Goal: Information Seeking & Learning: Learn about a topic

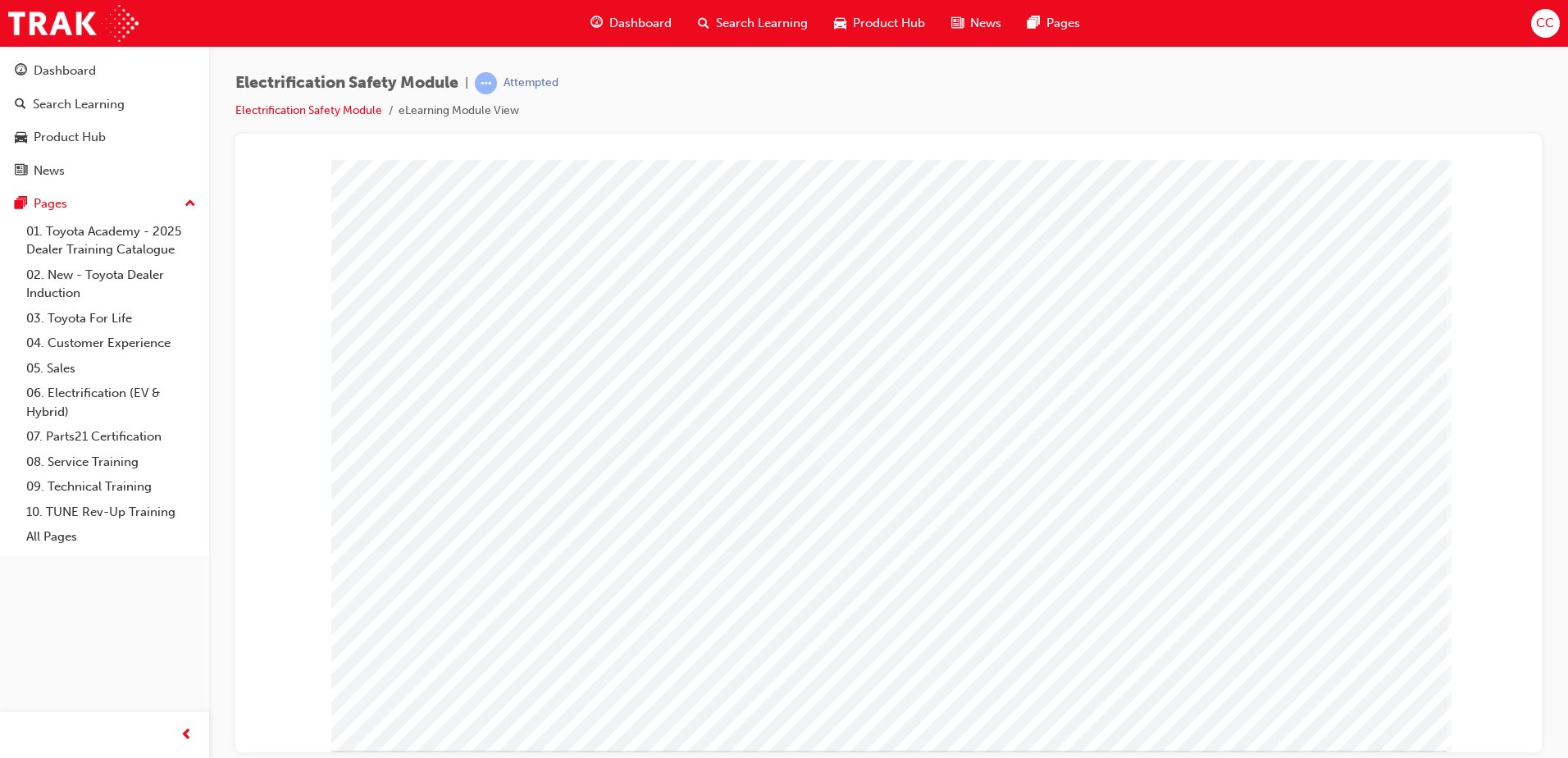
drag, startPoint x: 542, startPoint y: 348, endPoint x: 575, endPoint y: 389, distance: 52.6
drag, startPoint x: 575, startPoint y: 389, endPoint x: 319, endPoint y: 410, distance: 256.9
click at [319, 166] on div "multistate" at bounding box center [888, 166] width 1267 height 0
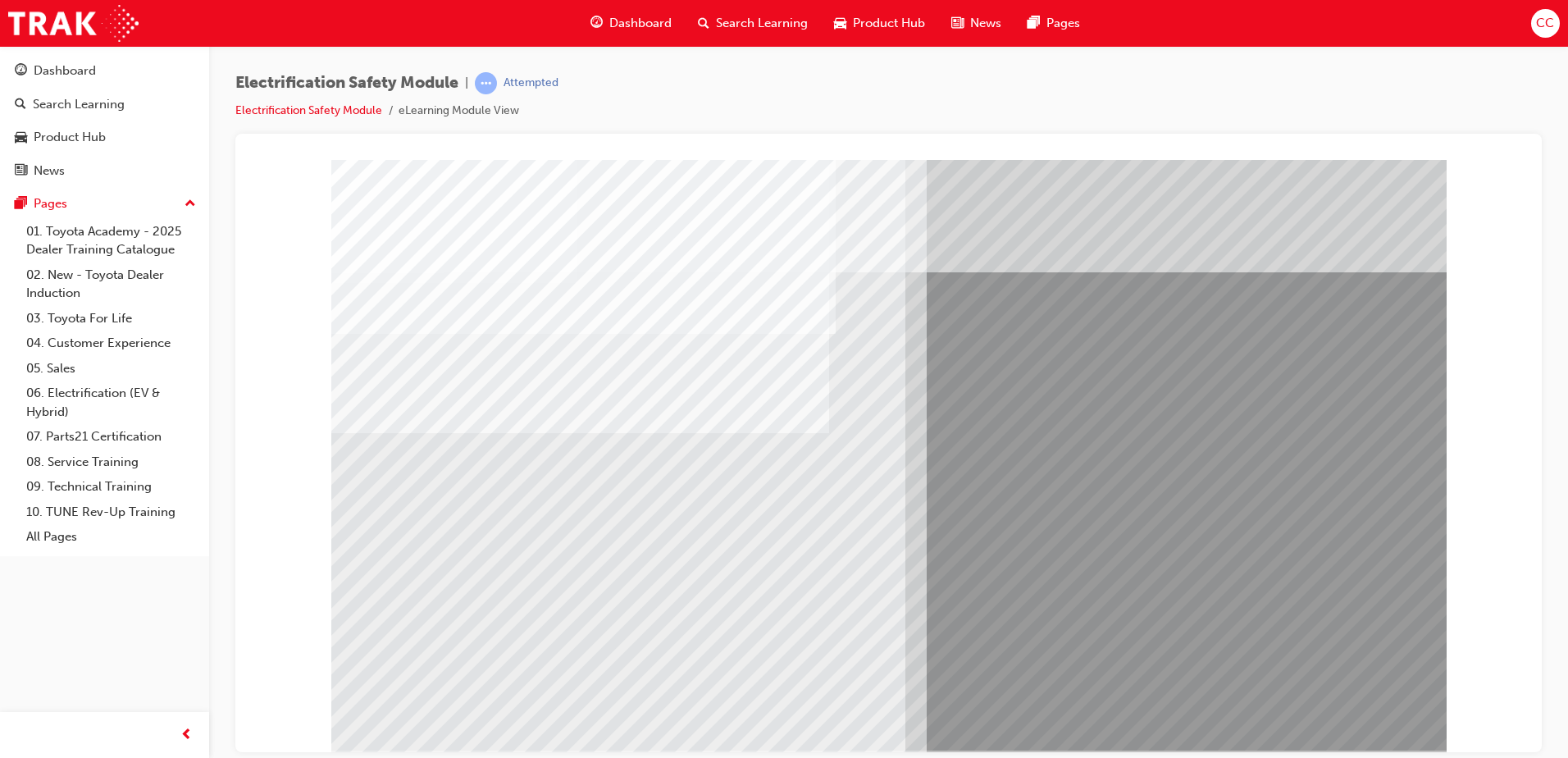
drag, startPoint x: 433, startPoint y: 600, endPoint x: 277, endPoint y: 533, distance: 169.8
click at [277, 166] on div "multistate" at bounding box center [888, 166] width 1267 height 0
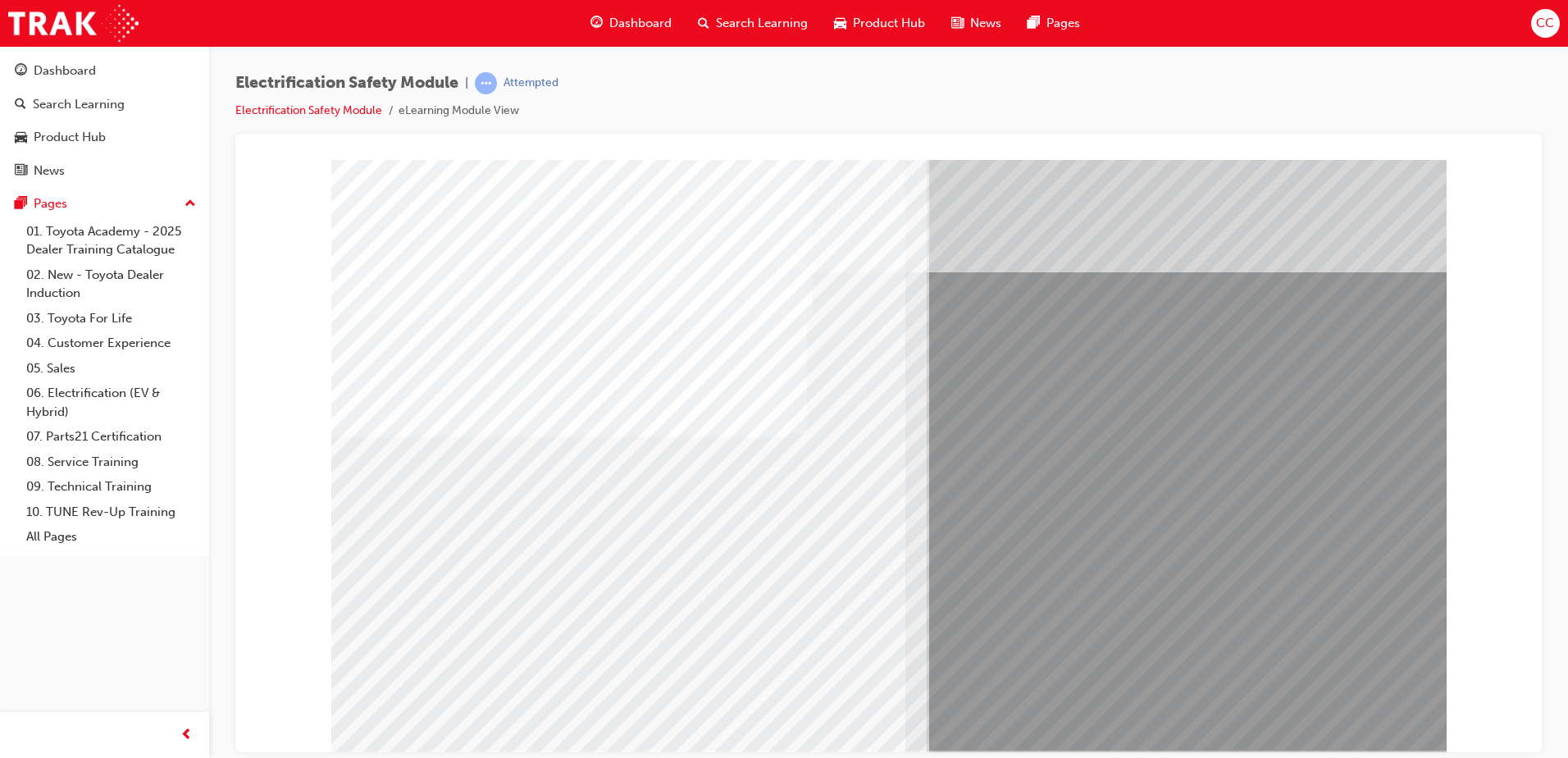
drag, startPoint x: 1202, startPoint y: 479, endPoint x: 1069, endPoint y: 549, distance: 150.3
drag, startPoint x: 1069, startPoint y: 549, endPoint x: 592, endPoint y: 591, distance: 478.8
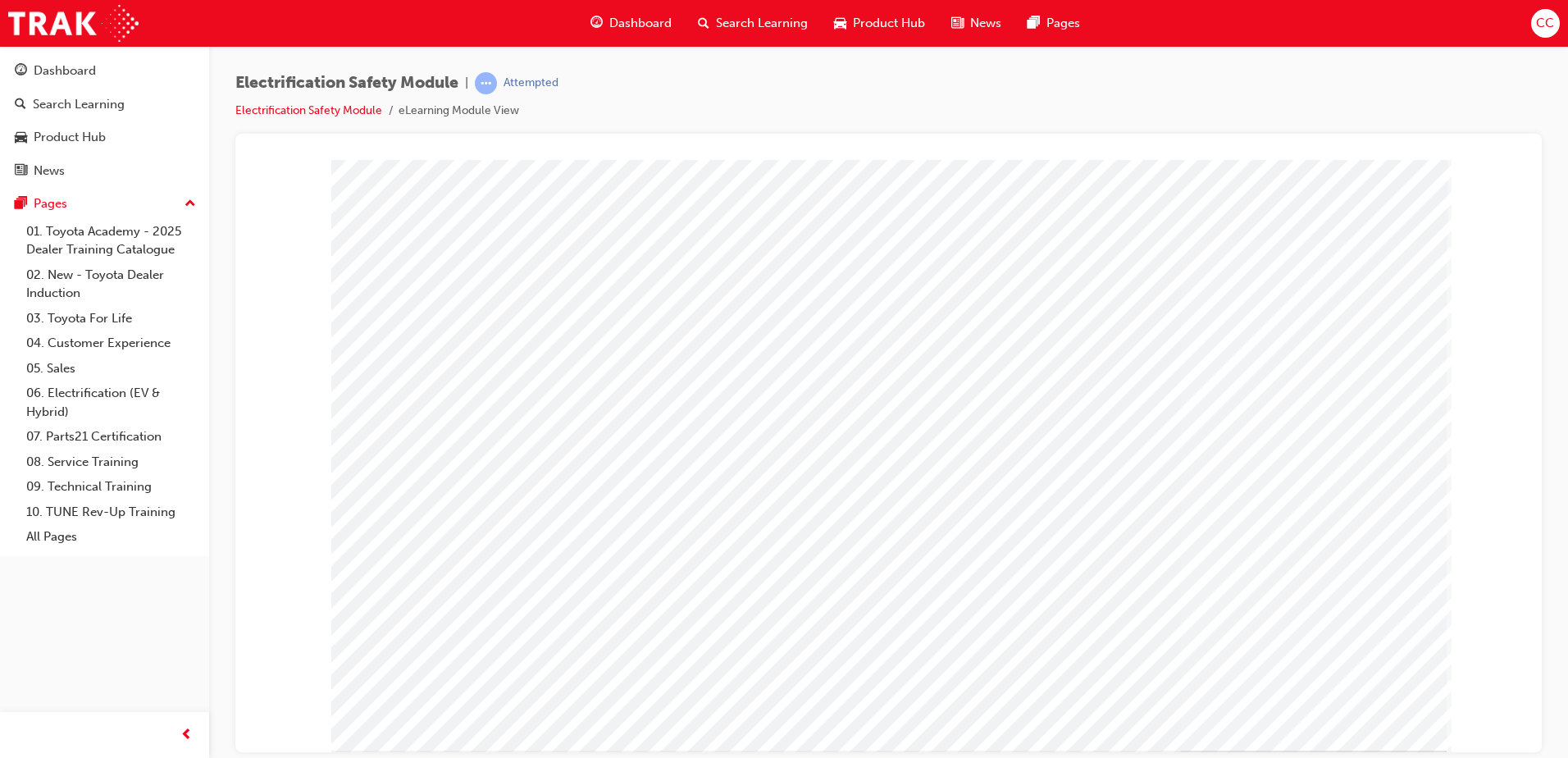
drag, startPoint x: 926, startPoint y: 515, endPoint x: 918, endPoint y: 576, distance: 61.5
drag, startPoint x: 1047, startPoint y: 401, endPoint x: 1062, endPoint y: 430, distance: 32.6
drag, startPoint x: 1062, startPoint y: 430, endPoint x: 1232, endPoint y: 640, distance: 270.2
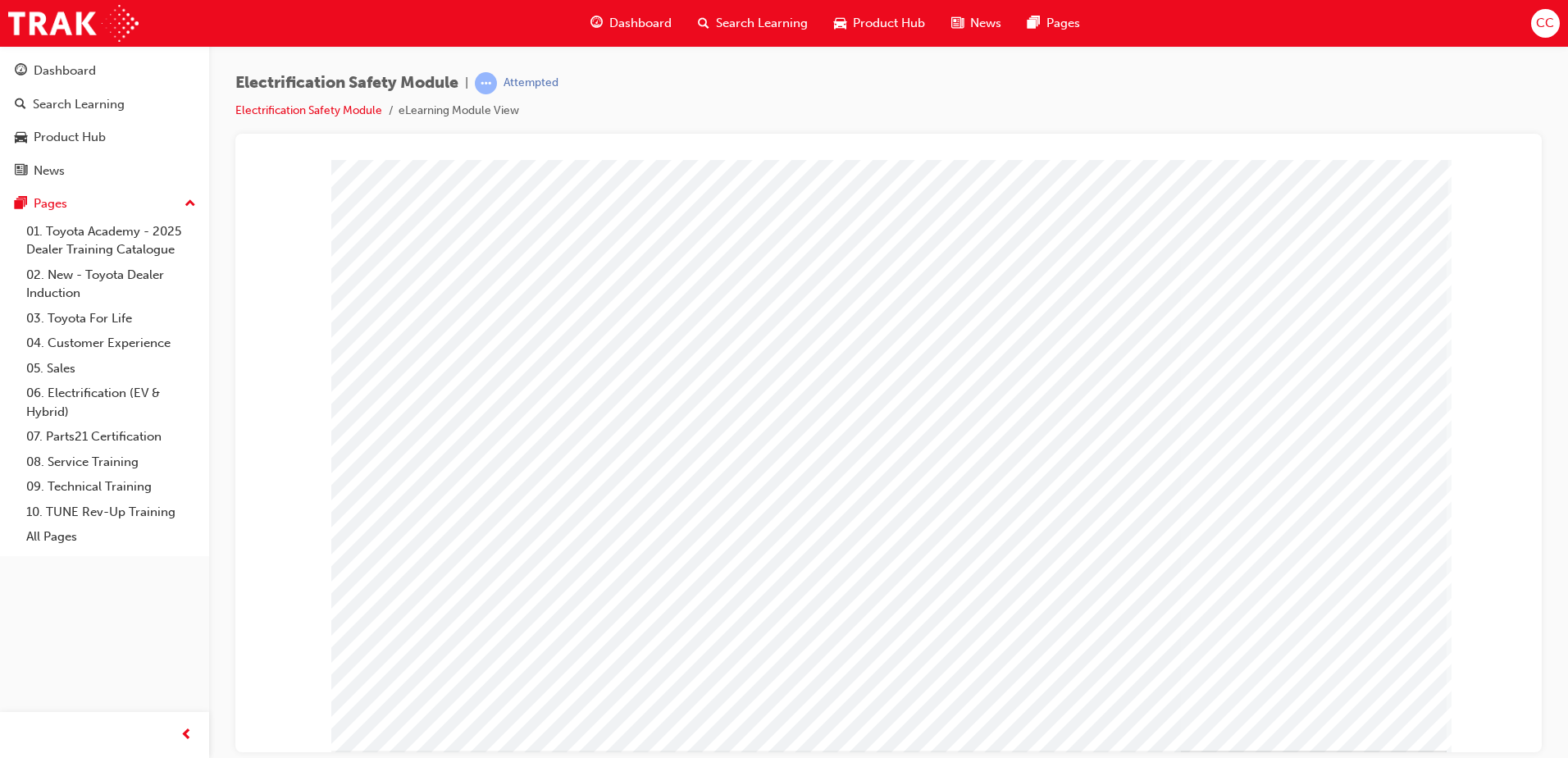
drag, startPoint x: 1357, startPoint y: 715, endPoint x: 1341, endPoint y: 710, distance: 16.8
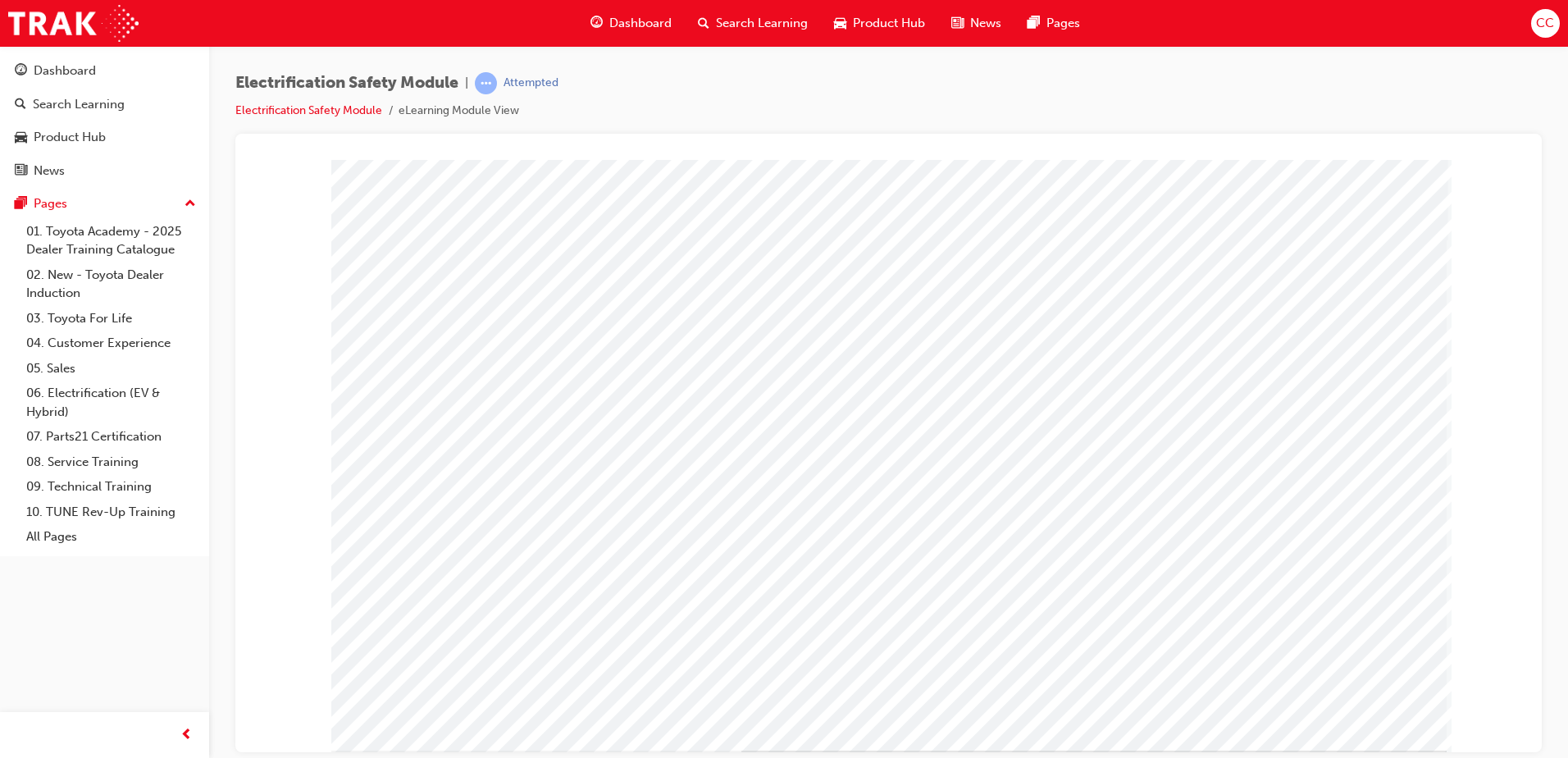
click at [963, 610] on html at bounding box center [1042, 452] width 524 height 316
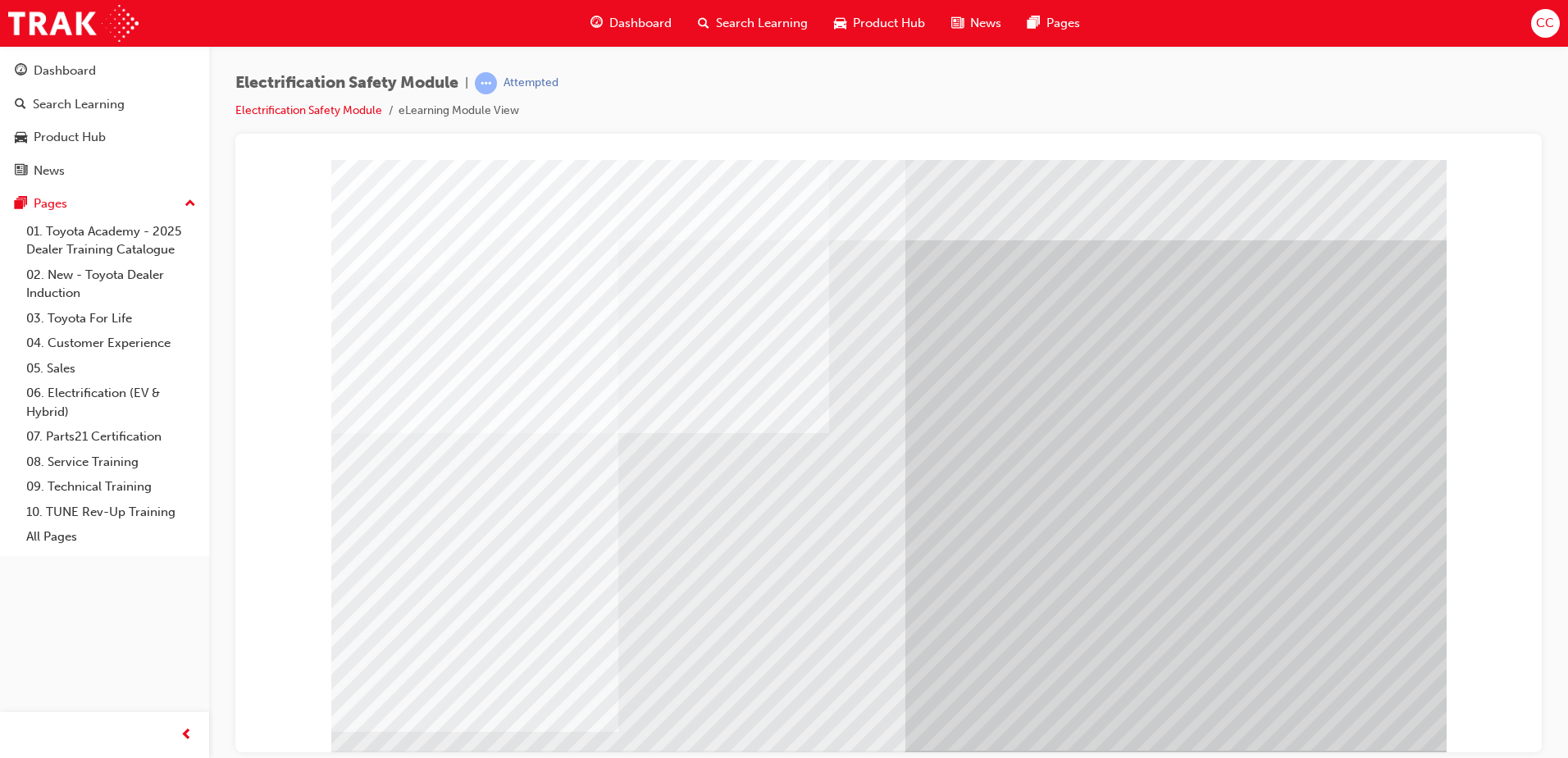
drag, startPoint x: 529, startPoint y: 418, endPoint x: 276, endPoint y: 448, distance: 254.8
click at [276, 166] on div "multistate" at bounding box center [888, 166] width 1267 height 0
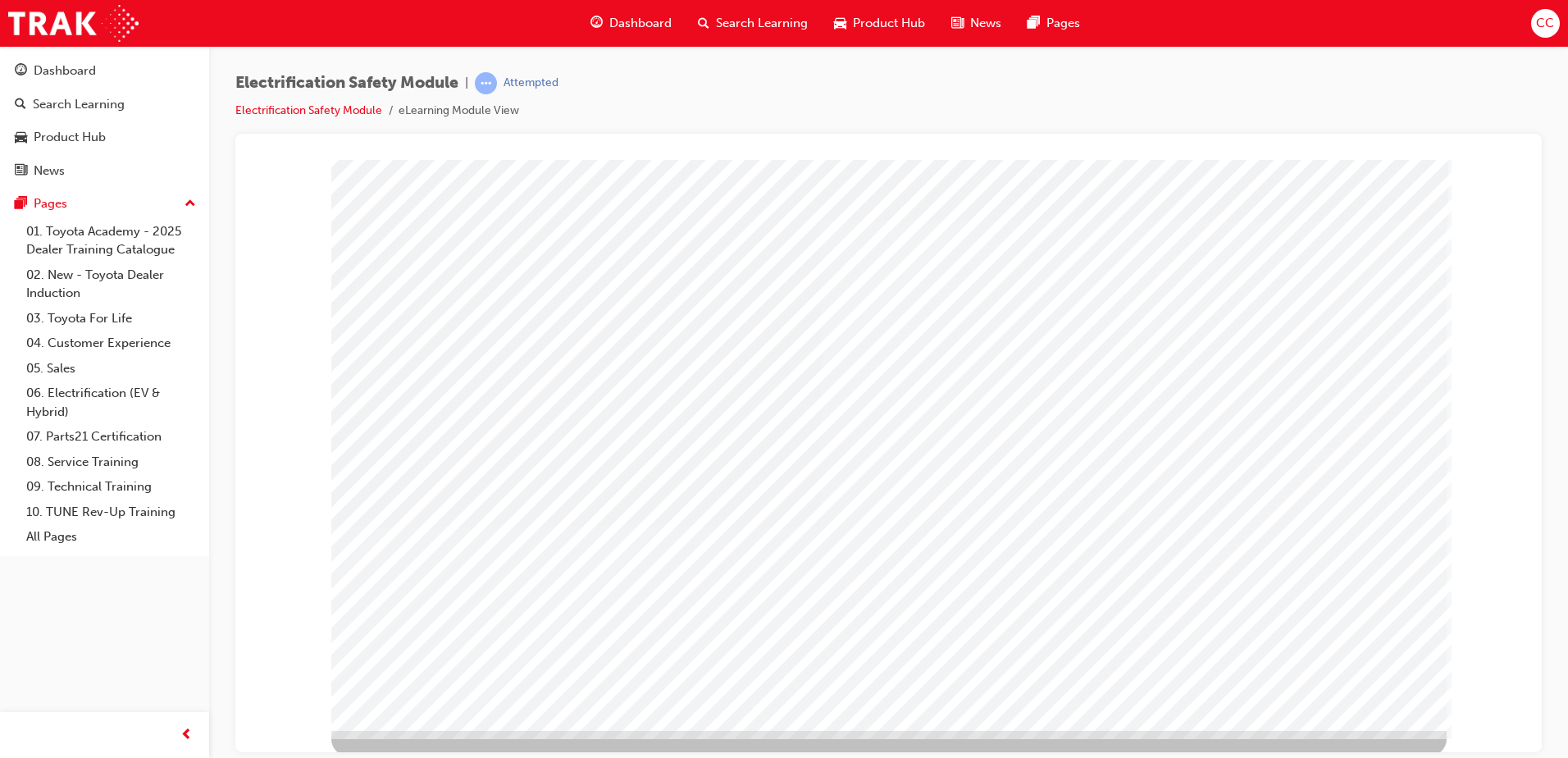
scroll to position [23, 0]
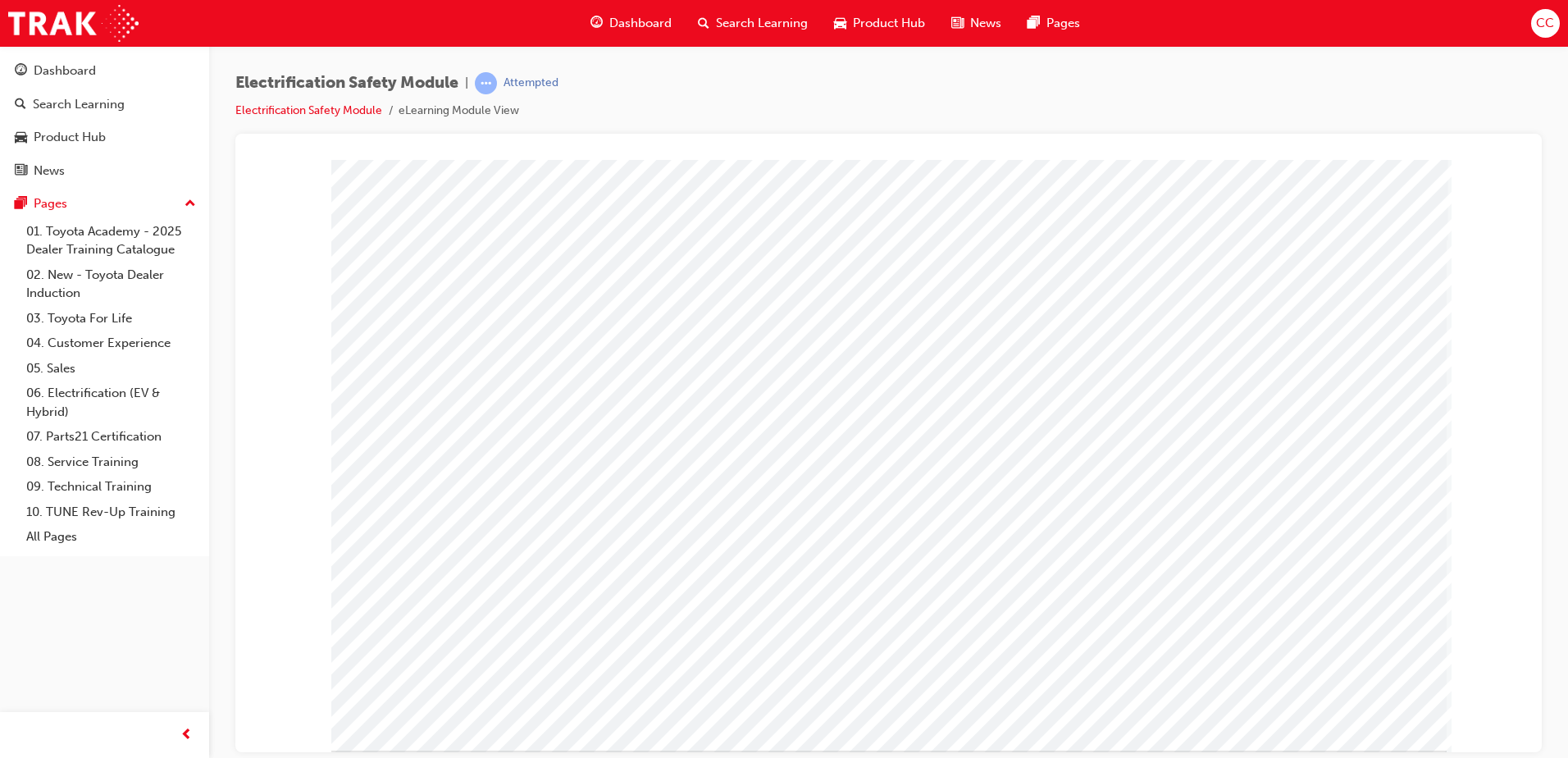
drag, startPoint x: 1357, startPoint y: 718, endPoint x: 1360, endPoint y: 726, distance: 8.5
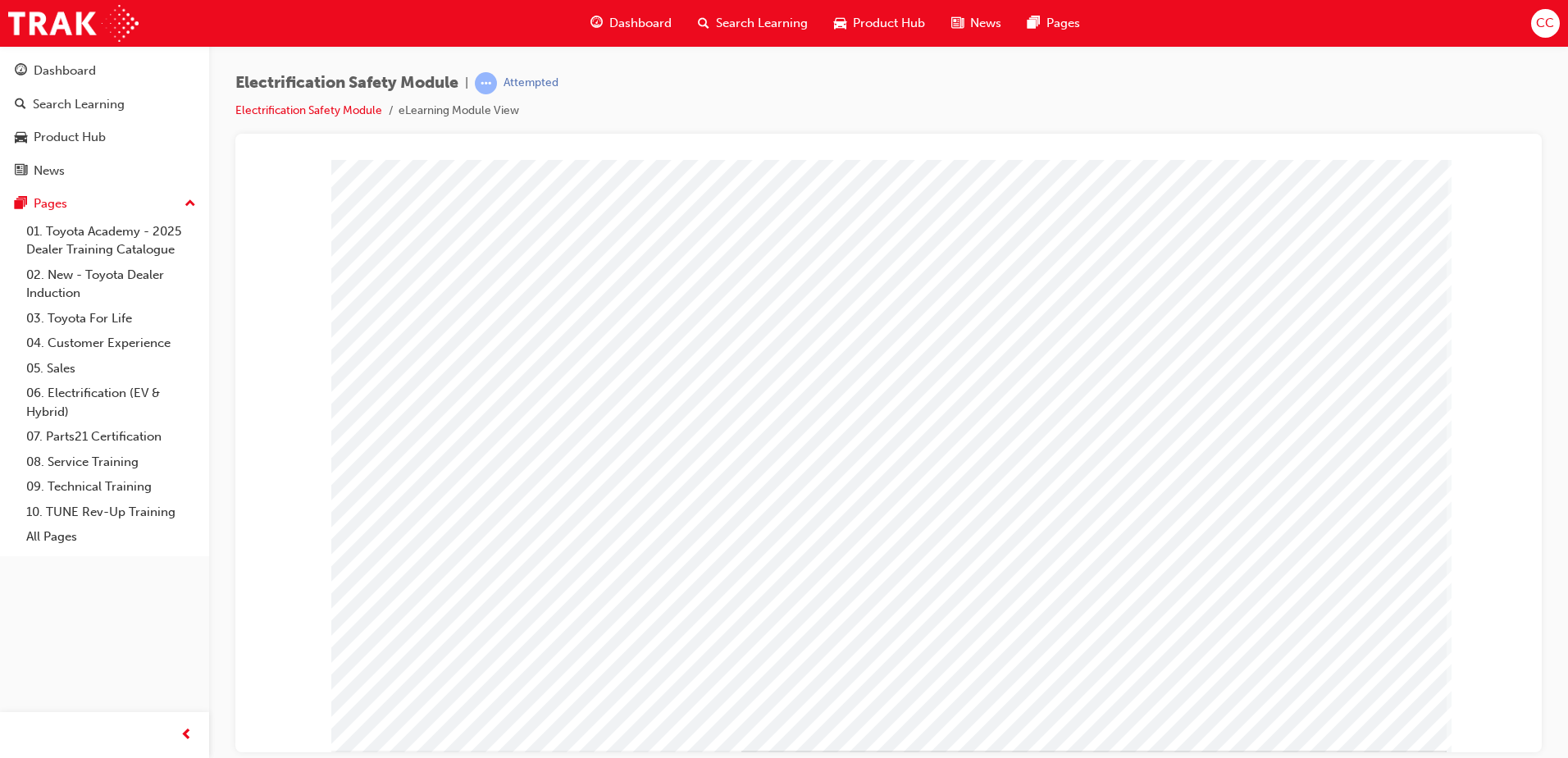
scroll to position [0, 0]
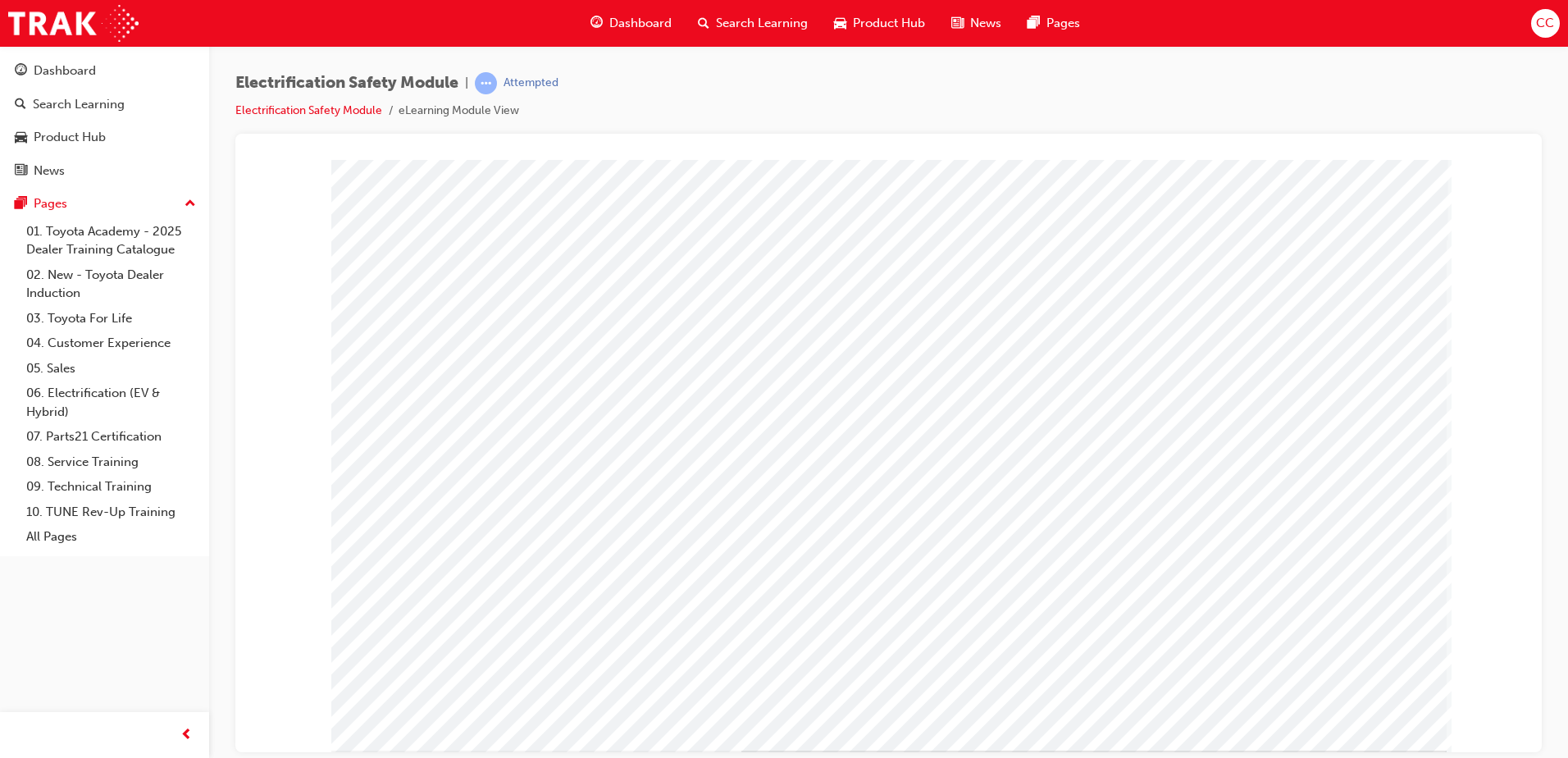
drag, startPoint x: 782, startPoint y: 610, endPoint x: 1006, endPoint y: 668, distance: 231.4
click at [1006, 610] on html at bounding box center [1042, 452] width 524 height 316
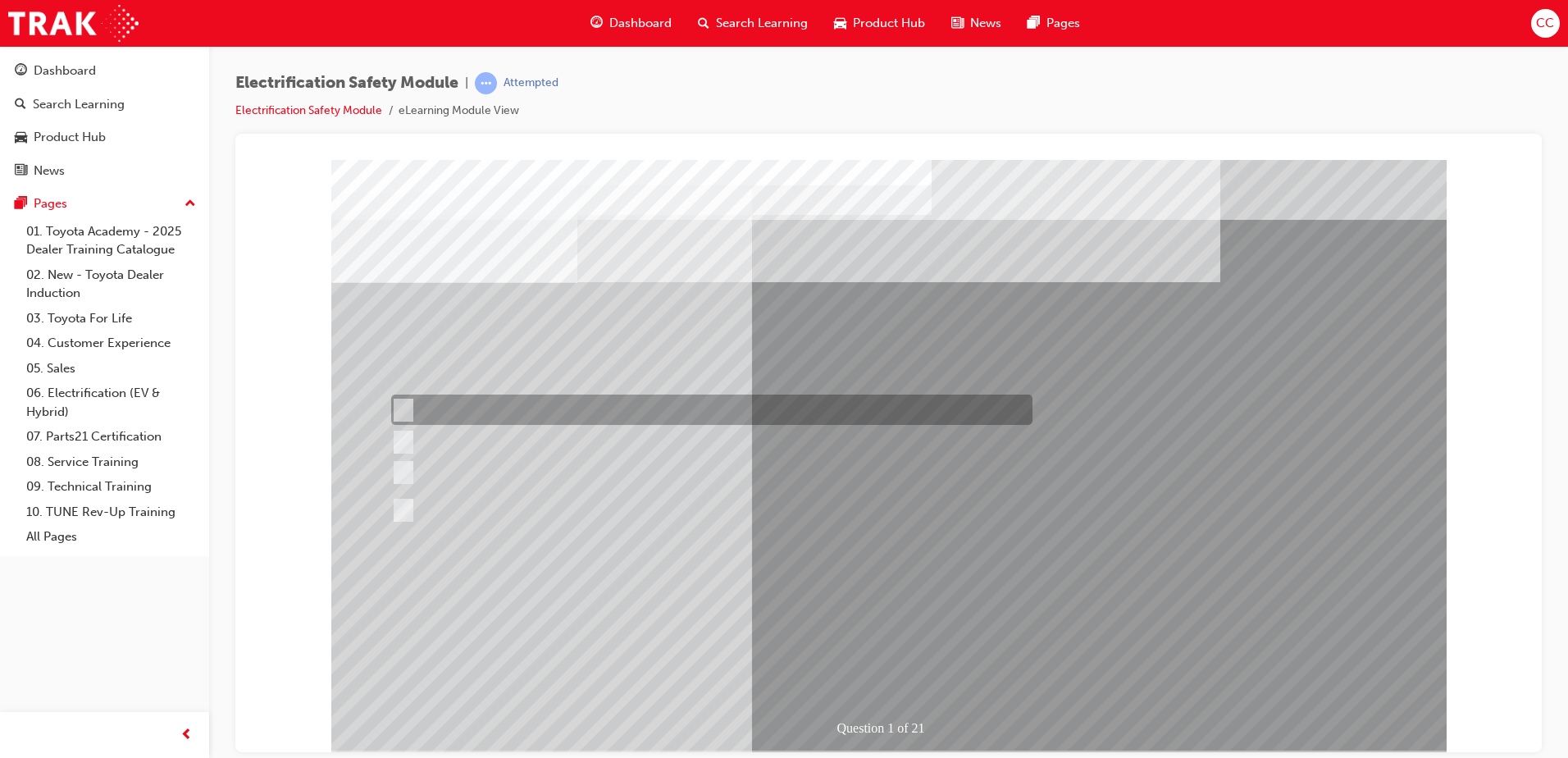
click at [400, 405] on input "The Plug-in Hybrid Electric has DC charging capability via a charging station." at bounding box center [400, 410] width 18 height 18
radio input "true"
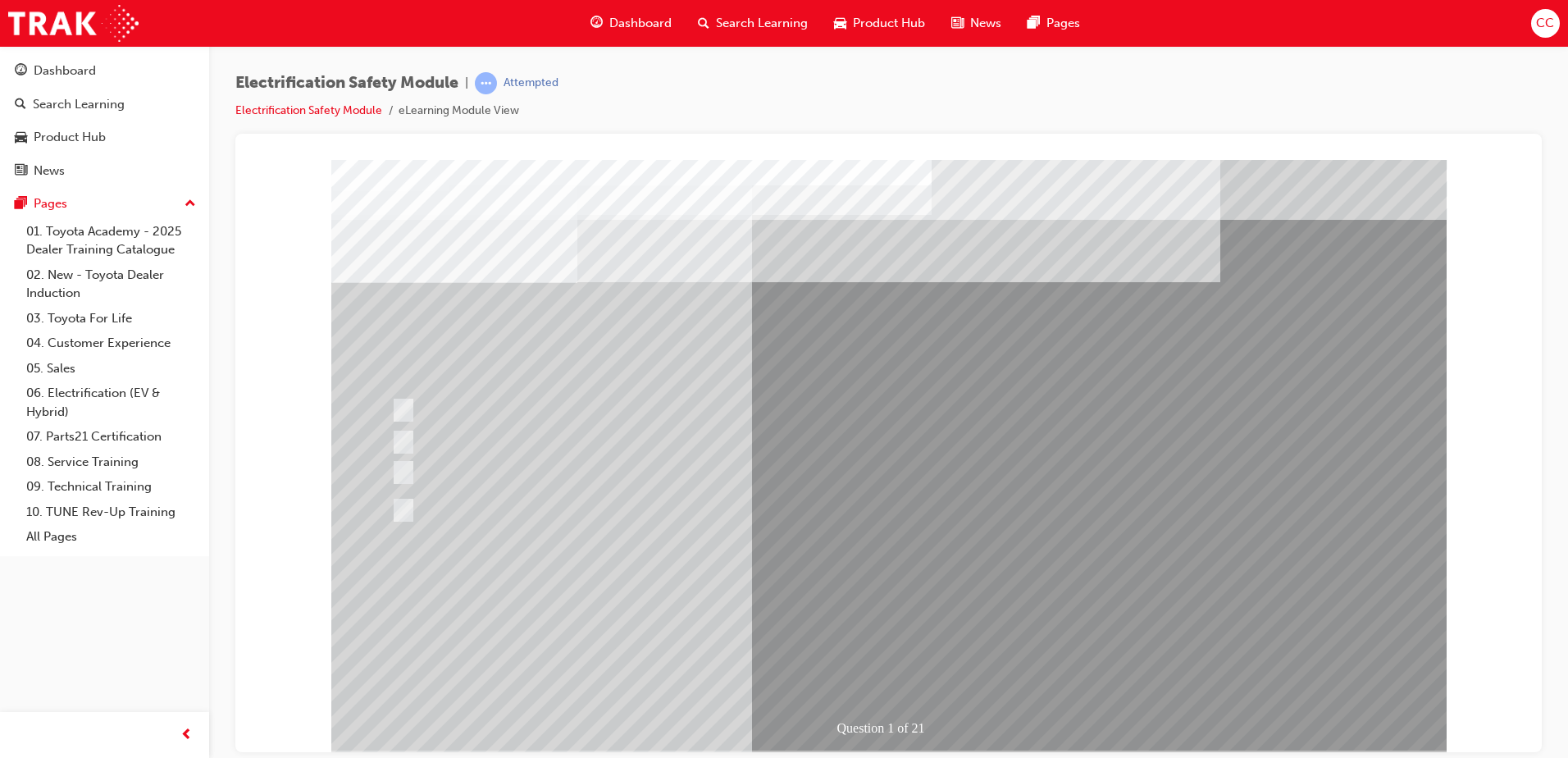
drag, startPoint x: 405, startPoint y: 437, endPoint x: 368, endPoint y: 243, distance: 197.5
click at [798, 413] on div at bounding box center [708, 409] width 642 height 30
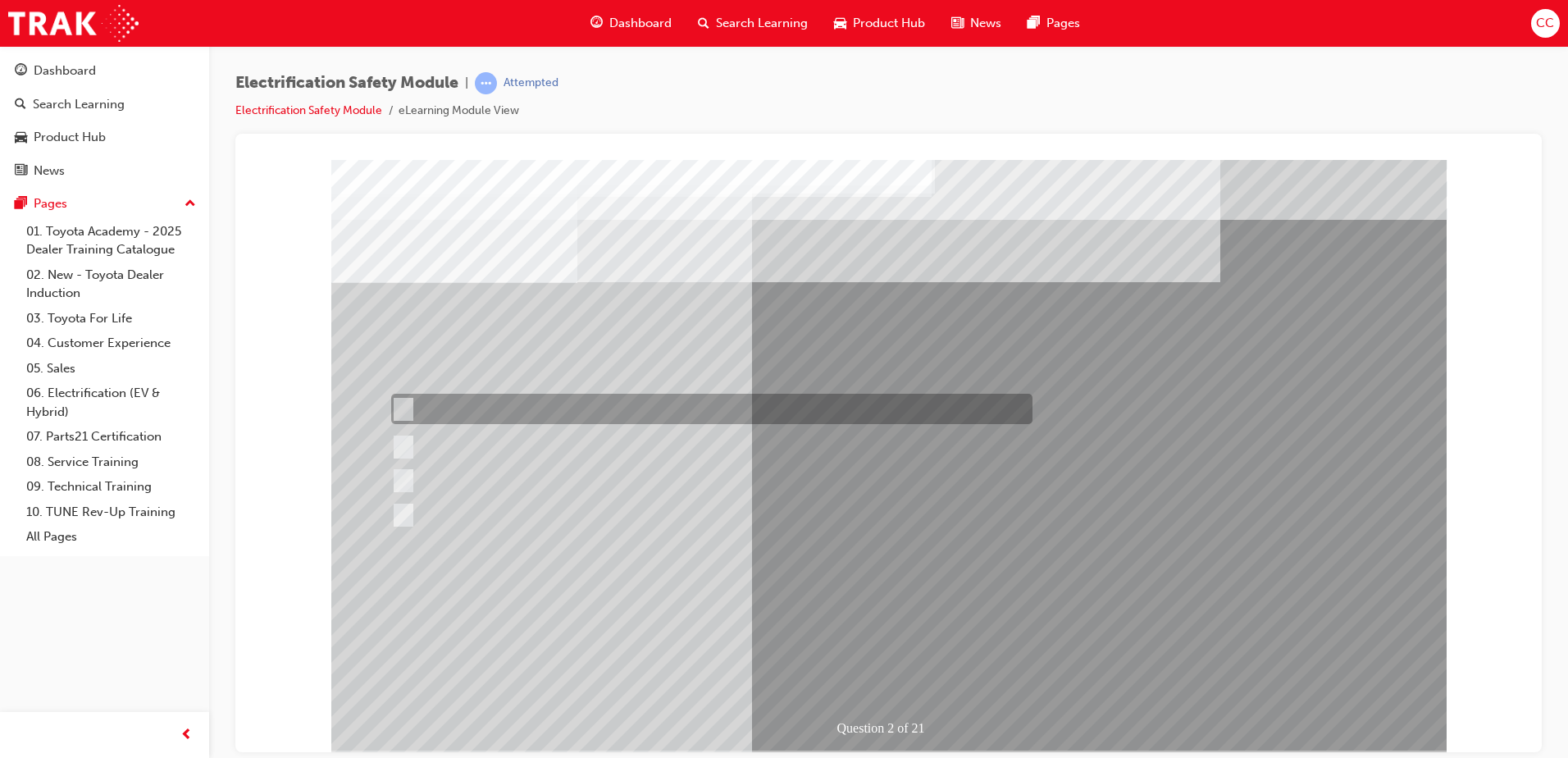
click at [400, 407] on input "The Battery Electric uses a DC charging system." at bounding box center [400, 409] width 18 height 18
radio input "true"
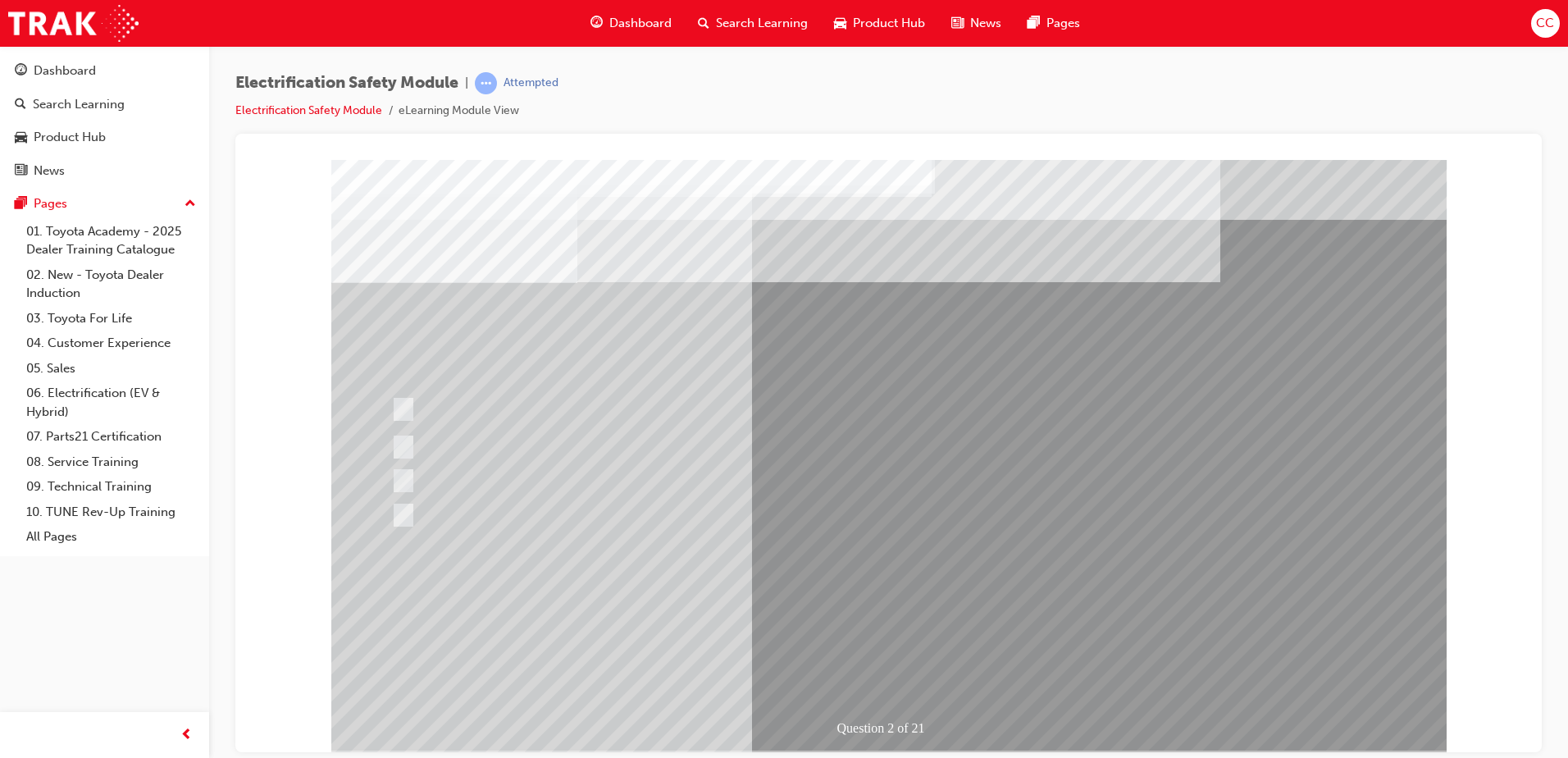
click at [488, 81] on span "learningRecordVerb_ATTEMPT-icon" at bounding box center [485, 84] width 22 height 22
click at [543, 83] on div "Attempted" at bounding box center [531, 83] width 55 height 15
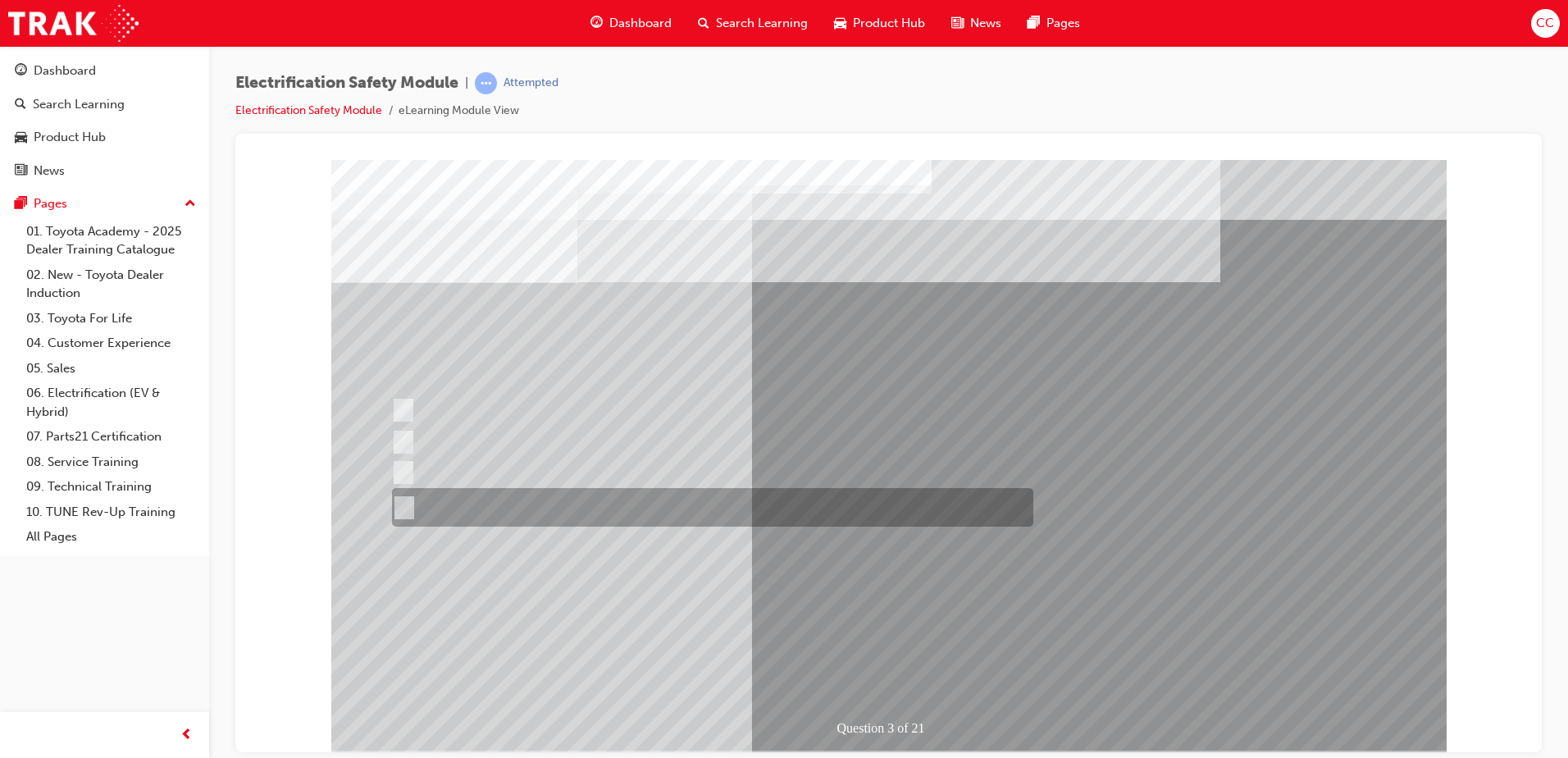
click at [403, 499] on input "The FCEV produces electric power via a Fuel Cell Stack supporting the Hybrid ba…" at bounding box center [401, 508] width 18 height 18
radio input "true"
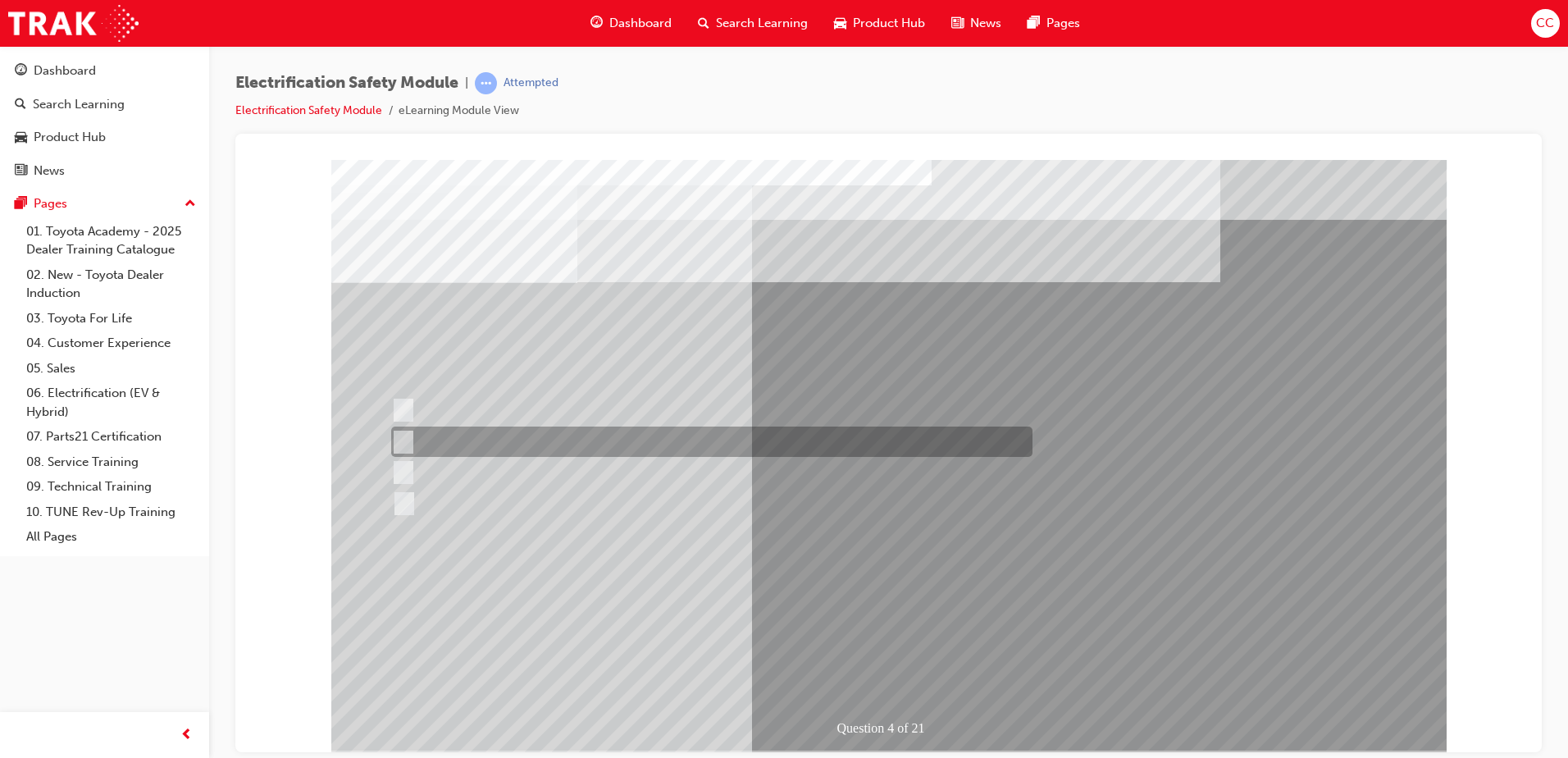
click at [398, 439] on input "EV or H2 labels on the License Plate." at bounding box center [399, 442] width 18 height 18
checkbox input "true"
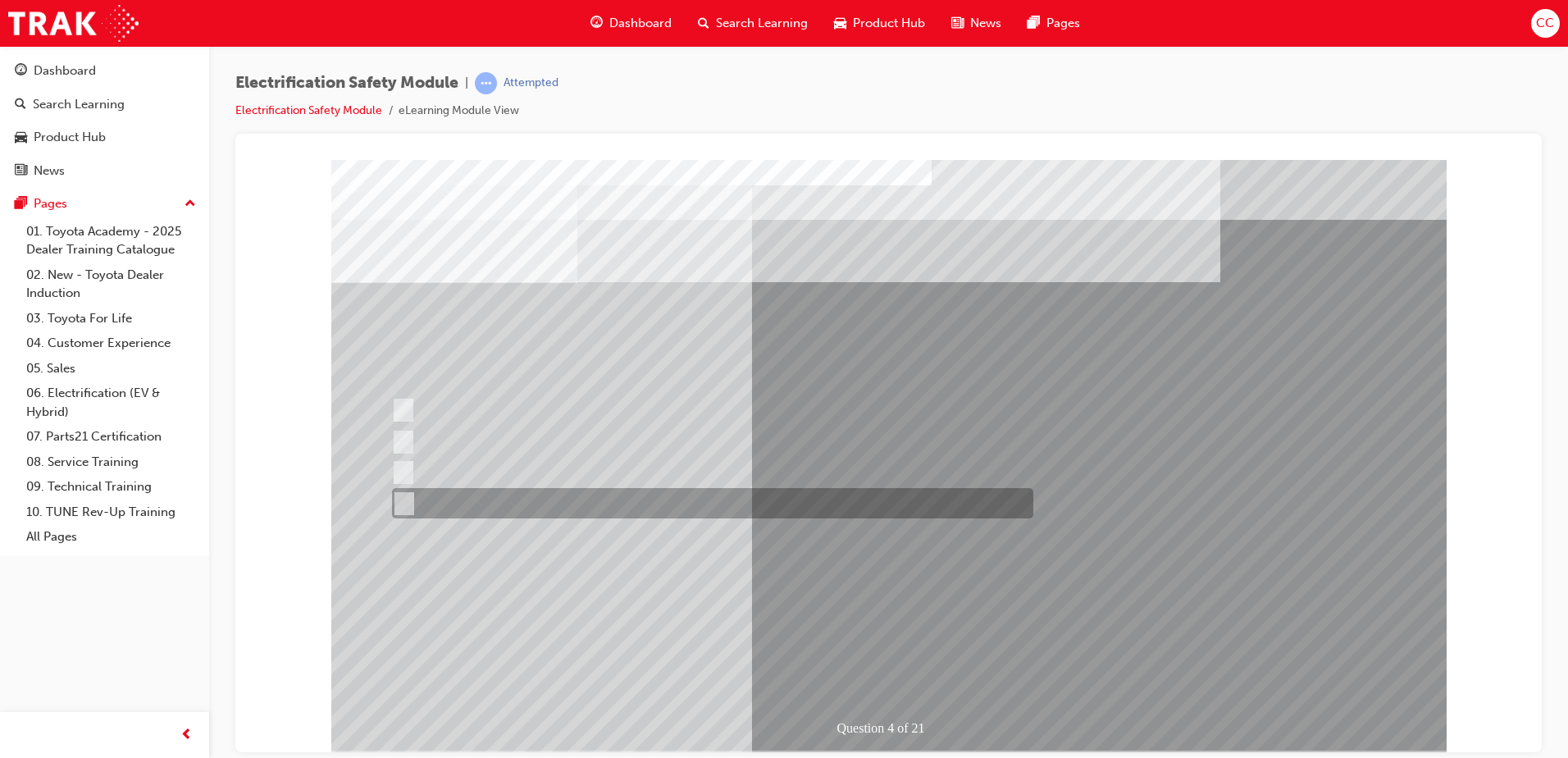
click at [406, 497] on input "Charge ports or H2 Filler Port in place of a Fuel Filler." at bounding box center [400, 504] width 18 height 18
checkbox input "true"
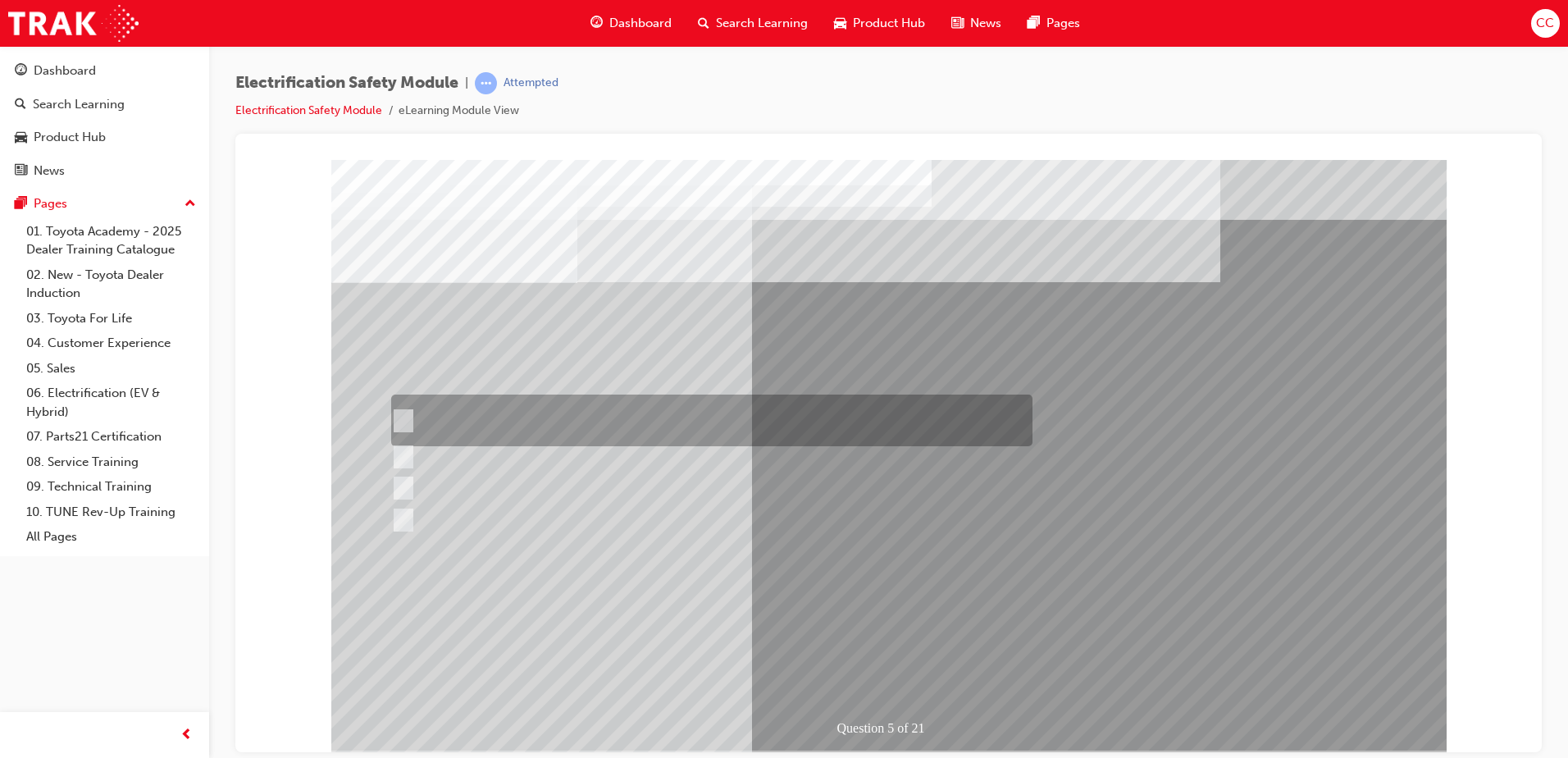
click at [404, 420] on input "The READY light will illuminate when the vehicle is turned on and ready to driv…" at bounding box center [399, 421] width 18 height 18
checkbox input "true"
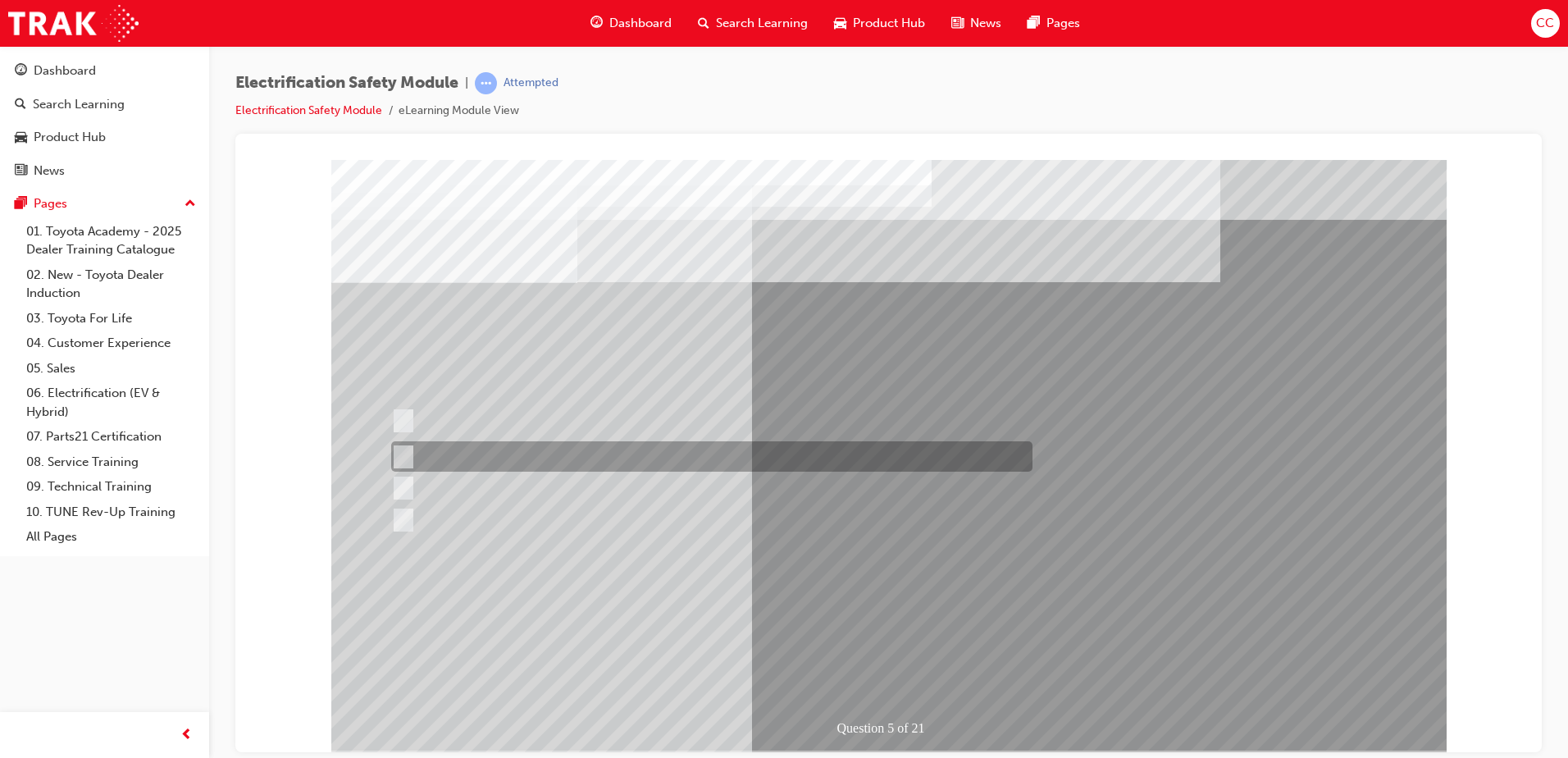
click at [399, 455] on input "The Main Display will show the power flow for the driveline." at bounding box center [399, 457] width 18 height 18
checkbox input "true"
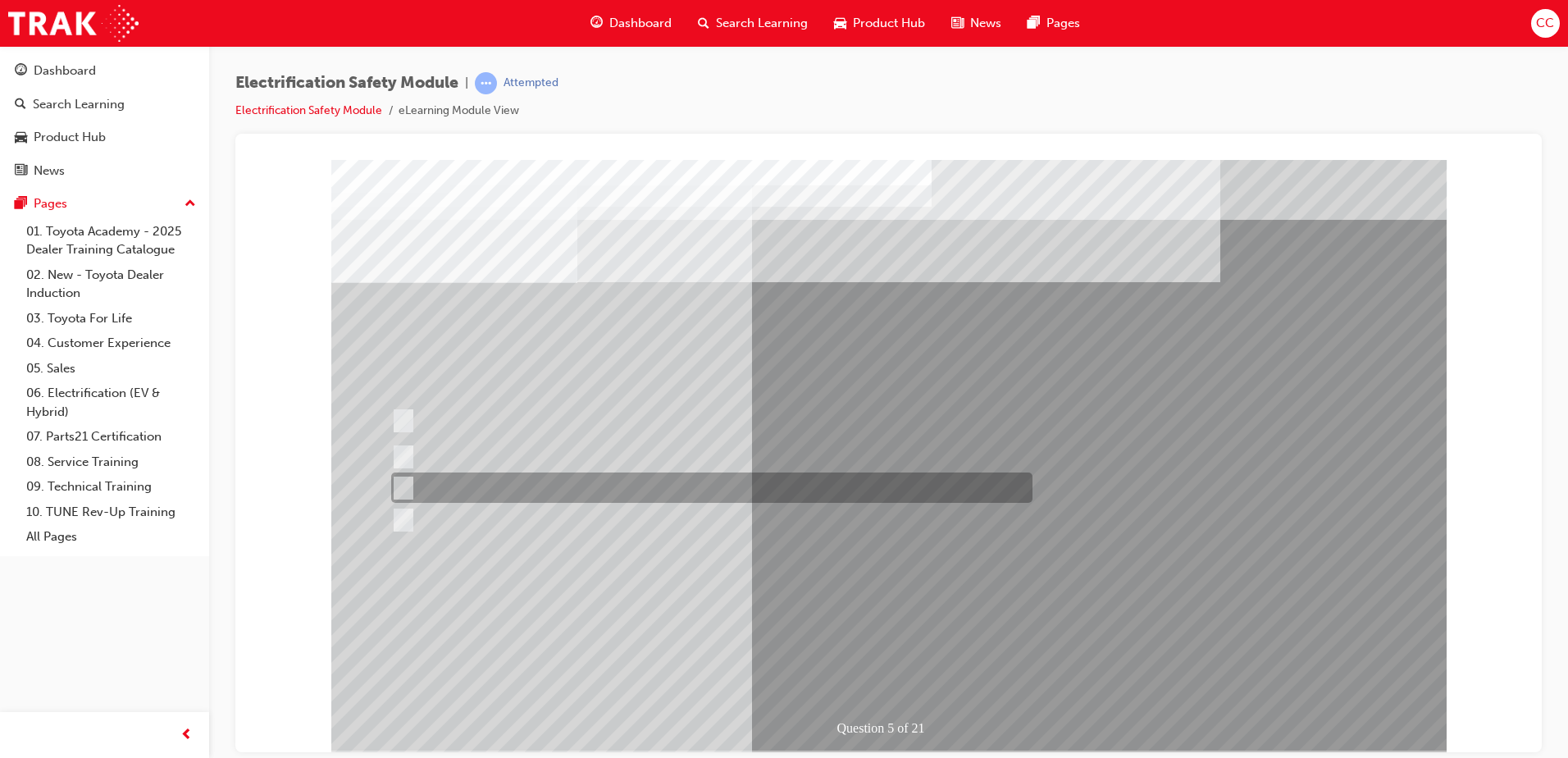
click at [408, 488] on div at bounding box center [708, 487] width 642 height 30
checkbox input "true"
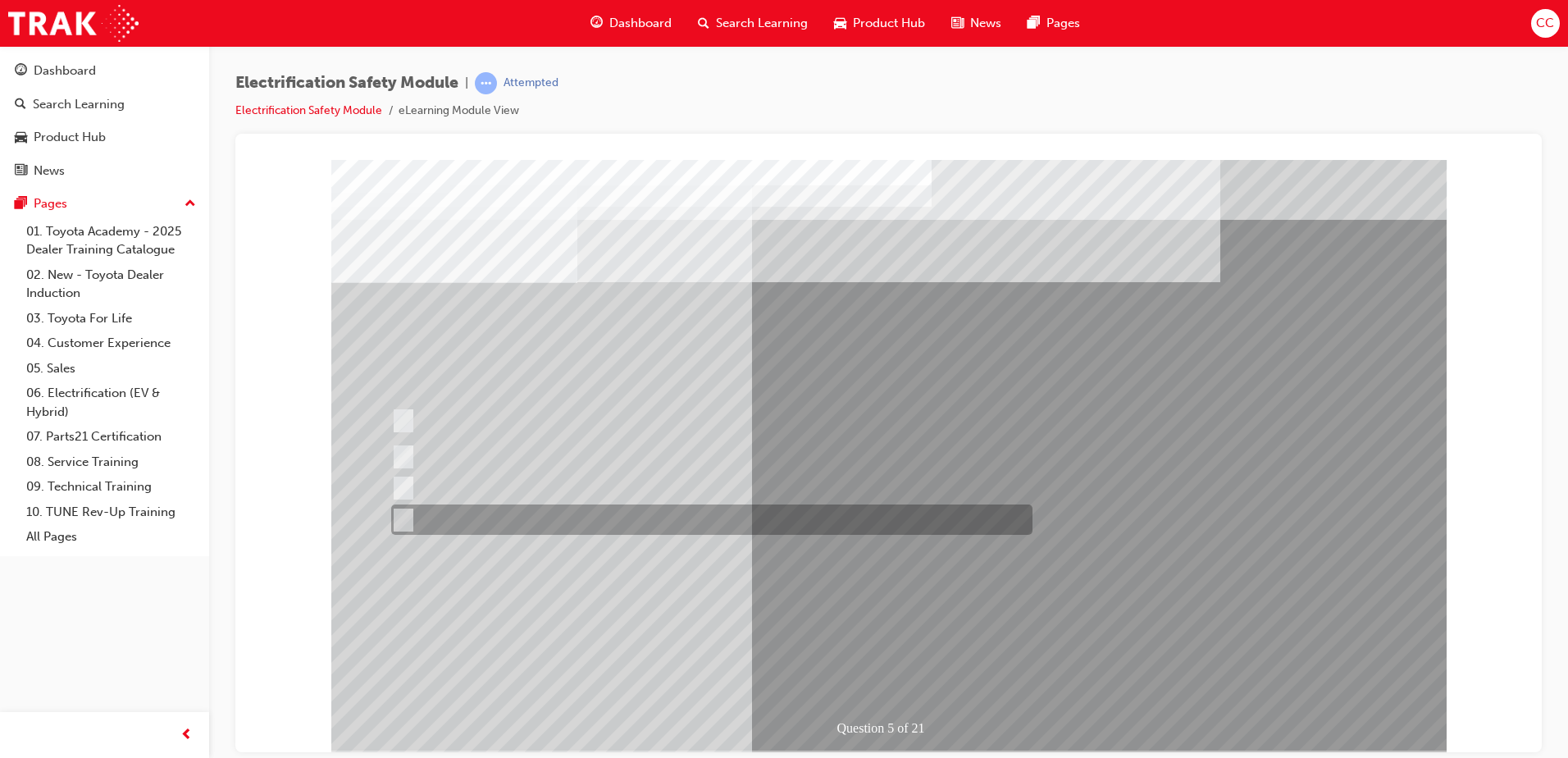
click at [407, 517] on input "Battery Level indicator (State of Charge)." at bounding box center [399, 520] width 18 height 18
checkbox input "true"
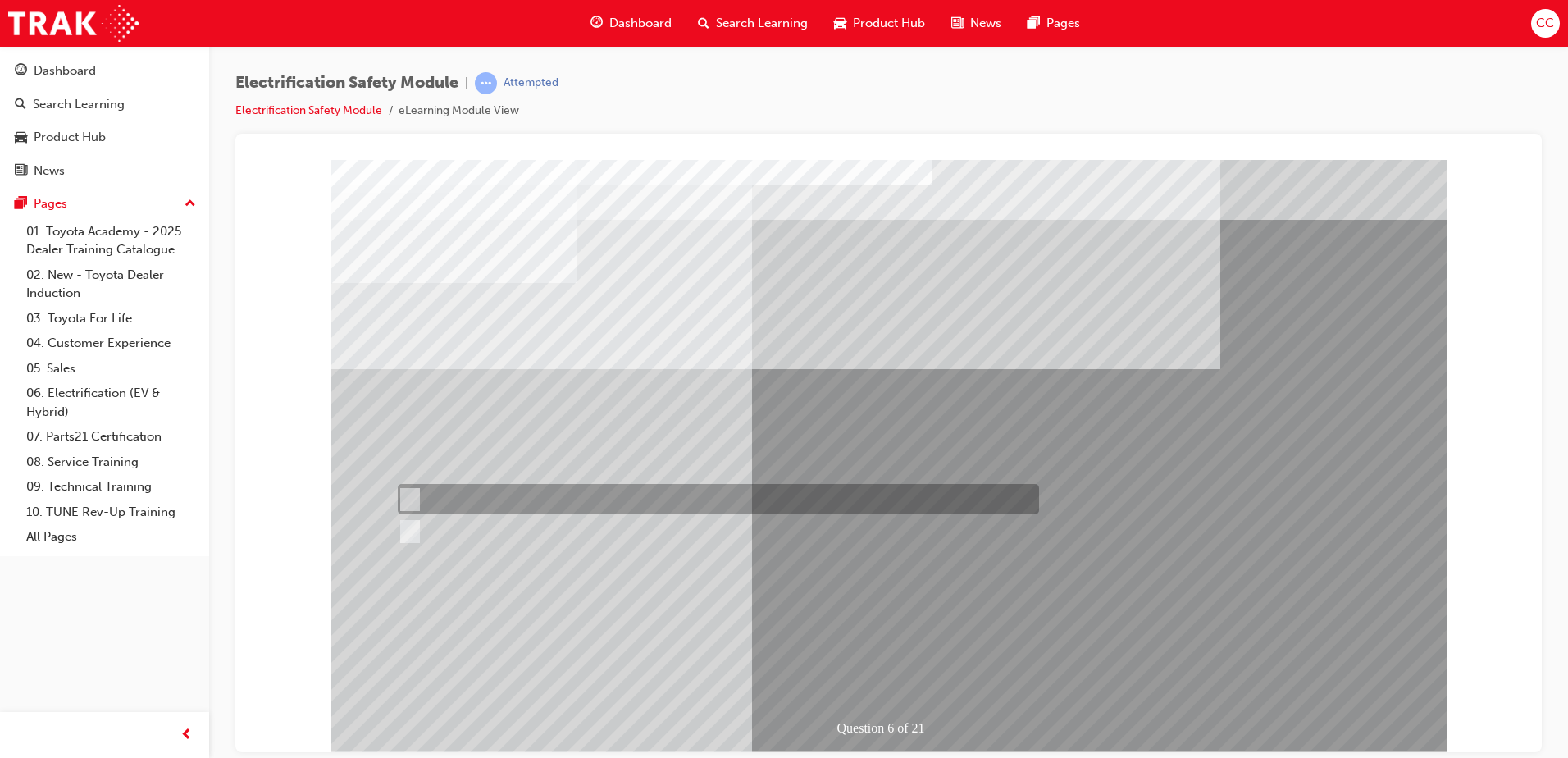
click at [411, 500] on input "True" at bounding box center [407, 499] width 18 height 18
radio input "true"
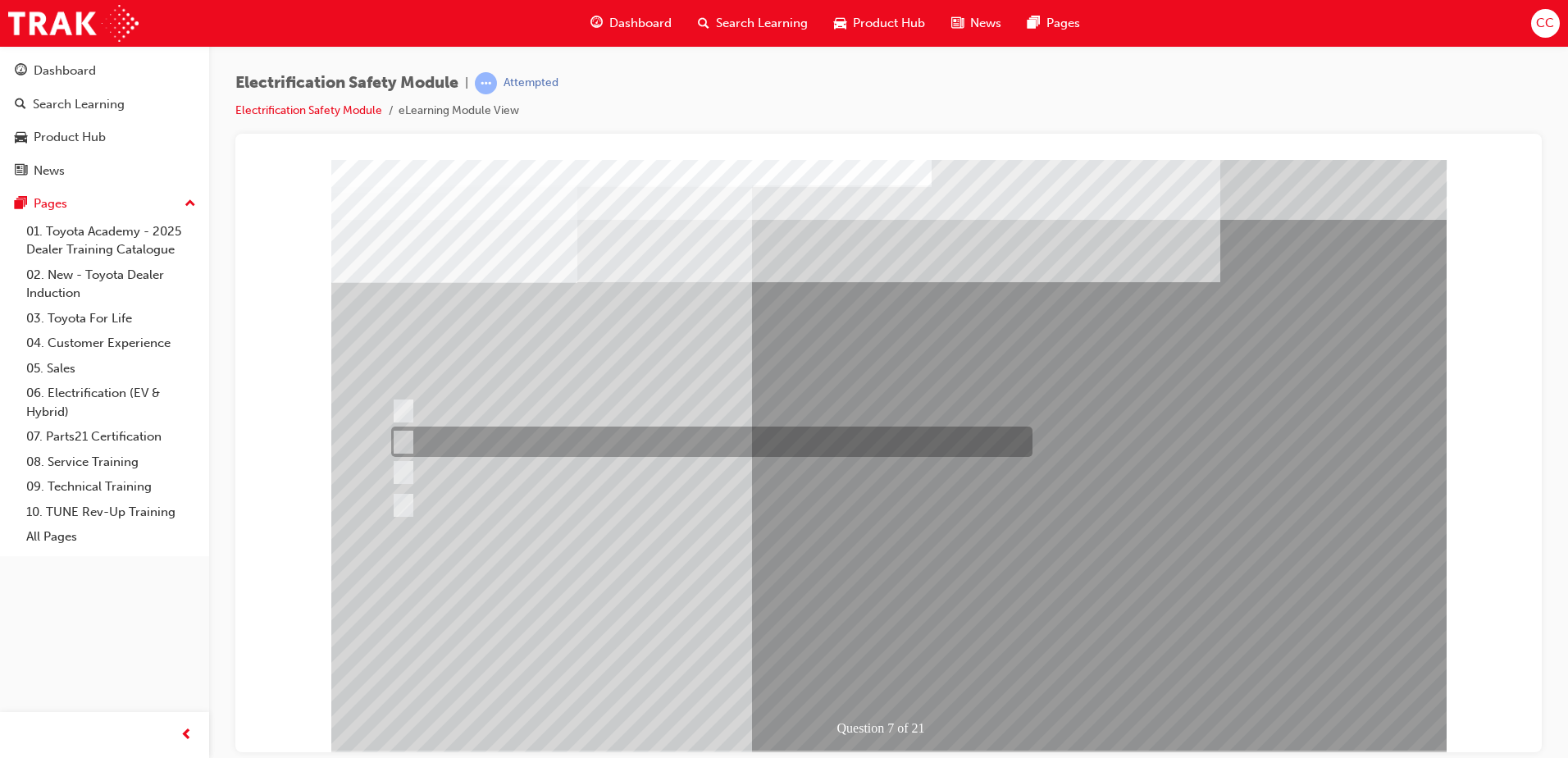
click at [405, 433] on input "Be detected and the system will shut down." at bounding box center [400, 442] width 18 height 18
radio input "true"
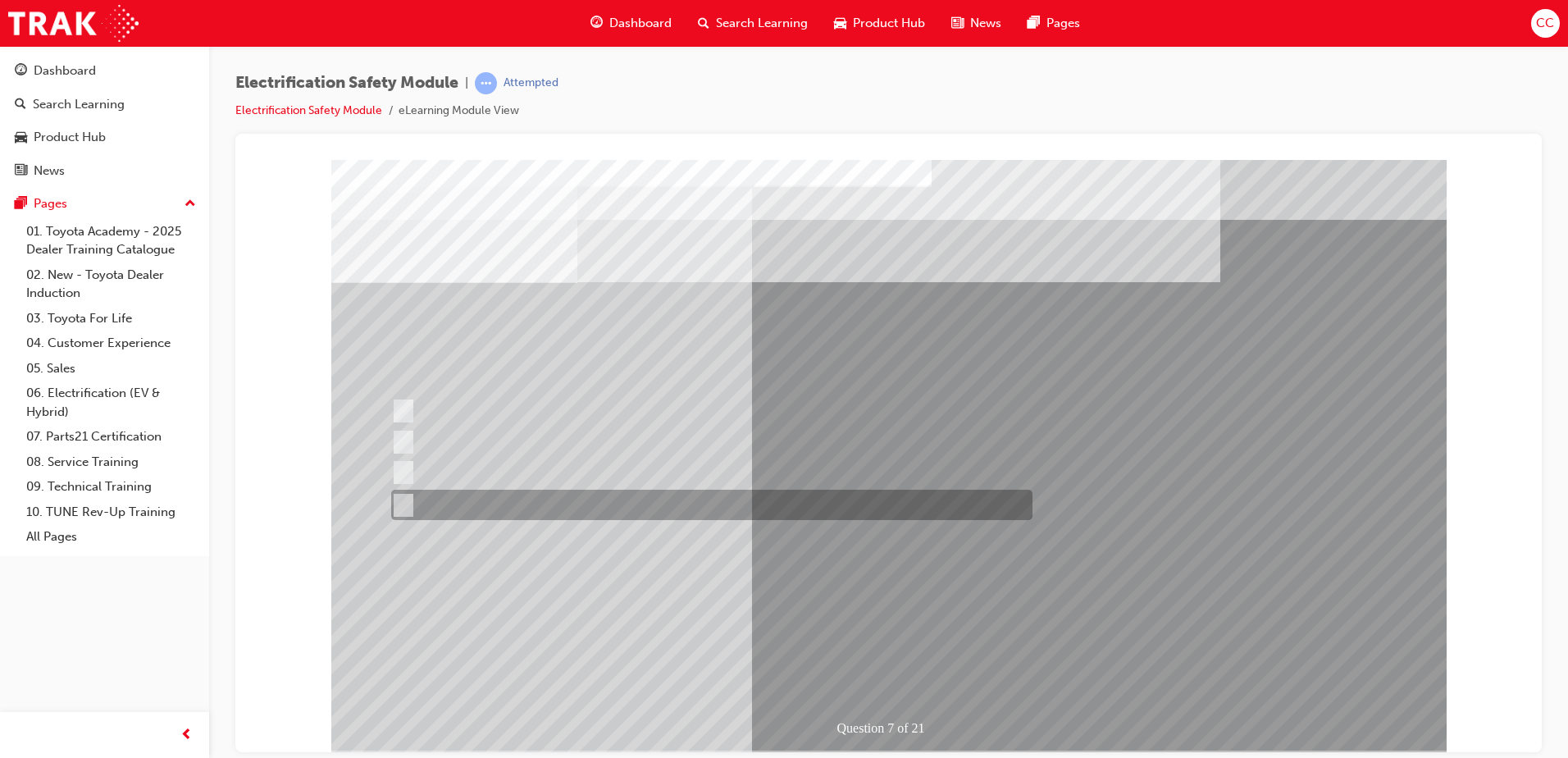
click at [407, 504] on input "Cause the vehicle to operate under reduced power." at bounding box center [400, 506] width 18 height 18
radio input "true"
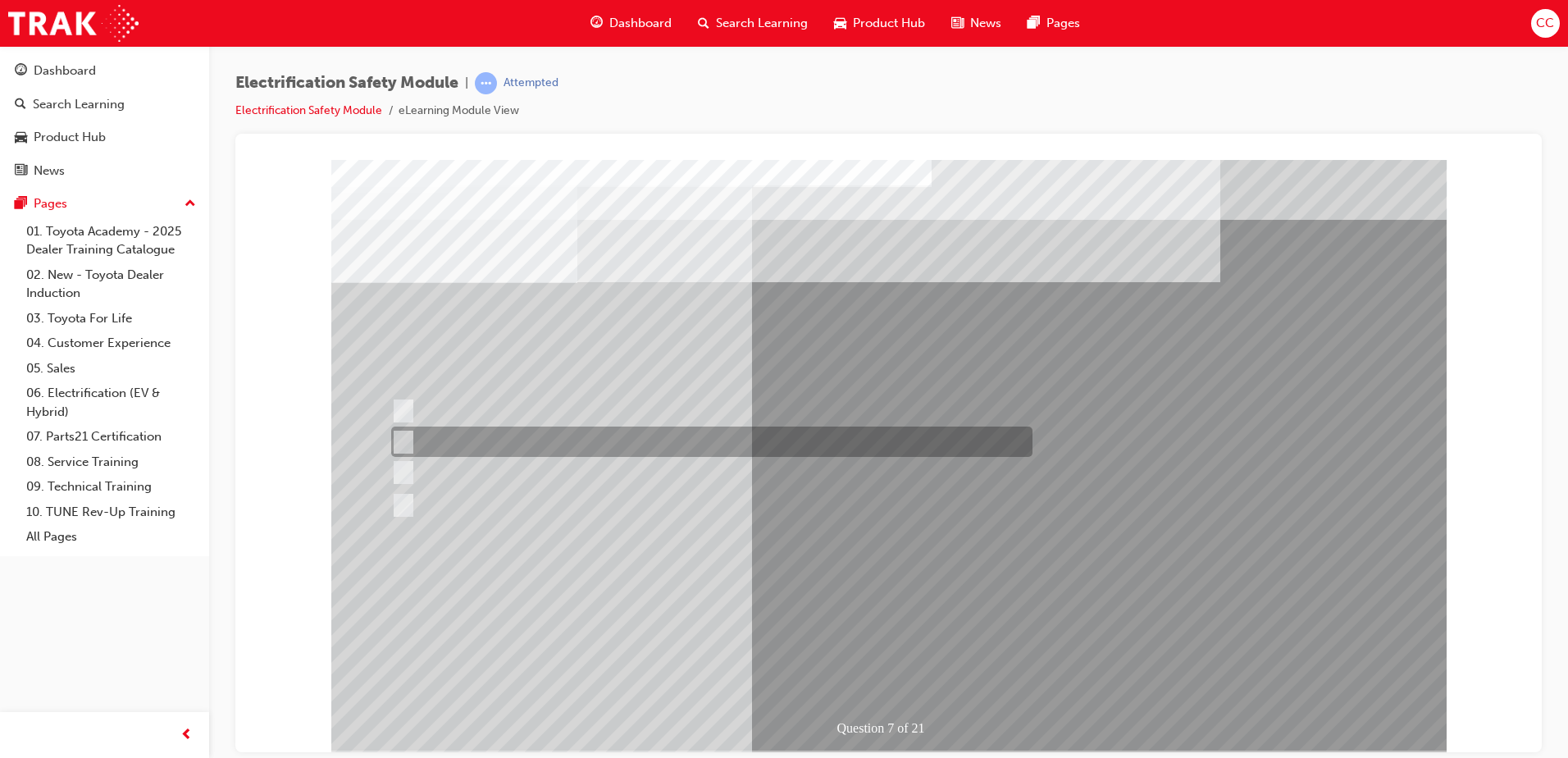
click at [398, 431] on div at bounding box center [708, 441] width 642 height 30
radio input "true"
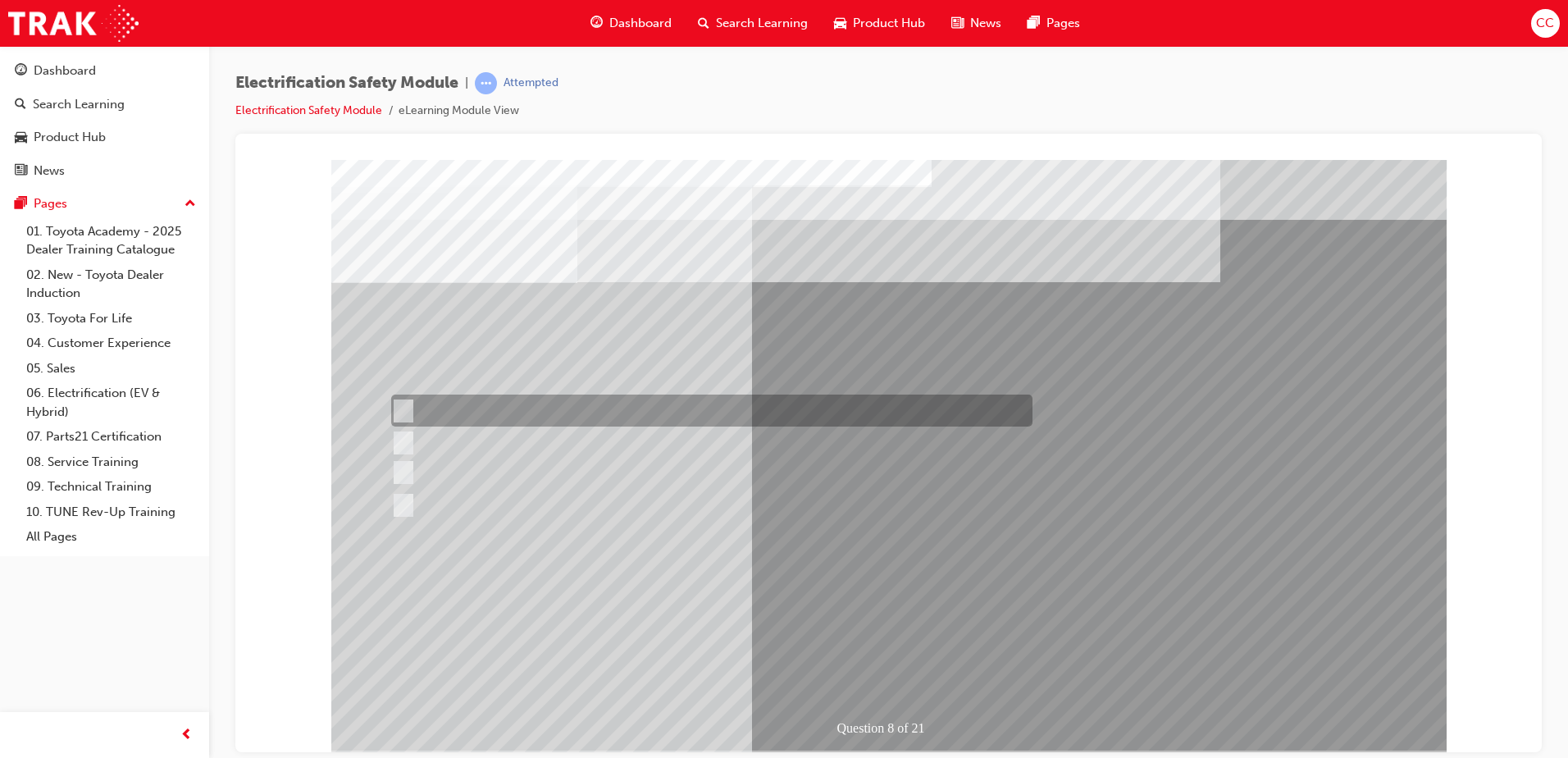
click at [405, 403] on input "Working on the High Voltage System." at bounding box center [400, 411] width 18 height 18
radio input "true"
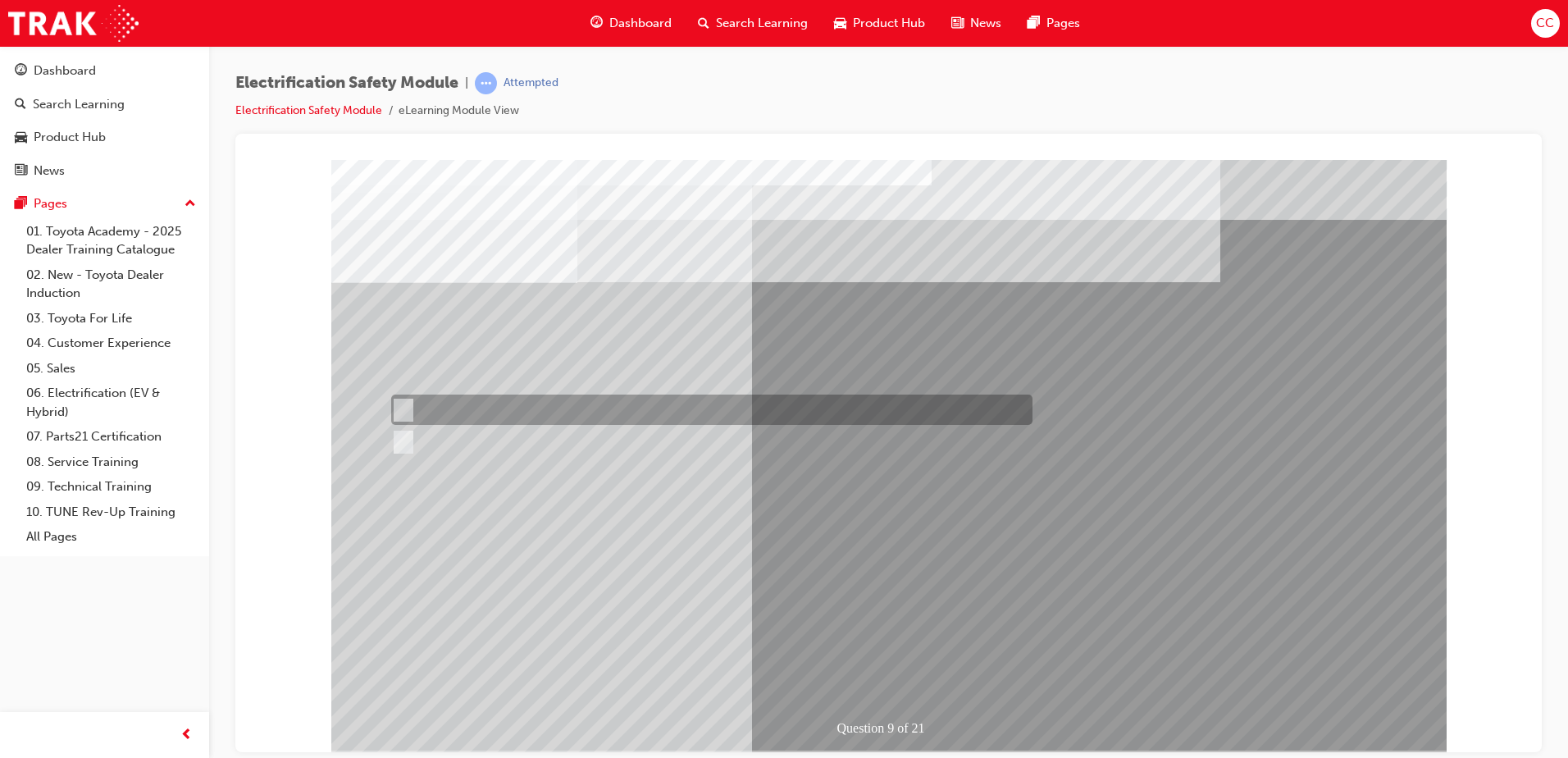
click at [405, 411] on input "True" at bounding box center [400, 410] width 18 height 18
radio input "true"
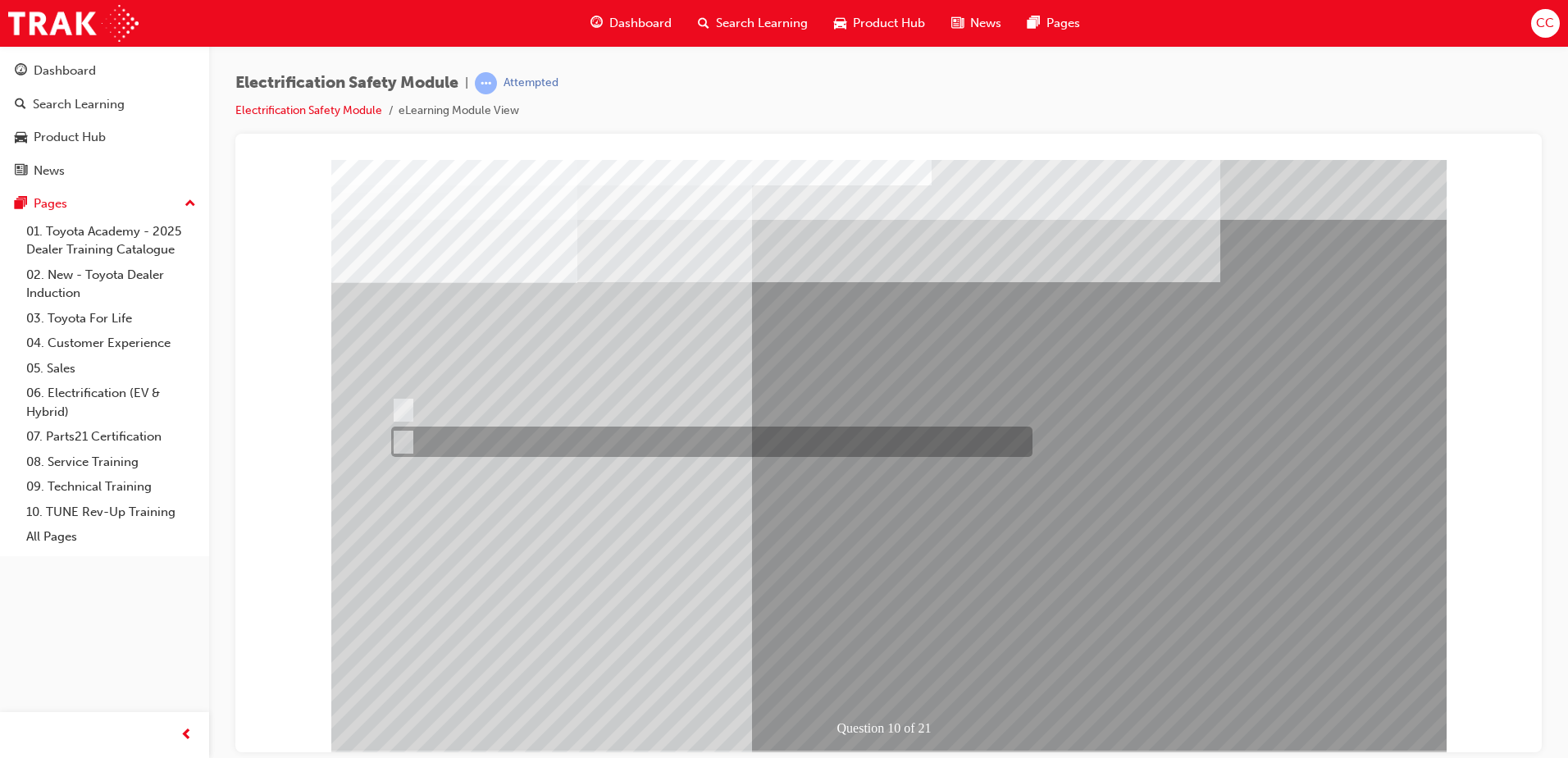
click at [405, 443] on input "True" at bounding box center [400, 442] width 18 height 18
radio input "true"
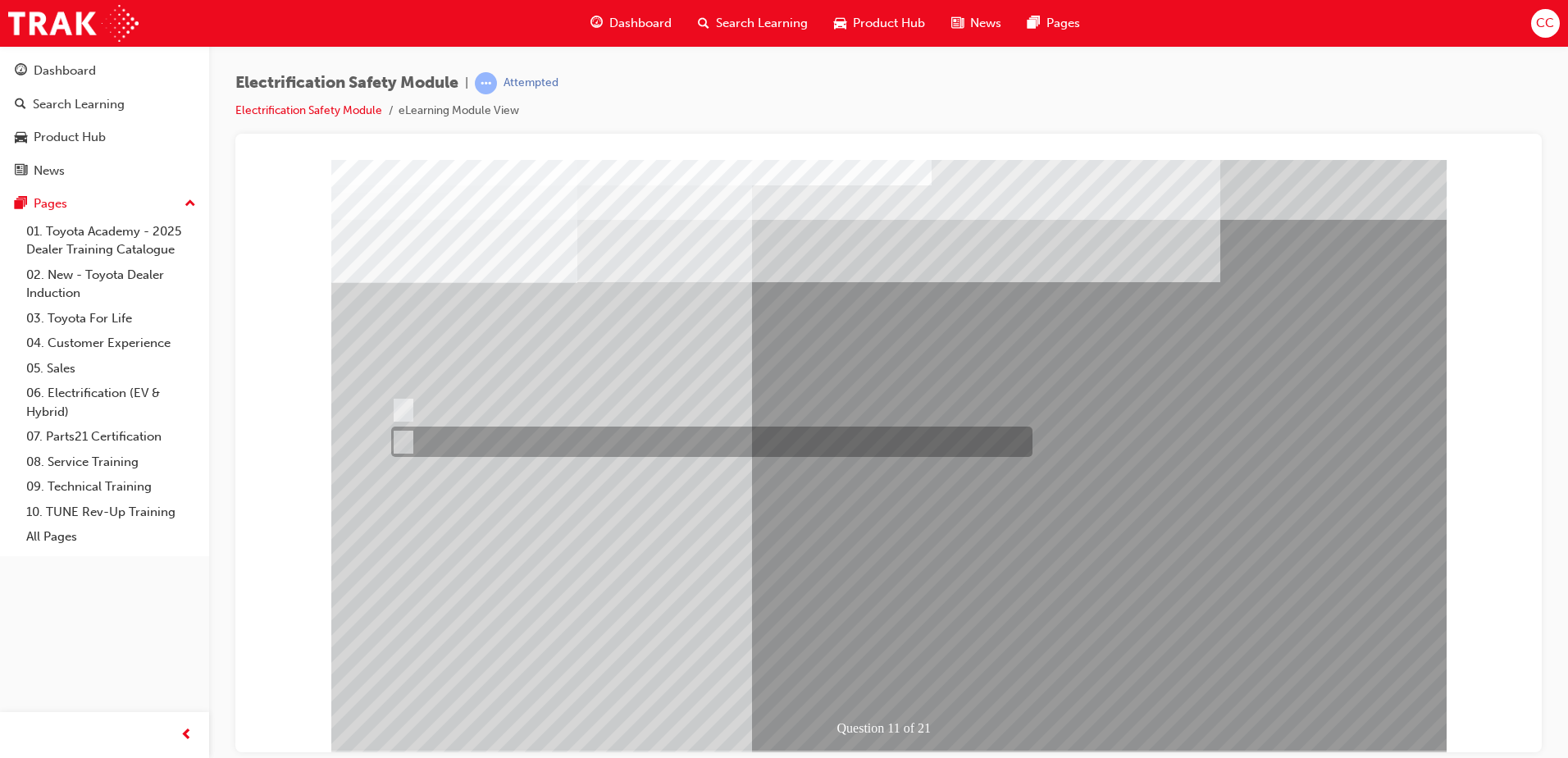
click at [403, 439] on input "False" at bounding box center [400, 442] width 18 height 18
radio input "true"
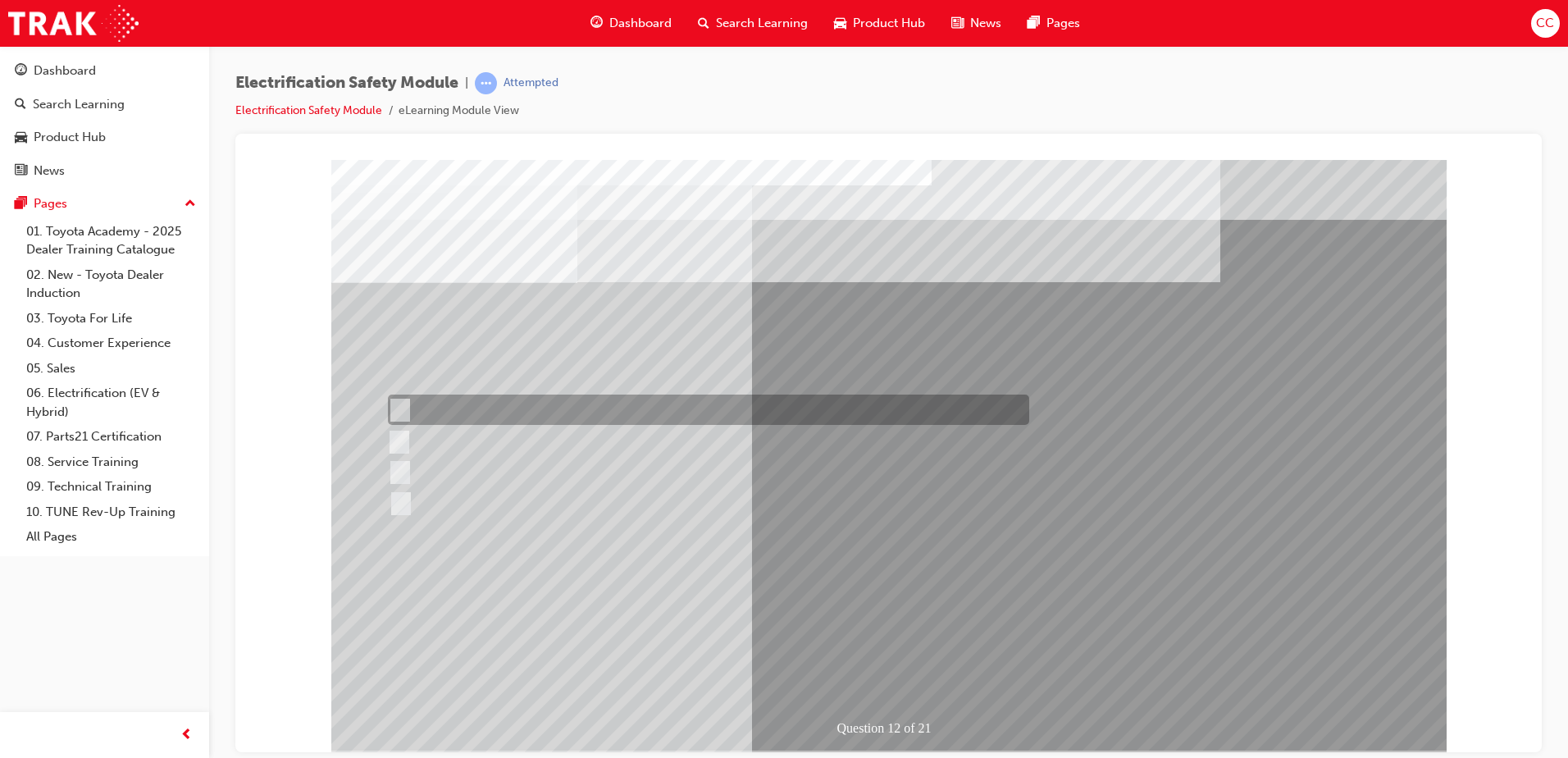
click at [401, 407] on input "In your pocket." at bounding box center [397, 410] width 18 height 18
radio input "true"
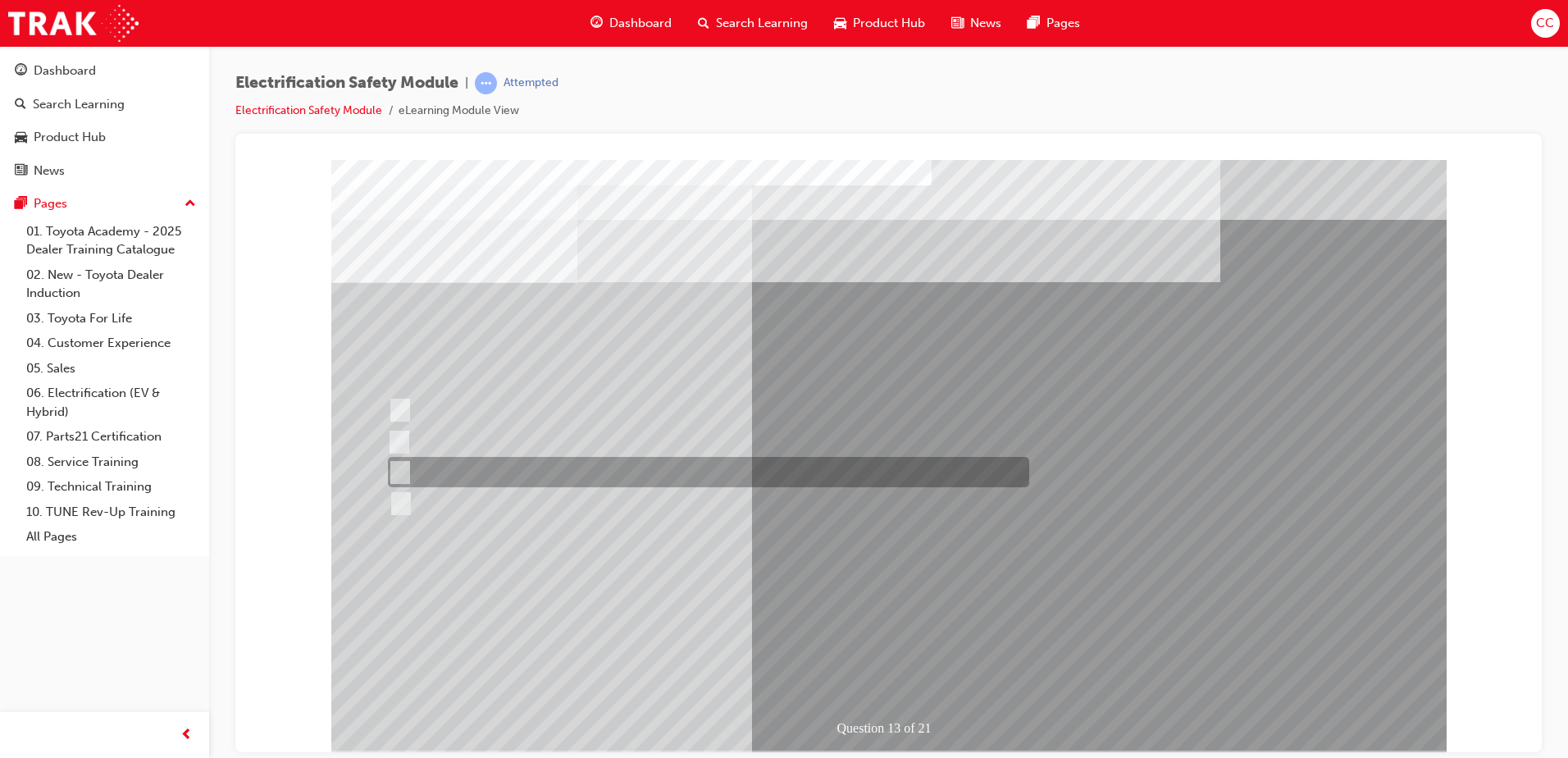
click at [397, 472] on input "Wait 10 minutes to discharge the High Voltage Capacitors." at bounding box center [397, 473] width 18 height 18
radio input "true"
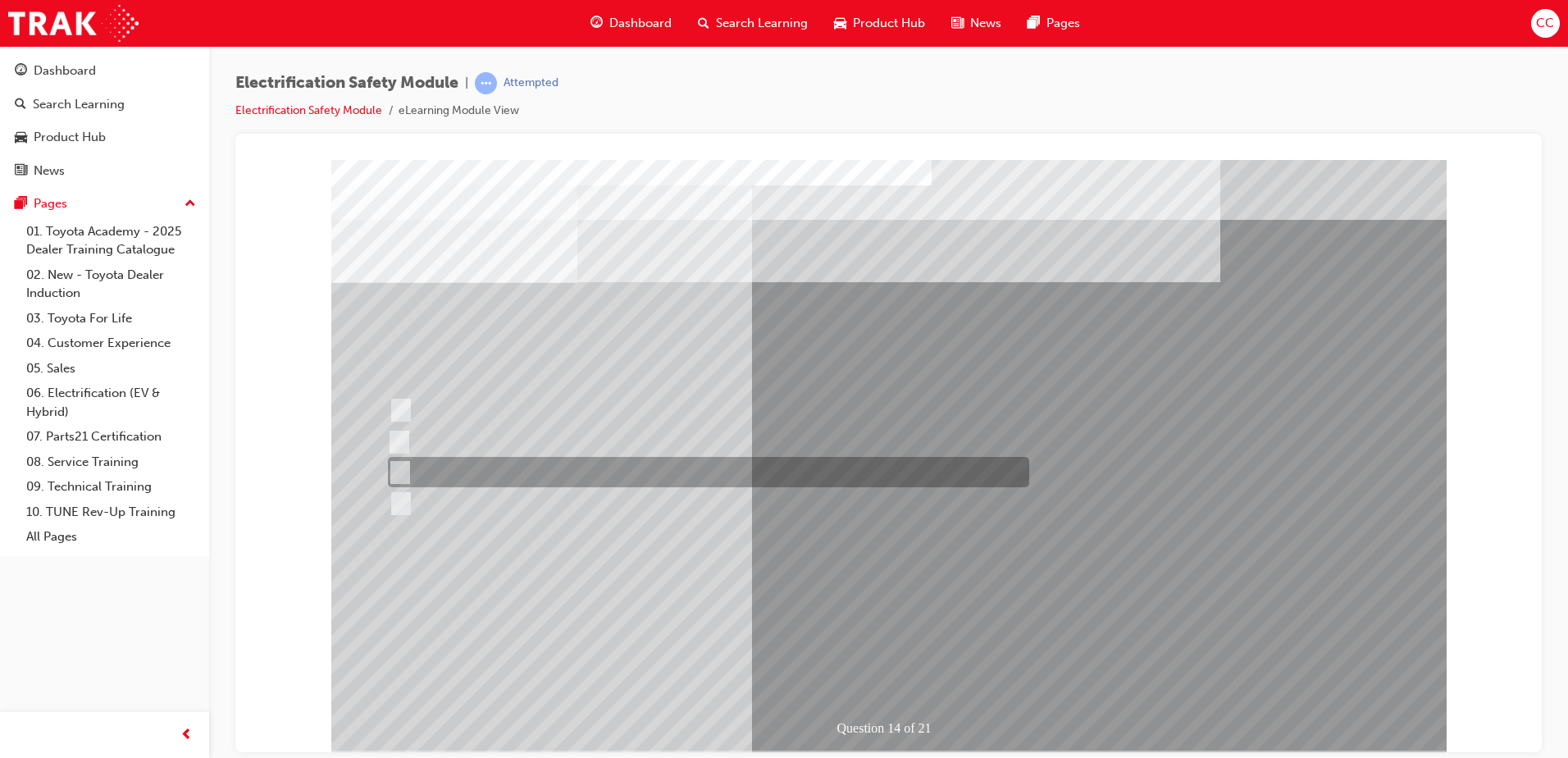
click at [397, 466] on input "10 minutes" at bounding box center [397, 473] width 18 height 18
radio input "true"
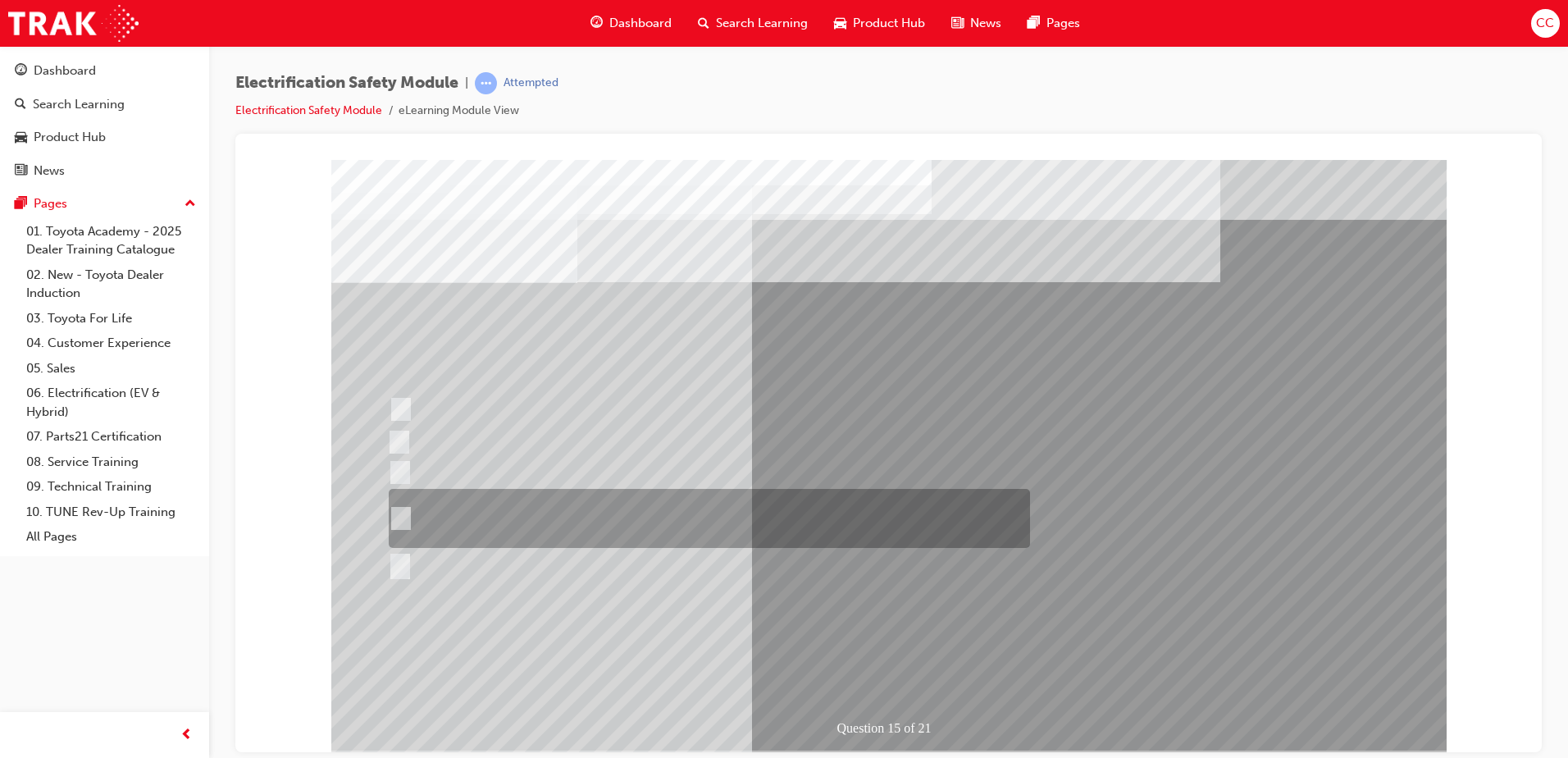
click at [405, 516] on input "The High Voltage Capacitor Terminal for 0 volts and the High Voltage Capacitor …" at bounding box center [397, 518] width 18 height 18
radio input "true"
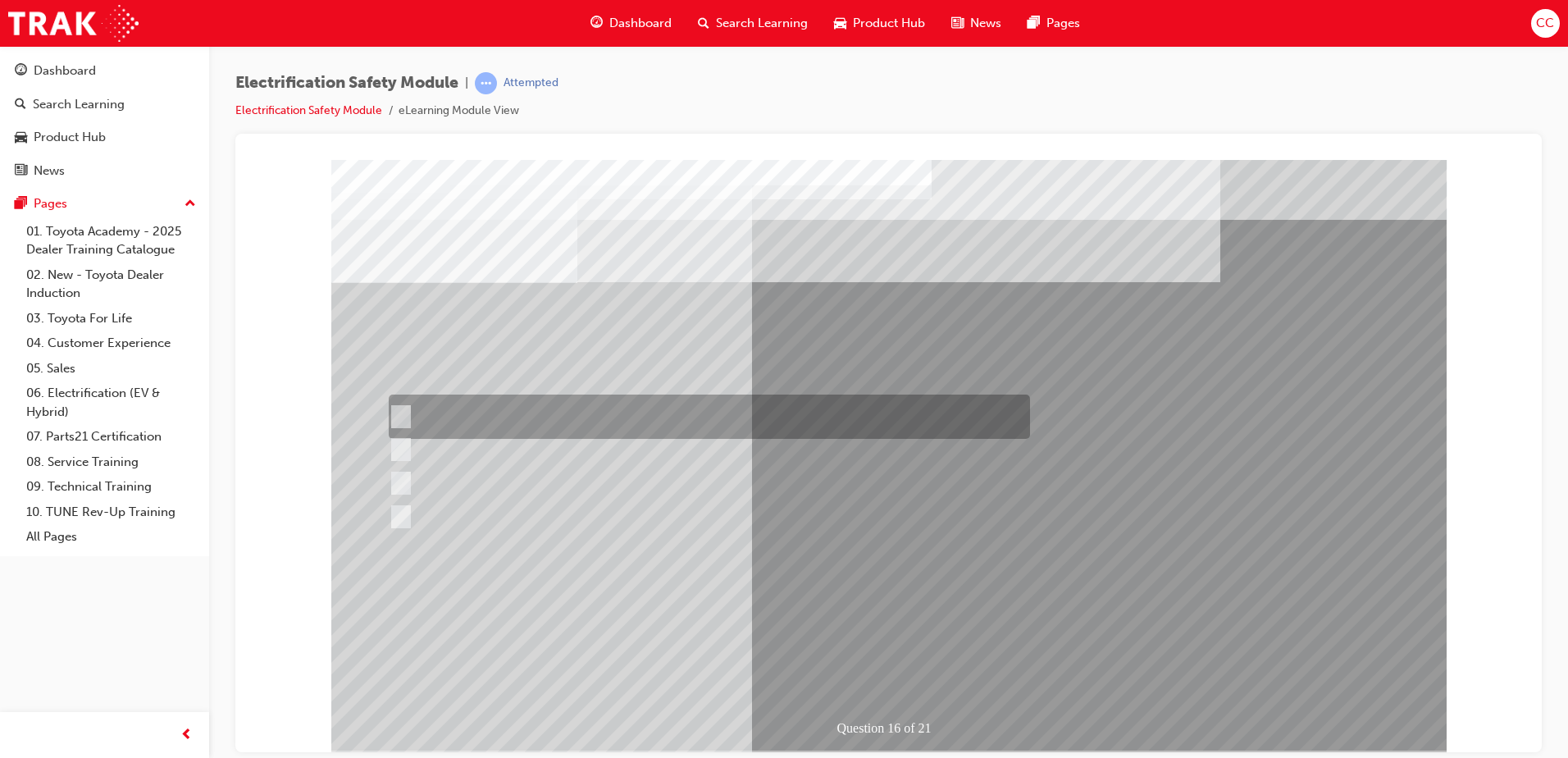
click at [402, 413] on input "Insulate the High Voltage Connector/Motor Side Cable Connection with Insulated …" at bounding box center [397, 417] width 18 height 18
radio input "true"
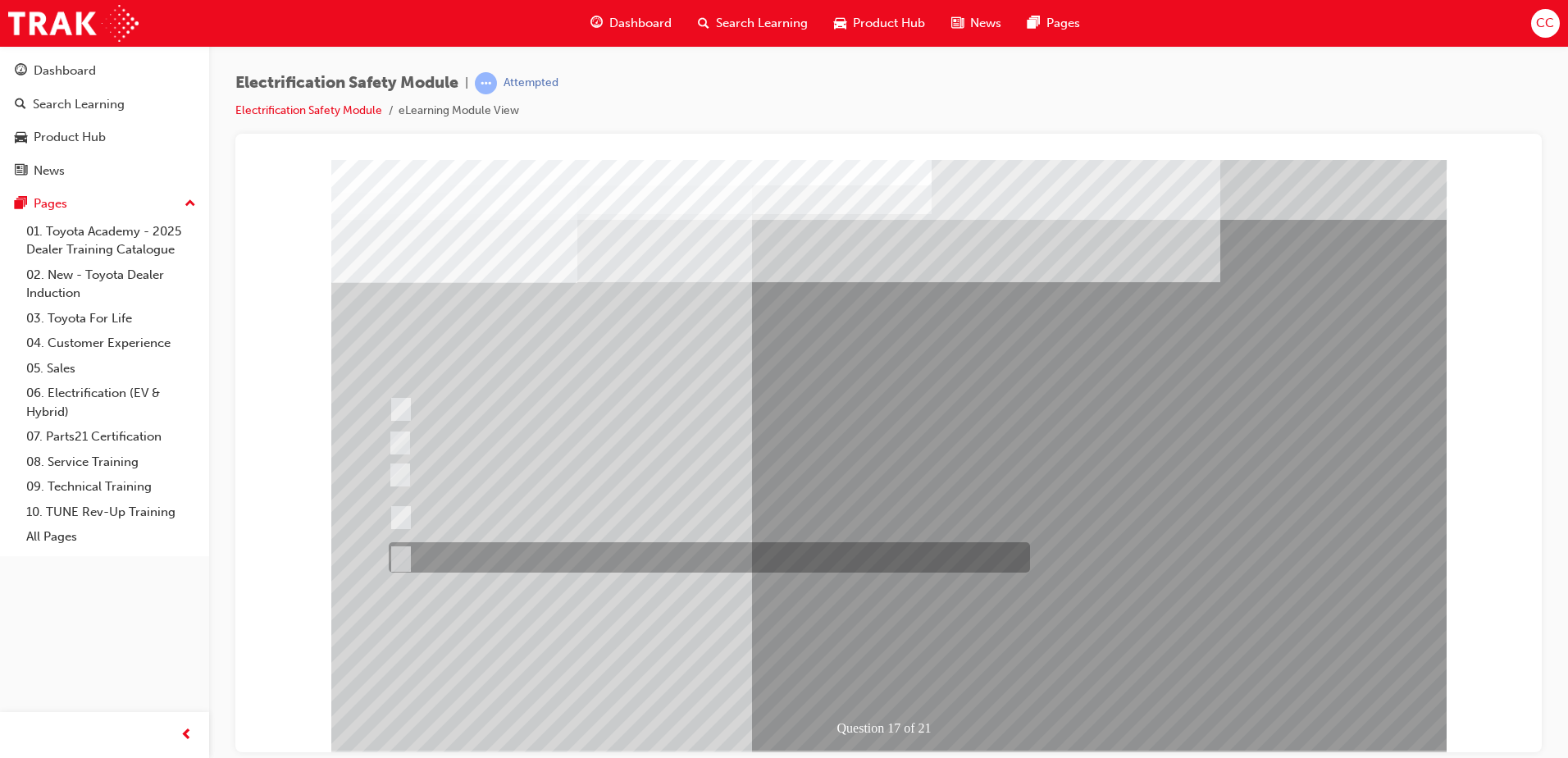
click at [399, 558] on input "All of the above." at bounding box center [397, 558] width 18 height 18
radio input "true"
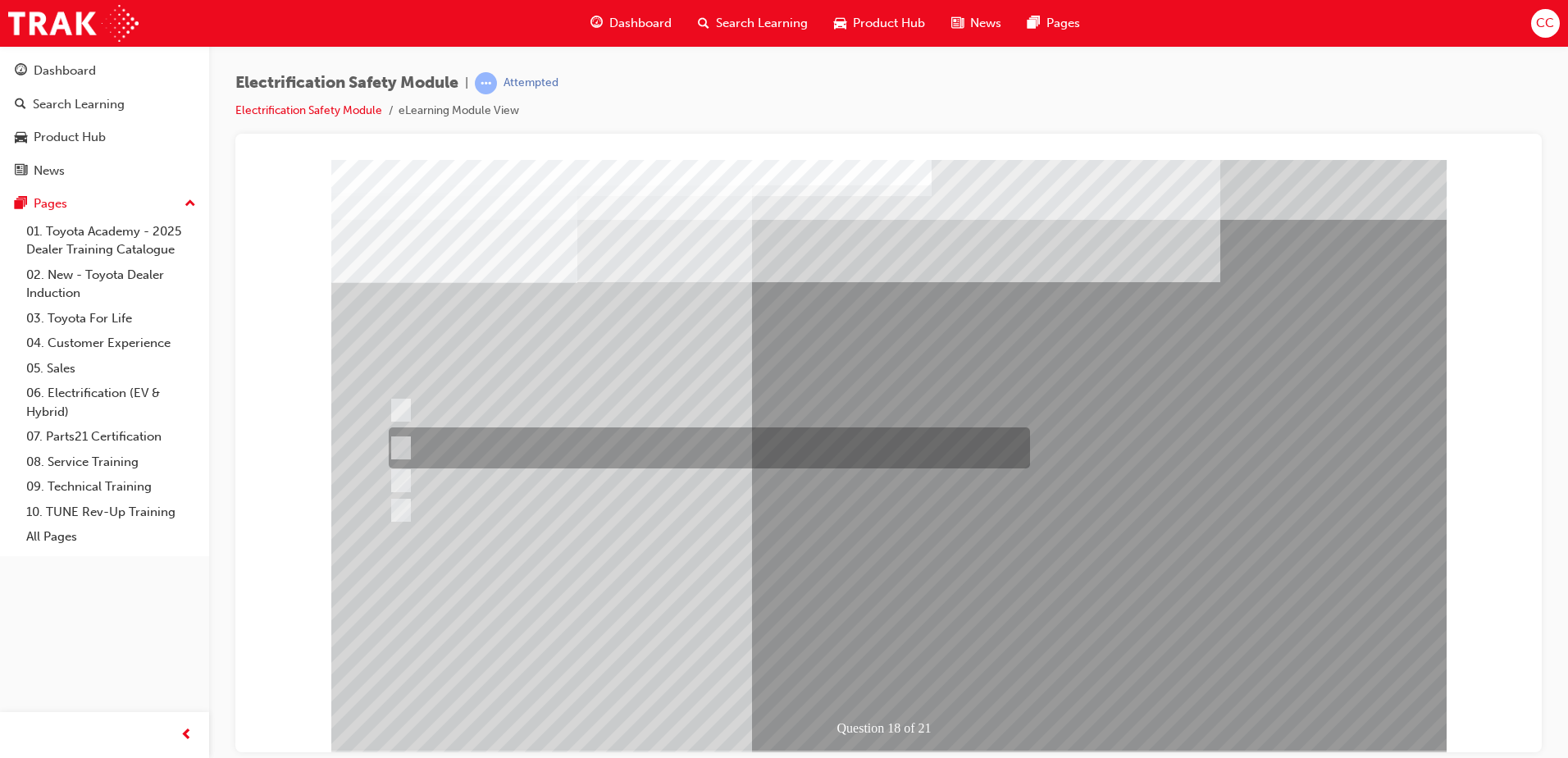
click at [405, 444] on input "Place some insulating tape over the pinhole to seal the leak and continue to us…" at bounding box center [397, 448] width 18 height 18
radio input "true"
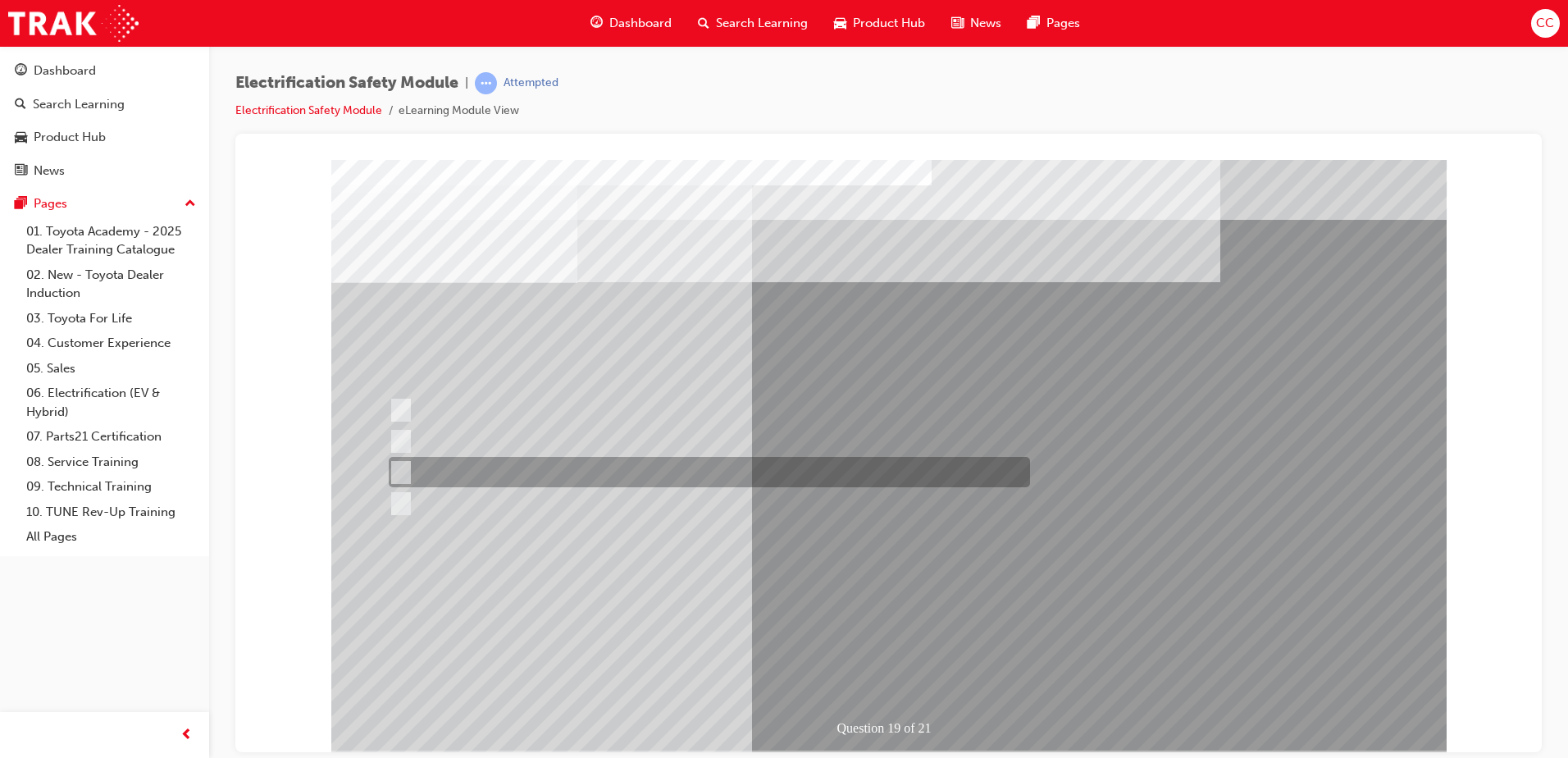
click at [407, 470] on div at bounding box center [705, 471] width 642 height 30
radio input "true"
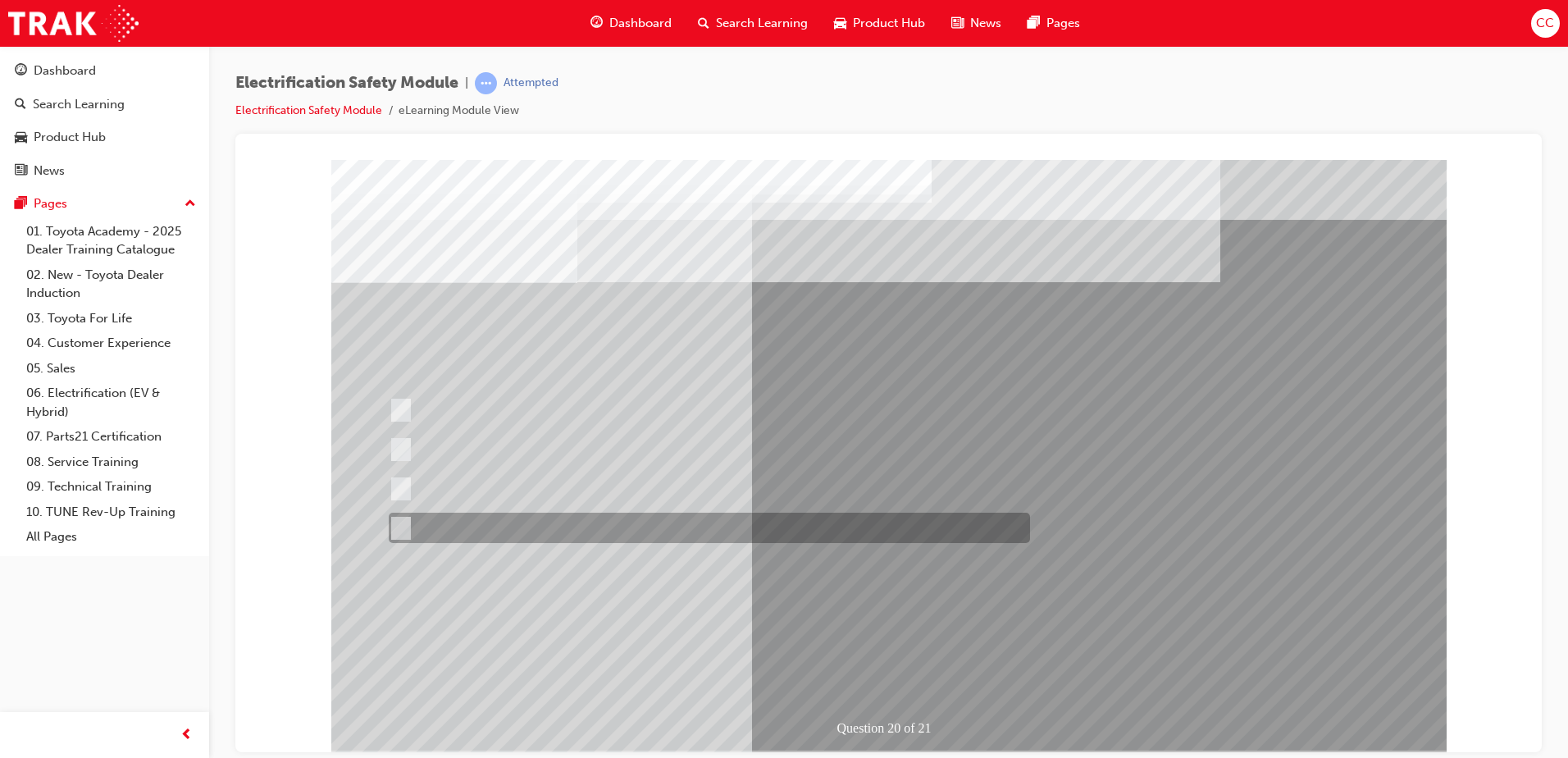
click at [397, 526] on input "All these statements are correct." at bounding box center [397, 528] width 18 height 18
radio input "true"
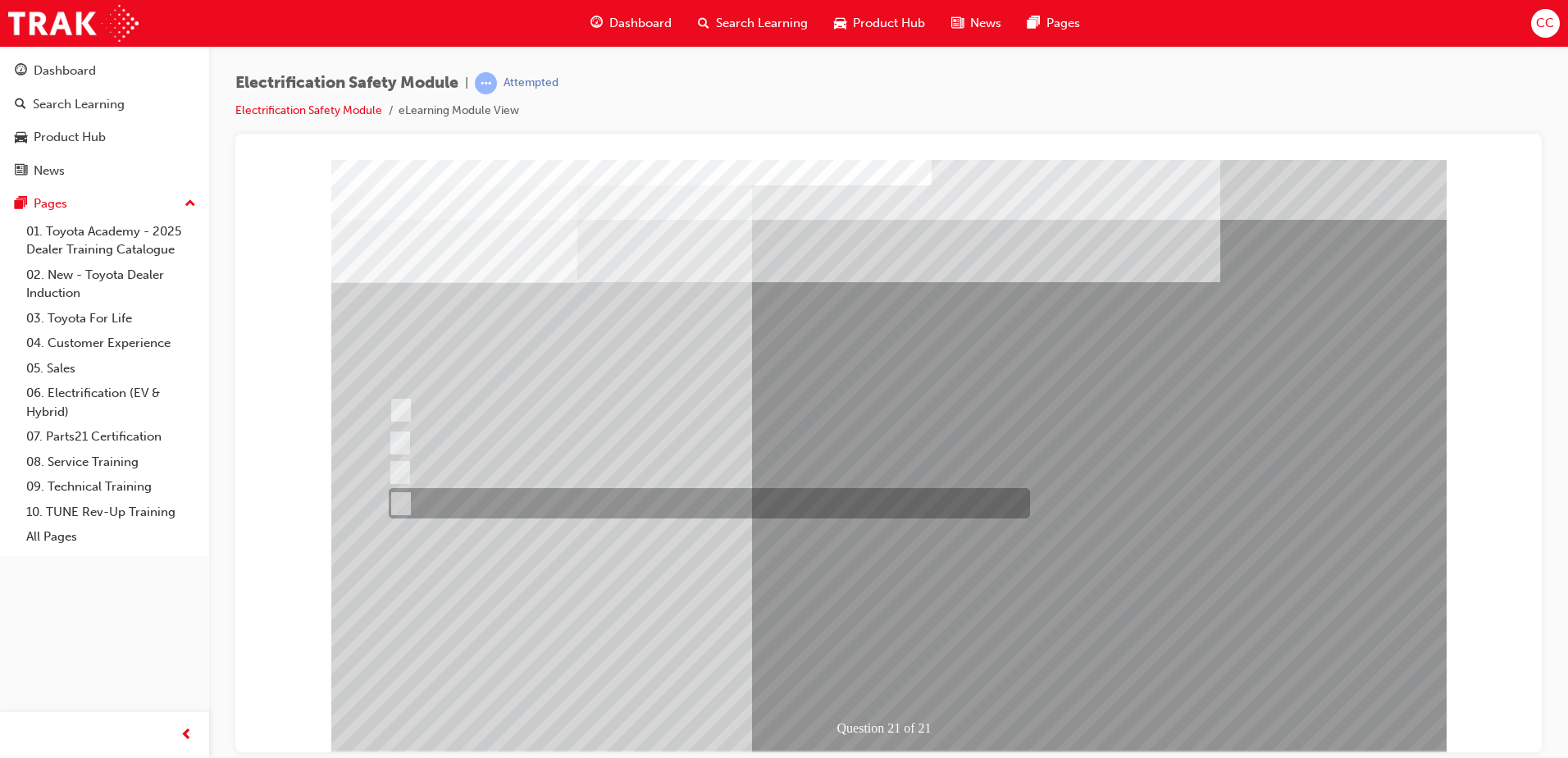
click at [401, 498] on input "All these items should be removed to improve safety" at bounding box center [397, 504] width 18 height 18
radio input "true"
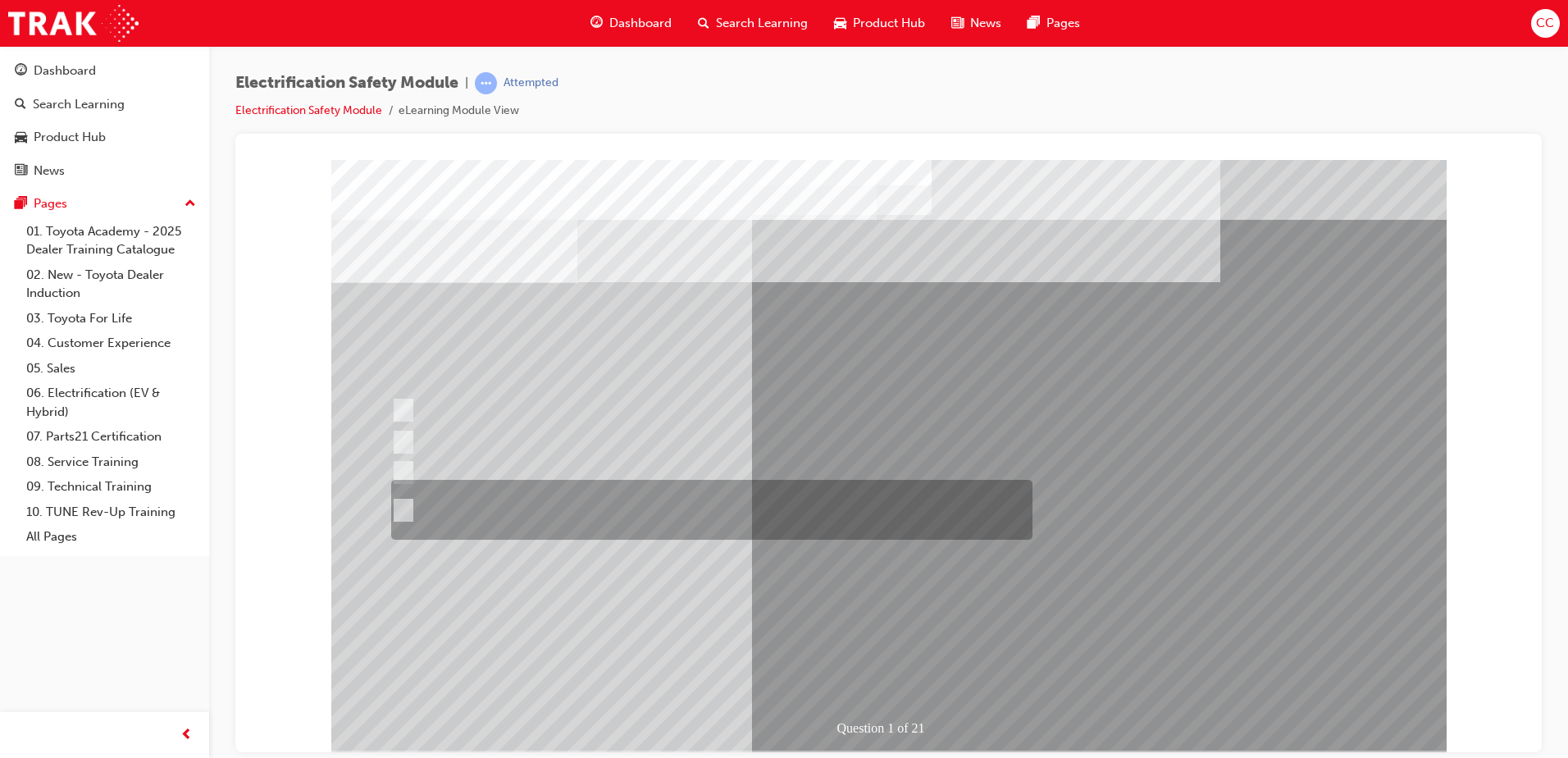
click at [403, 507] on input "The Plug-in Hybrid Electric has AC charging capability via a wall box charger a…" at bounding box center [400, 510] width 18 height 18
radio input "true"
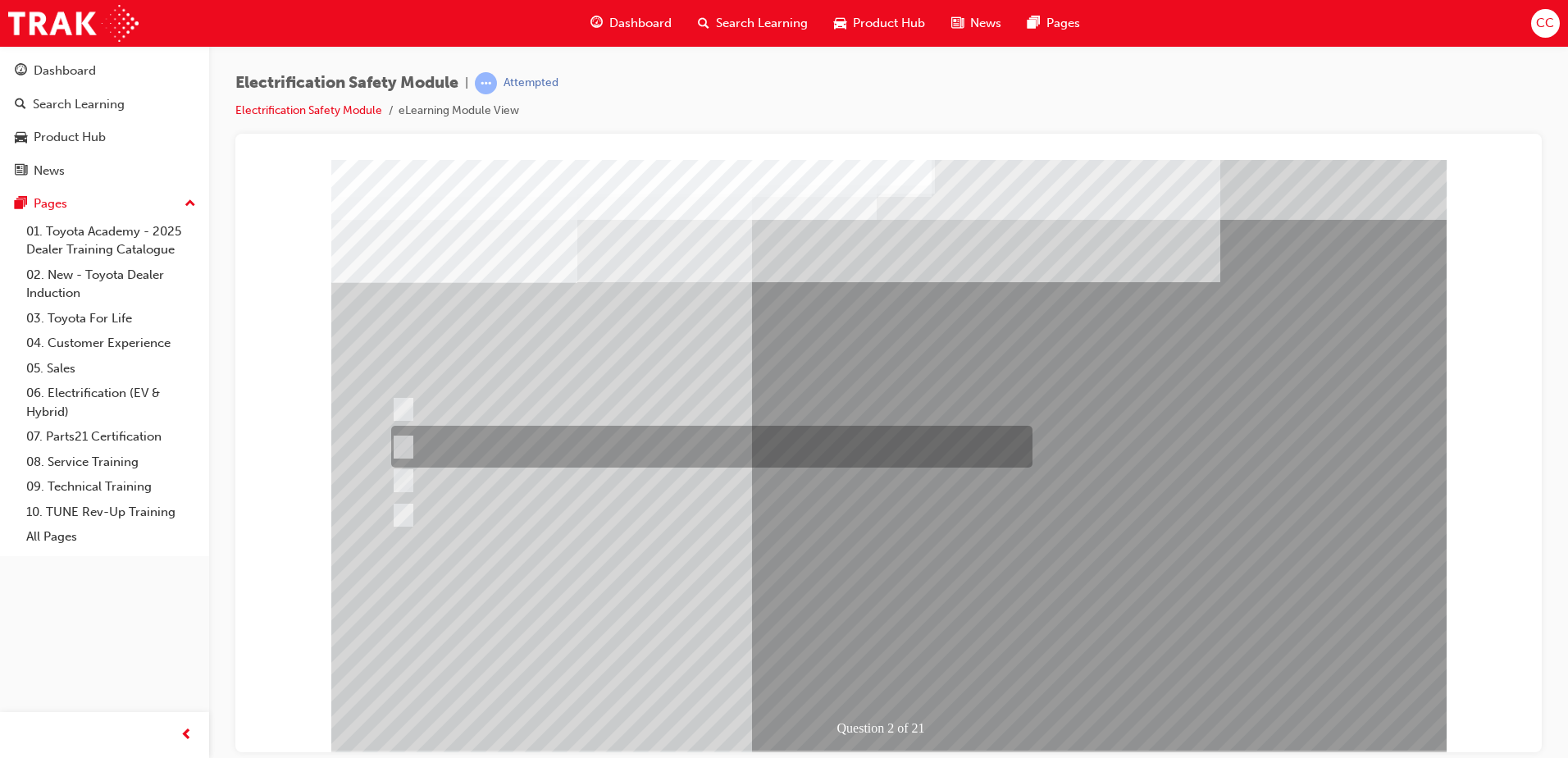
click at [399, 441] on input "The Battery Electric uses AC & DC charging capability and has no petrol engine." at bounding box center [400, 448] width 18 height 18
radio input "true"
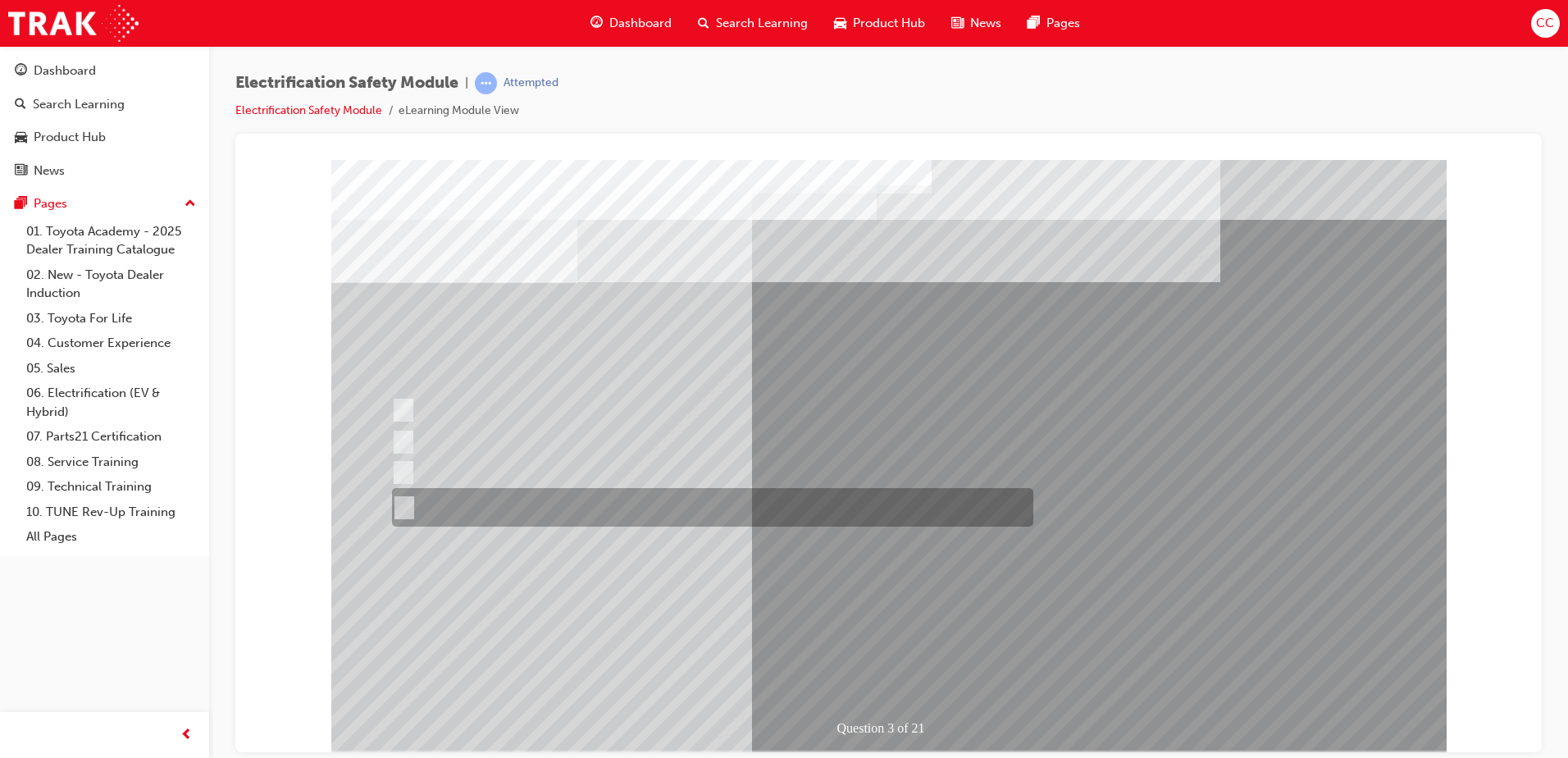
click at [411, 512] on div at bounding box center [709, 507] width 642 height 38
radio input "true"
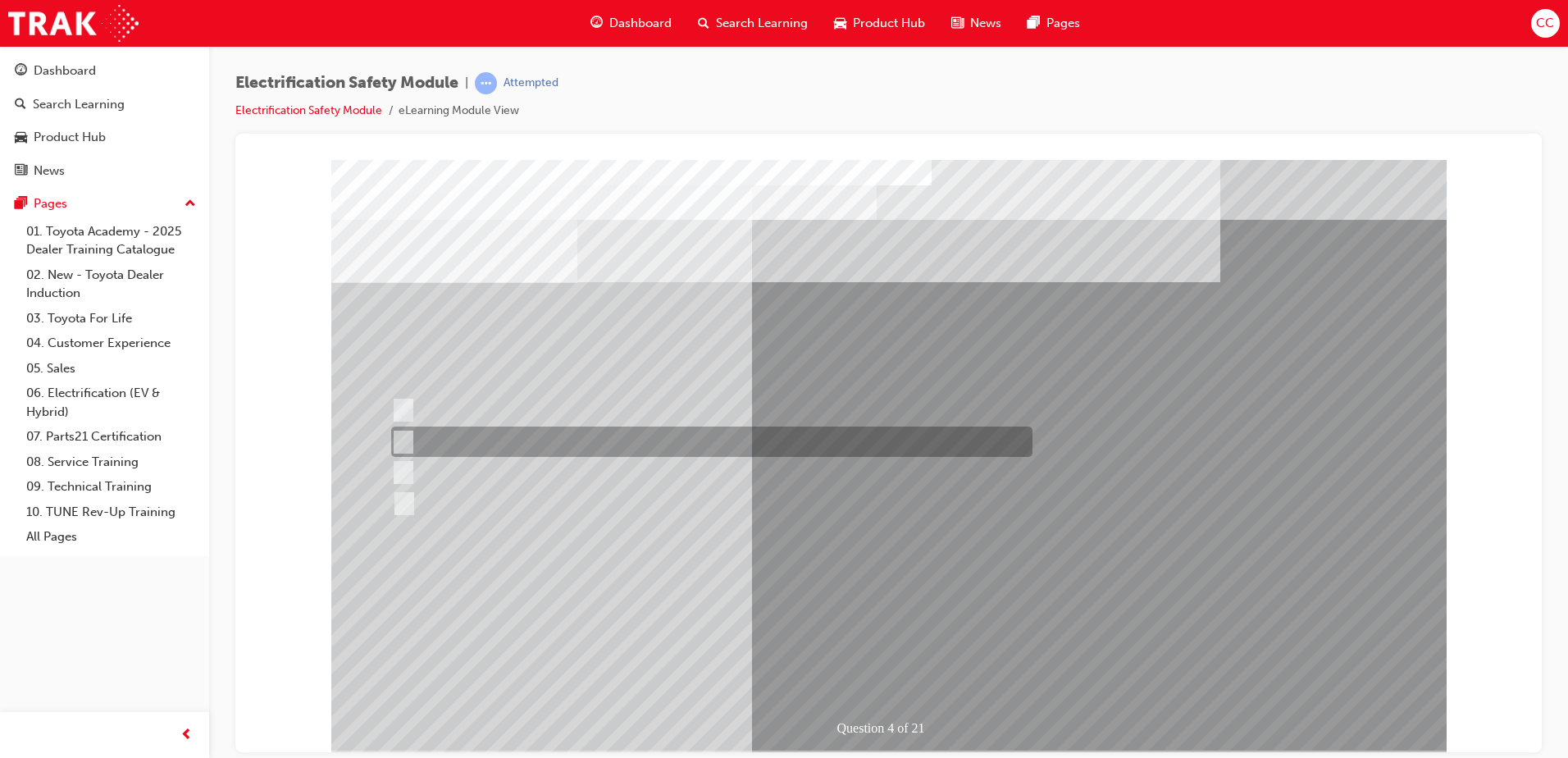
click at [412, 436] on div at bounding box center [708, 441] width 642 height 30
checkbox input "true"
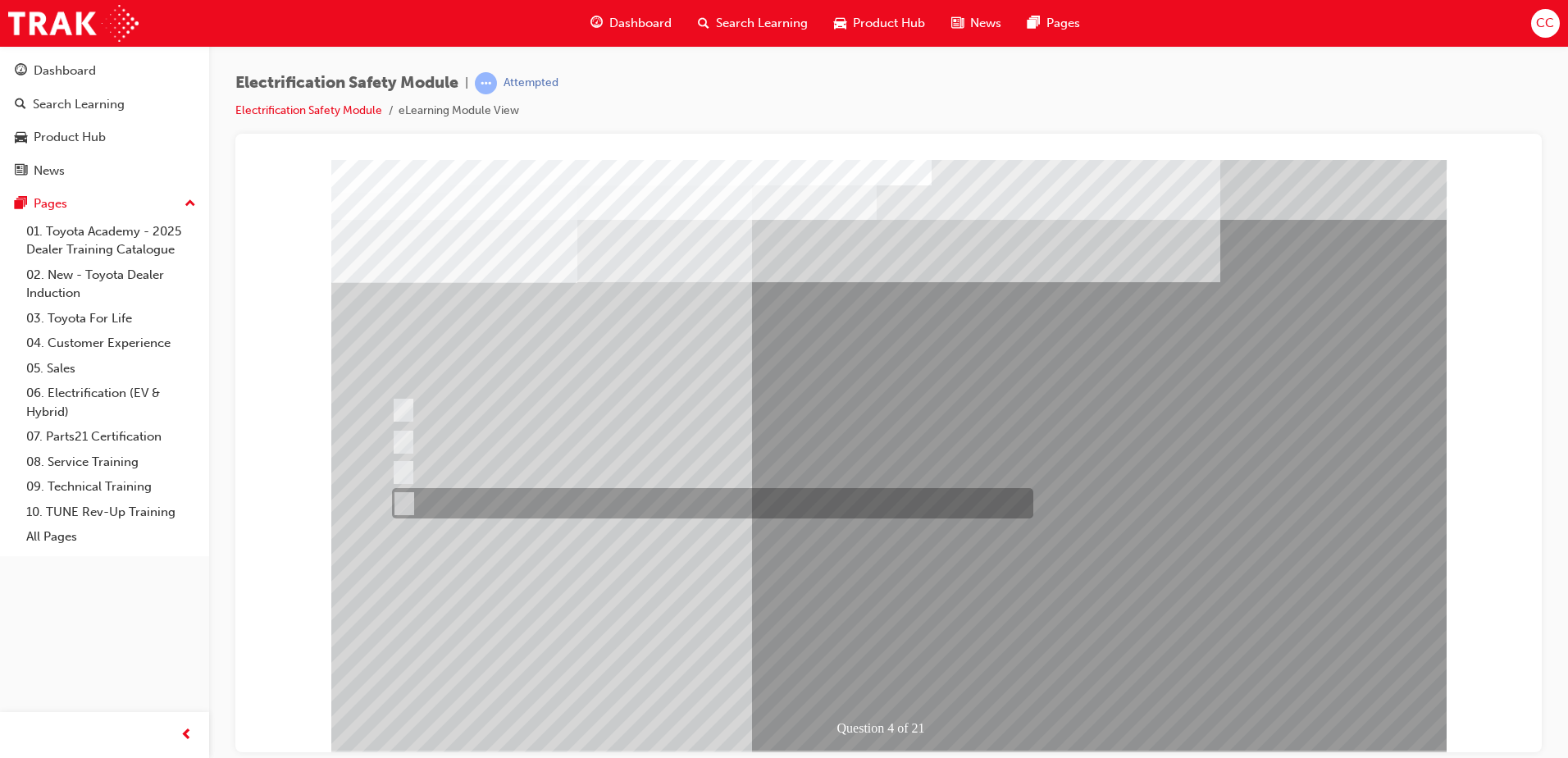
click at [401, 499] on input "Charge ports or H2 Filler Port in place of a Fuel Filler." at bounding box center [400, 504] width 18 height 18
checkbox input "true"
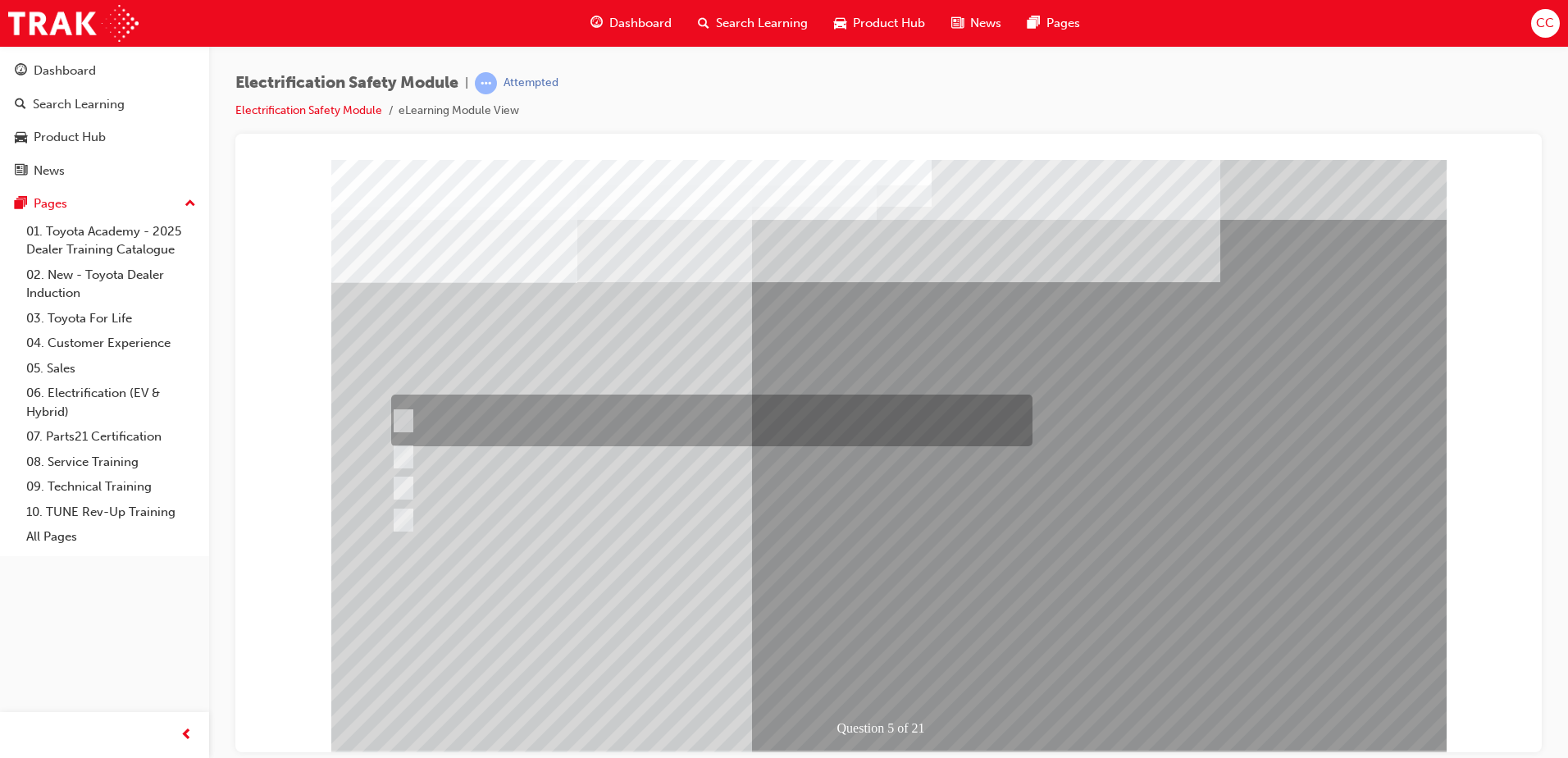
click at [393, 425] on input "The READY light will illuminate when the vehicle is turned on and ready to driv…" at bounding box center [399, 421] width 18 height 18
checkbox input "true"
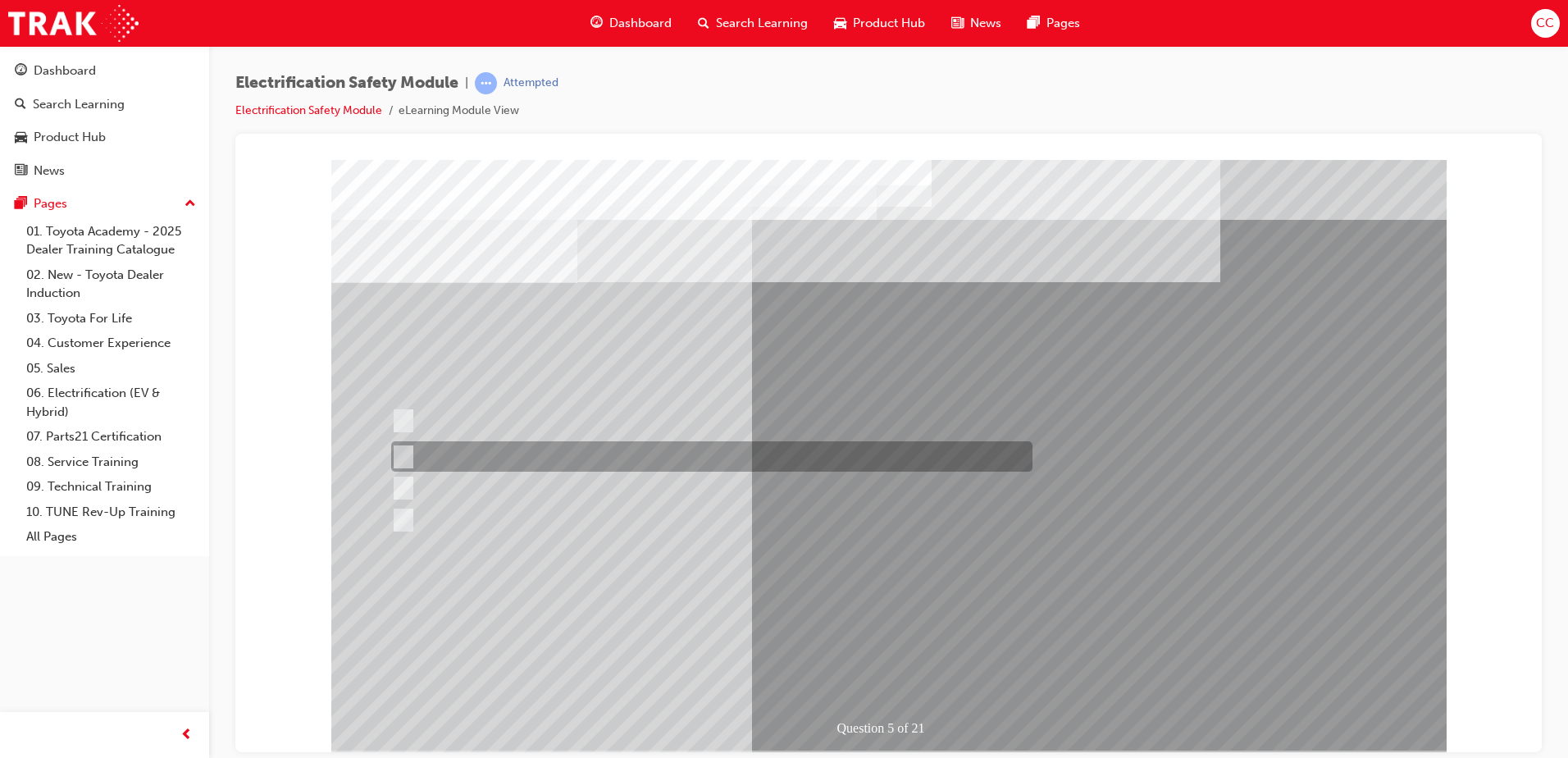
click at [394, 449] on input "The Main Display will show the power flow for the driveline." at bounding box center [399, 457] width 18 height 18
checkbox input "true"
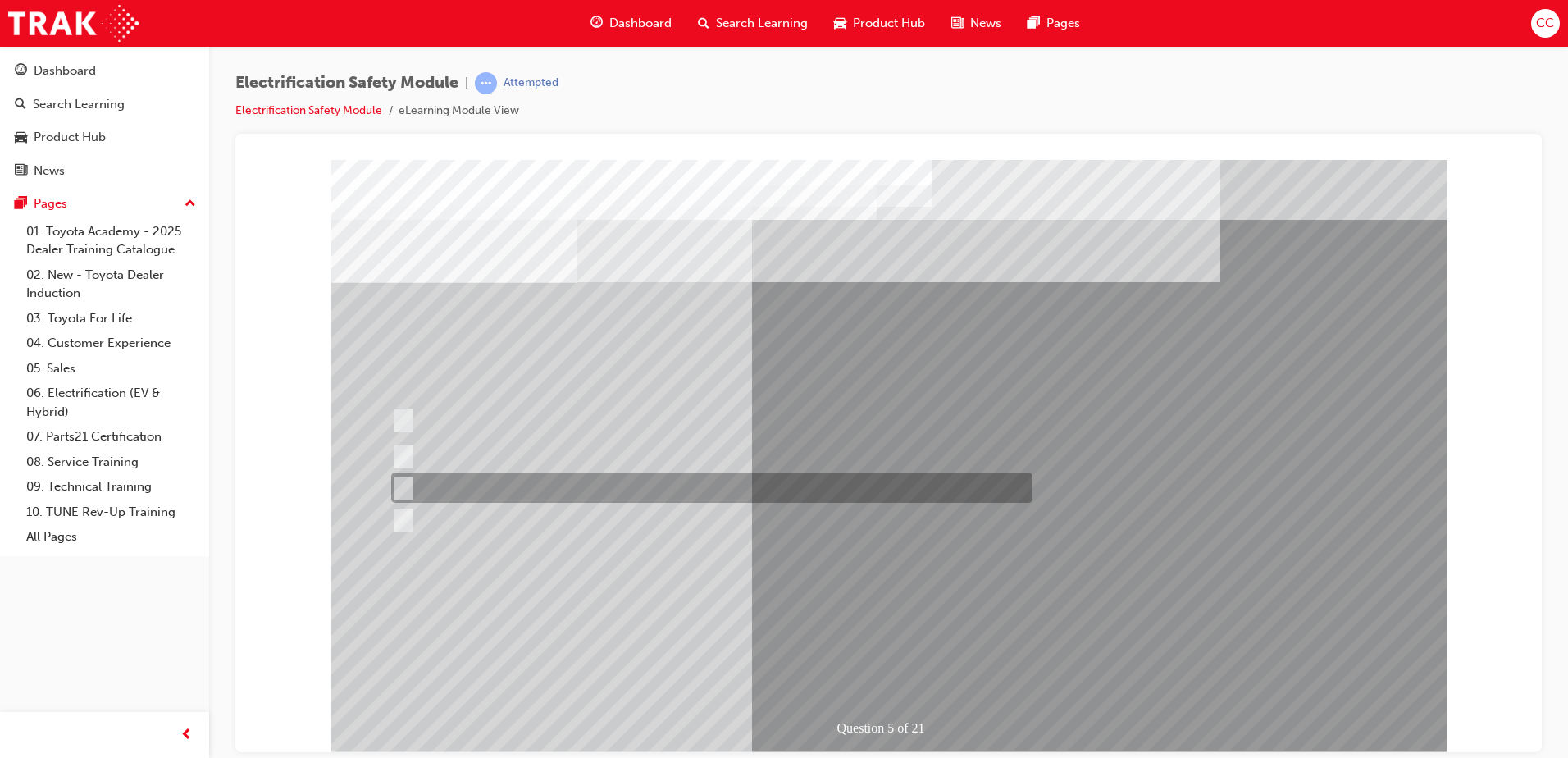
click at [406, 482] on input "Vehicle Motive Force selection types illuminated e.g. (EV/HV)." at bounding box center [399, 488] width 18 height 18
checkbox input "true"
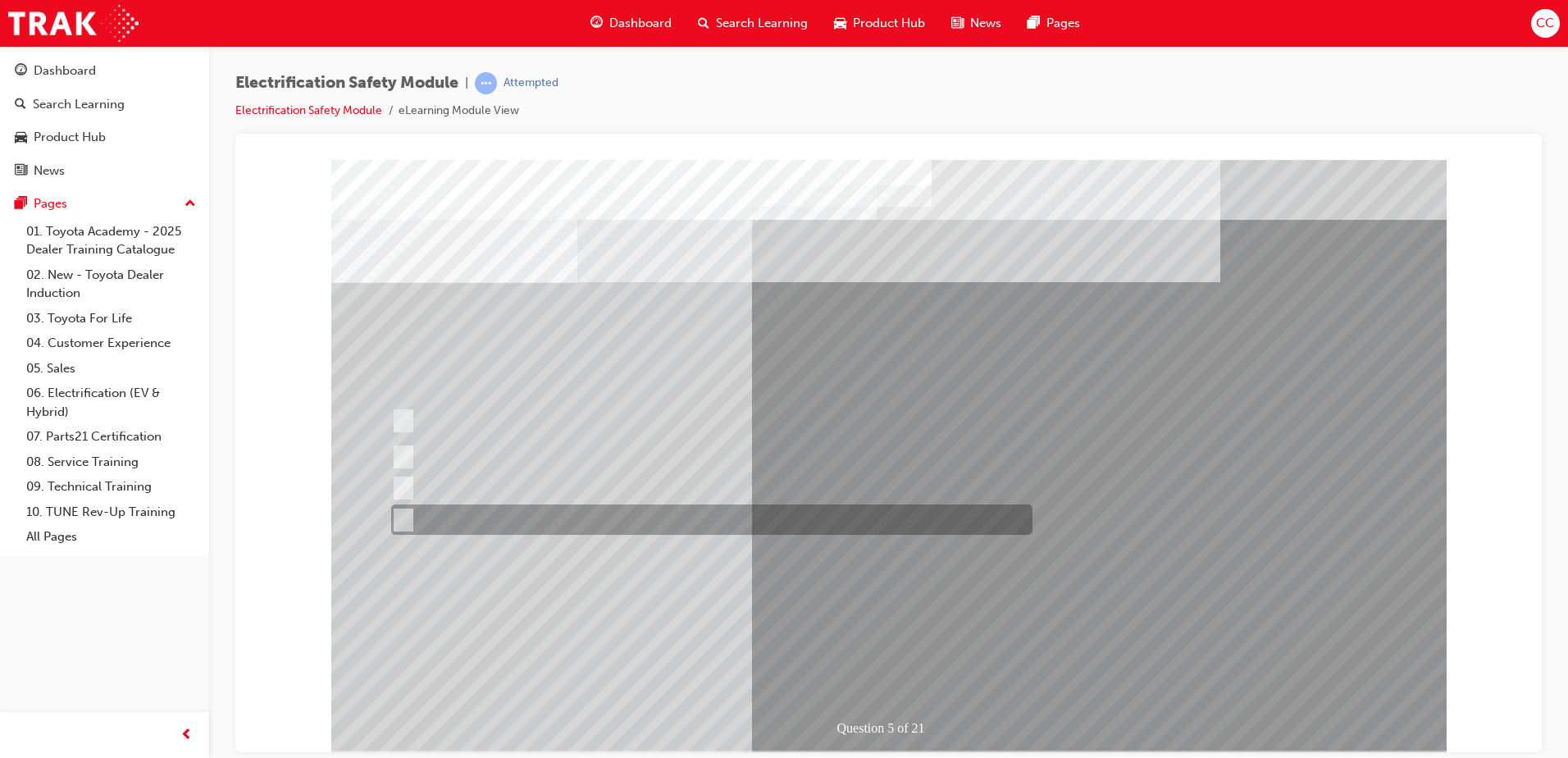
click at [399, 516] on input "Battery Level indicator (State of Charge)." at bounding box center [399, 520] width 18 height 18
checkbox input "true"
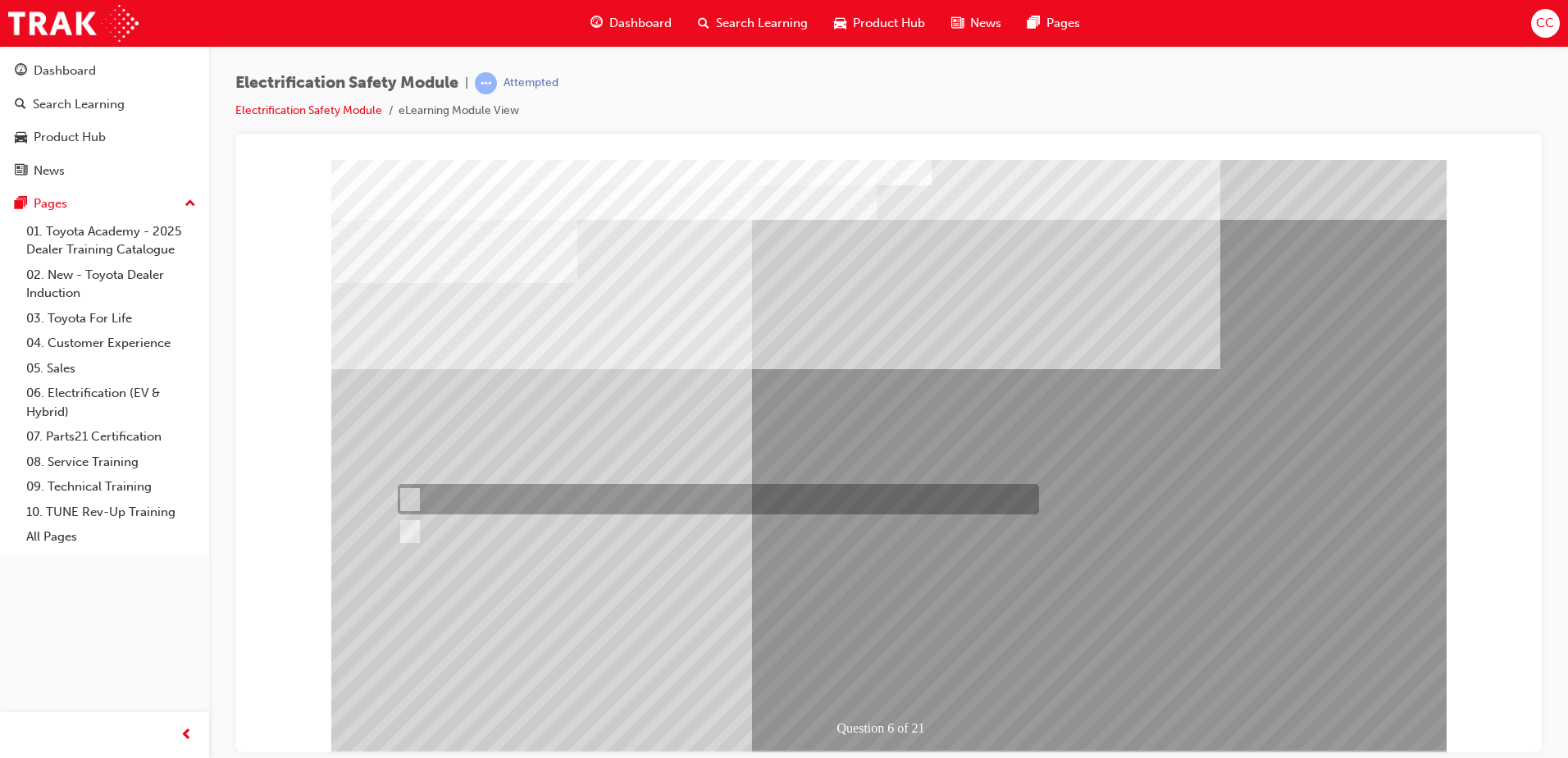
click at [413, 499] on input "True" at bounding box center [407, 499] width 18 height 18
radio input "true"
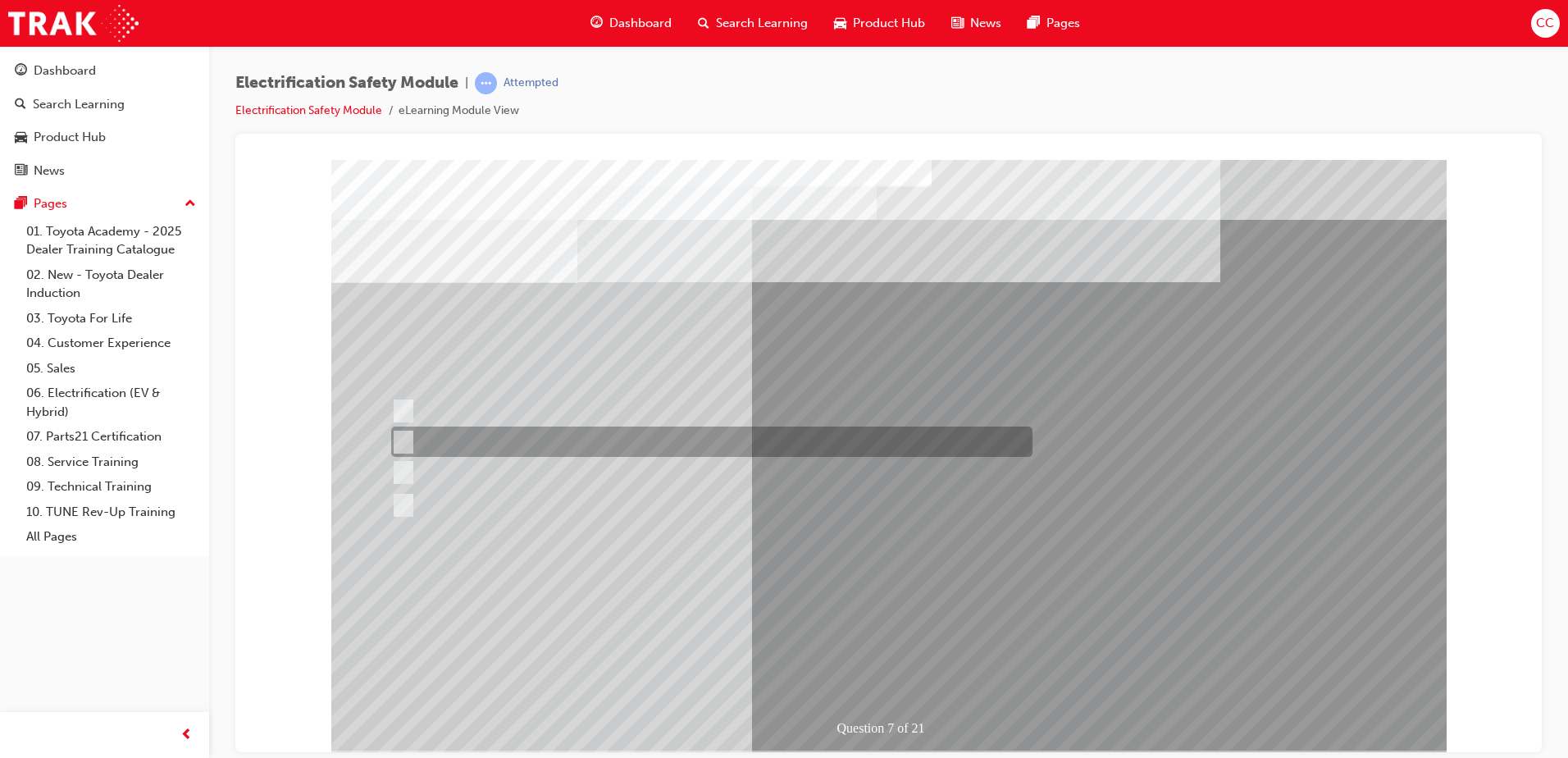
click at [405, 439] on input "Be detected and the system will shut down." at bounding box center [400, 442] width 18 height 18
radio input "true"
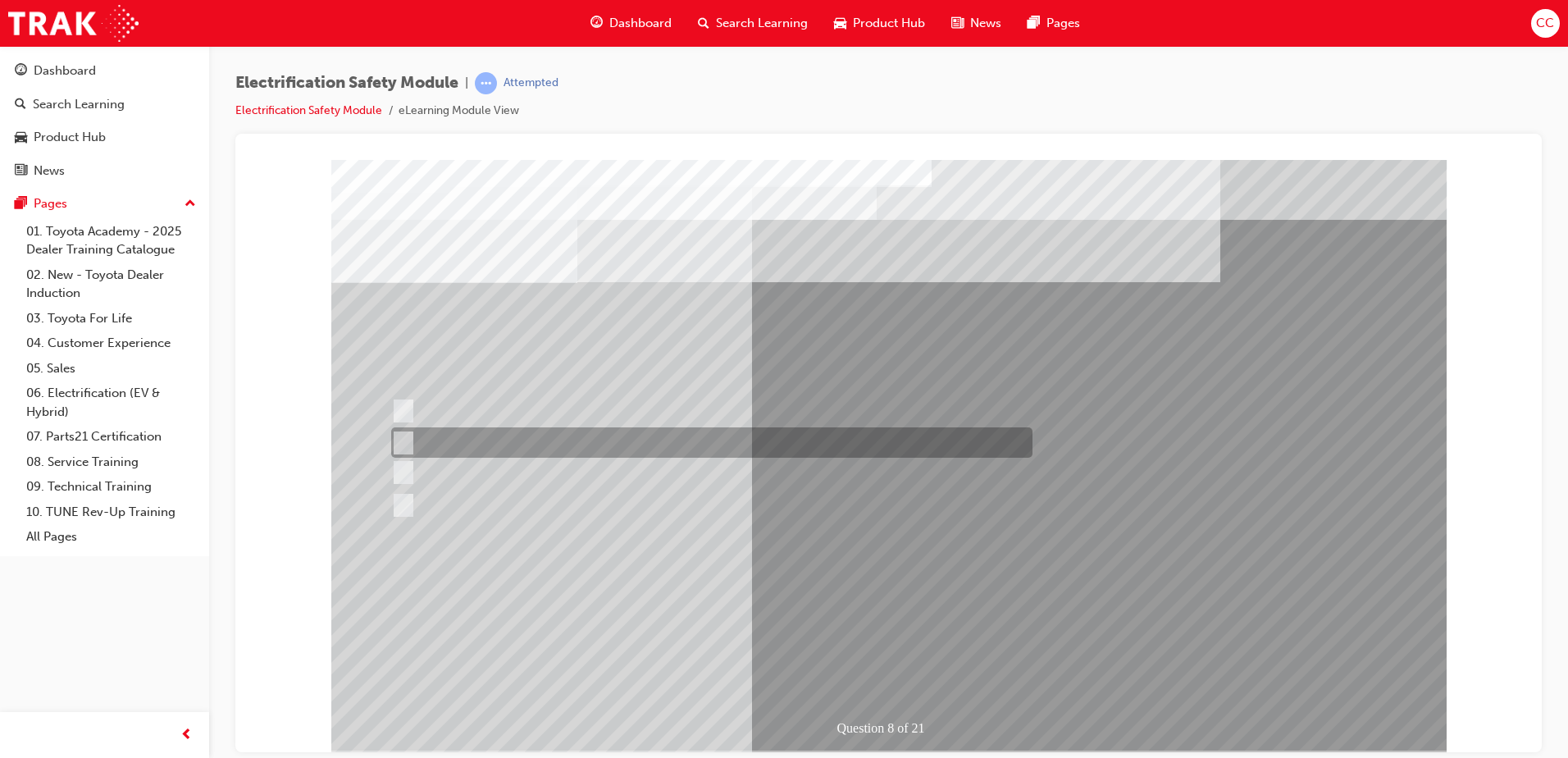
click at [413, 439] on div at bounding box center [708, 442] width 642 height 30
radio input "true"
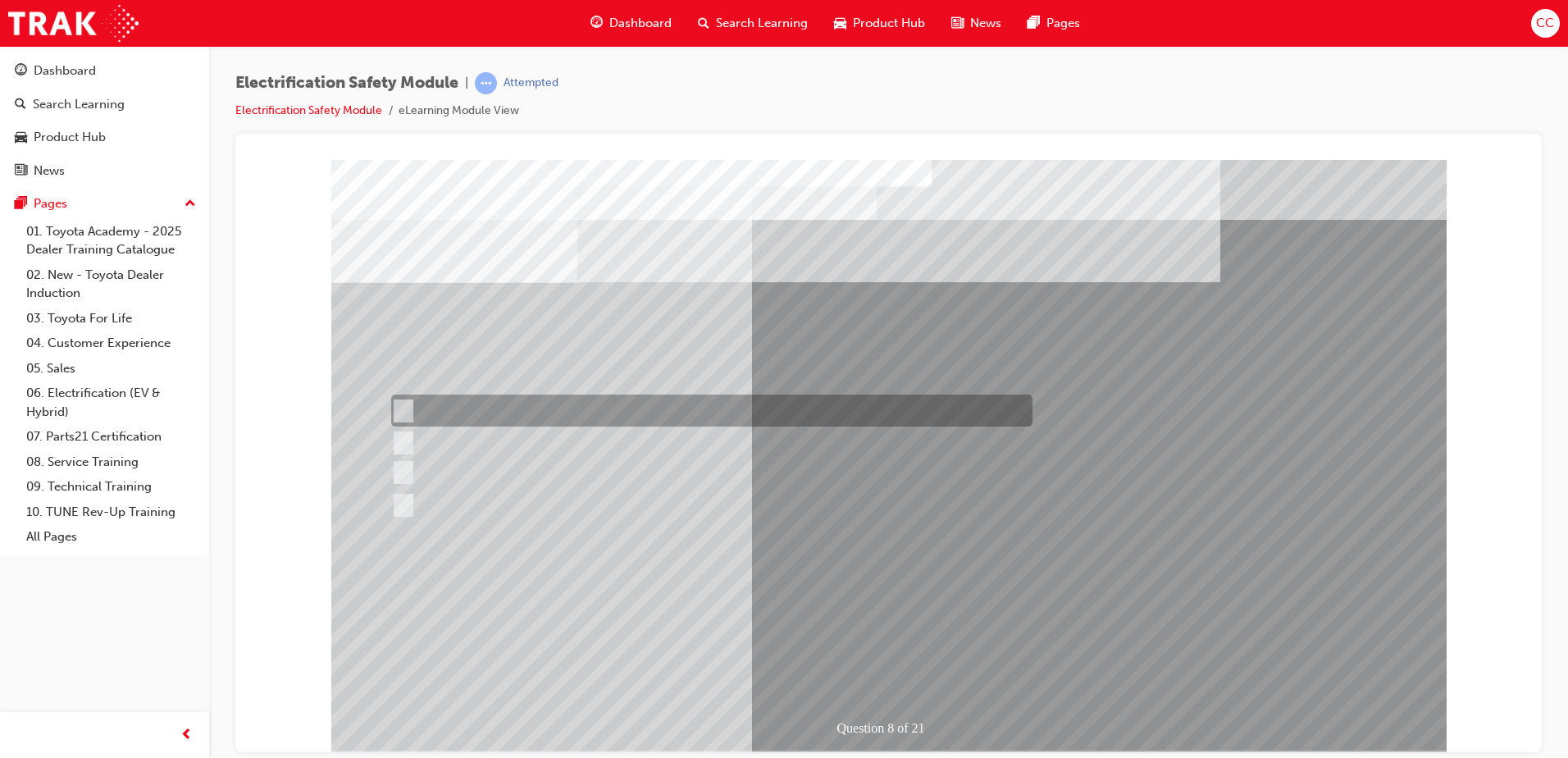
click at [405, 402] on input "Working on the High Voltage System." at bounding box center [400, 411] width 18 height 18
radio input "true"
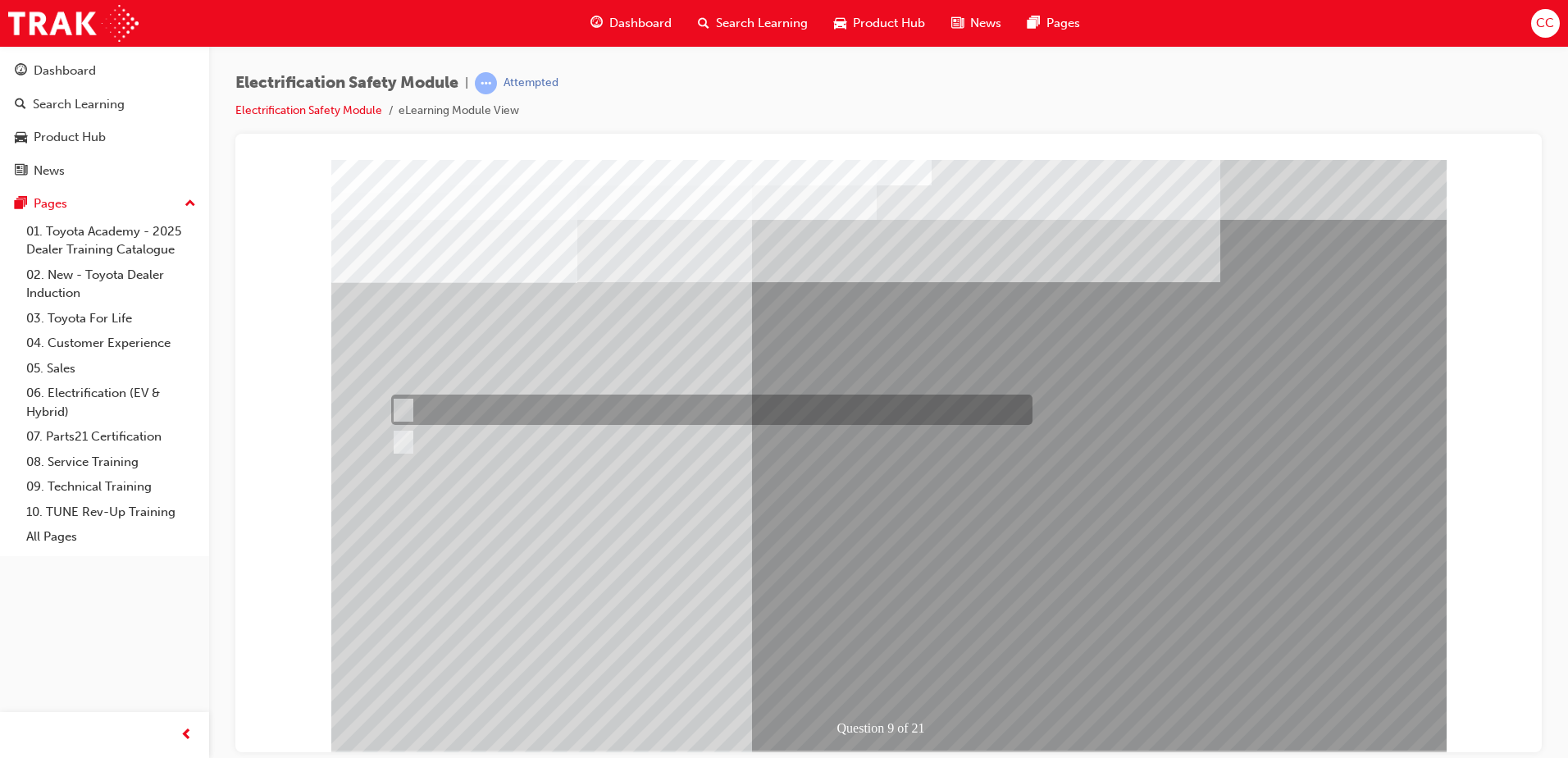
click at [399, 395] on div at bounding box center [708, 409] width 642 height 30
radio input "true"
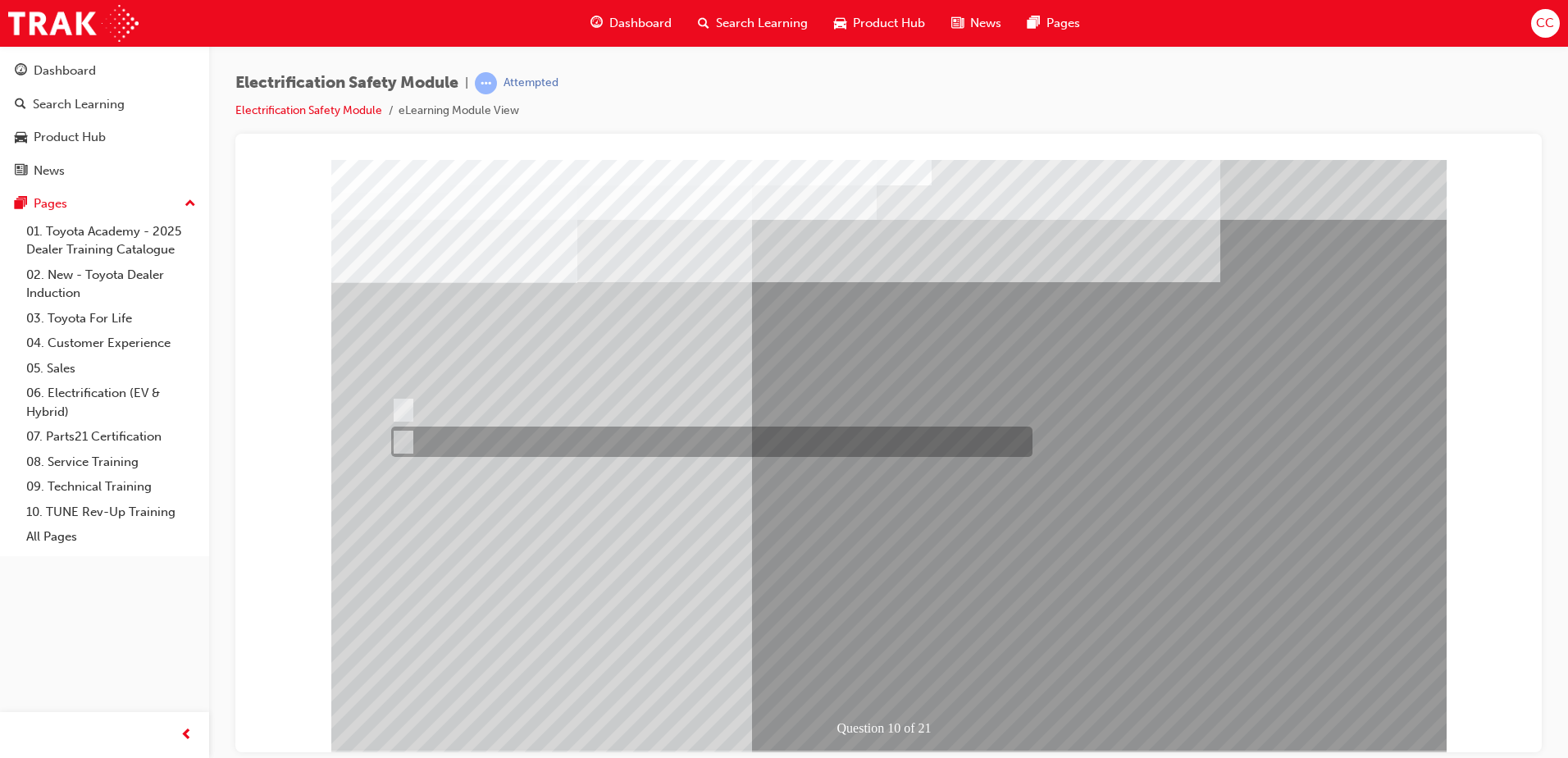
click at [402, 440] on input "True" at bounding box center [400, 442] width 18 height 18
radio input "true"
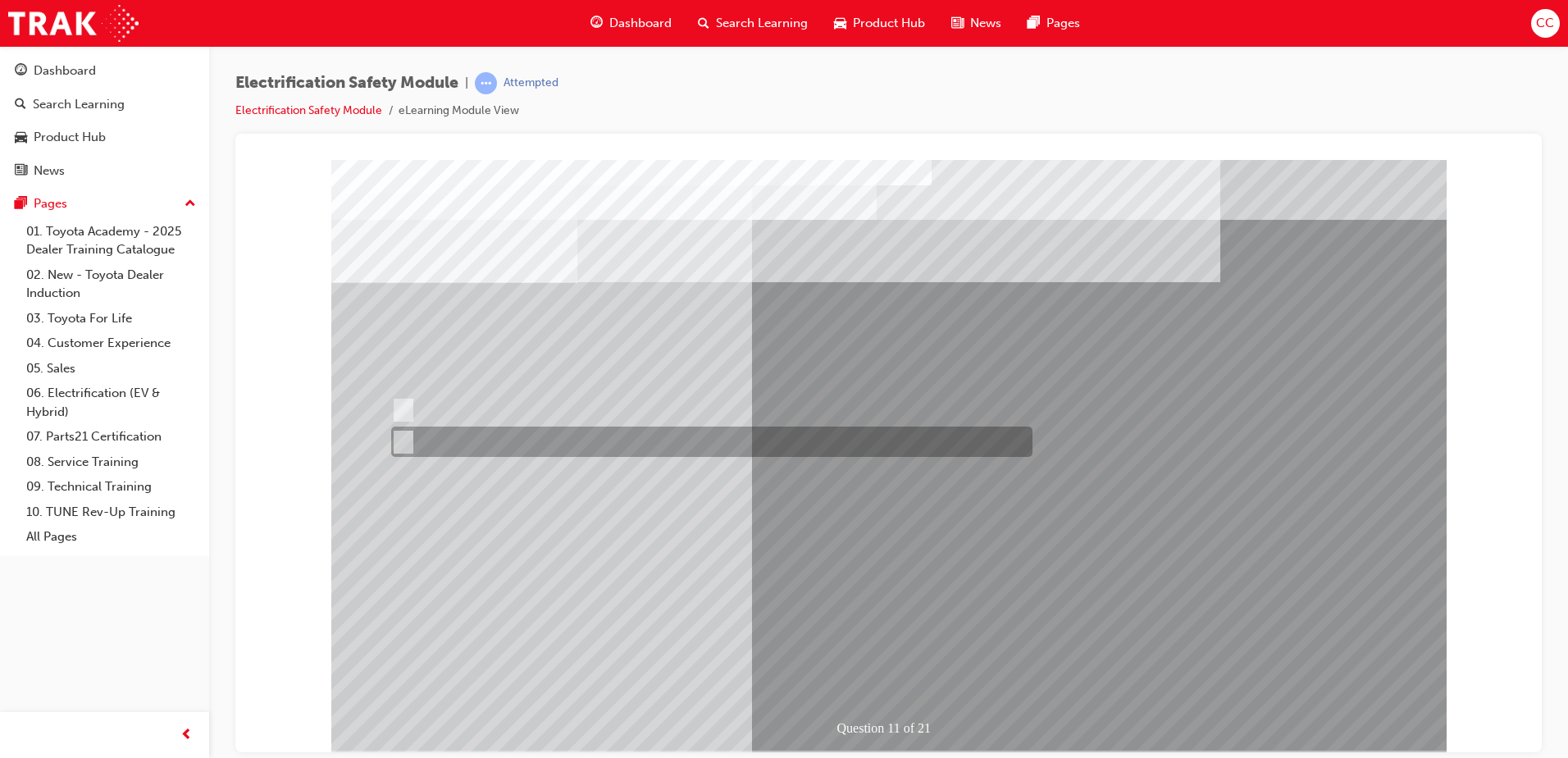
click at [407, 439] on input "False" at bounding box center [400, 442] width 18 height 18
radio input "true"
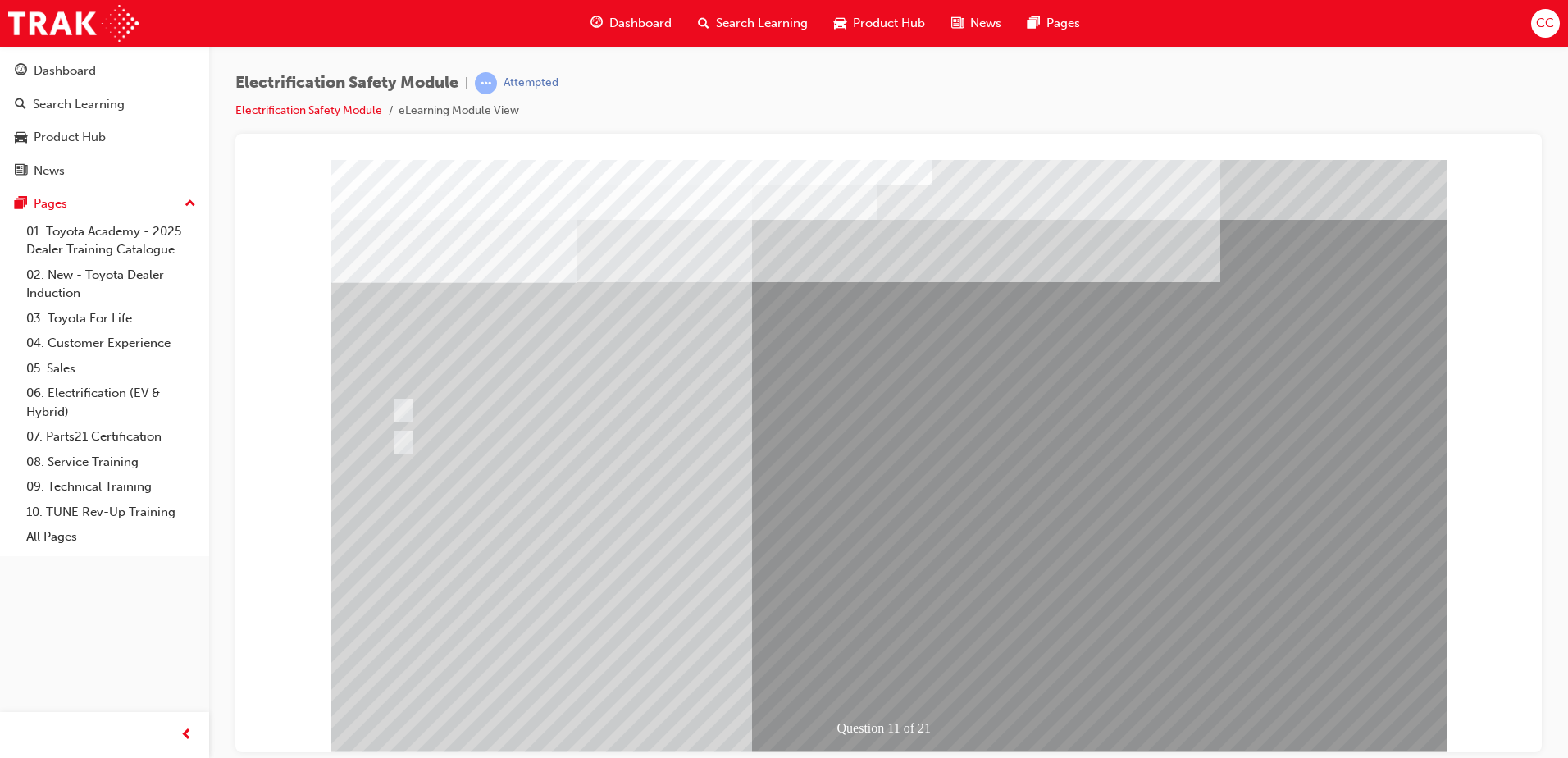
drag, startPoint x: 805, startPoint y: 593, endPoint x: 821, endPoint y: 615, distance: 27.2
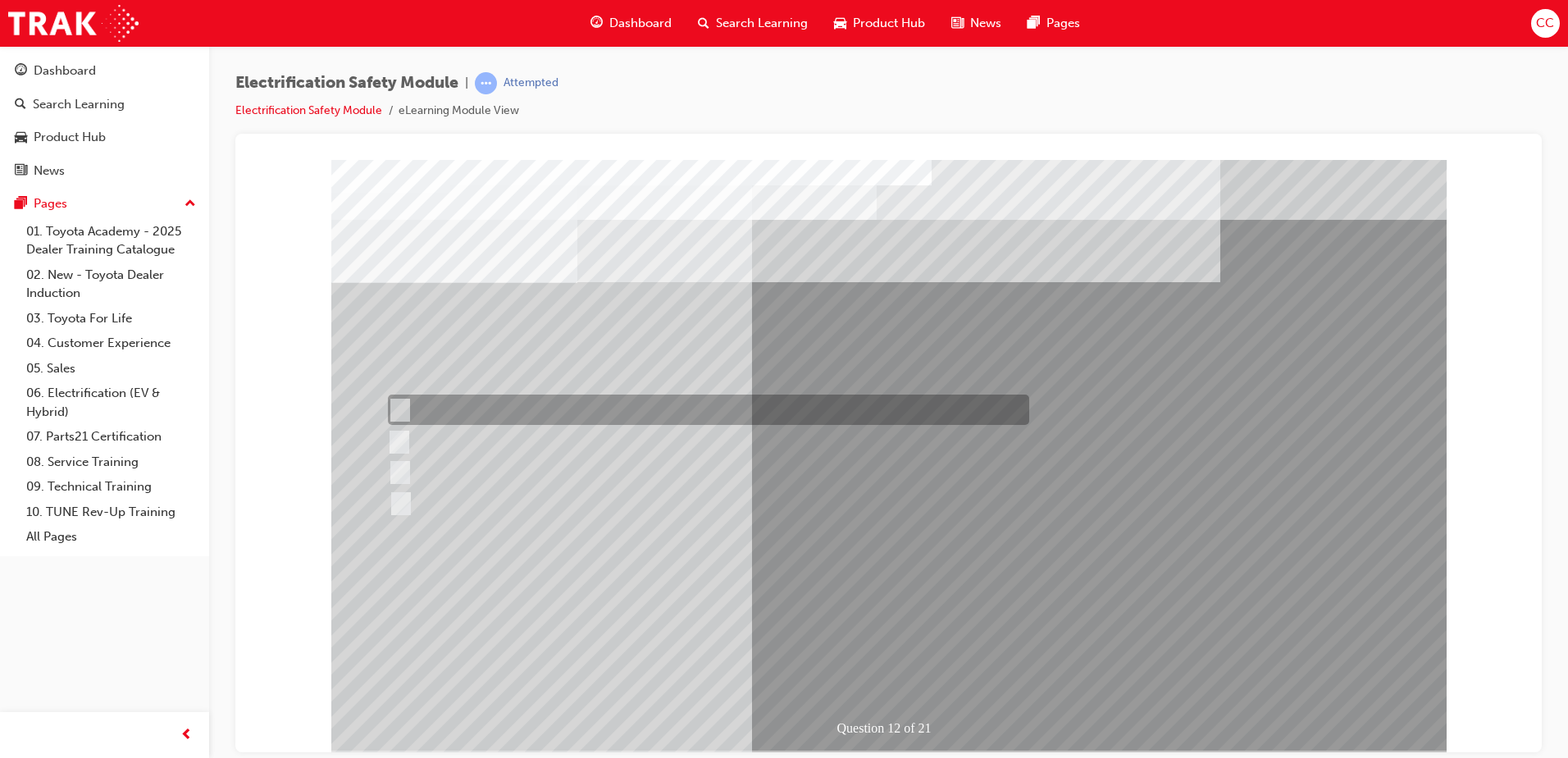
drag, startPoint x: 397, startPoint y: 402, endPoint x: 402, endPoint y: 411, distance: 10.3
click at [397, 402] on input "In your pocket." at bounding box center [397, 410] width 18 height 18
radio input "true"
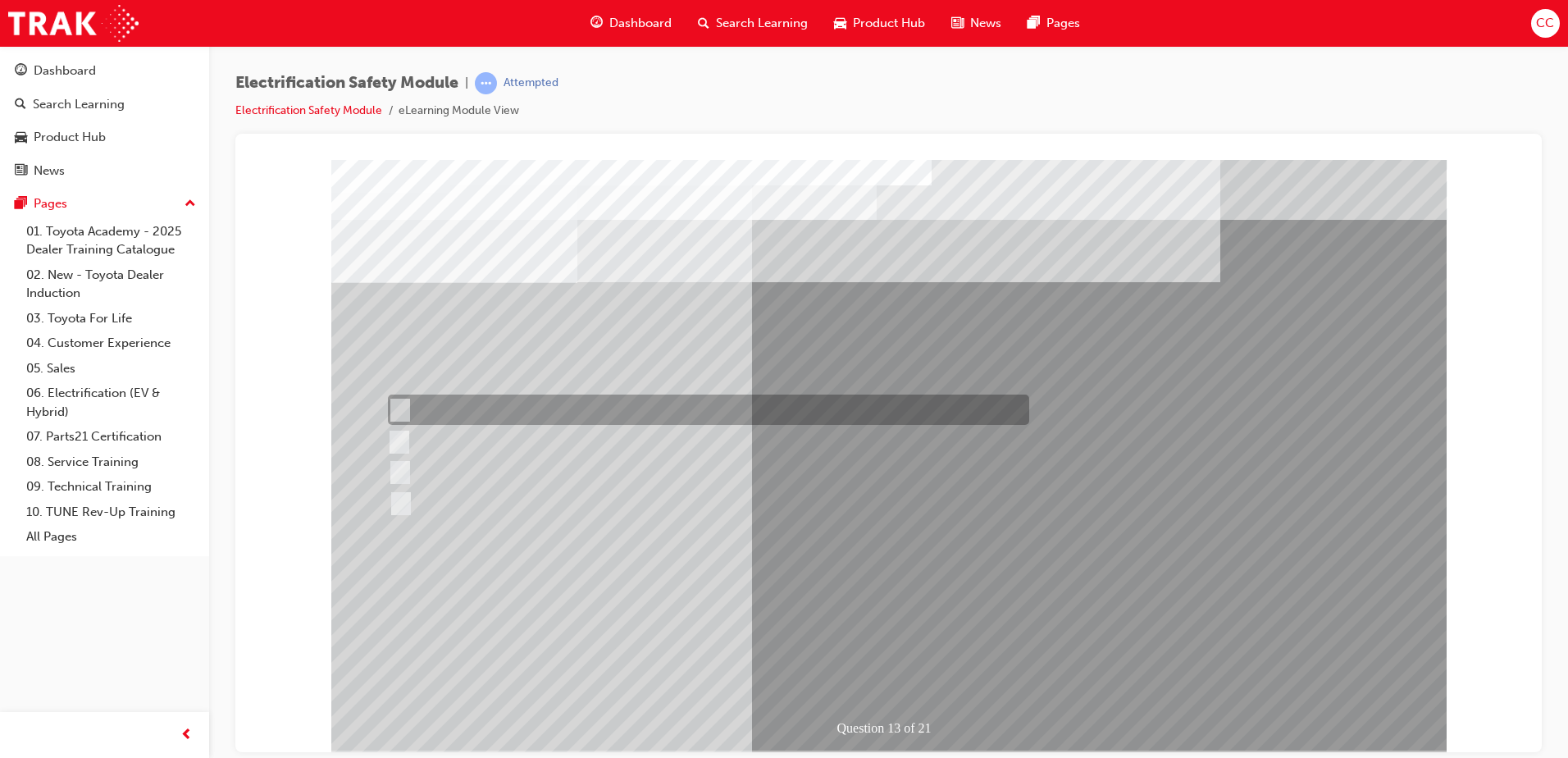
click at [405, 407] on input "Remove the Service Plug Grip" at bounding box center [397, 410] width 18 height 18
radio input "true"
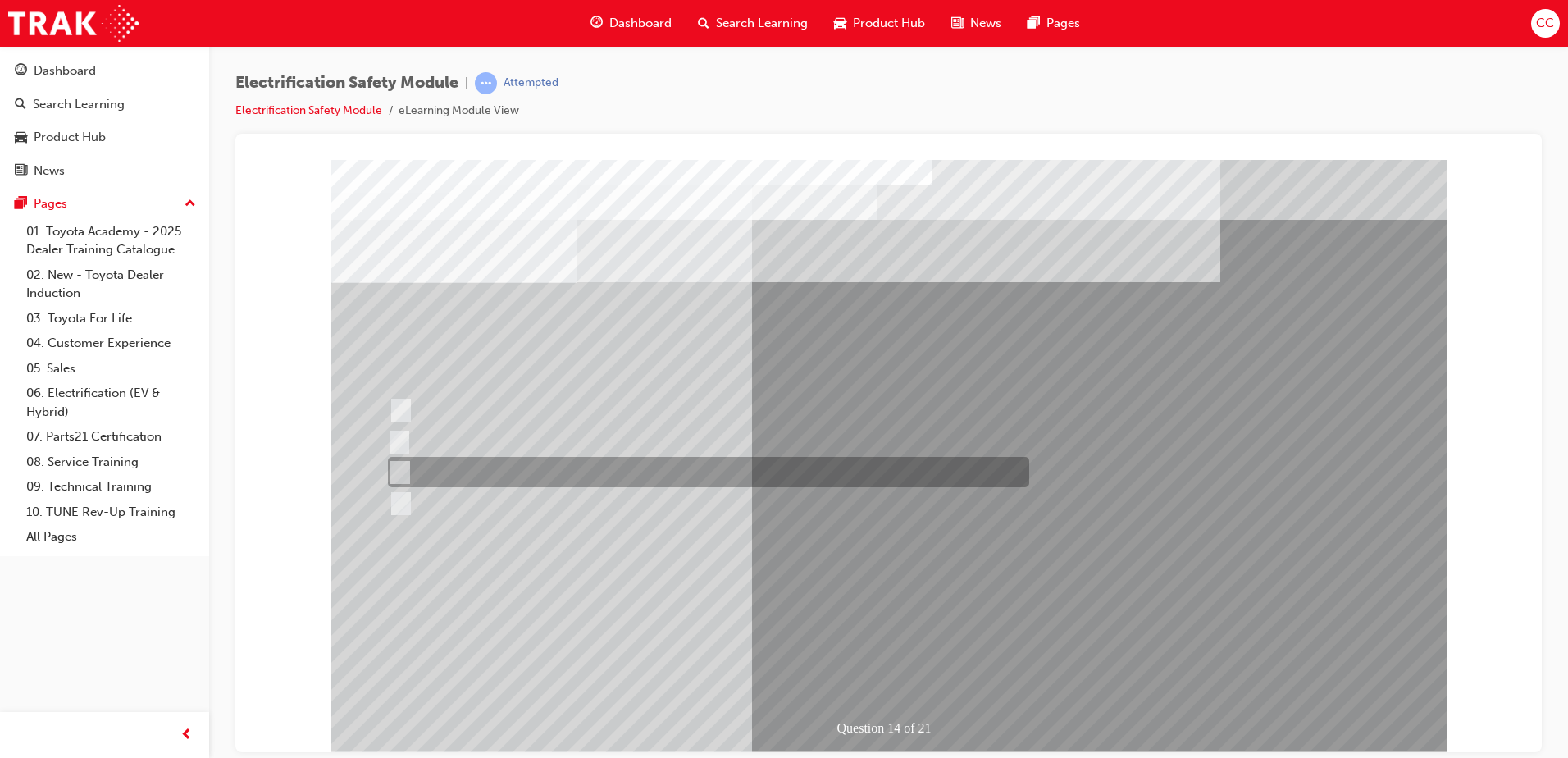
click at [403, 470] on input "10 minutes" at bounding box center [397, 473] width 18 height 18
radio input "true"
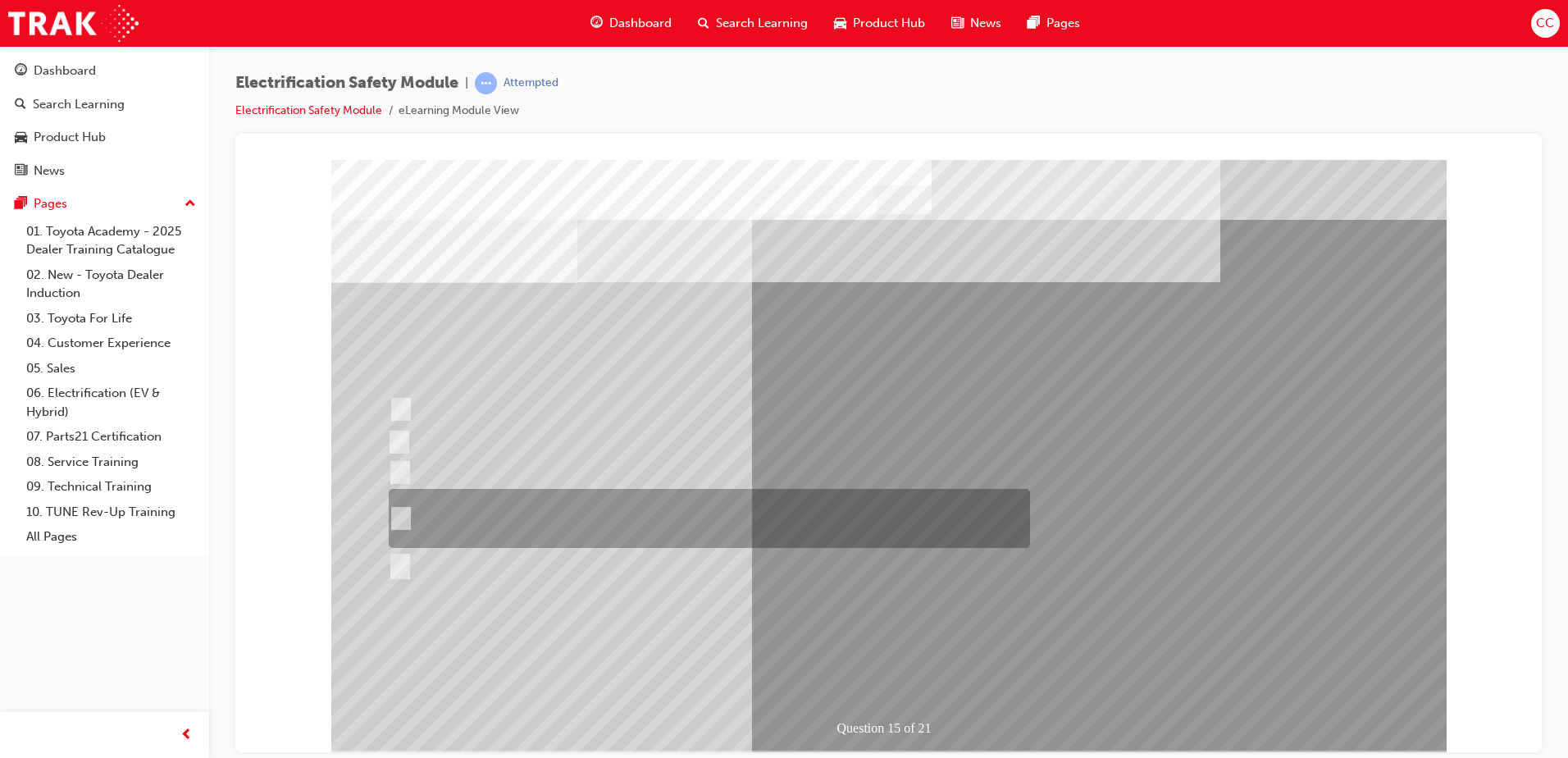
click at [400, 517] on input "The High Voltage Capacitor Terminal for 0 volts and the High Voltage Capacitor …" at bounding box center [397, 518] width 18 height 18
radio input "true"
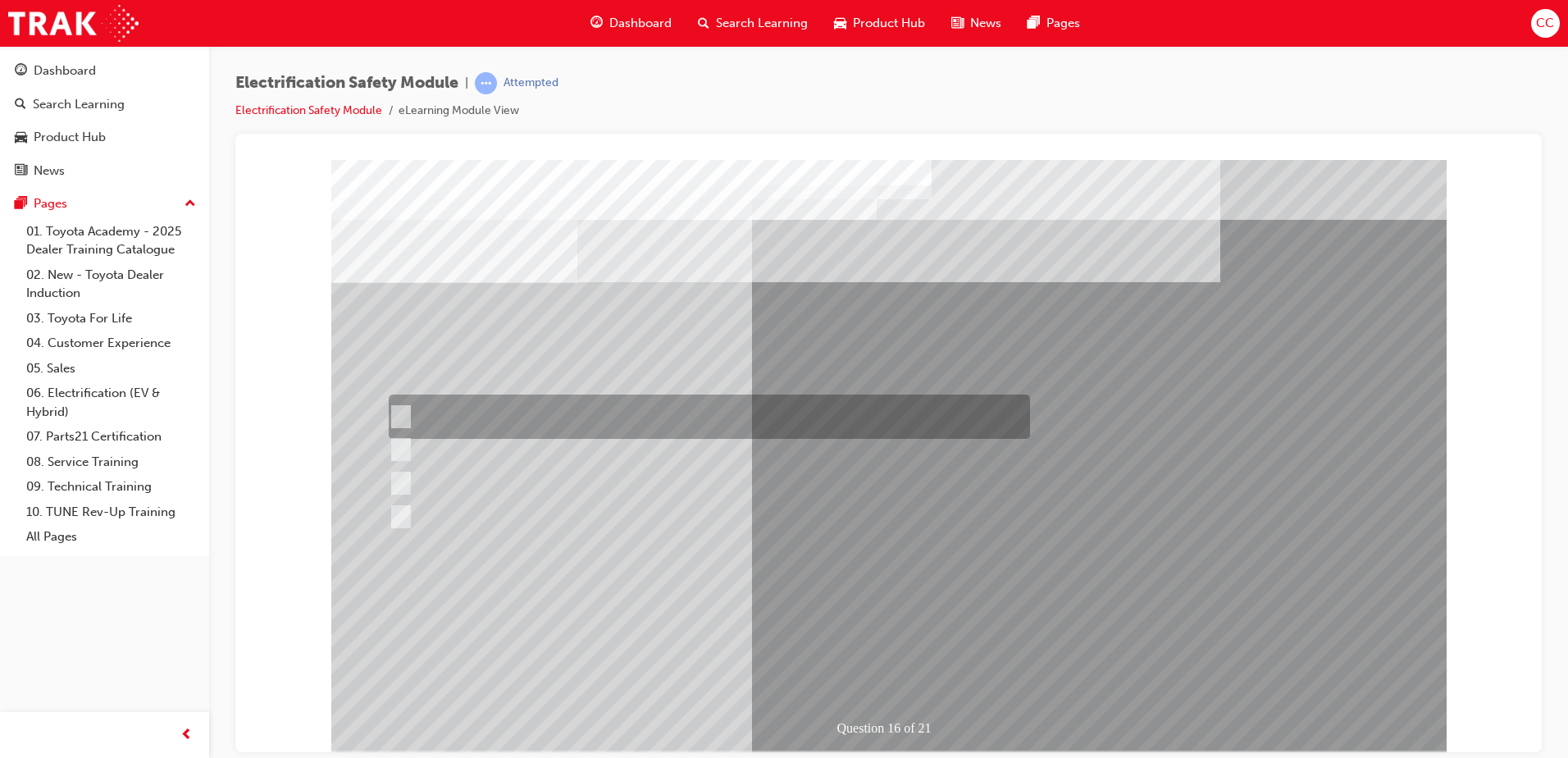
click at [405, 411] on input "Insulate the High Voltage Connector/Motor Side Cable Connection with Insulated …" at bounding box center [397, 417] width 18 height 18
radio input "true"
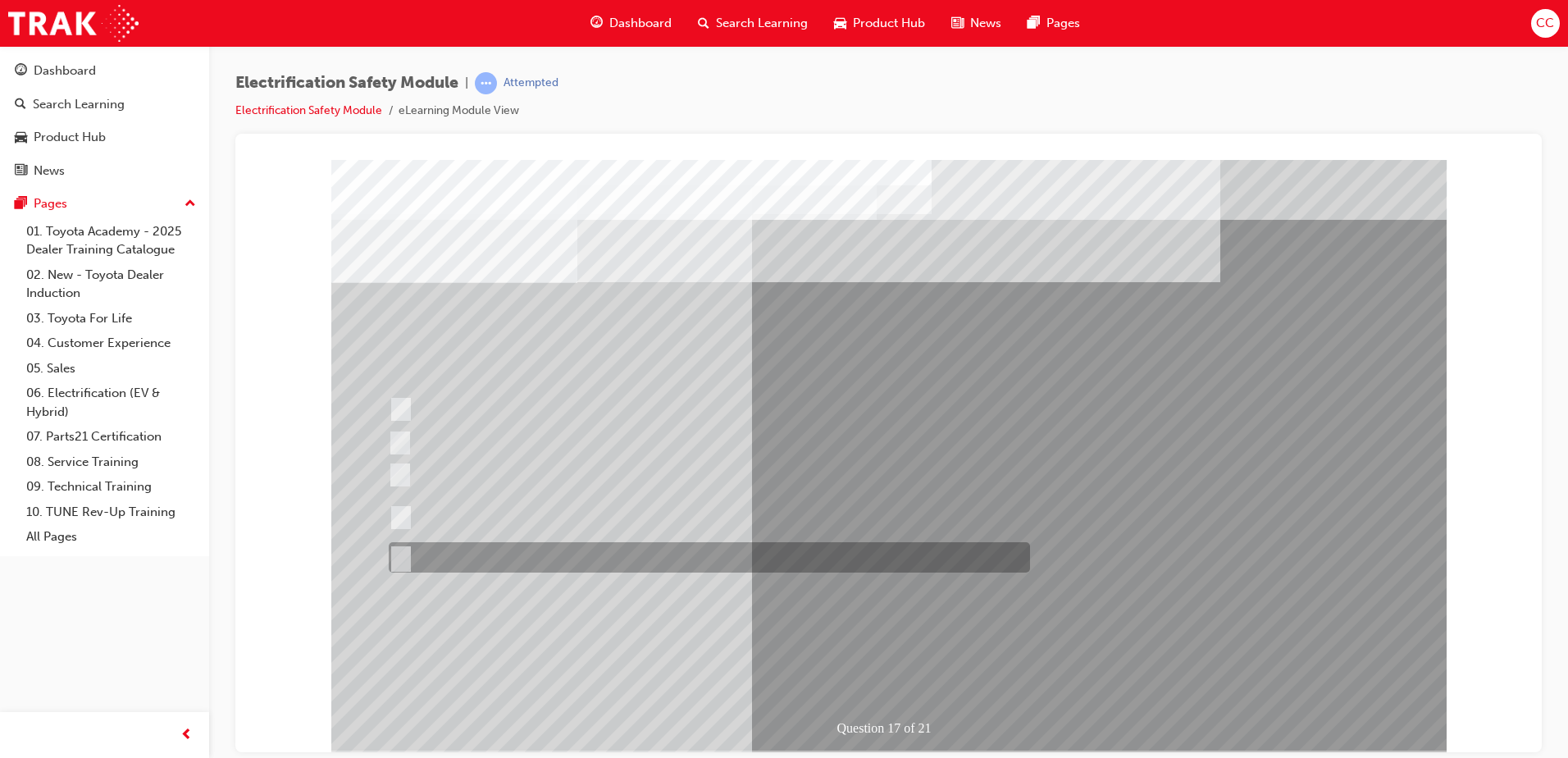
click at [407, 550] on div at bounding box center [705, 556] width 642 height 30
radio input "true"
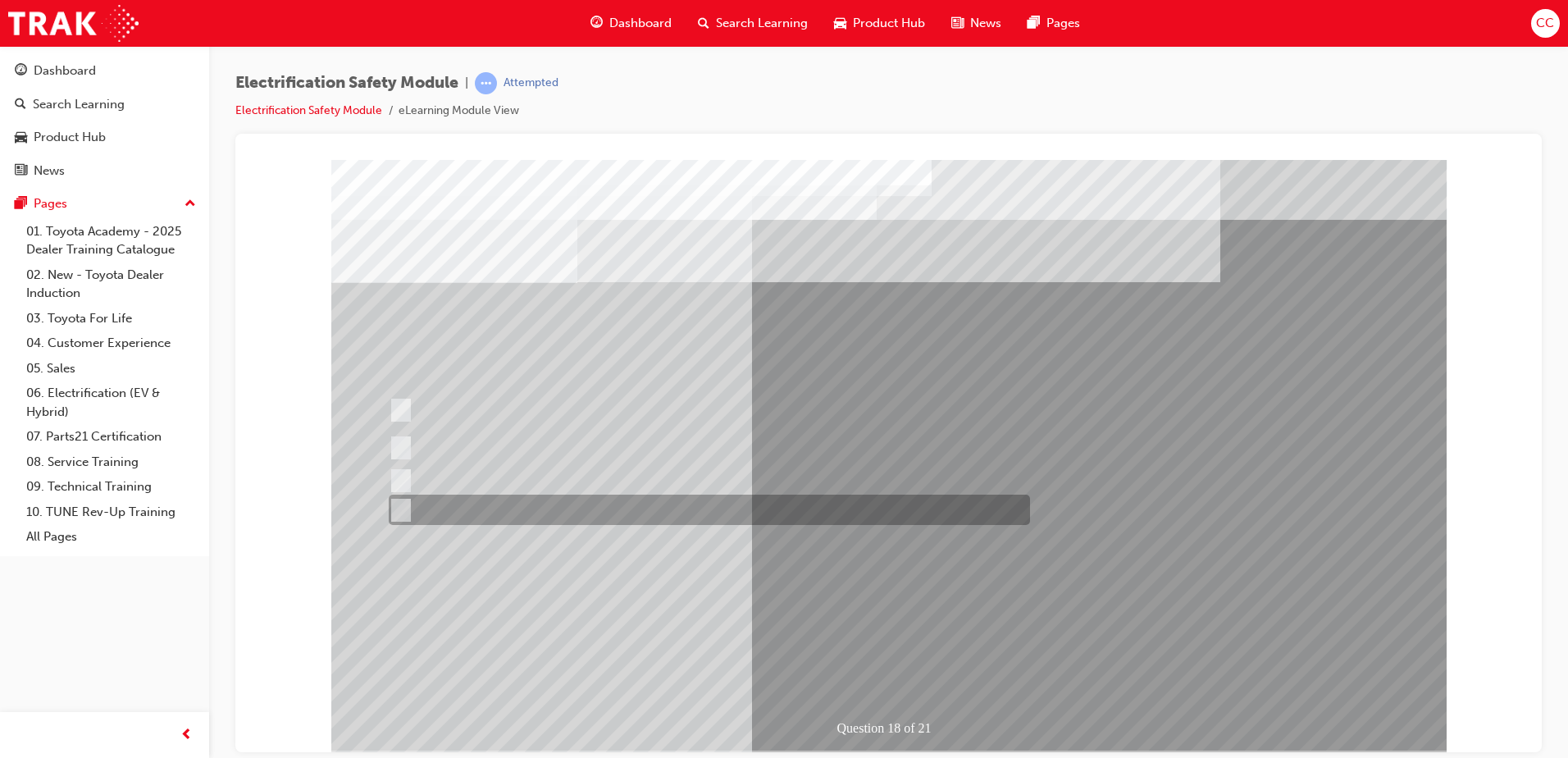
click at [723, 510] on div at bounding box center [705, 509] width 642 height 30
radio input "true"
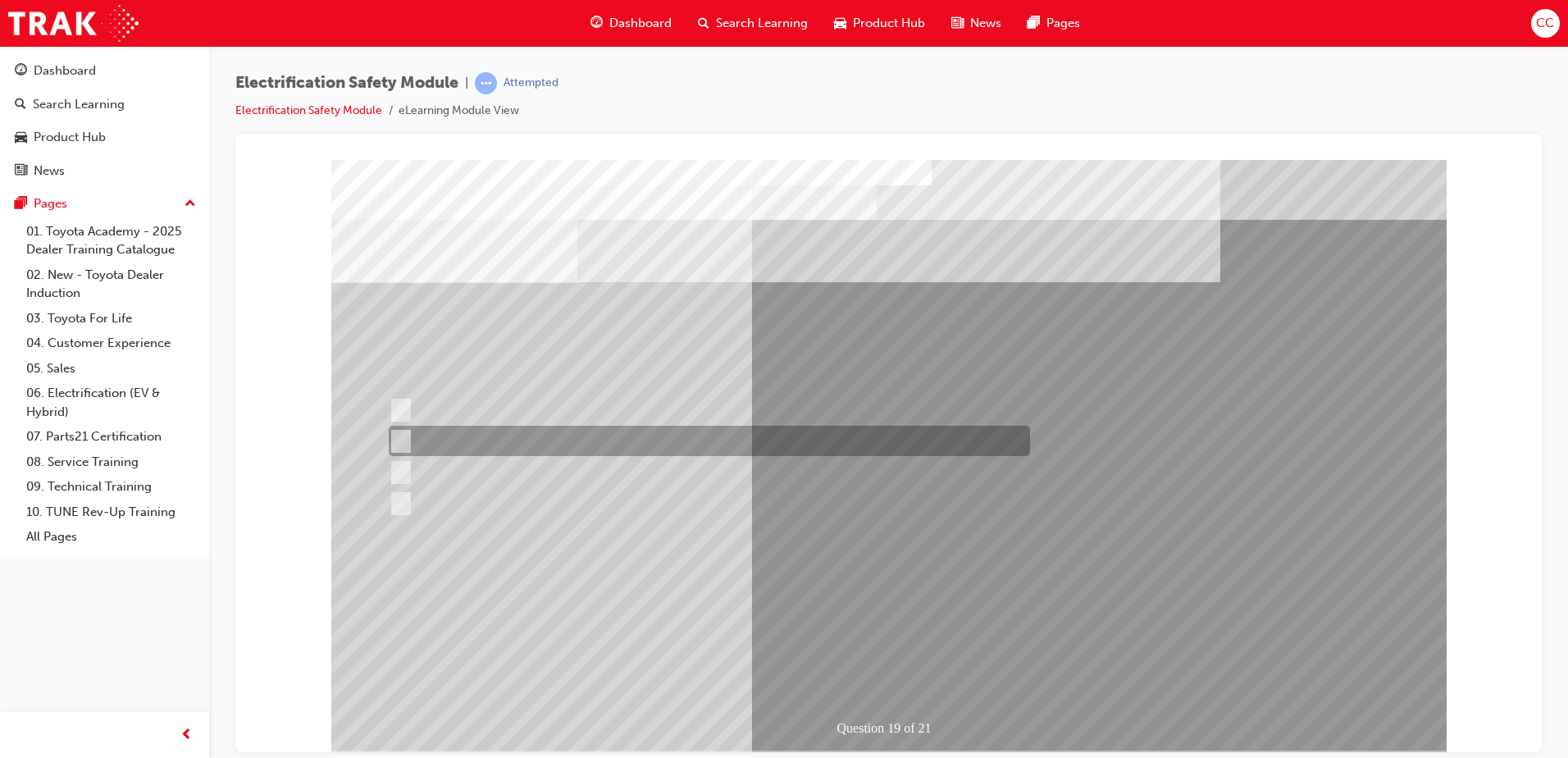
click at [407, 436] on div at bounding box center [705, 440] width 642 height 30
radio input "true"
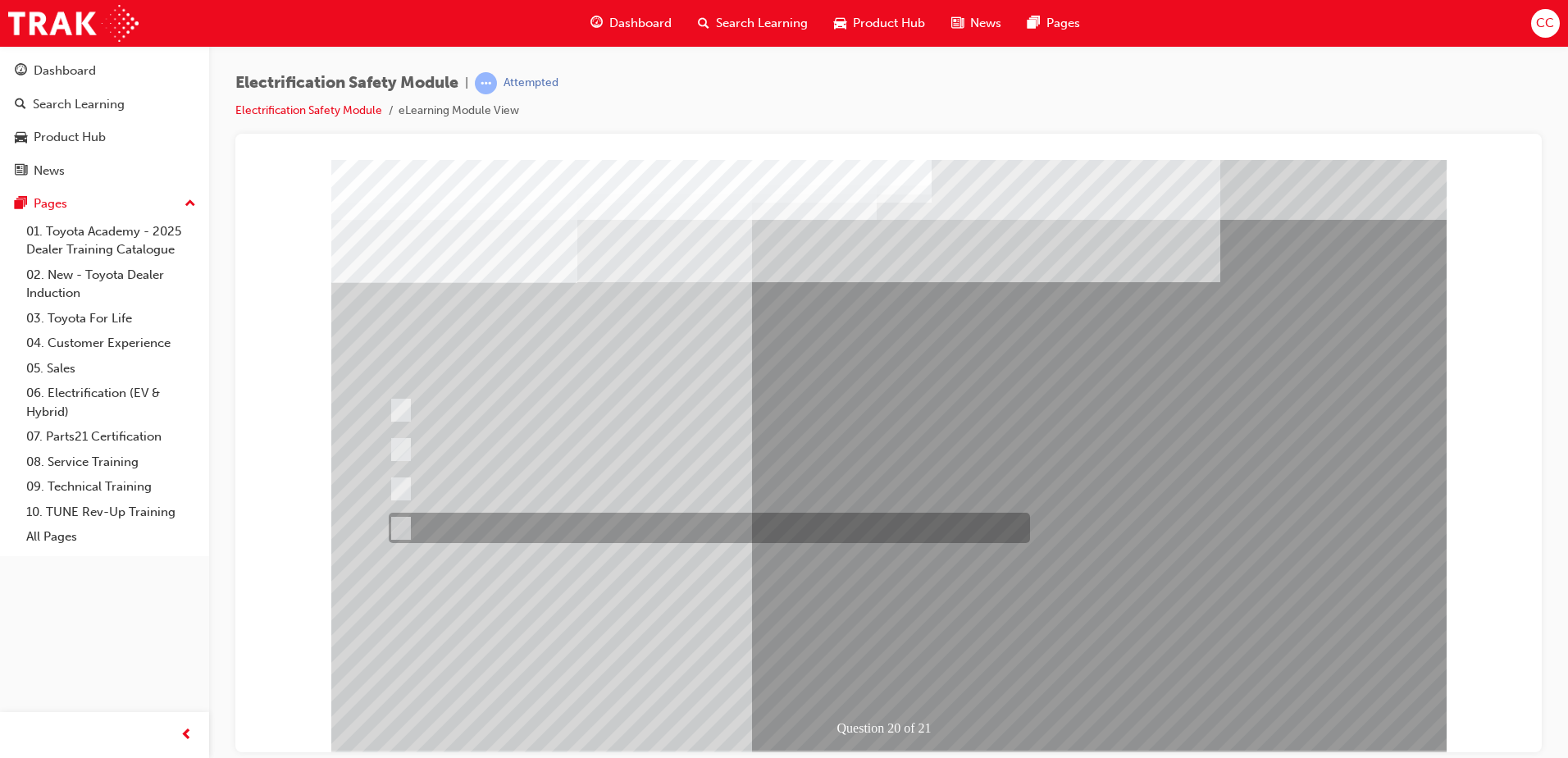
click at [395, 523] on input "All these statements are correct." at bounding box center [397, 528] width 18 height 18
radio input "true"
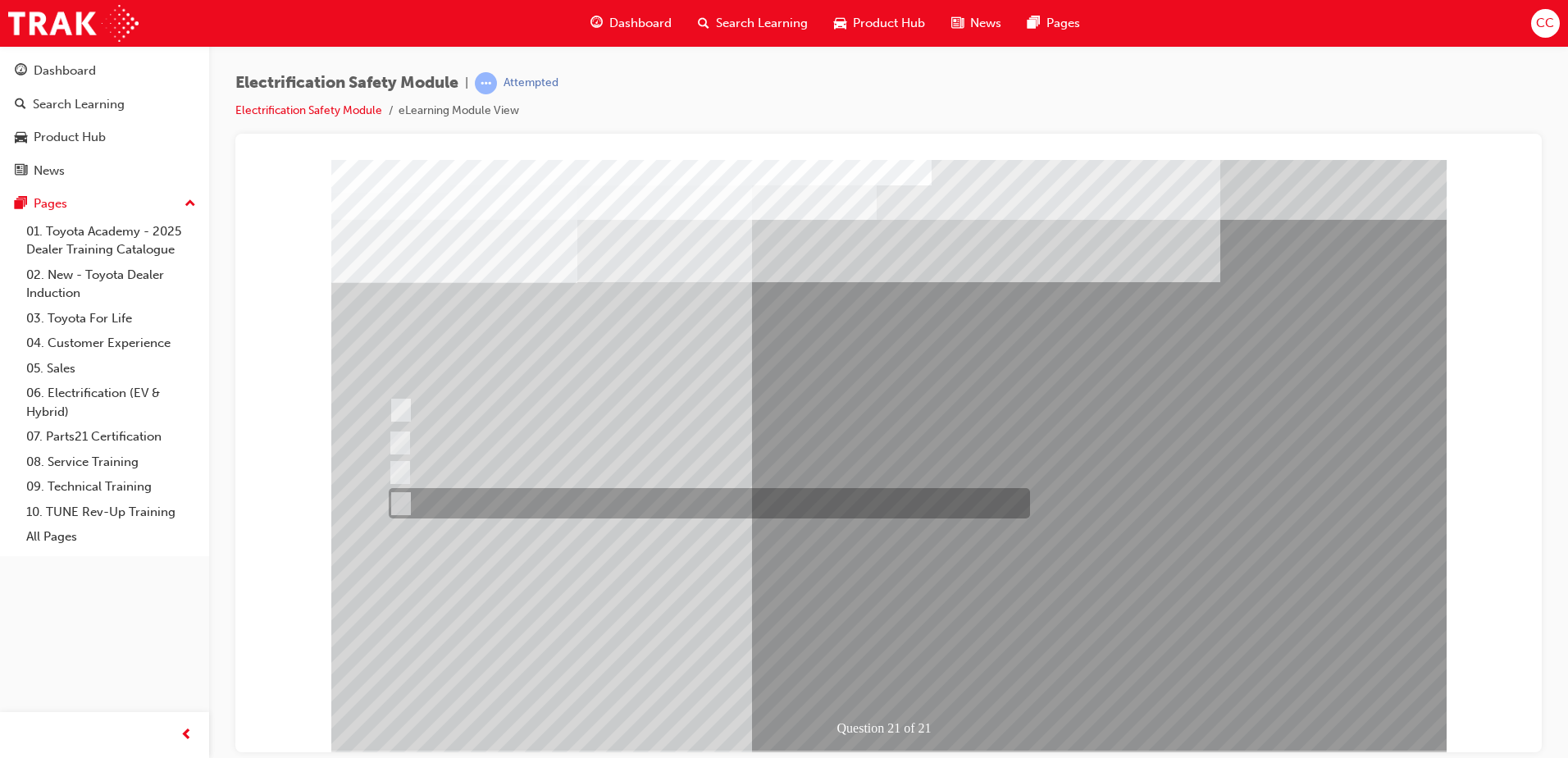
click at [404, 498] on input "All these items should be removed to improve safety" at bounding box center [397, 504] width 18 height 18
radio input "true"
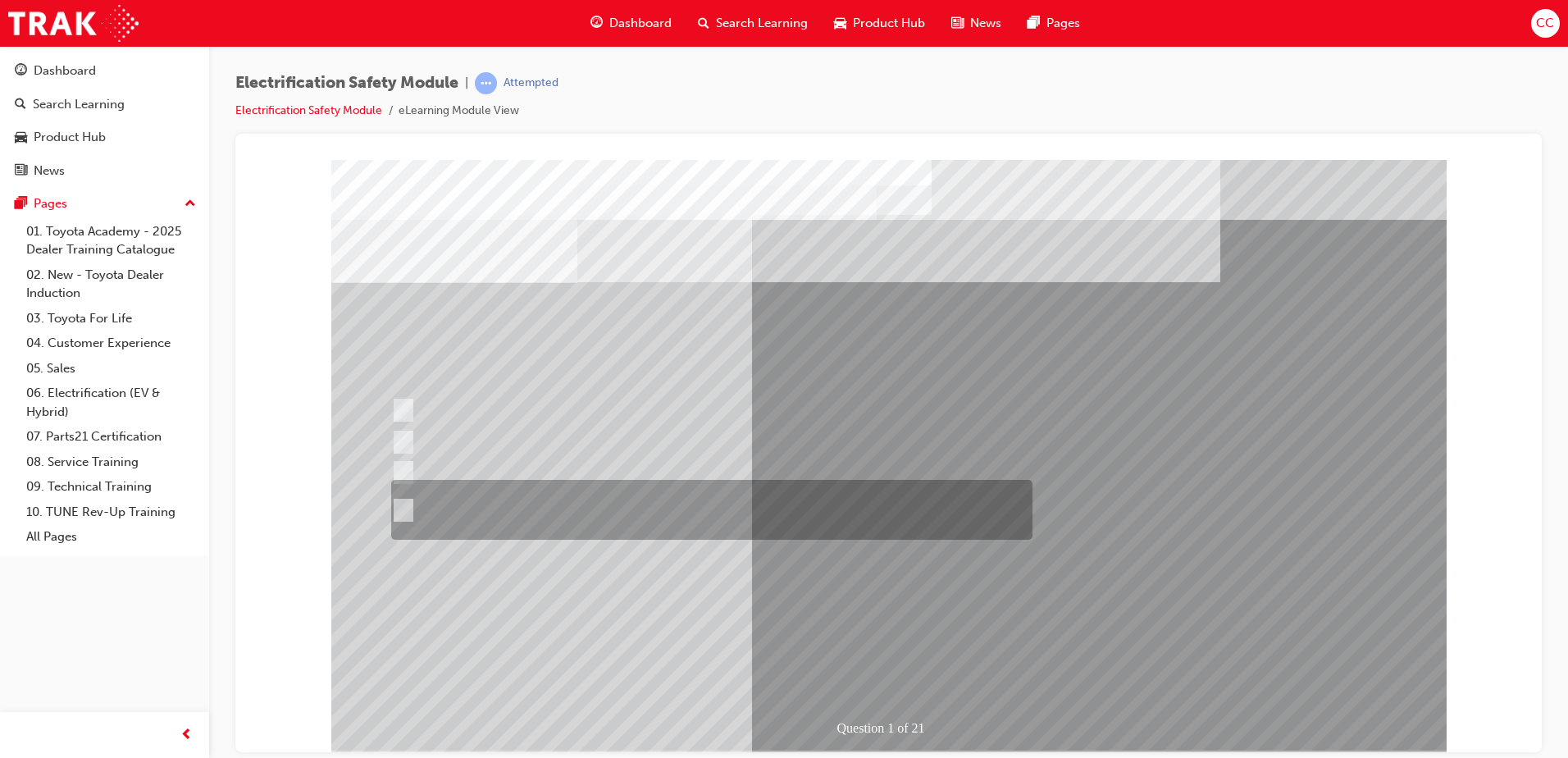
click at [407, 505] on input "The Plug-in Hybrid Electric has AC charging capability via a wall box charger a…" at bounding box center [400, 510] width 18 height 18
radio input "true"
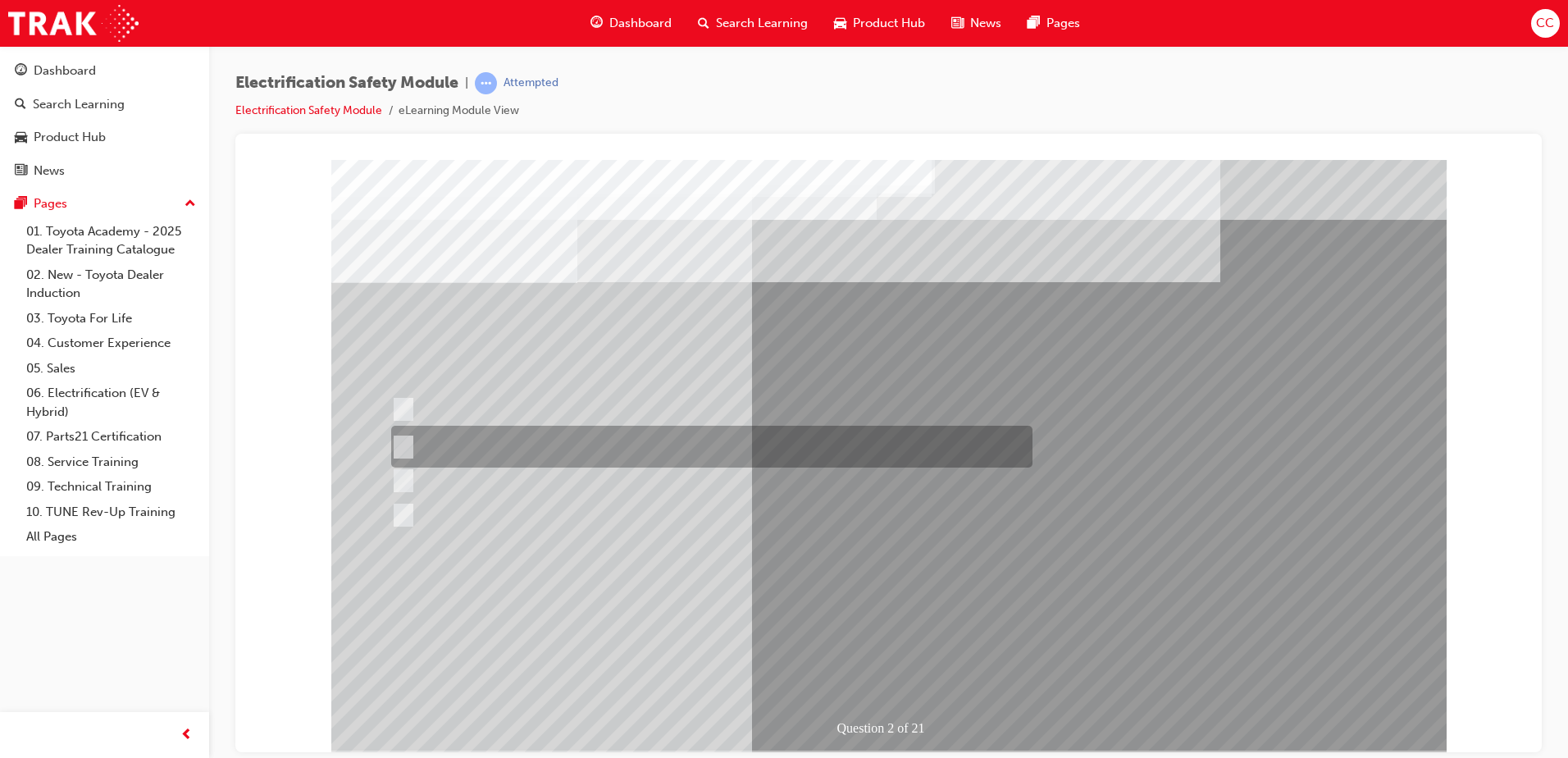
click at [406, 441] on input "The Battery Electric uses AC & DC charging capability and has no petrol engine." at bounding box center [400, 448] width 18 height 18
radio input "true"
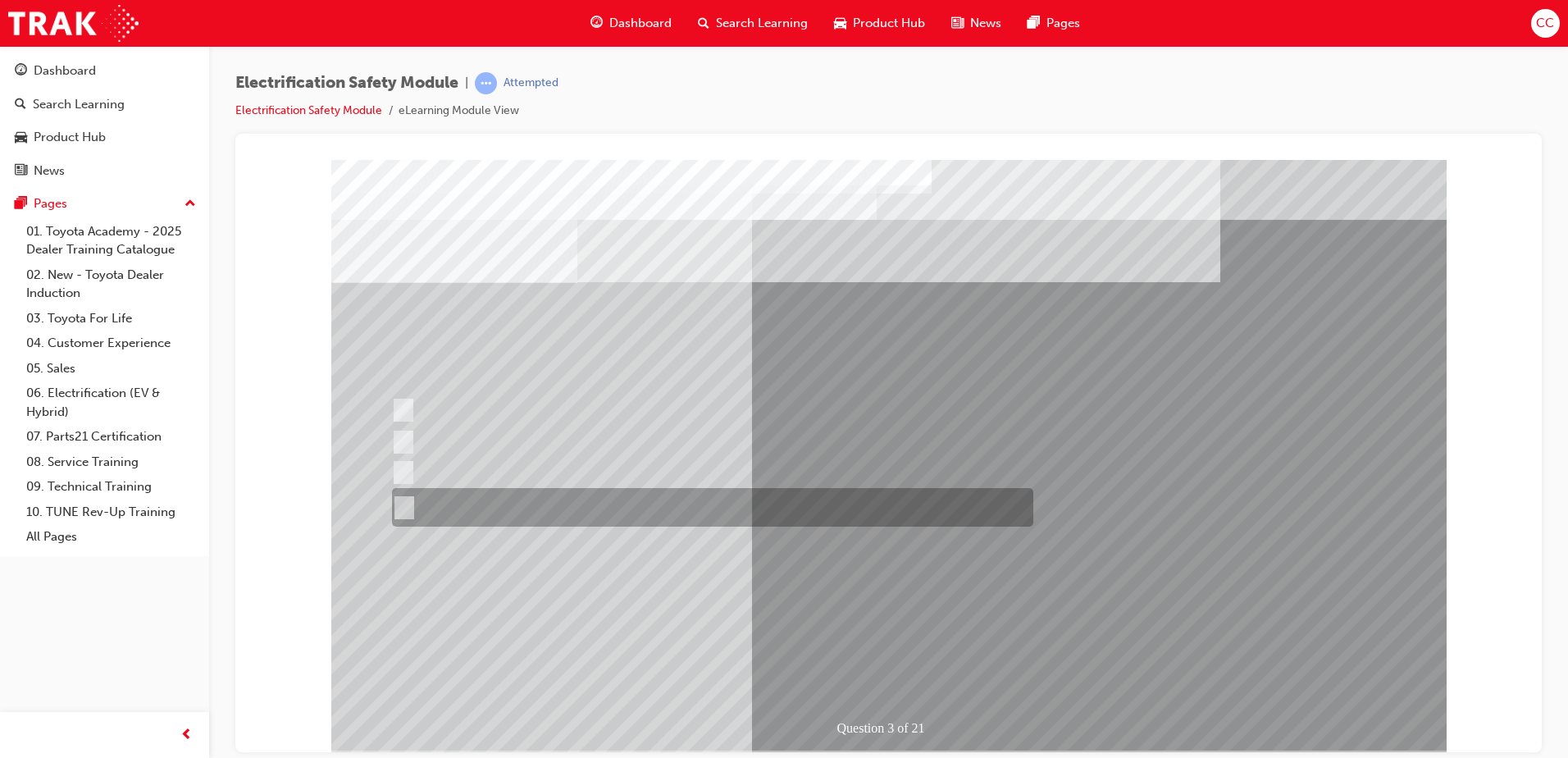
click at [411, 501] on div at bounding box center [709, 507] width 642 height 38
radio input "true"
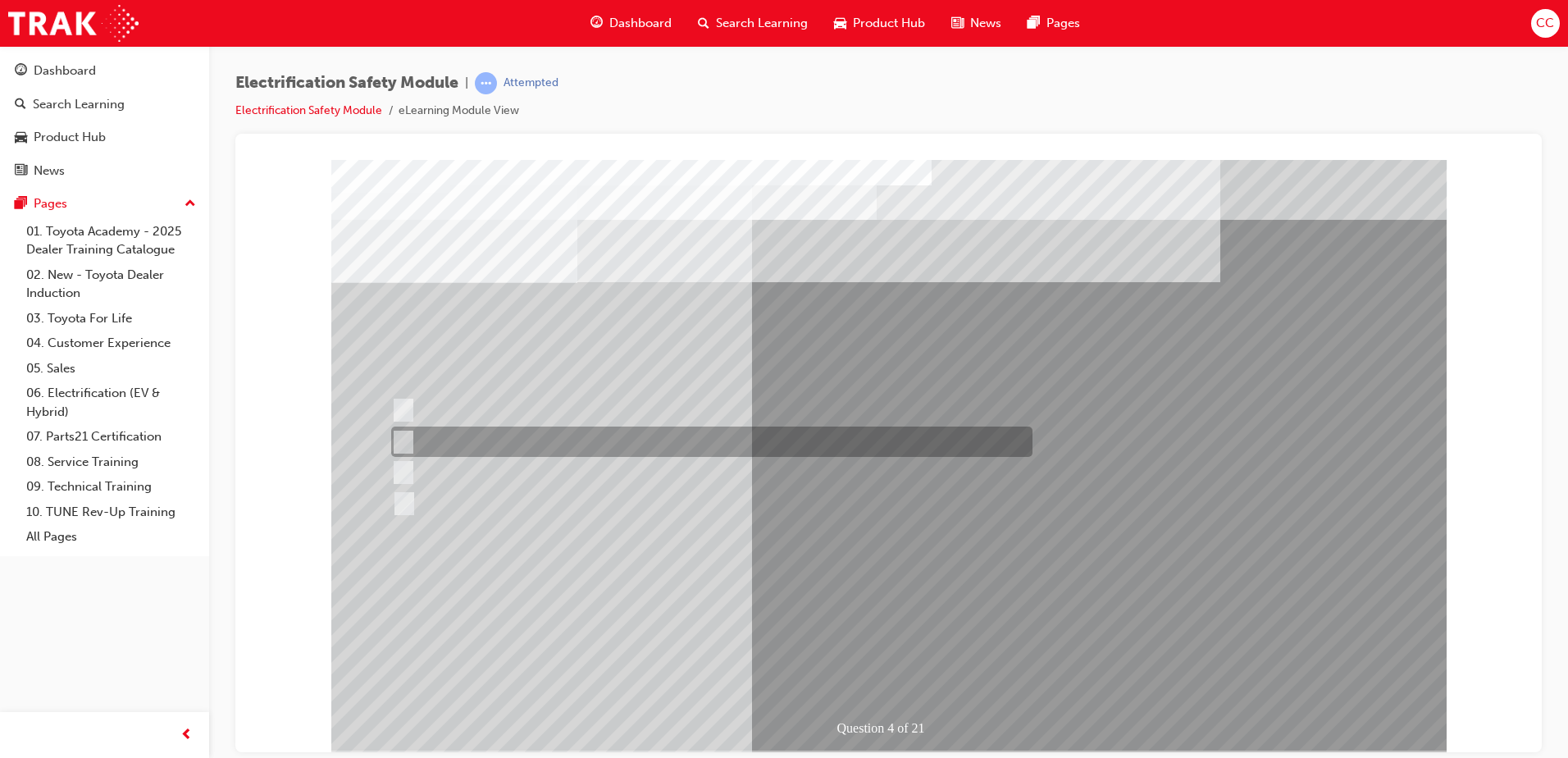
click at [414, 438] on div at bounding box center [708, 441] width 642 height 30
checkbox input "true"
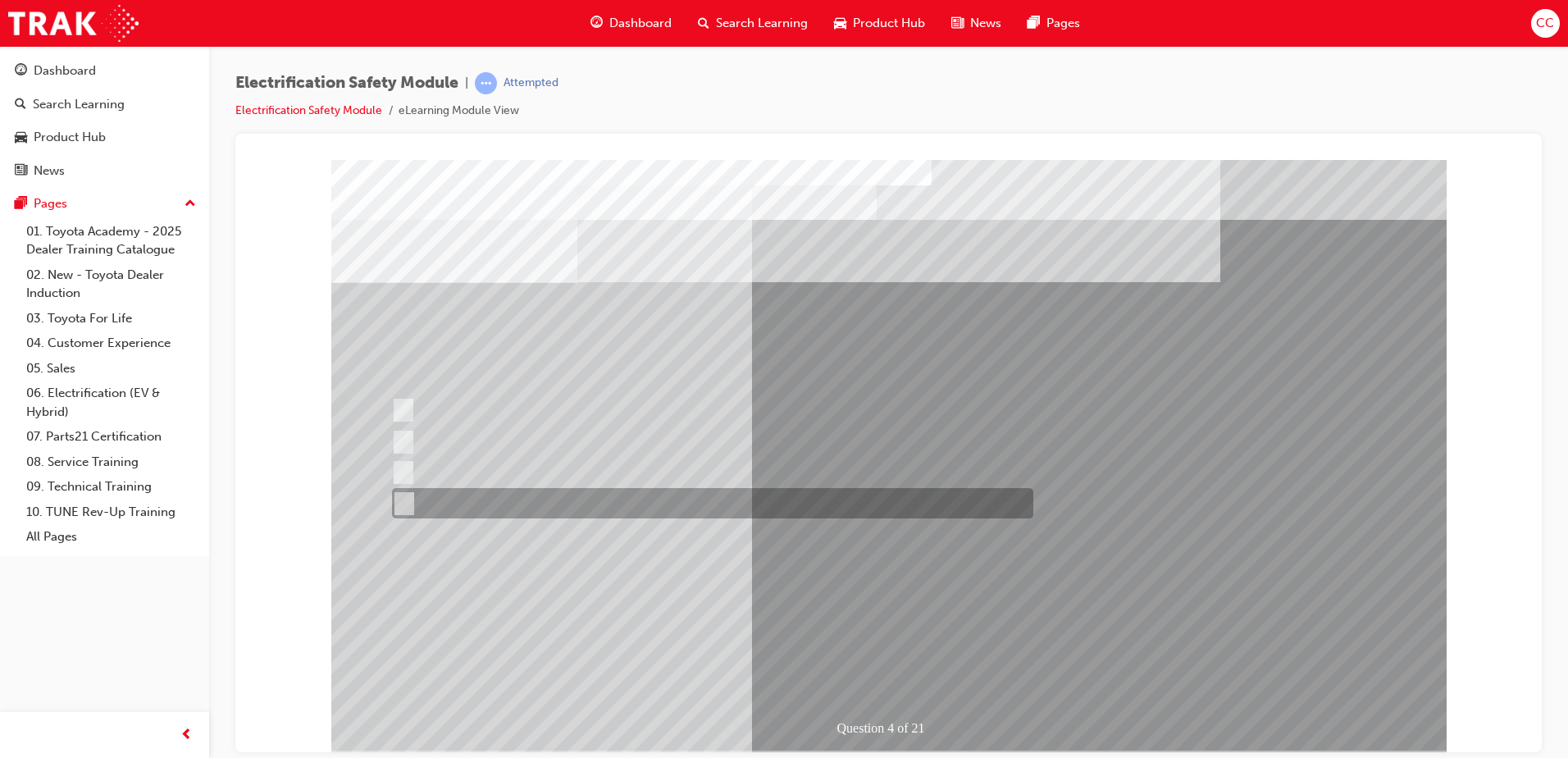
click at [409, 502] on div at bounding box center [709, 503] width 642 height 30
checkbox input "true"
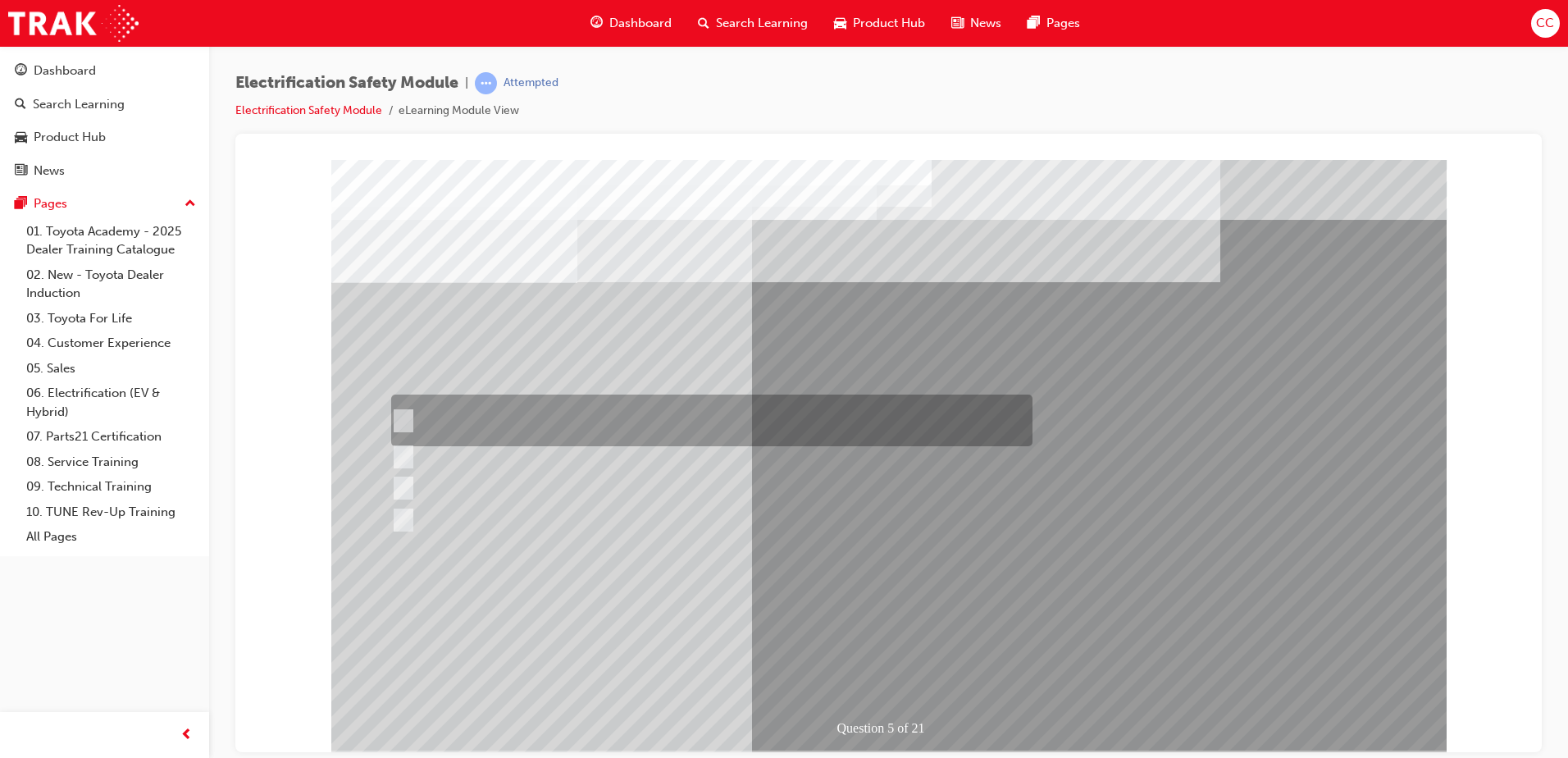
click at [410, 415] on div at bounding box center [708, 420] width 642 height 52
checkbox input "true"
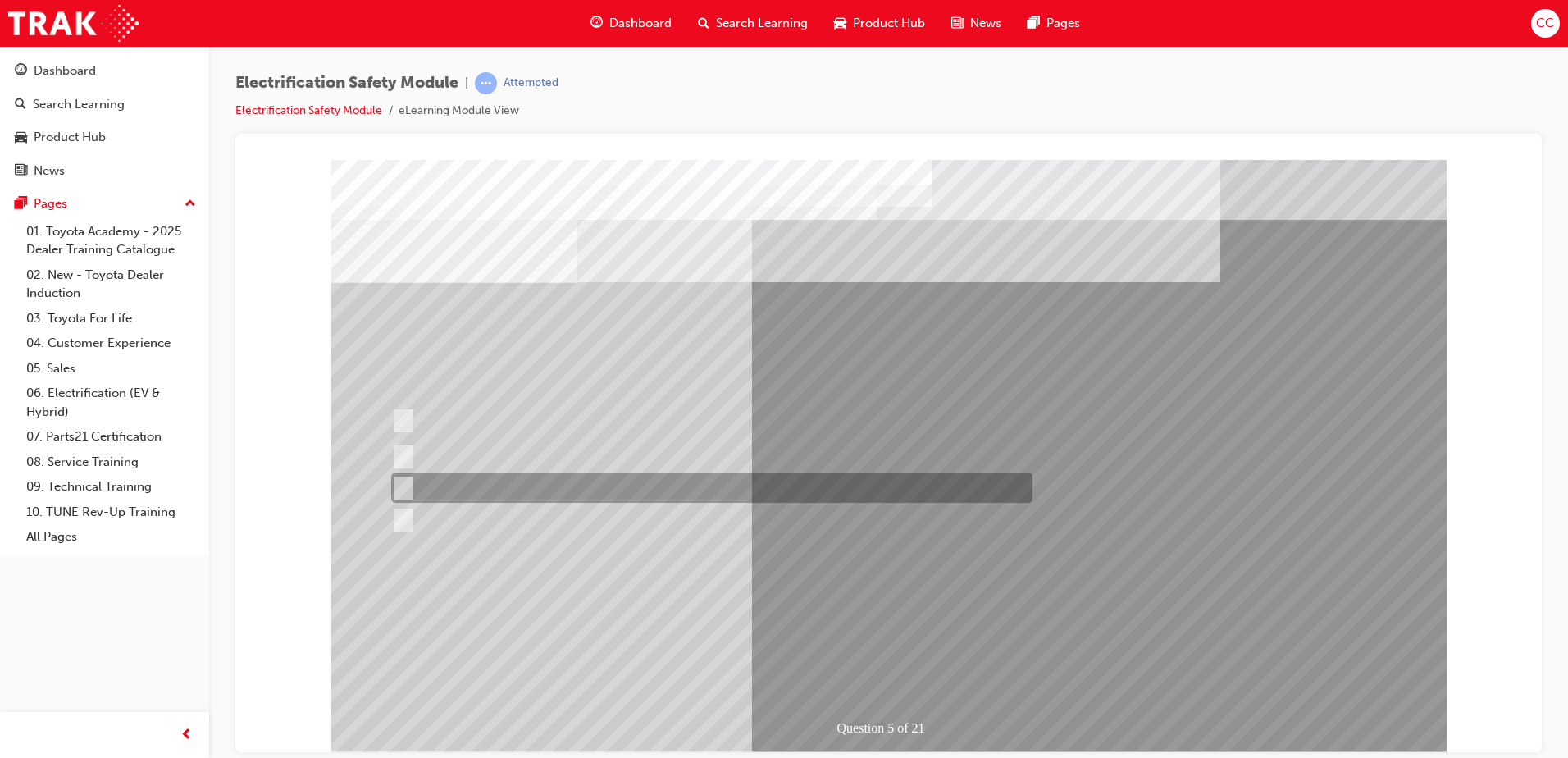
click at [407, 490] on input "Vehicle Motive Force selection types illuminated e.g. (EV/HV)." at bounding box center [399, 488] width 18 height 18
checkbox input "true"
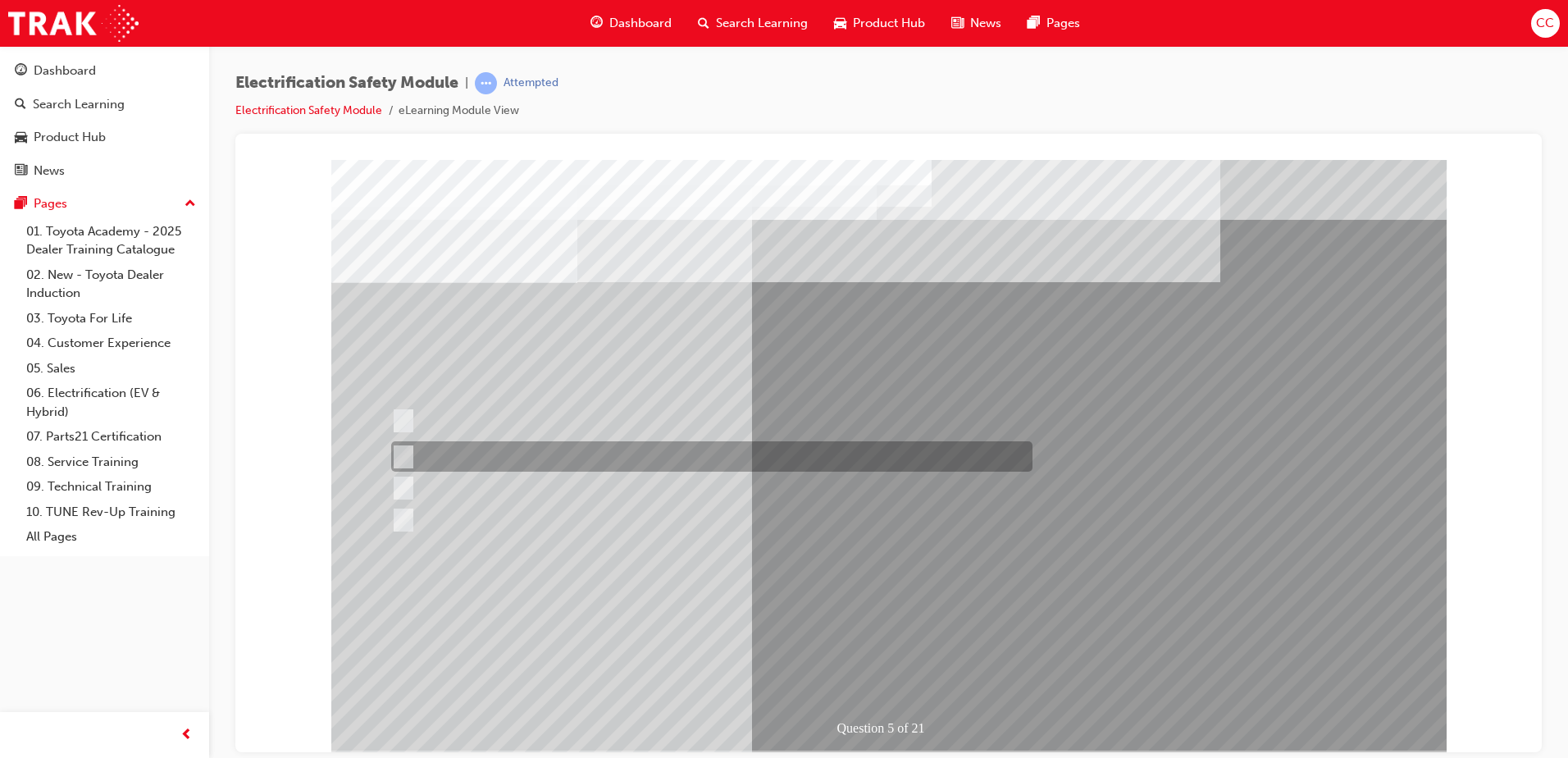
click at [402, 449] on input "The Main Display will show the power flow for the driveline." at bounding box center [399, 457] width 18 height 18
checkbox input "true"
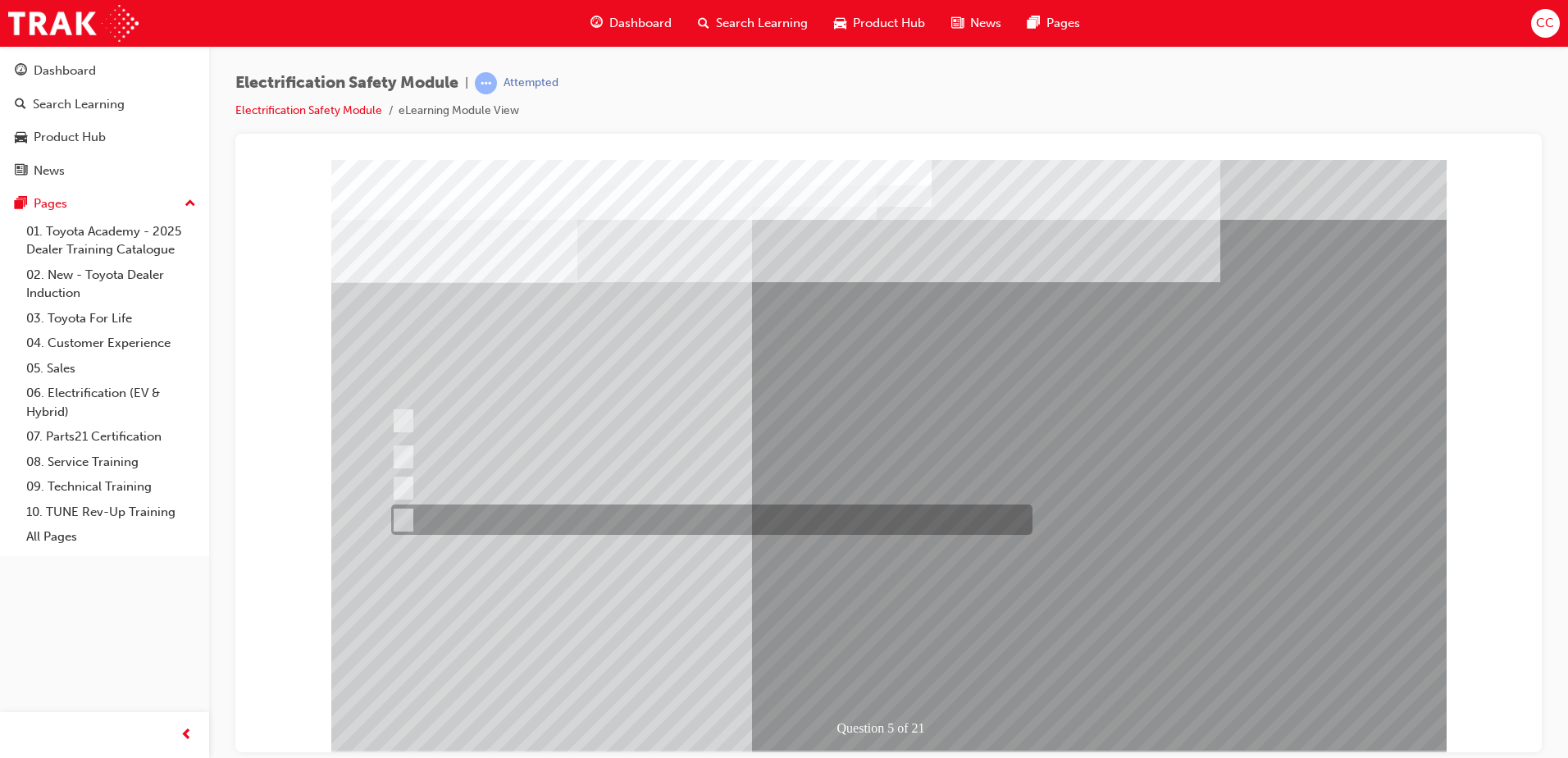
click at [410, 520] on div at bounding box center [708, 519] width 642 height 30
checkbox input "true"
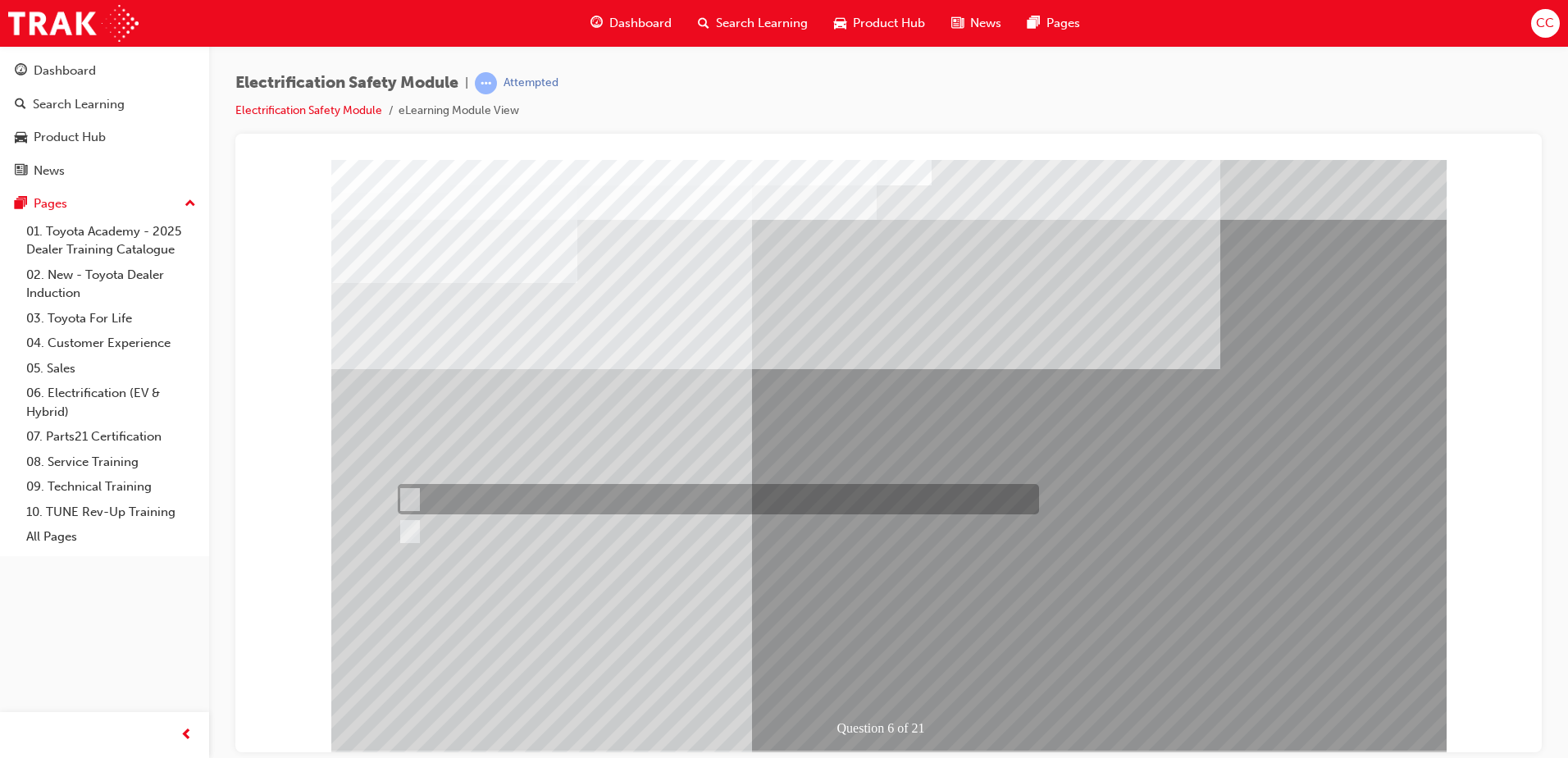
click at [415, 490] on input "True" at bounding box center [407, 499] width 18 height 18
radio input "true"
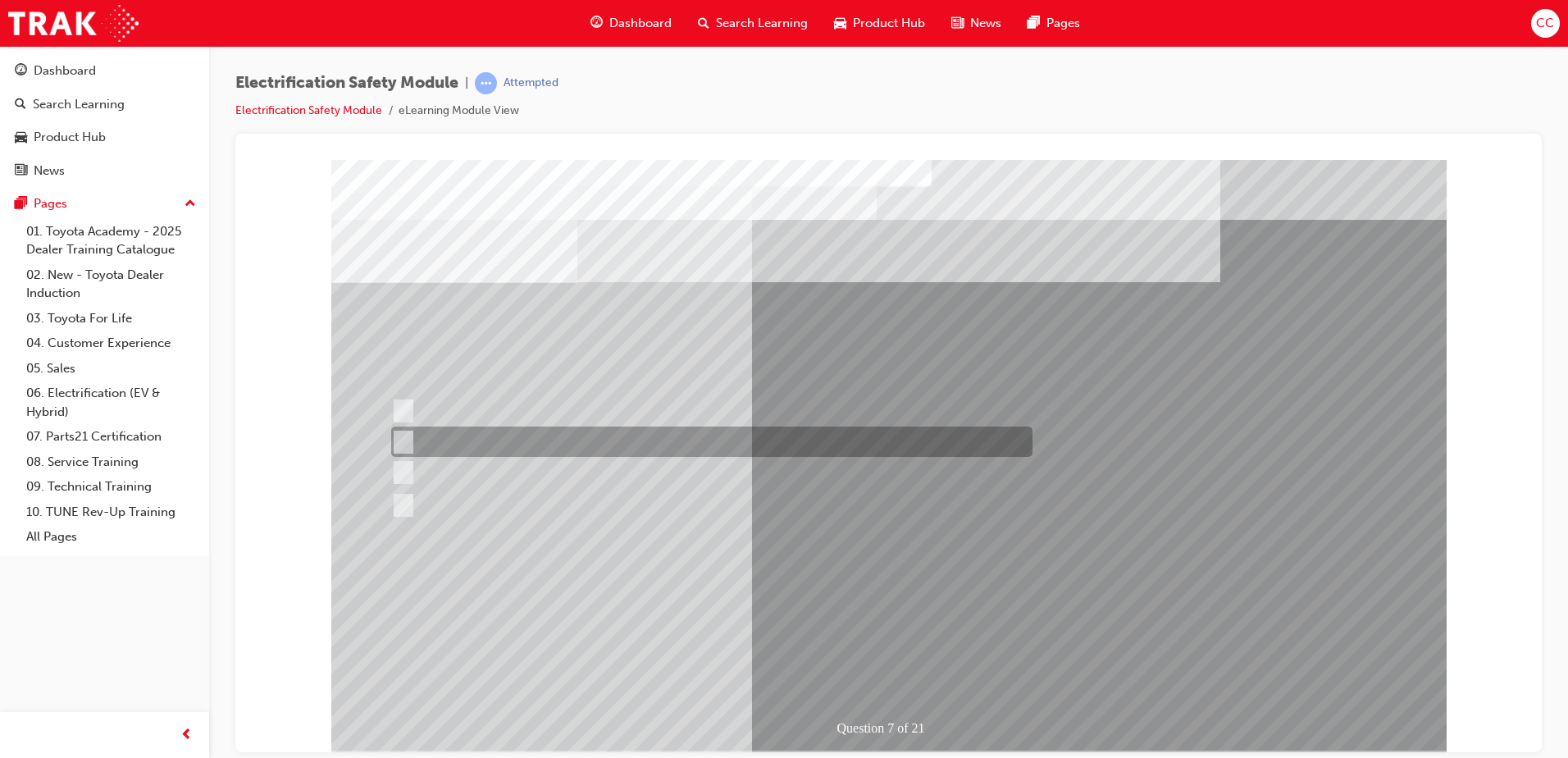
click at [405, 438] on input "Be detected and the system will shut down." at bounding box center [400, 442] width 18 height 18
radio input "true"
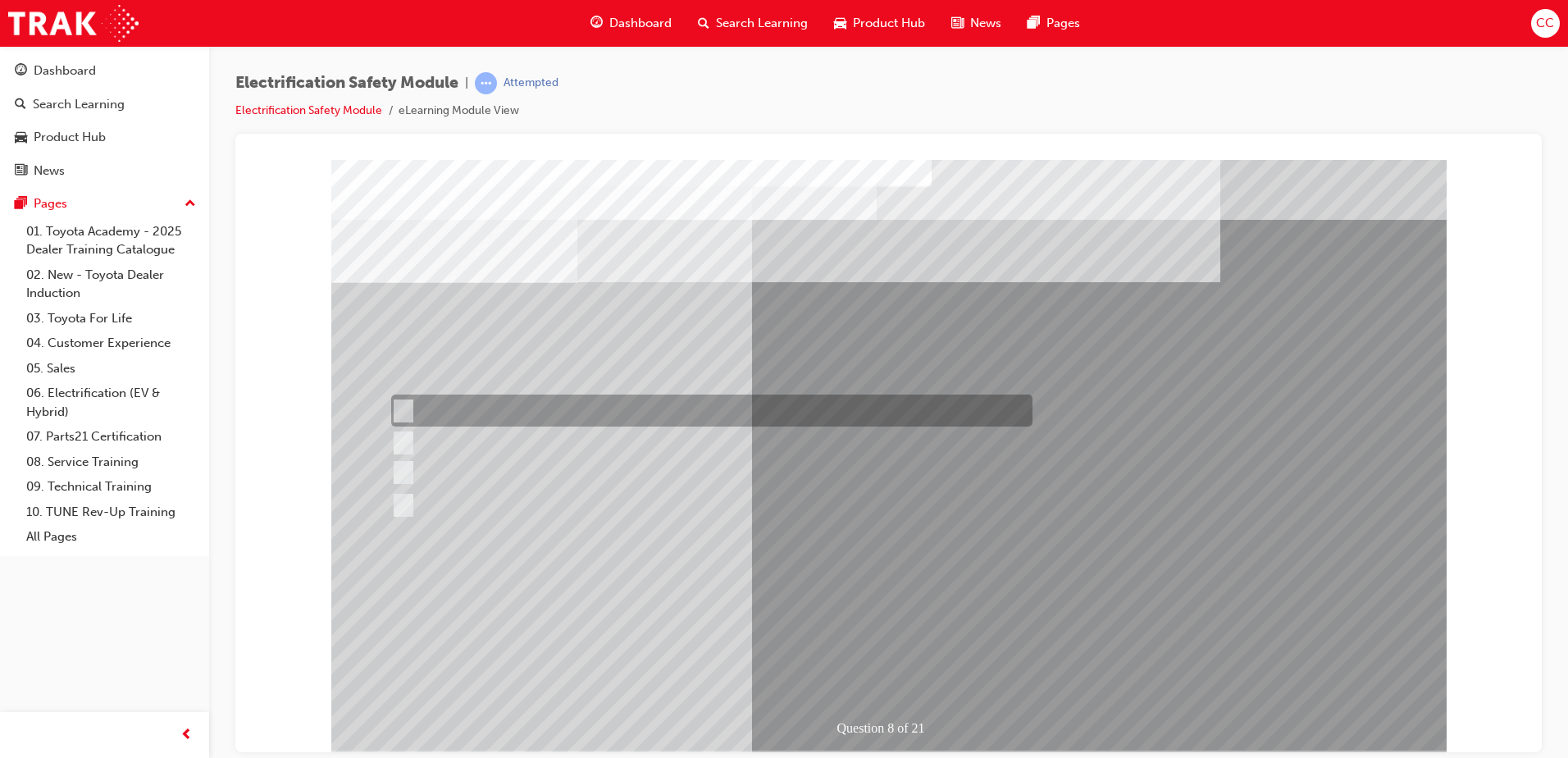
click at [401, 408] on input "Working on the High Voltage System." at bounding box center [400, 411] width 18 height 18
radio input "true"
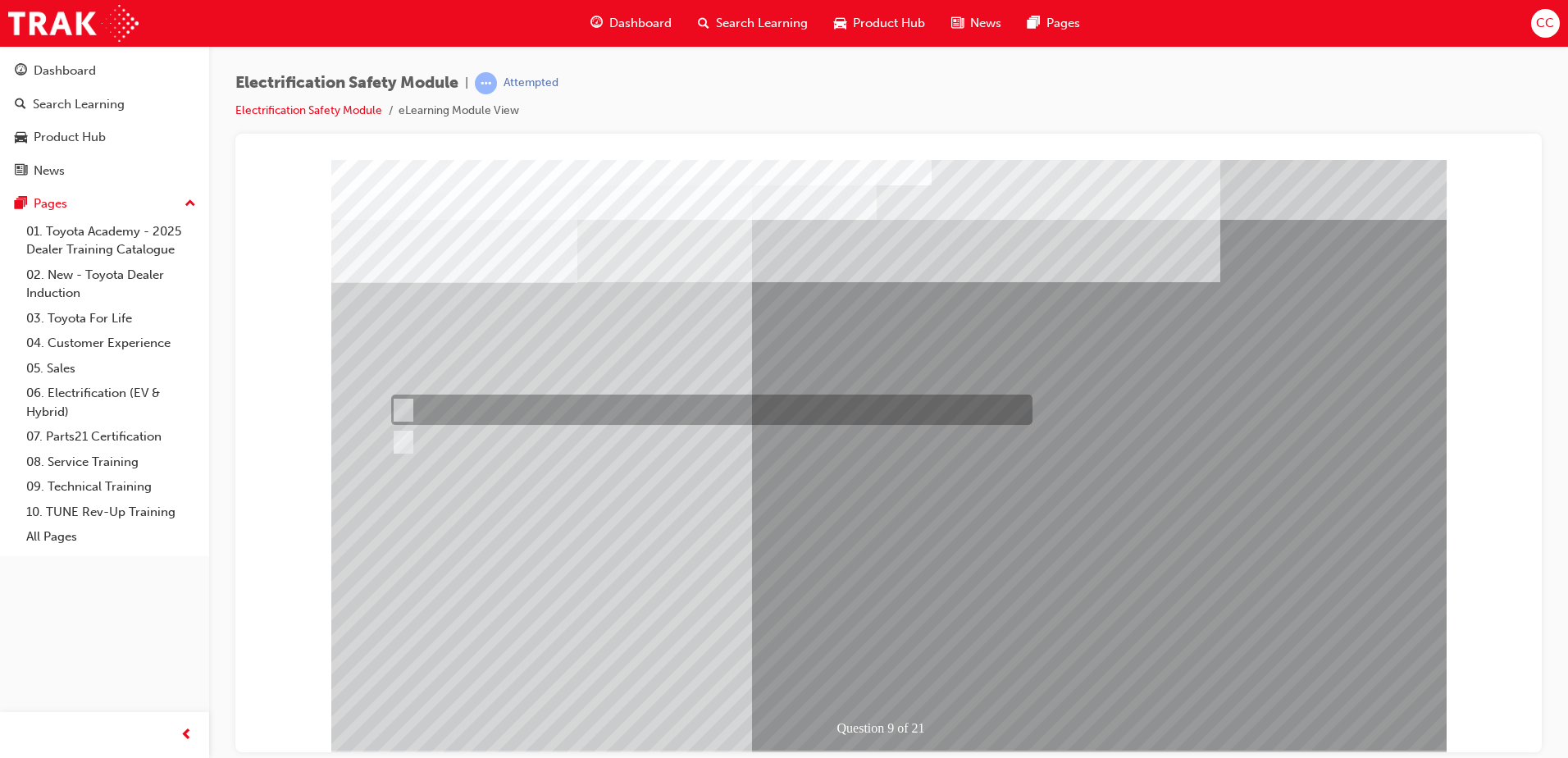
click at [404, 410] on input "True" at bounding box center [400, 410] width 18 height 18
radio input "true"
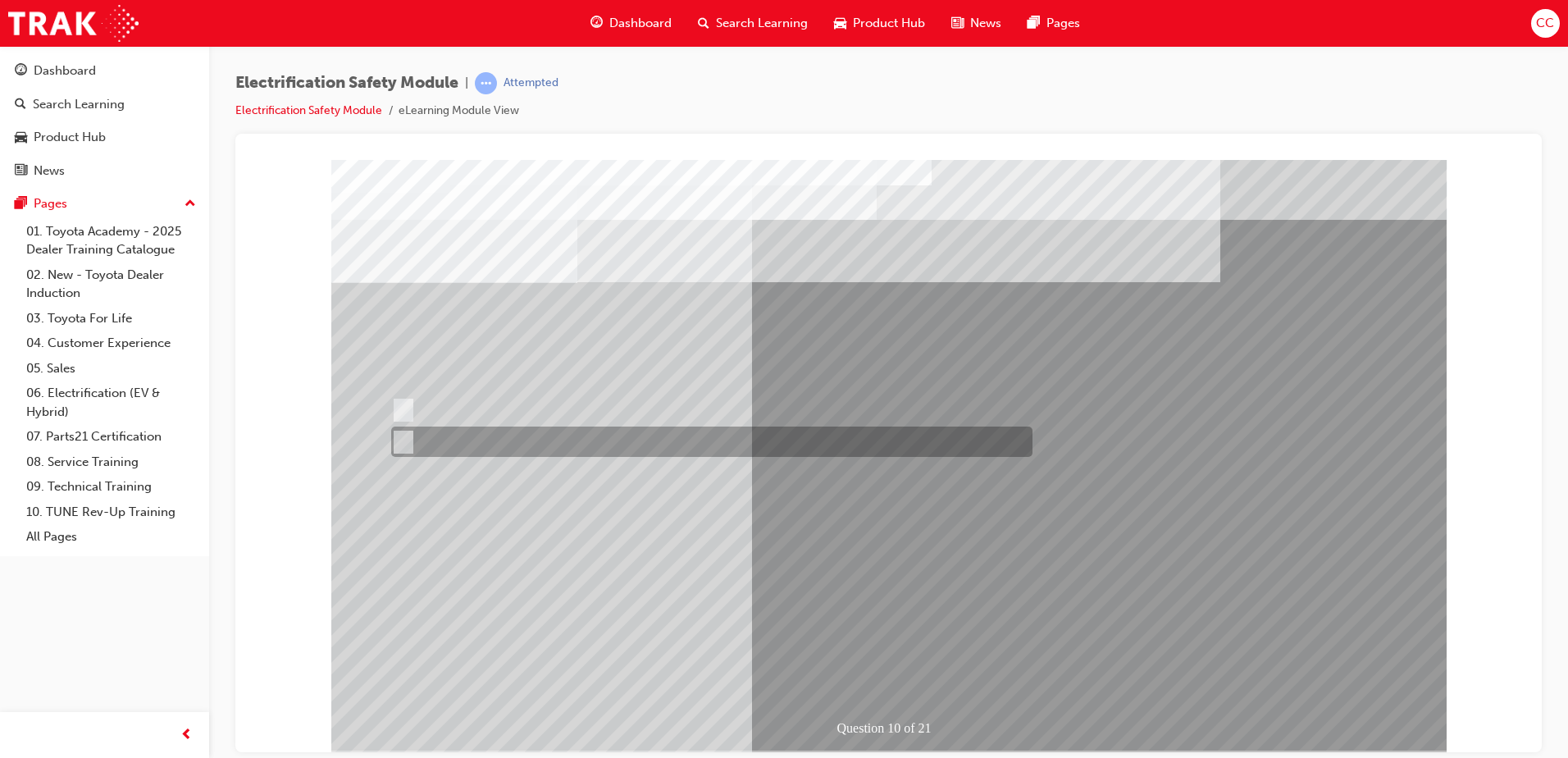
click at [401, 439] on input "True" at bounding box center [400, 442] width 18 height 18
radio input "true"
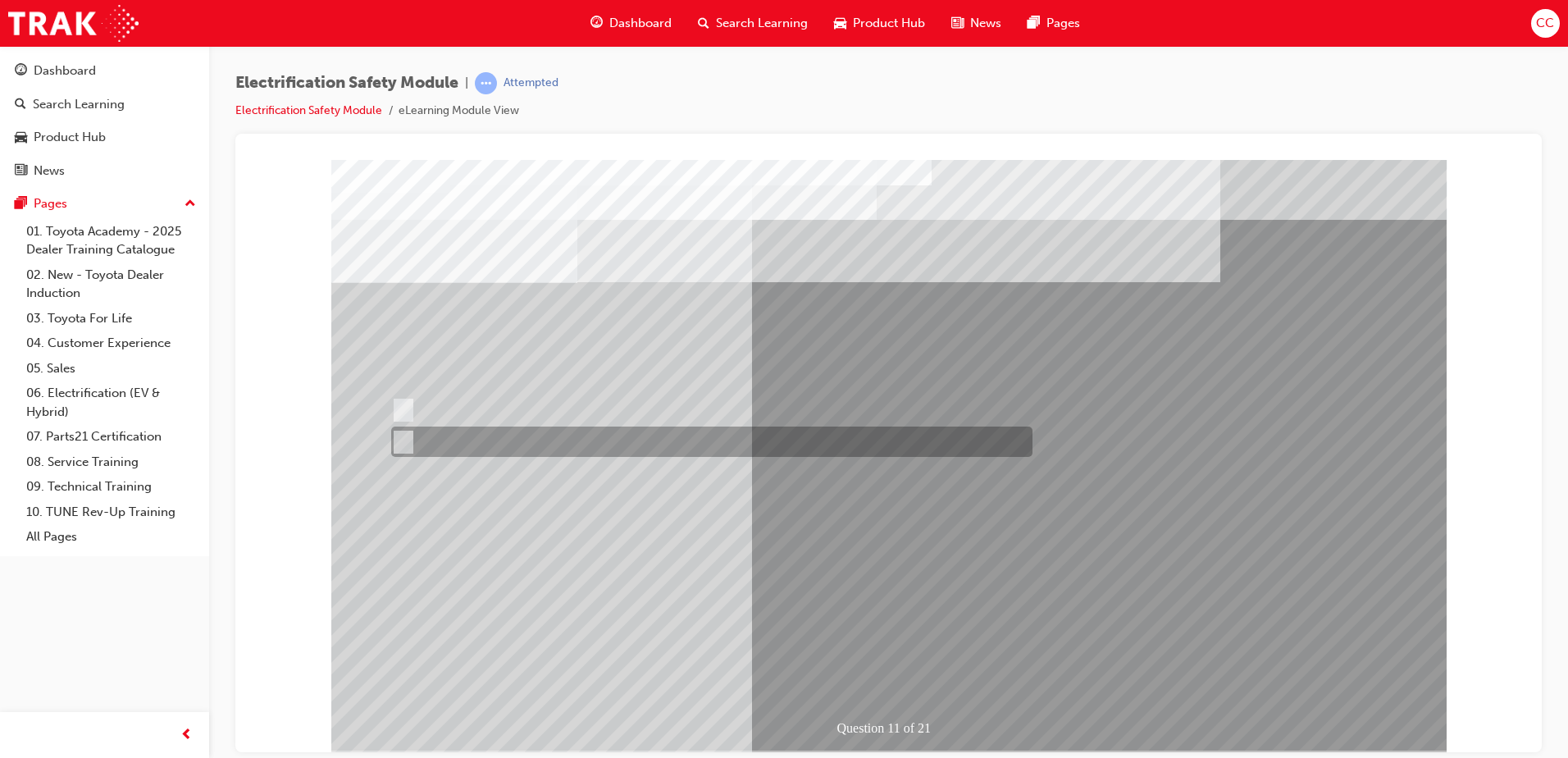
click at [402, 436] on input "False" at bounding box center [400, 442] width 18 height 18
radio input "true"
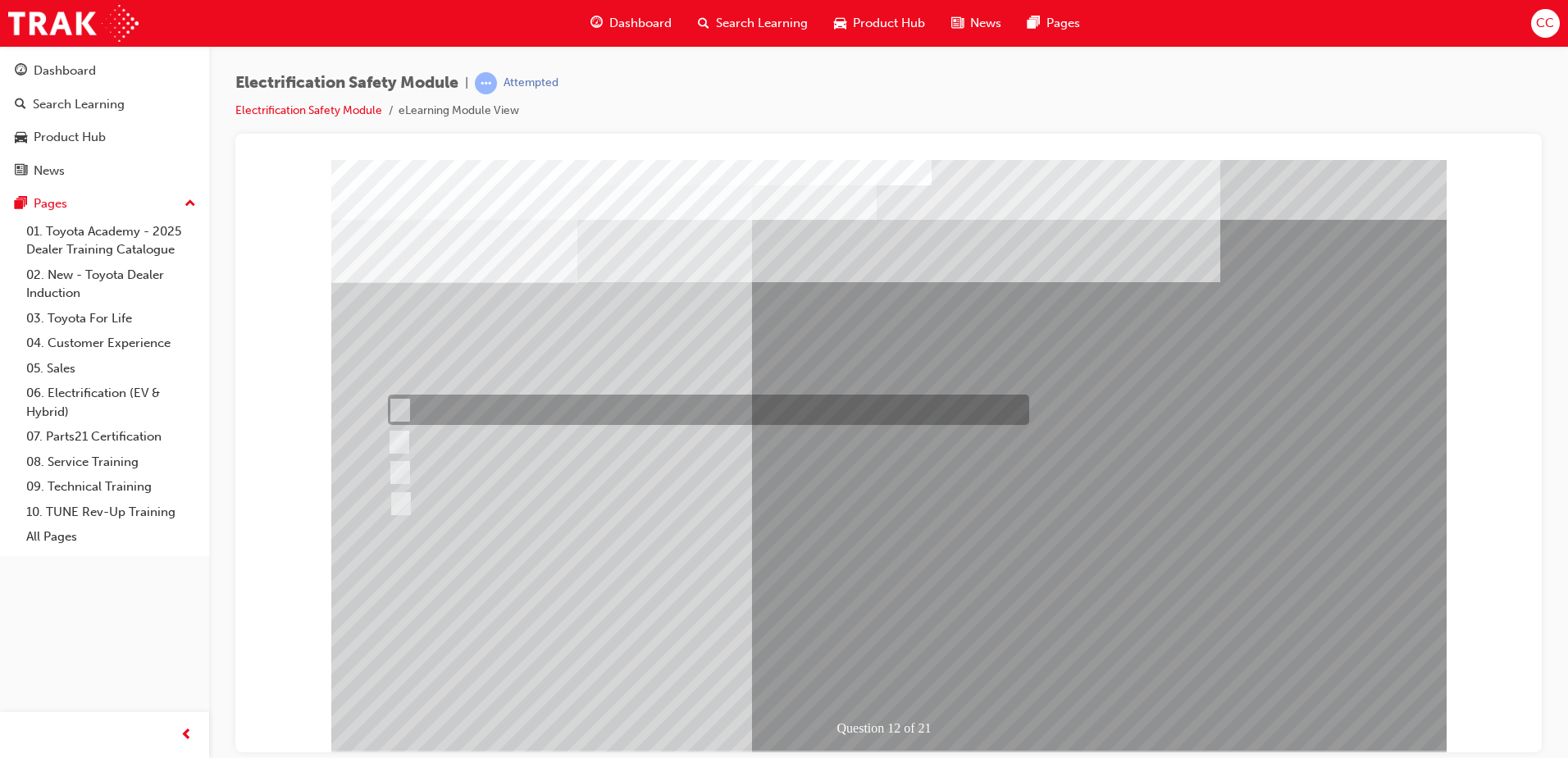
click at [405, 407] on input "In your pocket." at bounding box center [397, 410] width 18 height 18
radio input "true"
click at [399, 409] on input "In your pocket." at bounding box center [397, 410] width 18 height 18
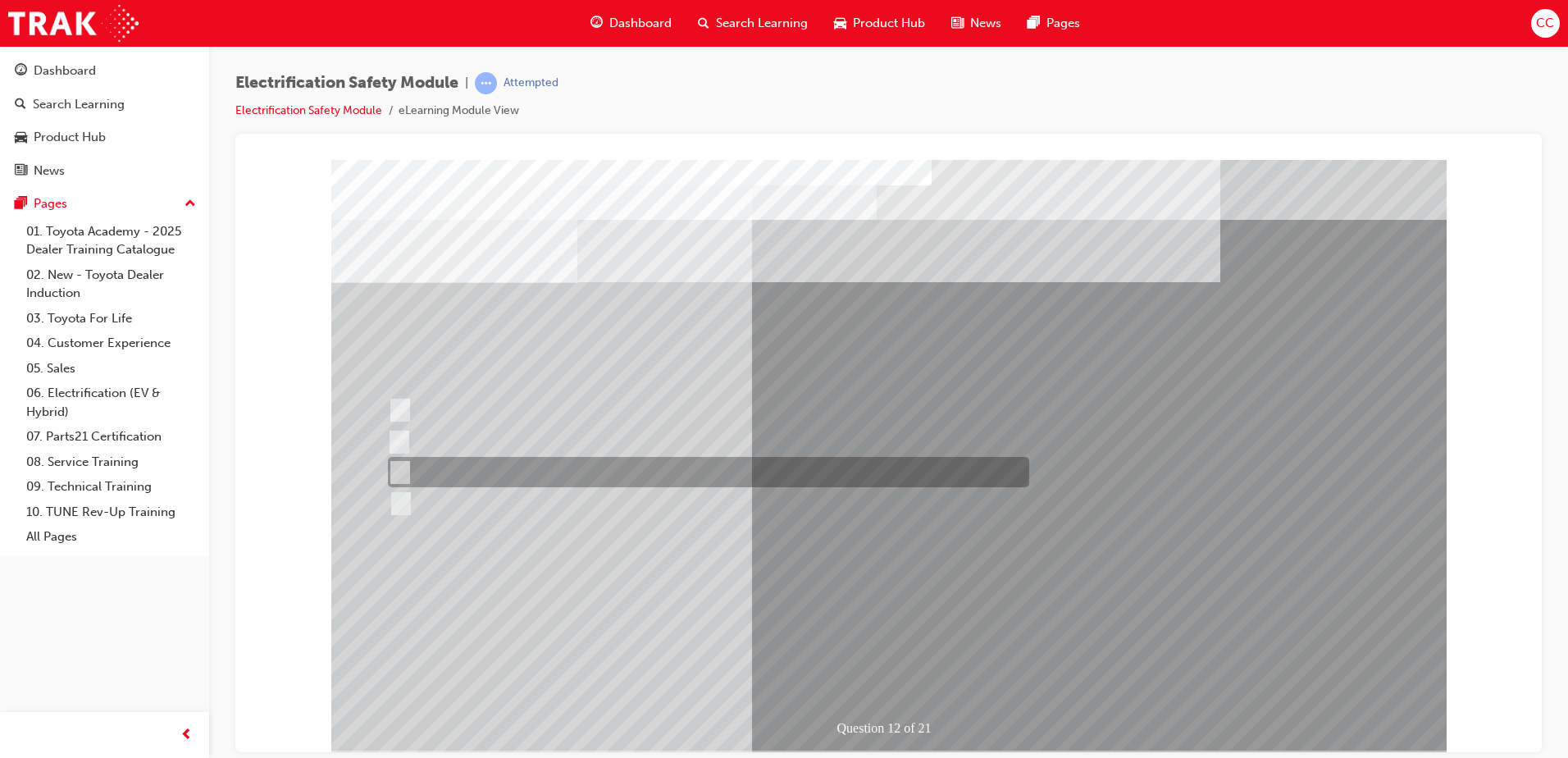
click at [399, 468] on input "Outside the vehicle’s detection area for entry and start system." at bounding box center [397, 473] width 18 height 18
radio input "true"
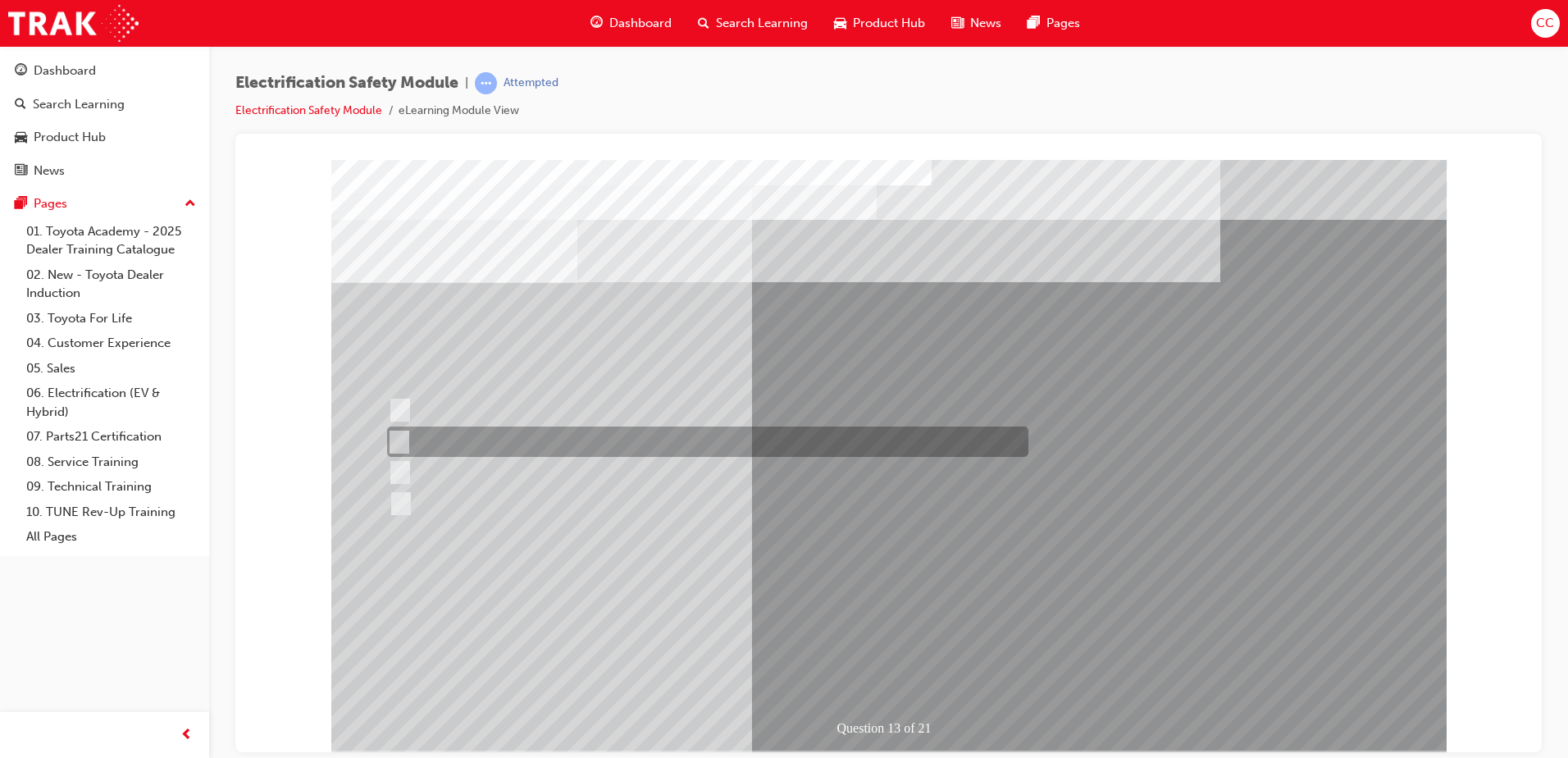
click at [608, 435] on div at bounding box center [703, 441] width 642 height 30
radio input "true"
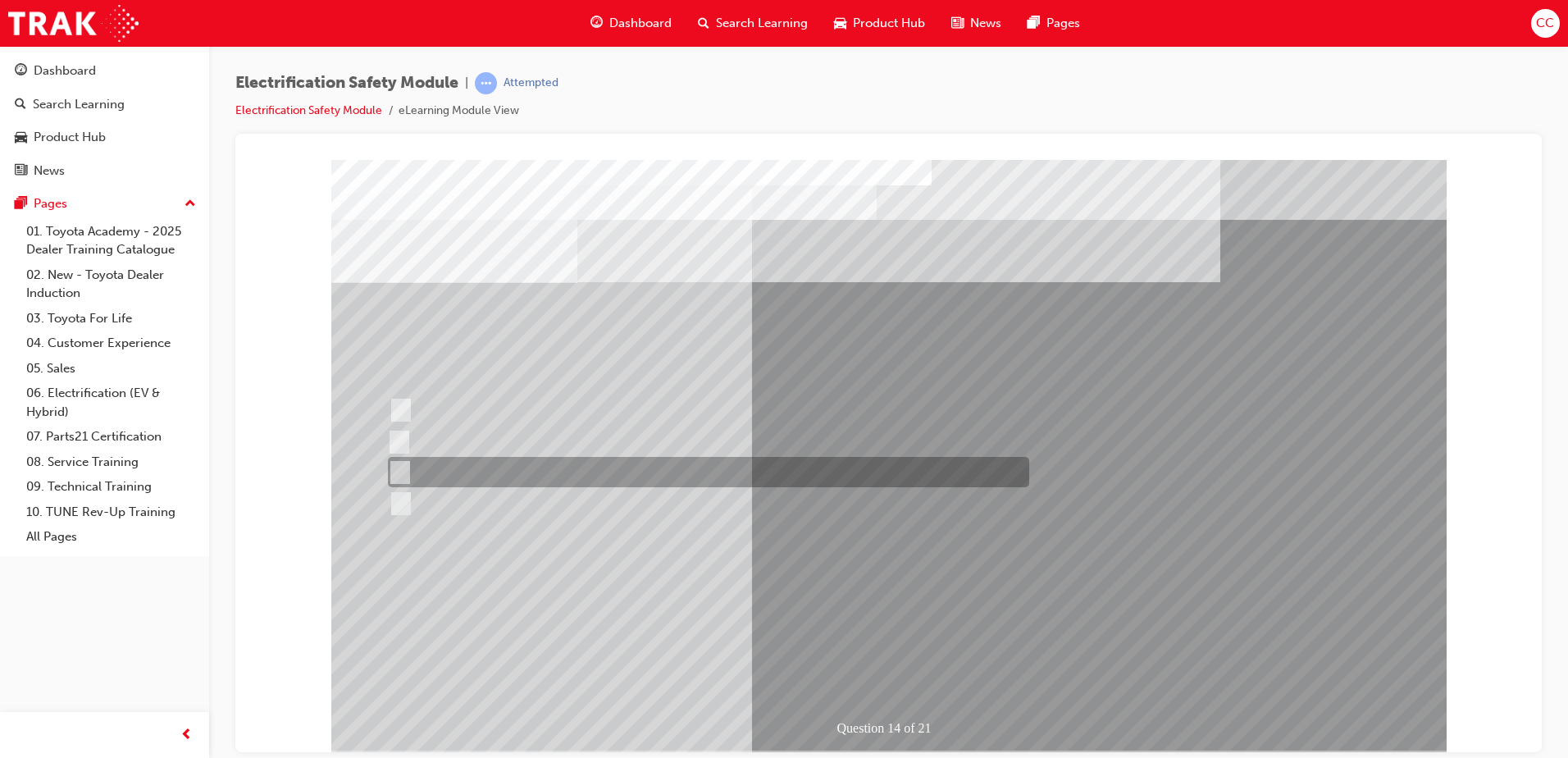
click at [403, 472] on input "10 minutes" at bounding box center [397, 473] width 18 height 18
radio input "true"
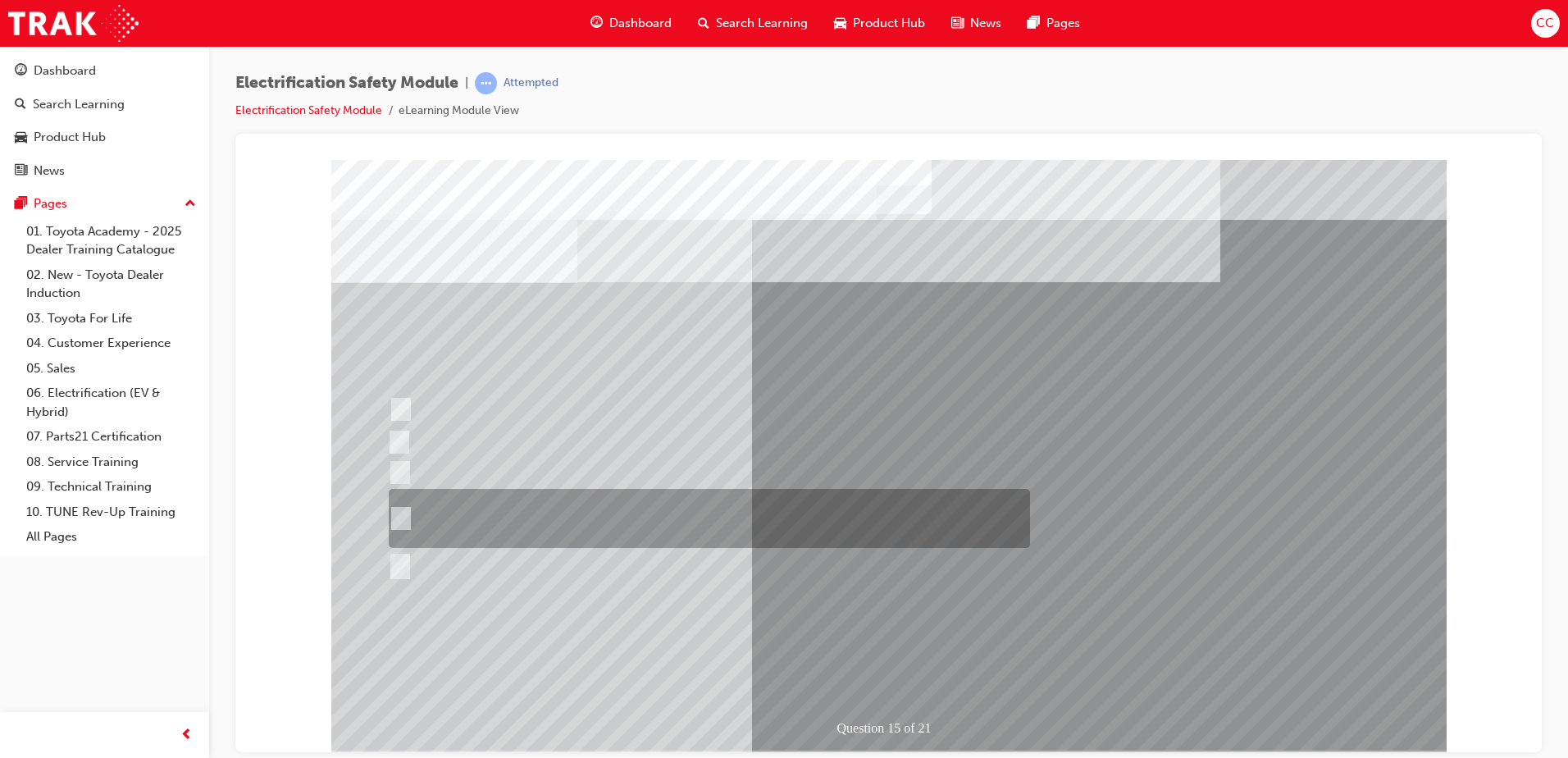
click at [405, 517] on input "The High Voltage Capacitor Terminal for 0 volts and the High Voltage Capacitor …" at bounding box center [397, 518] width 18 height 18
radio input "true"
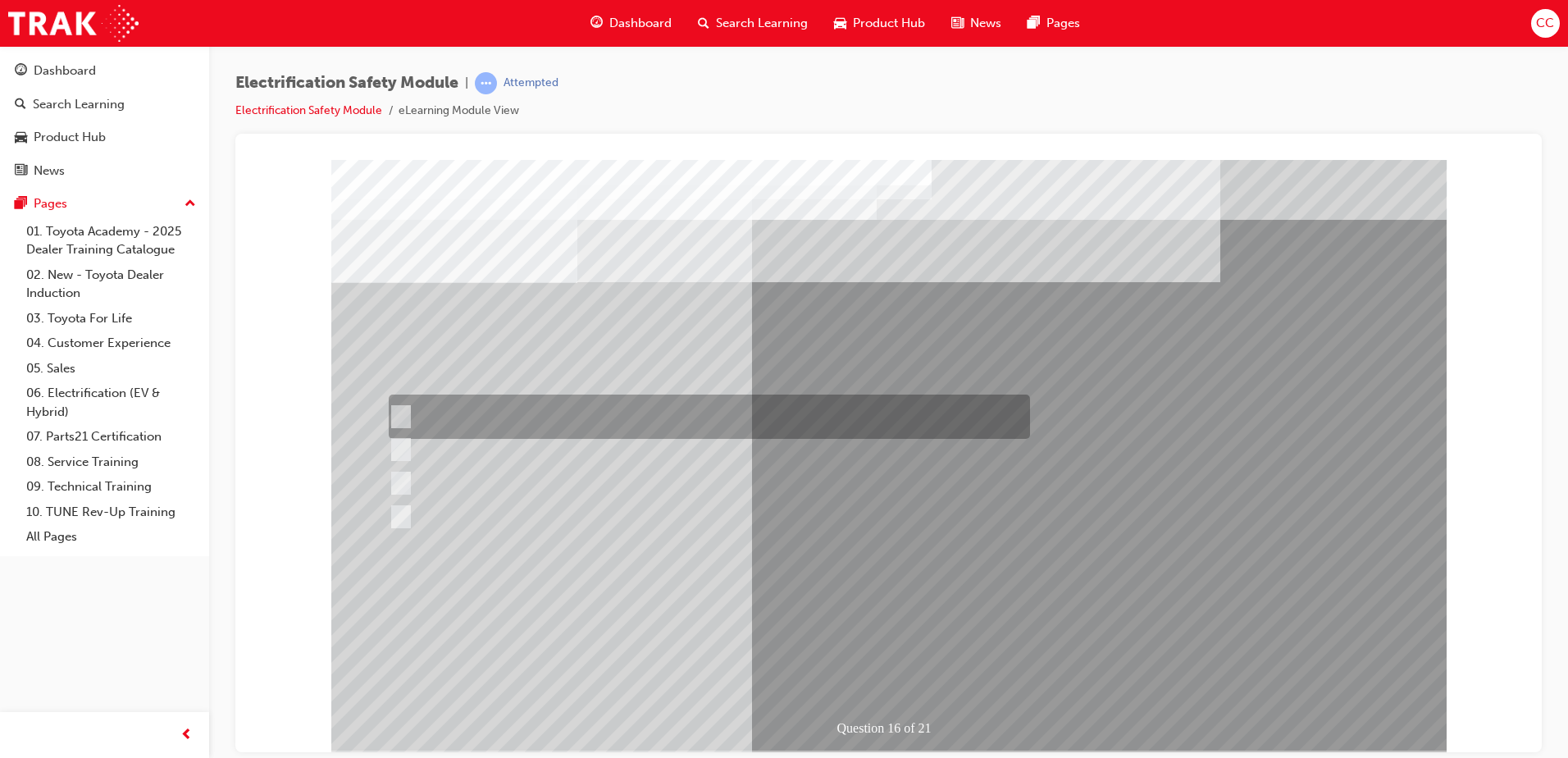
click at [393, 411] on input "Insulate the High Voltage Connector/Motor Side Cable Connection with Insulated …" at bounding box center [397, 417] width 18 height 18
radio input "true"
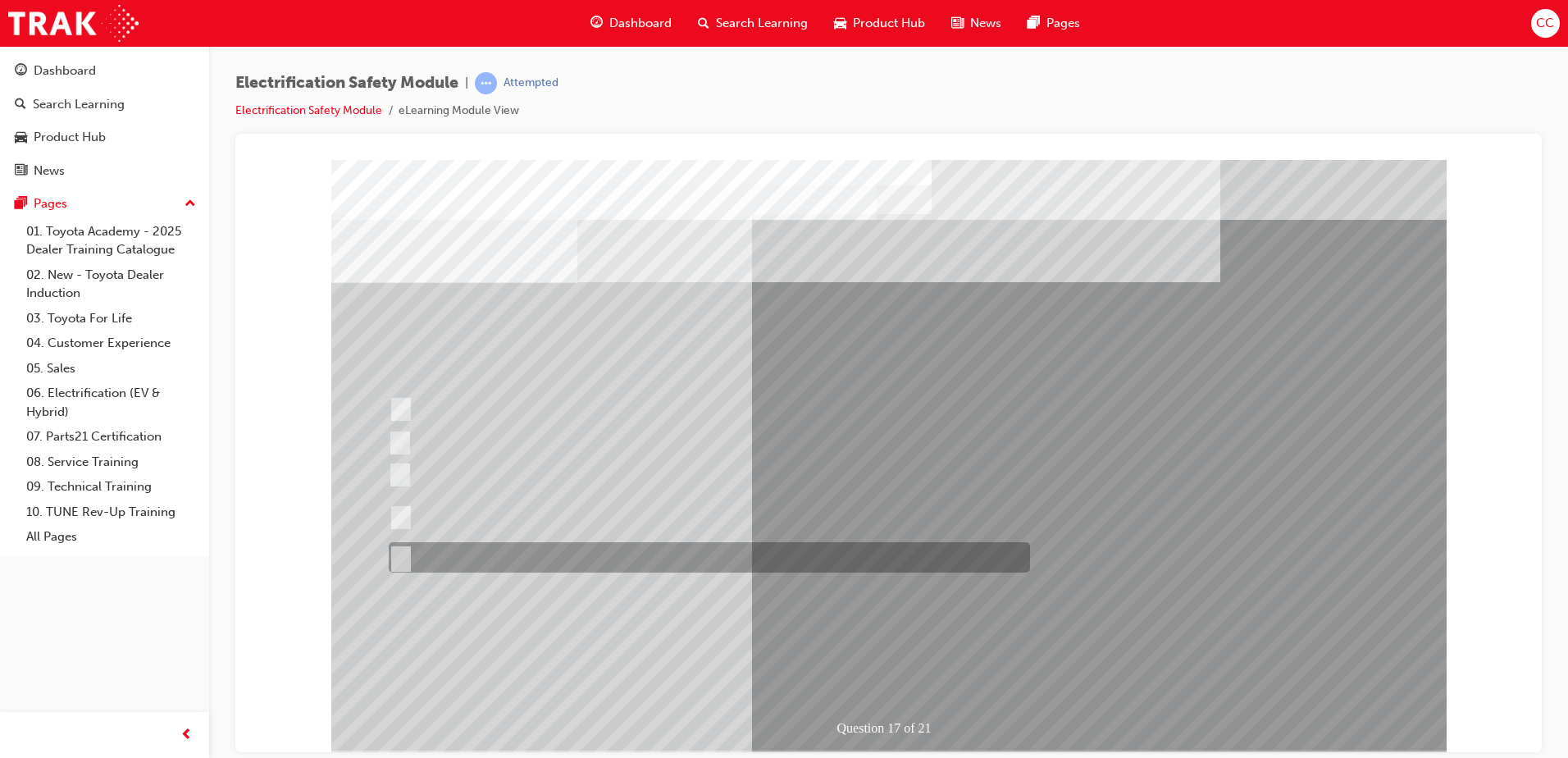
click at [398, 550] on input "All of the above." at bounding box center [397, 558] width 18 height 18
radio input "true"
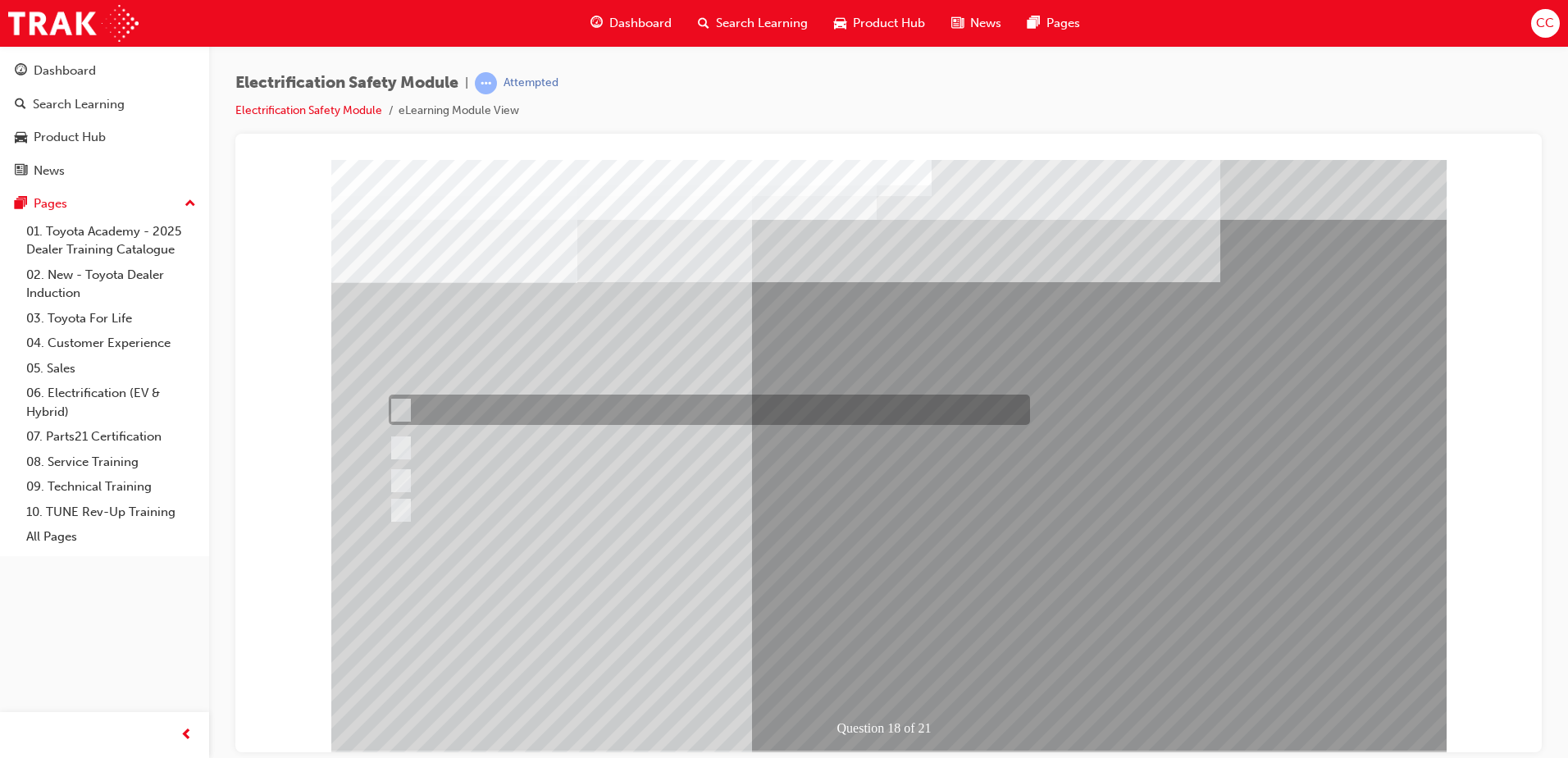
click at [398, 409] on input "Continue to use the gloves as normal." at bounding box center [397, 410] width 18 height 18
radio input "true"
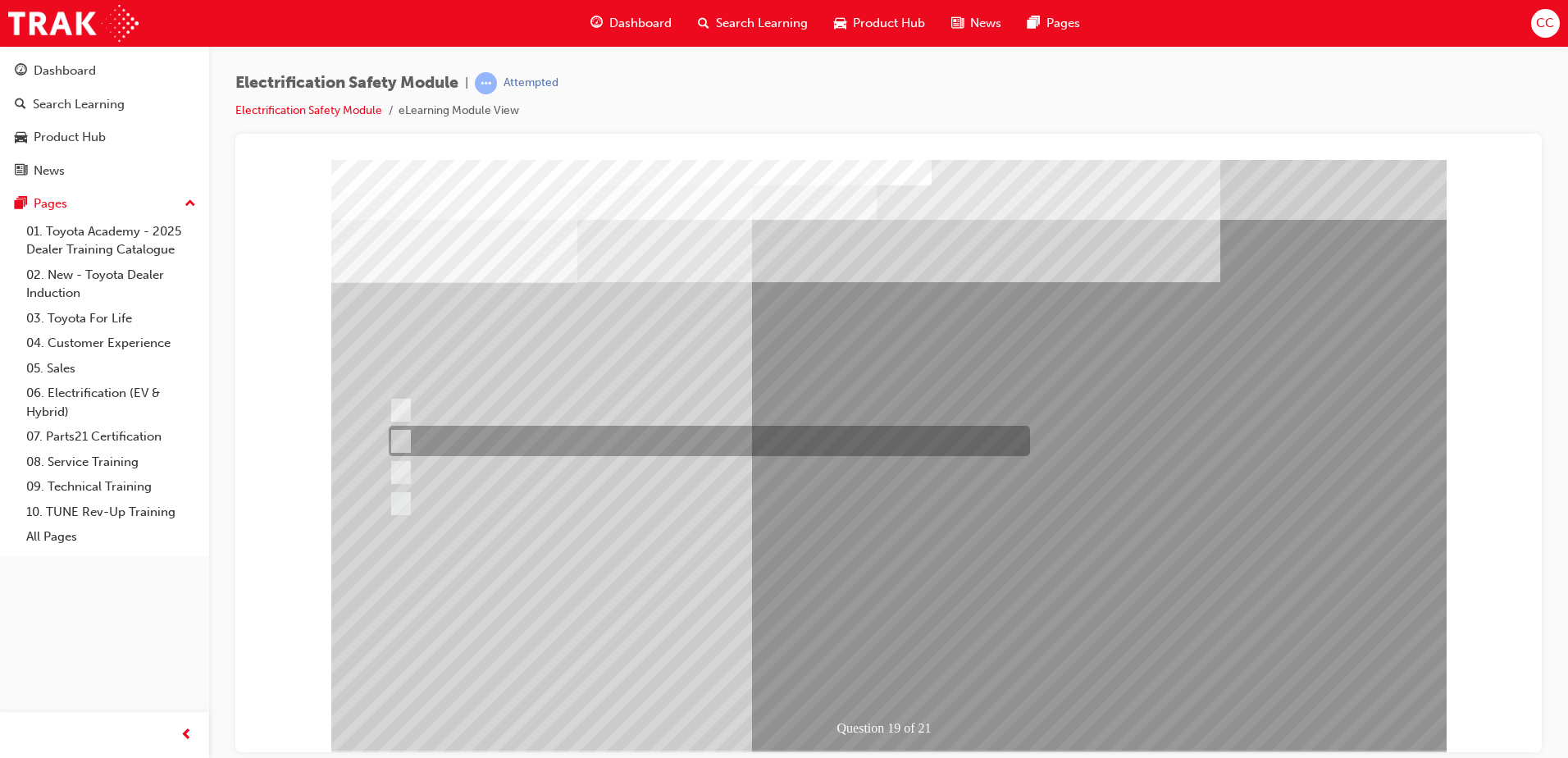
click at [405, 444] on input "To protect Electrical Insulating Gloves from mechanical damage." at bounding box center [397, 441] width 18 height 18
radio input "true"
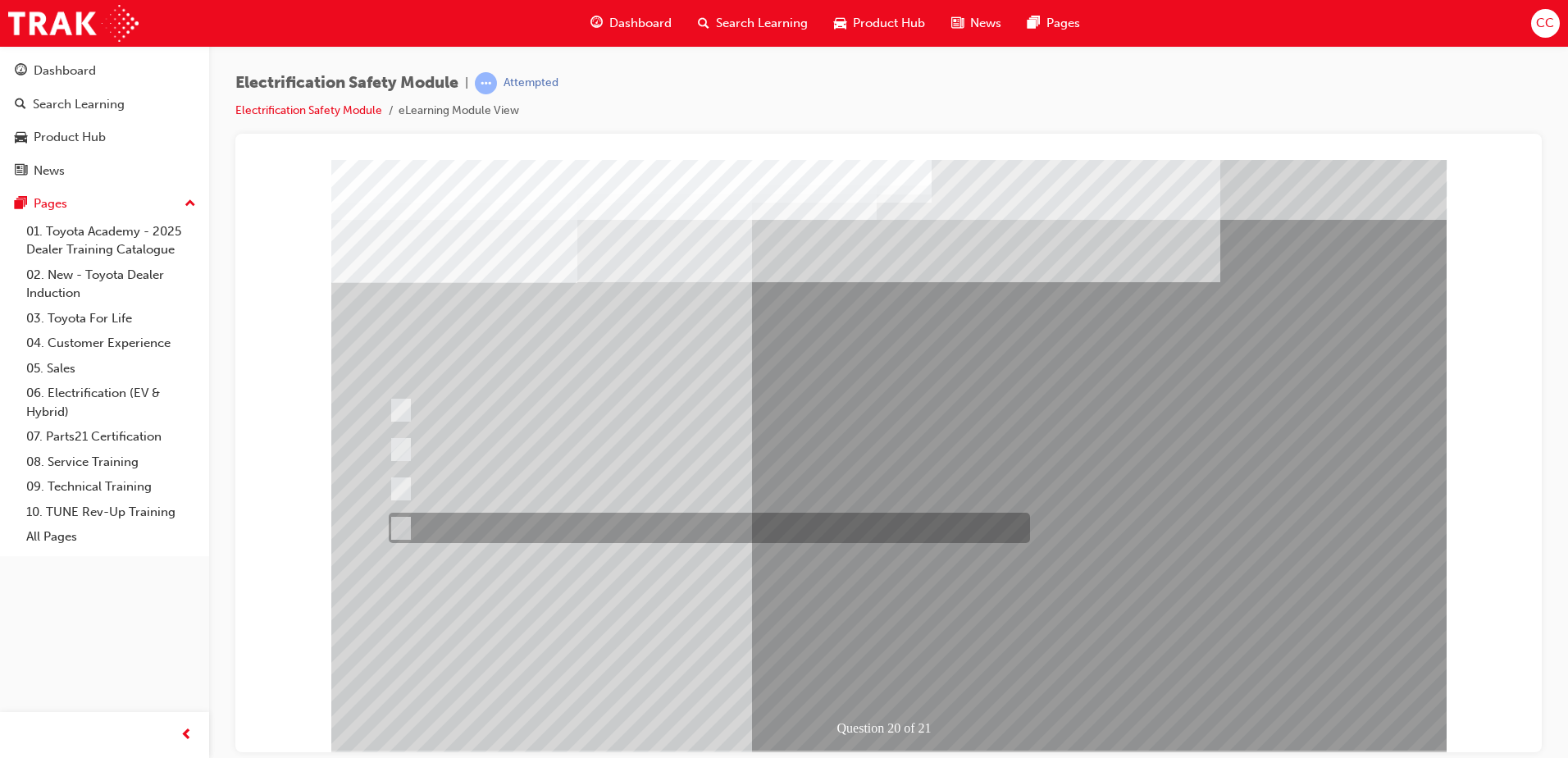
click at [402, 527] on input "All these statements are correct." at bounding box center [397, 528] width 18 height 18
radio input "true"
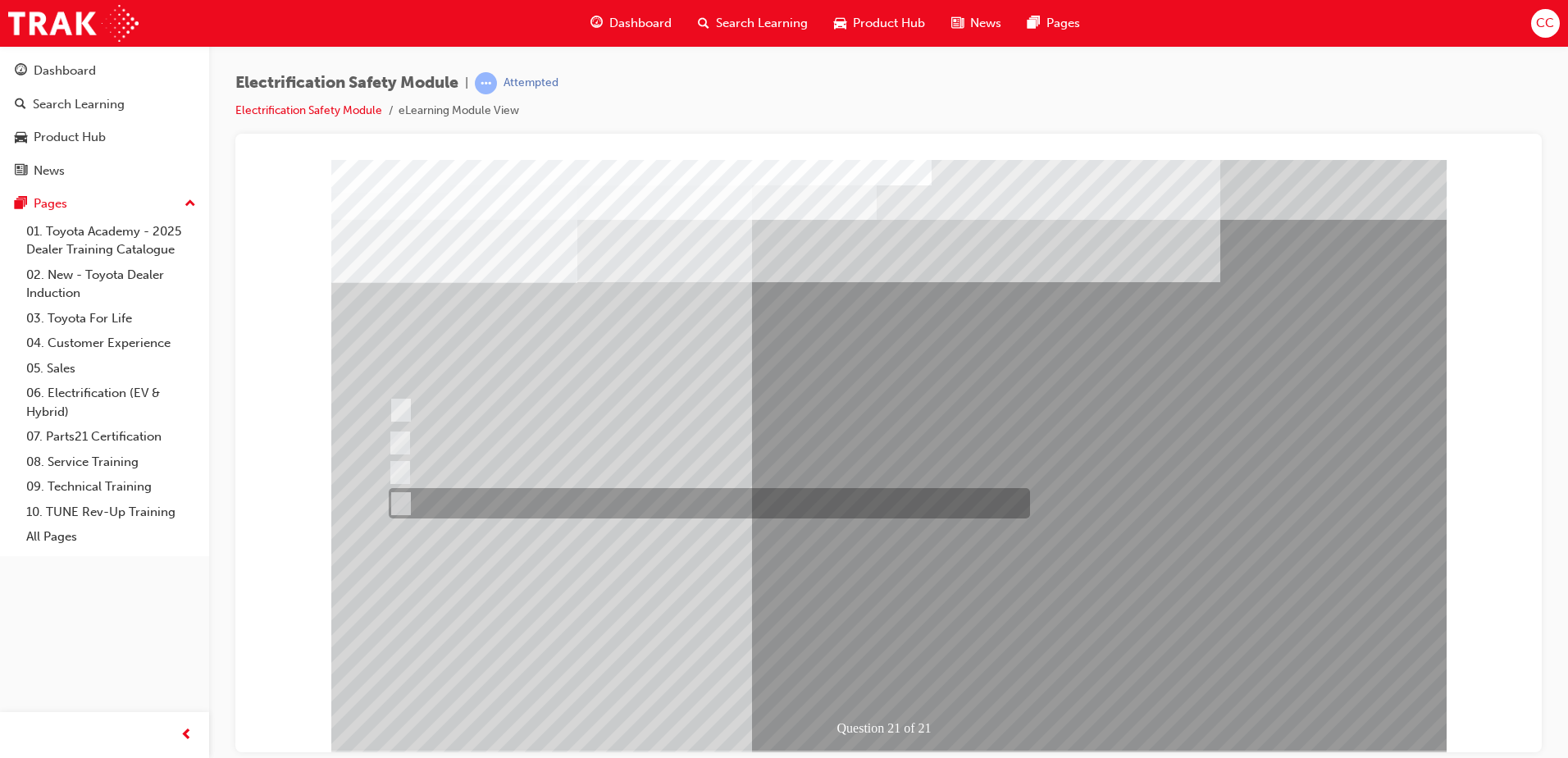
click at [404, 497] on input "All these items should be removed to improve safety" at bounding box center [397, 504] width 18 height 18
radio input "true"
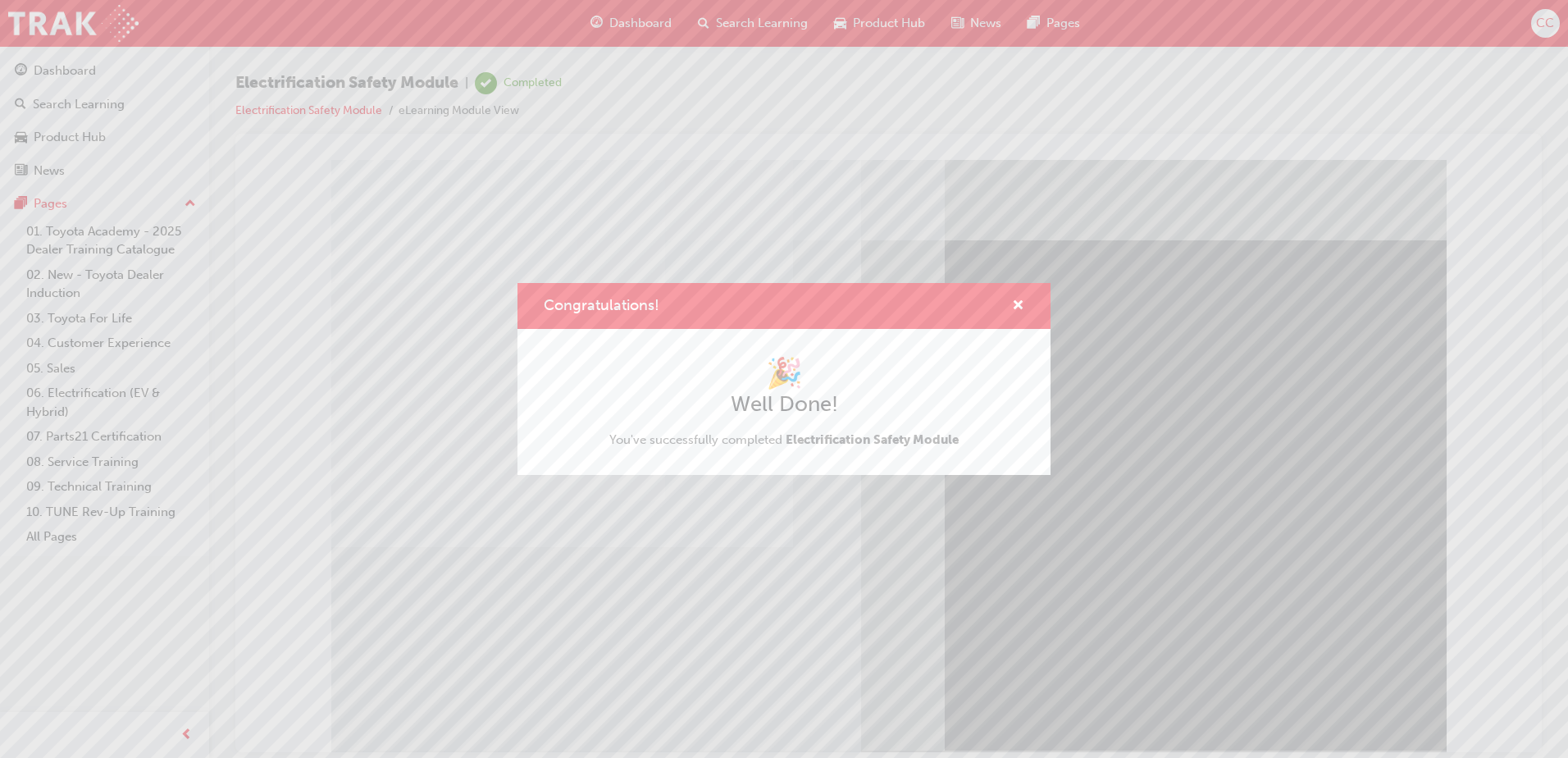
click at [912, 442] on span "Electrification Safety Module" at bounding box center [872, 439] width 173 height 15
click at [1018, 301] on span "cross-icon" at bounding box center [1018, 307] width 13 height 15
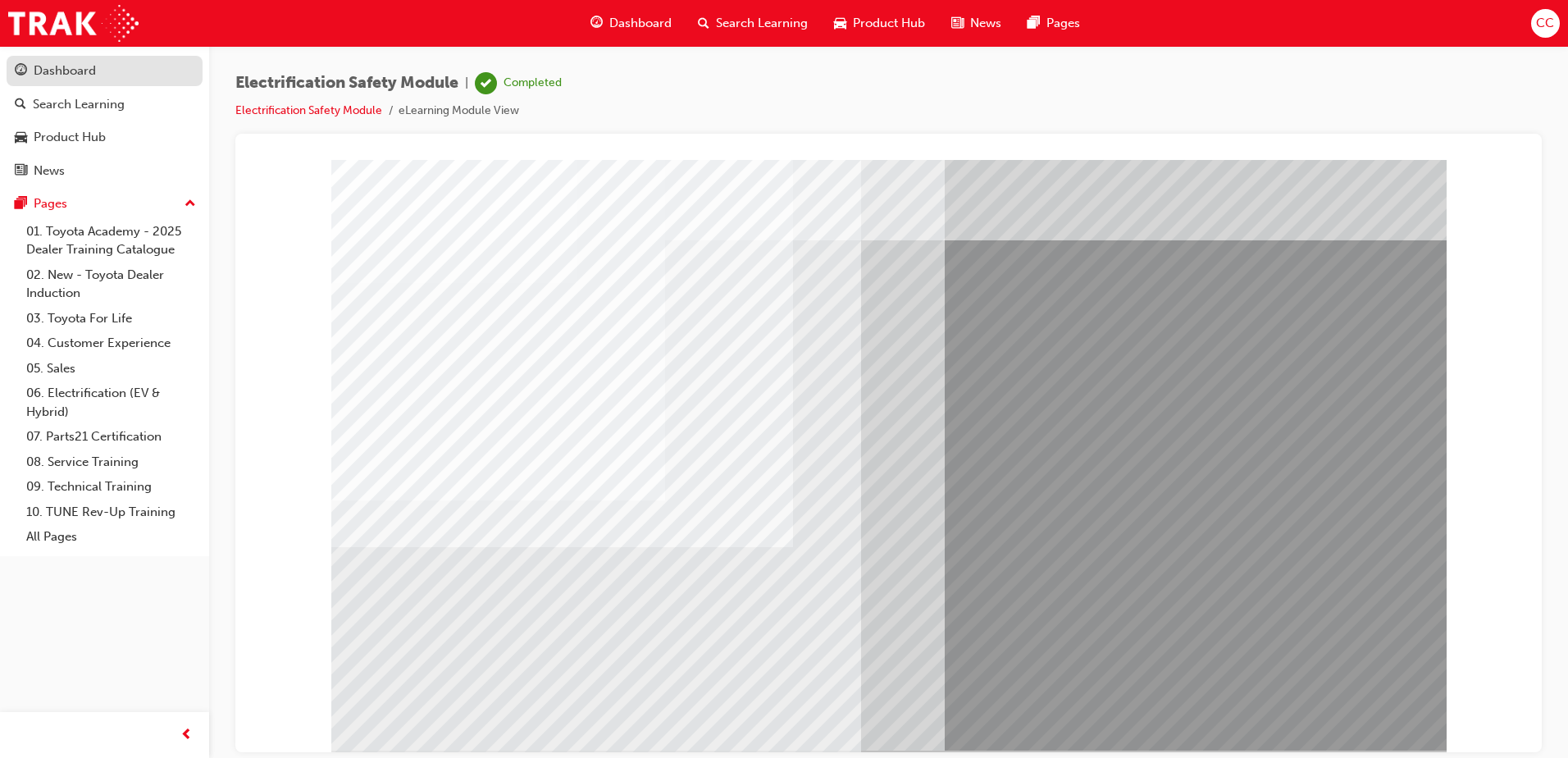
click at [113, 61] on div "Dashboard" at bounding box center [104, 71] width 180 height 21
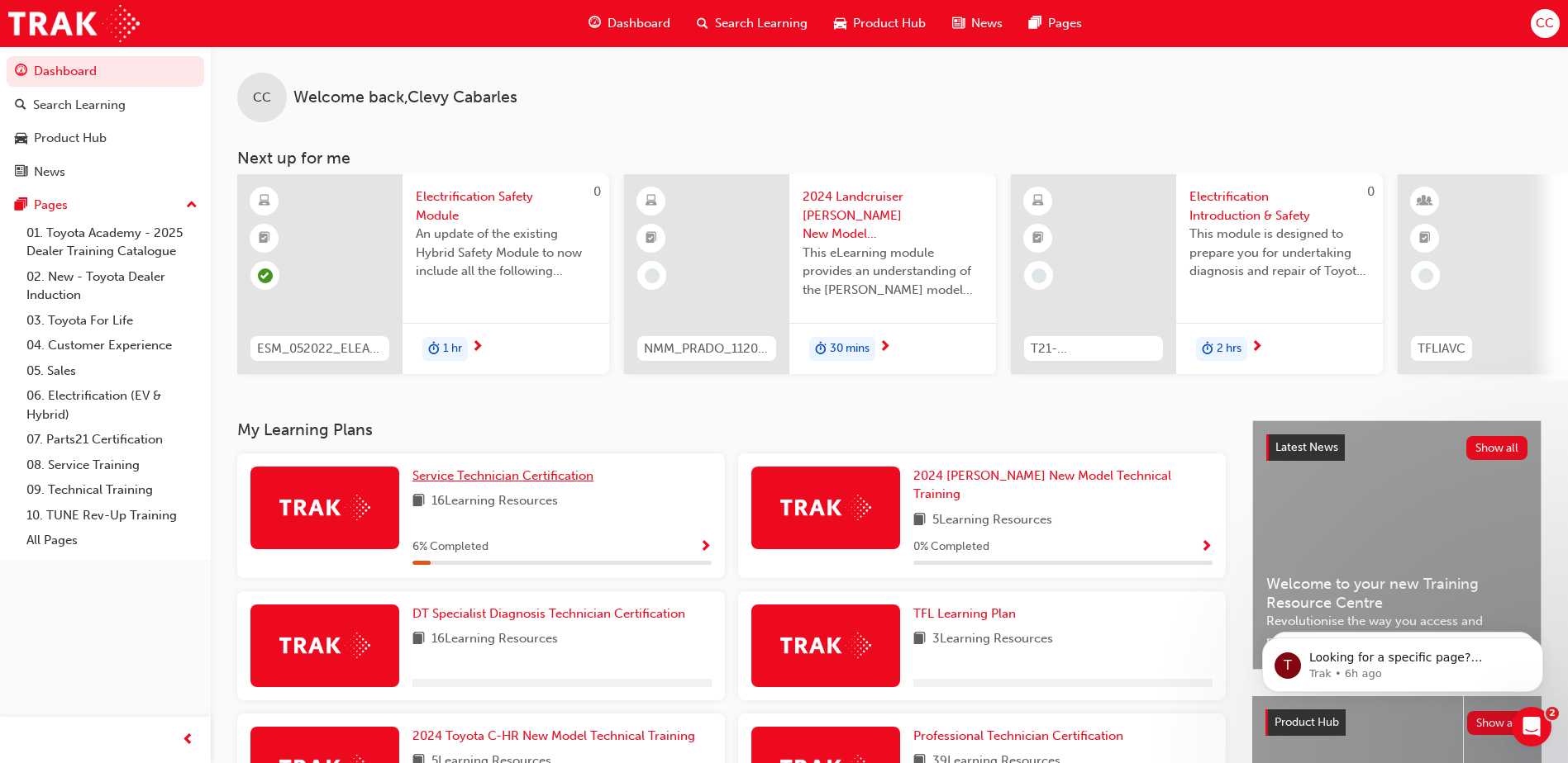
click at [521, 476] on span "Service Technician Certification" at bounding box center [503, 475] width 181 height 15
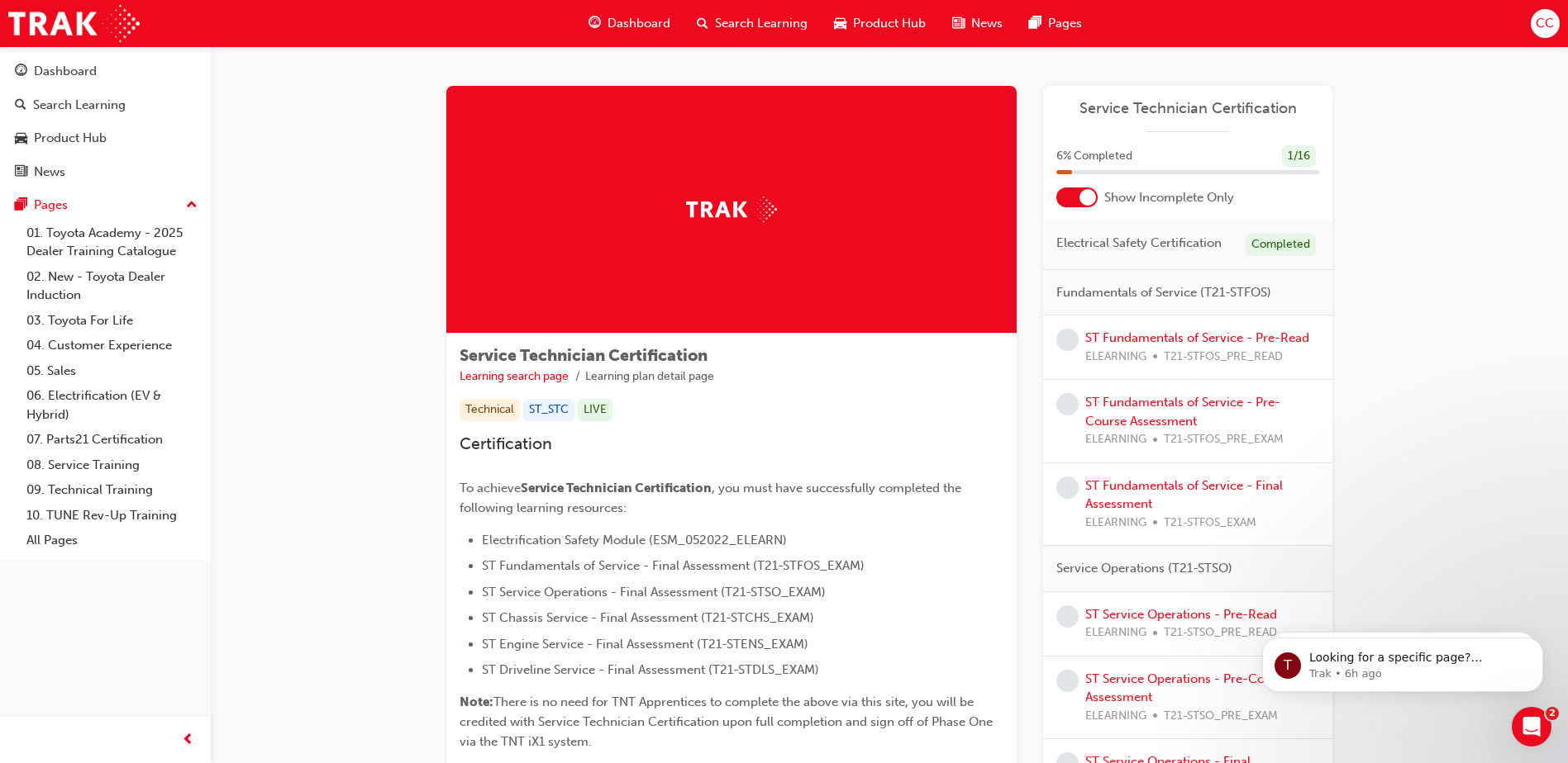
click at [1296, 348] on div "ELEARNING T21-STFOS_PRE_READ" at bounding box center [1197, 357] width 224 height 19
click at [1066, 339] on span "learningRecordVerb_NONE-icon" at bounding box center [1067, 340] width 22 height 22
click at [1431, 657] on p "Looking for a specific page? Technical, Toyota Network Training, Technical Trai…" at bounding box center [1415, 658] width 213 height 16
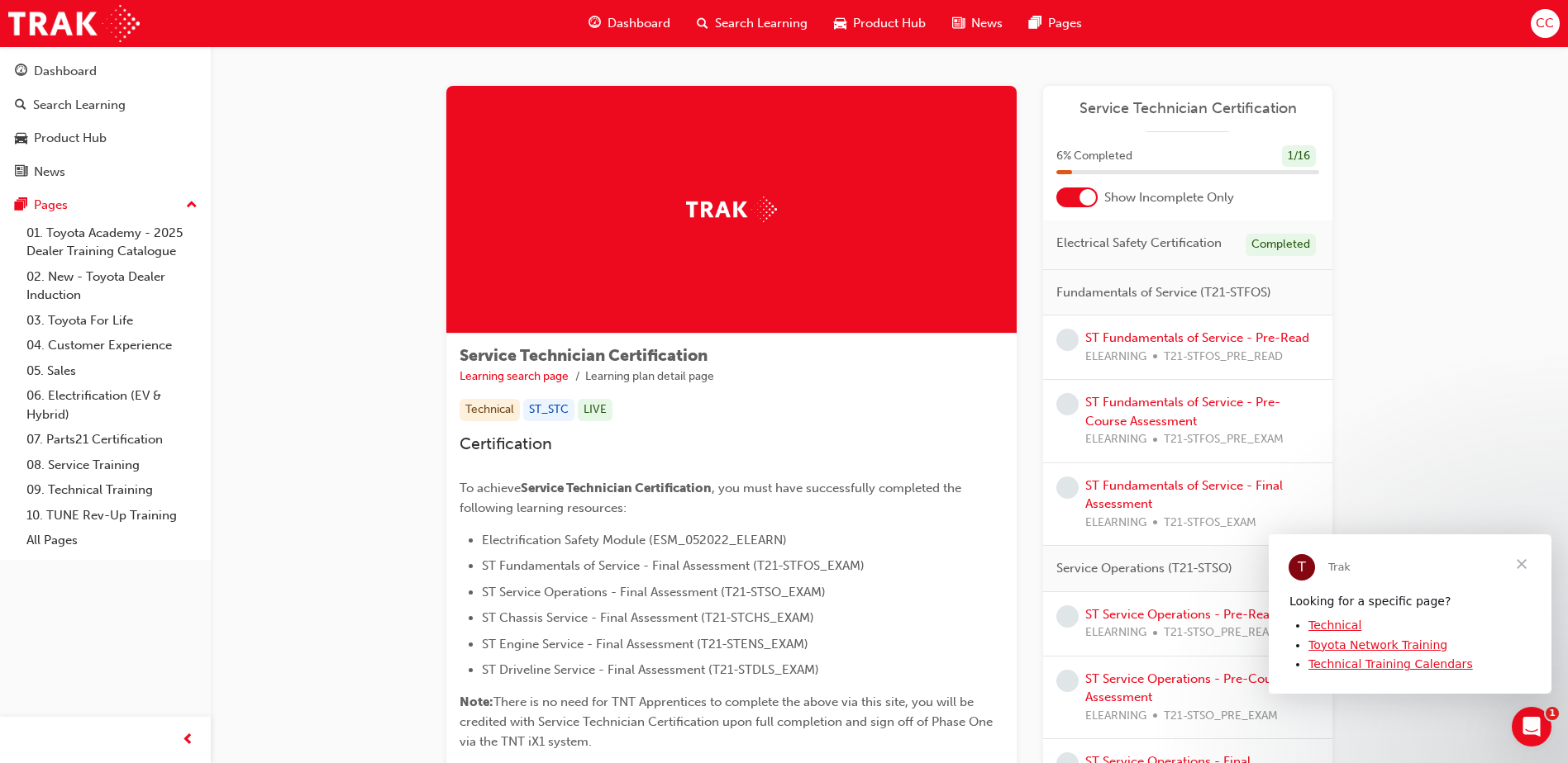
click at [1066, 296] on span "Fundamentals of Service (T21-STFOS)" at bounding box center [1163, 292] width 215 height 19
click at [1299, 293] on div "Fundamentals of Service (T21-STFOS)" at bounding box center [1188, 293] width 289 height 47
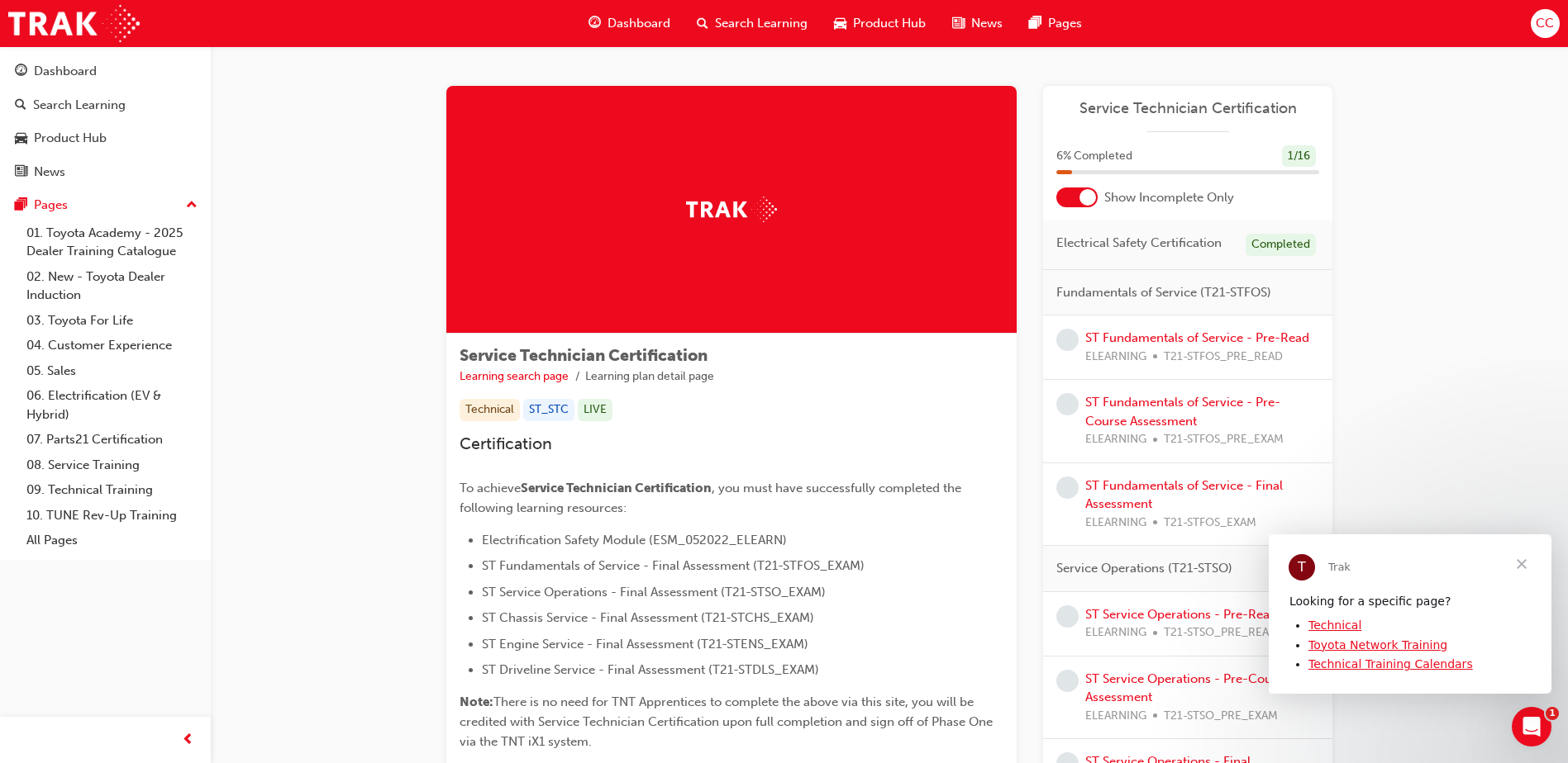
click at [1069, 304] on div "Fundamentals of Service (T21-STFOS)" at bounding box center [1188, 293] width 289 height 47
click at [1300, 294] on div "Fundamentals of Service (T21-STFOS)" at bounding box center [1188, 293] width 289 height 47
click at [1301, 293] on div "Fundamentals of Service (T21-STFOS)" at bounding box center [1188, 293] width 289 height 47
click at [878, 563] on li "ST Fundamentals of Service - Final Assessment (T21-STFOS_EXAM)" at bounding box center [742, 566] width 521 height 20
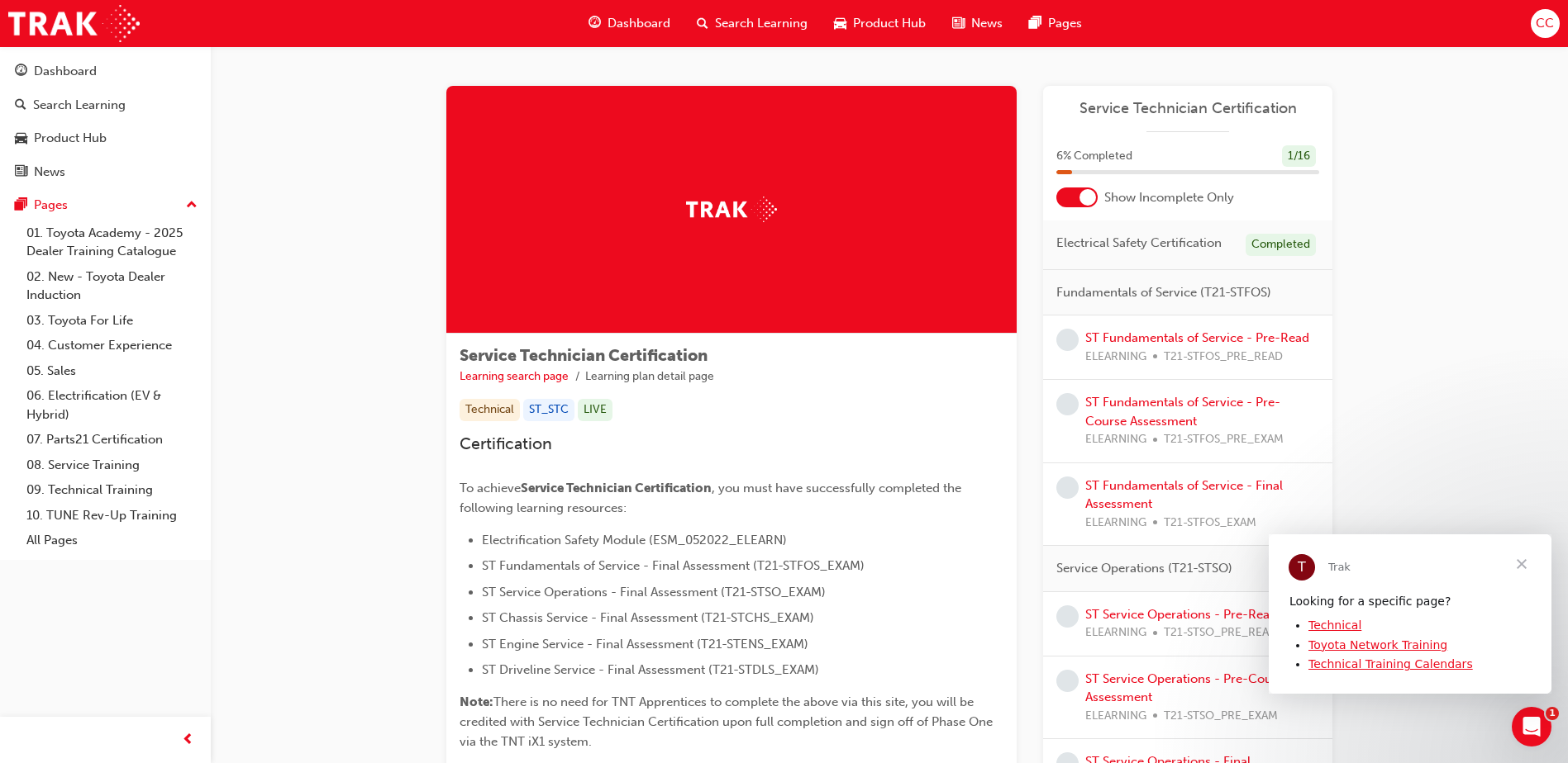
click at [878, 563] on li "ST Fundamentals of Service - Final Assessment (T21-STFOS_EXAM)" at bounding box center [742, 566] width 521 height 20
click at [880, 564] on li "ST Fundamentals of Service - Final Assessment (T21-STFOS_EXAM)" at bounding box center [742, 566] width 521 height 20
click at [855, 246] on div at bounding box center [731, 209] width 571 height 248
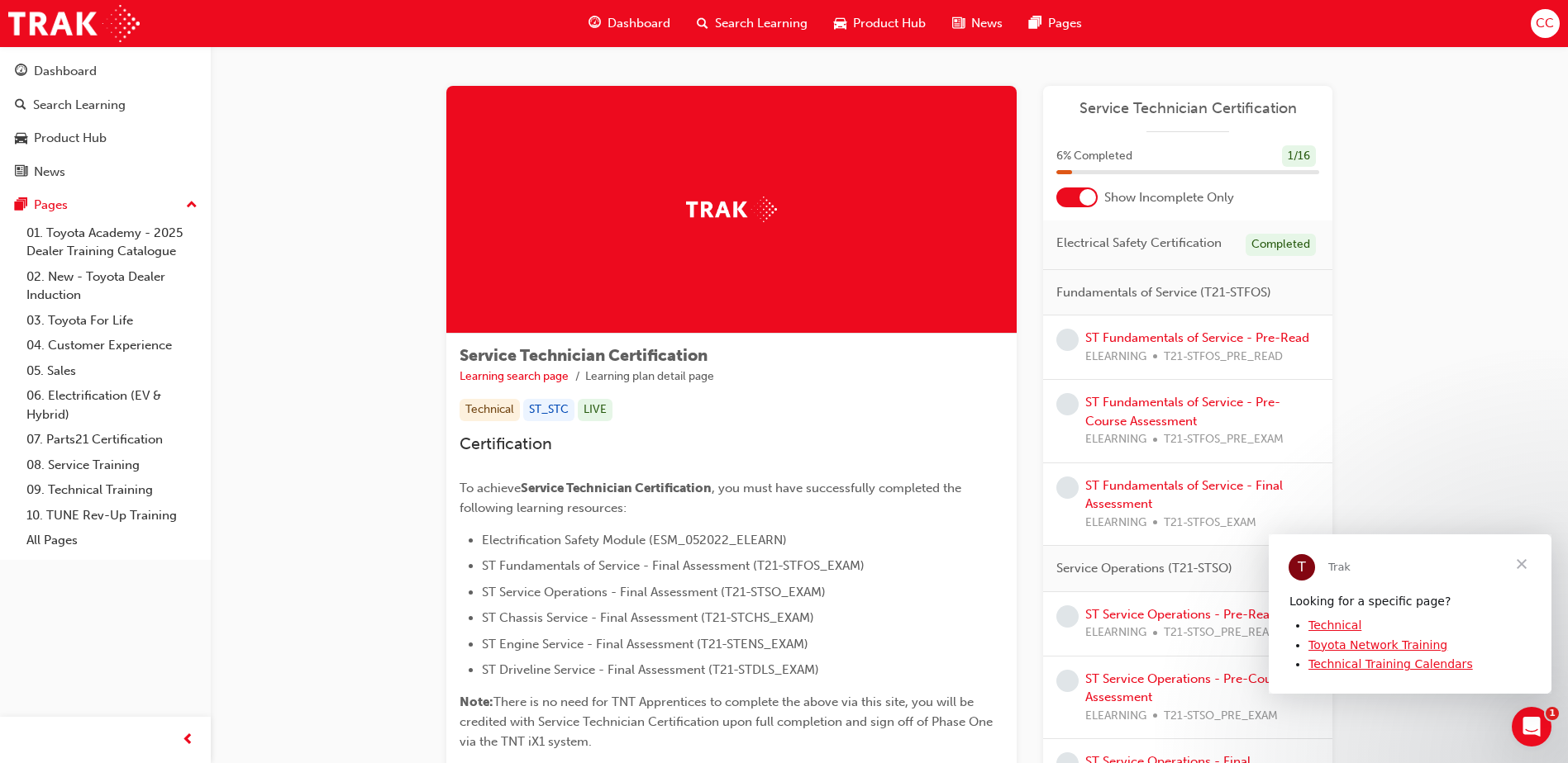
click at [1525, 558] on span "Close" at bounding box center [1520, 563] width 59 height 59
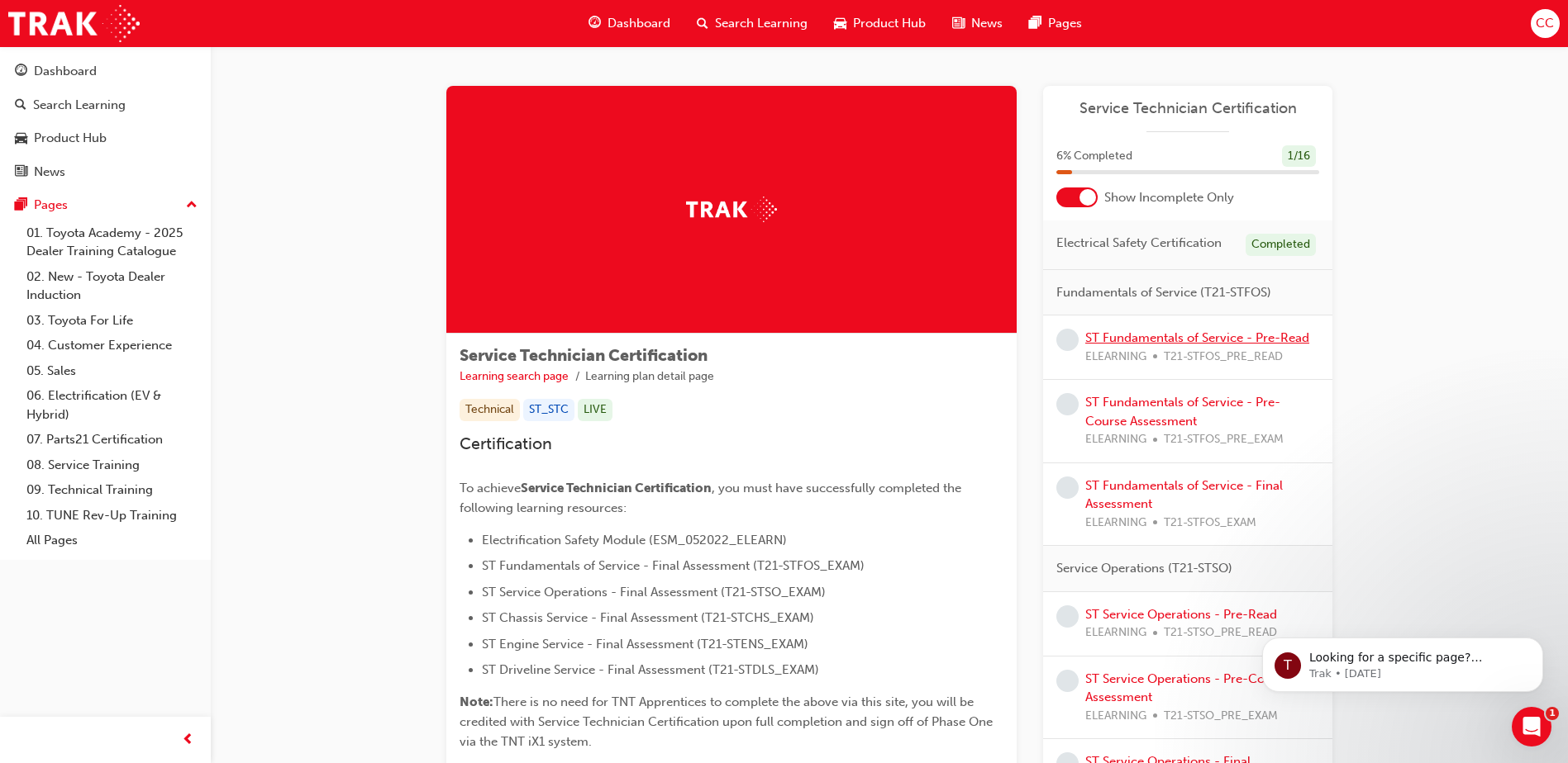
click at [1290, 336] on link "ST Fundamentals of Service - Pre-Read" at bounding box center [1197, 338] width 224 height 15
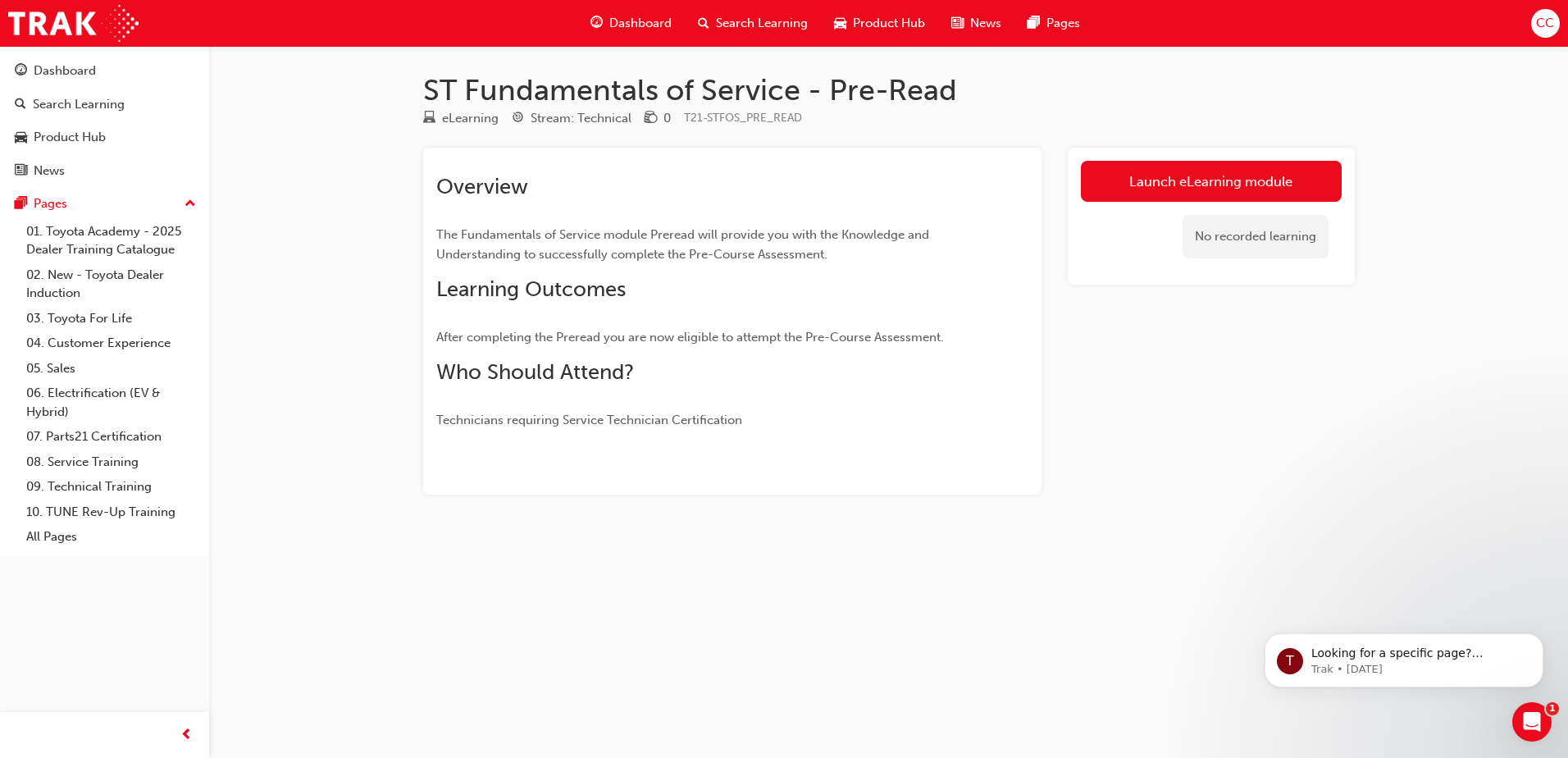
drag, startPoint x: 965, startPoint y: 75, endPoint x: 977, endPoint y: 80, distance: 13.0
click at [975, 79] on h1 "ST Fundamentals of Service - Pre-Read" at bounding box center [888, 91] width 932 height 36
click at [980, 84] on h1 "ST Fundamentals of Service - Pre-Read" at bounding box center [888, 91] width 932 height 36
click at [522, 183] on span "Overview" at bounding box center [482, 187] width 92 height 25
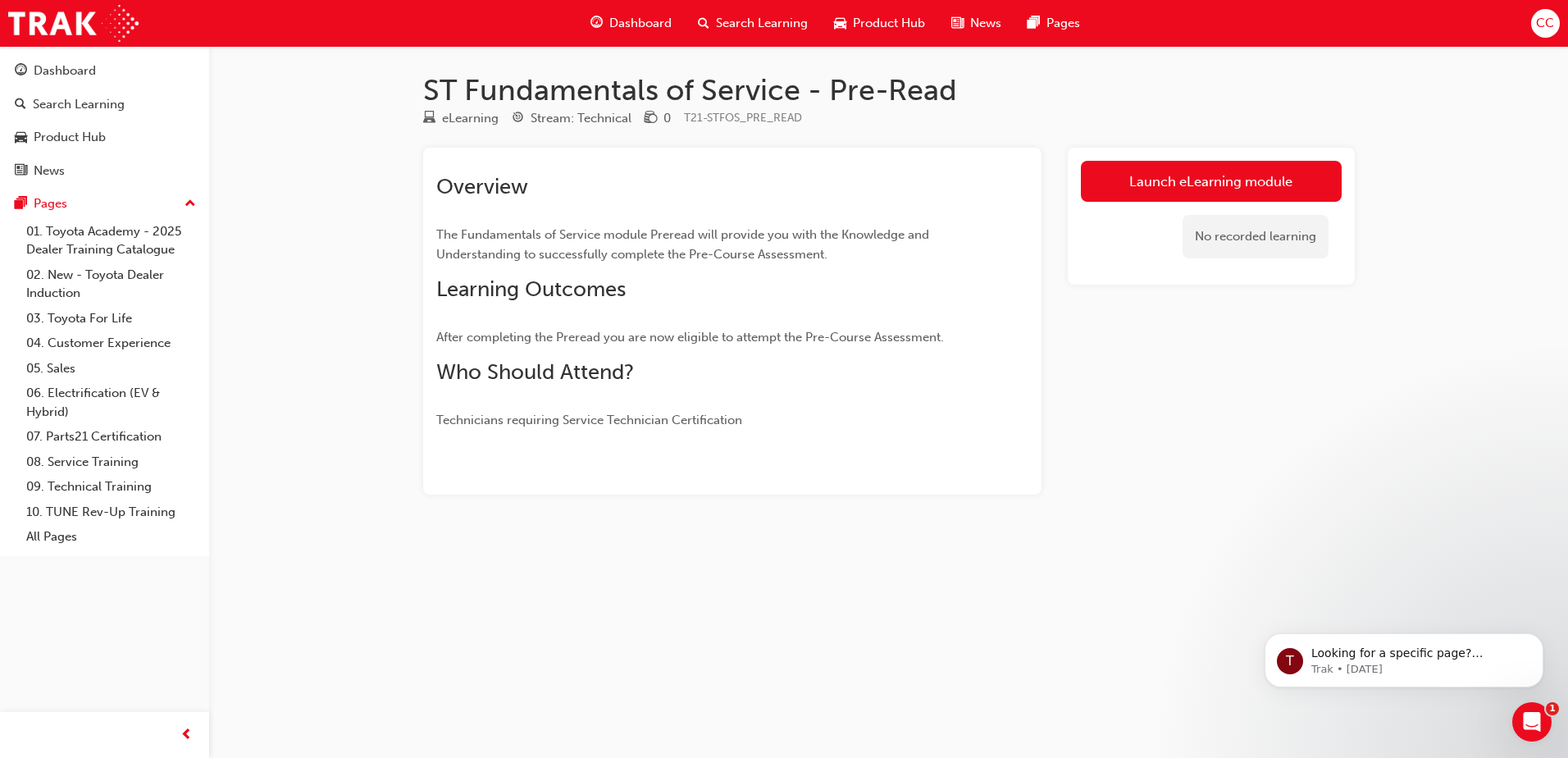
click at [570, 189] on h2 "Overview" at bounding box center [702, 187] width 533 height 26
click at [1234, 183] on link "Launch eLearning module" at bounding box center [1210, 181] width 260 height 41
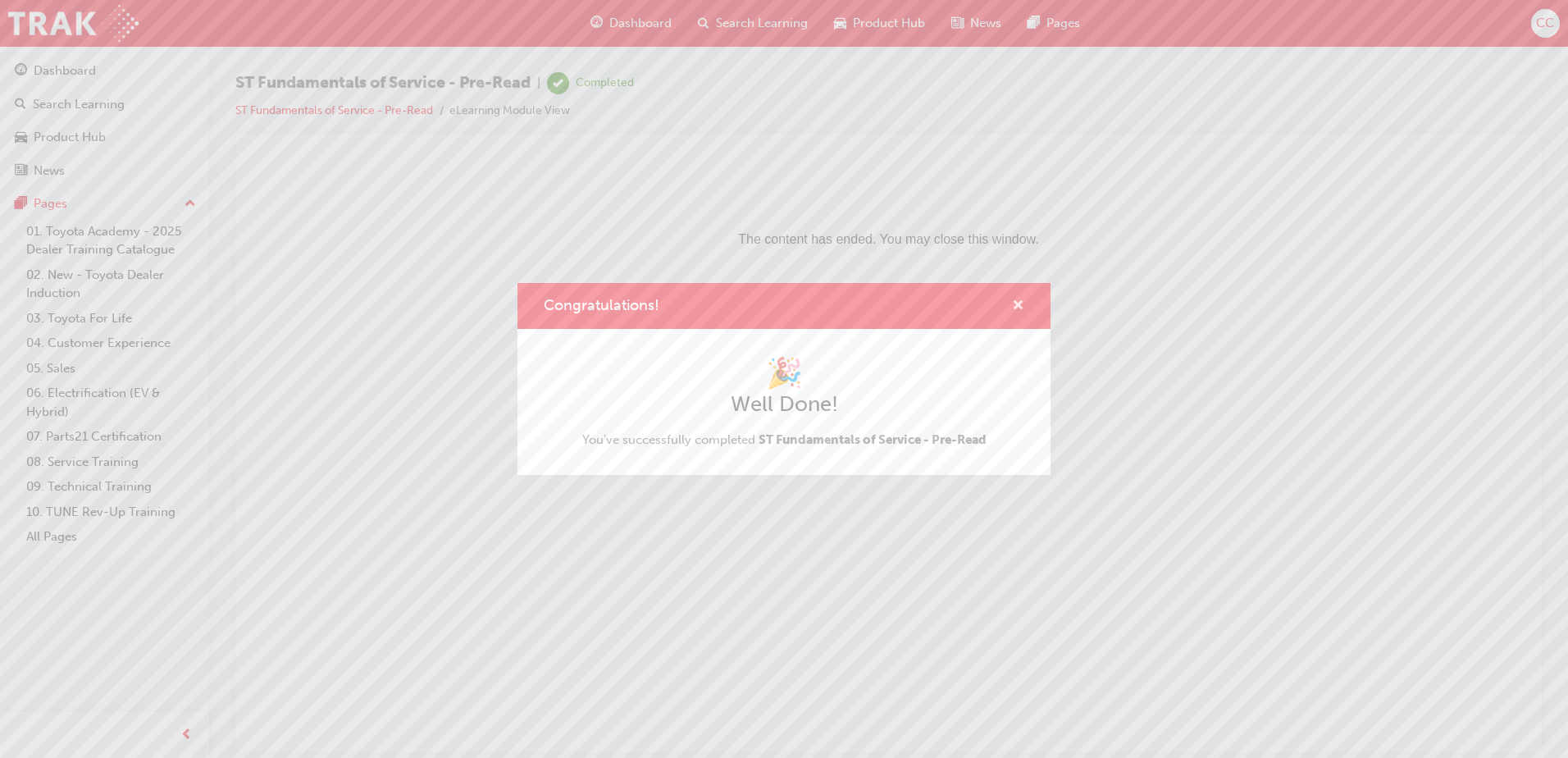
drag, startPoint x: 1013, startPoint y: 306, endPoint x: 697, endPoint y: 222, distance: 327.0
click at [1013, 306] on span "cross-icon" at bounding box center [1018, 307] width 13 height 15
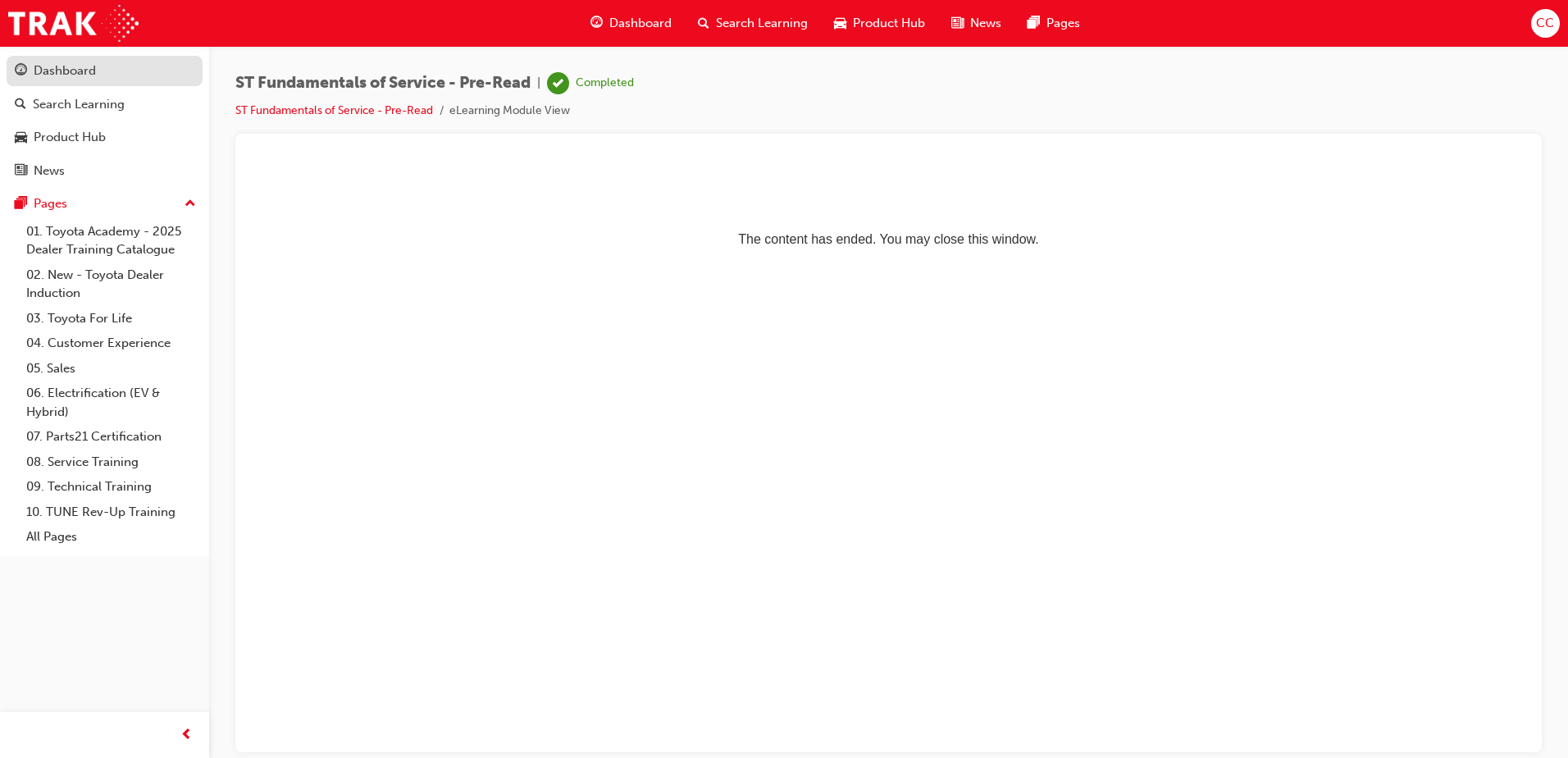
click at [87, 68] on div "Dashboard" at bounding box center [64, 71] width 63 height 19
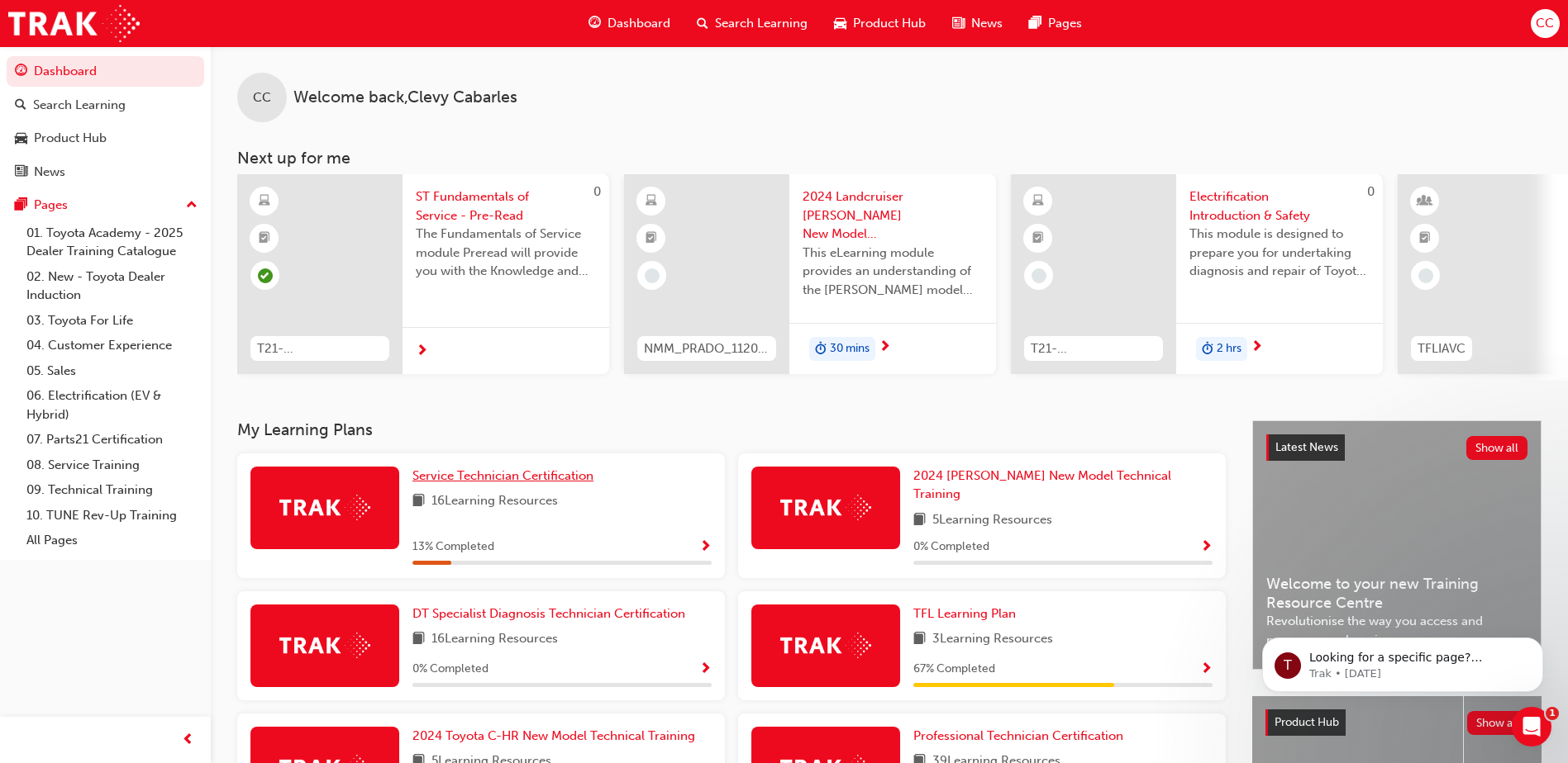
click at [494, 475] on span "Service Technician Certification" at bounding box center [503, 475] width 181 height 15
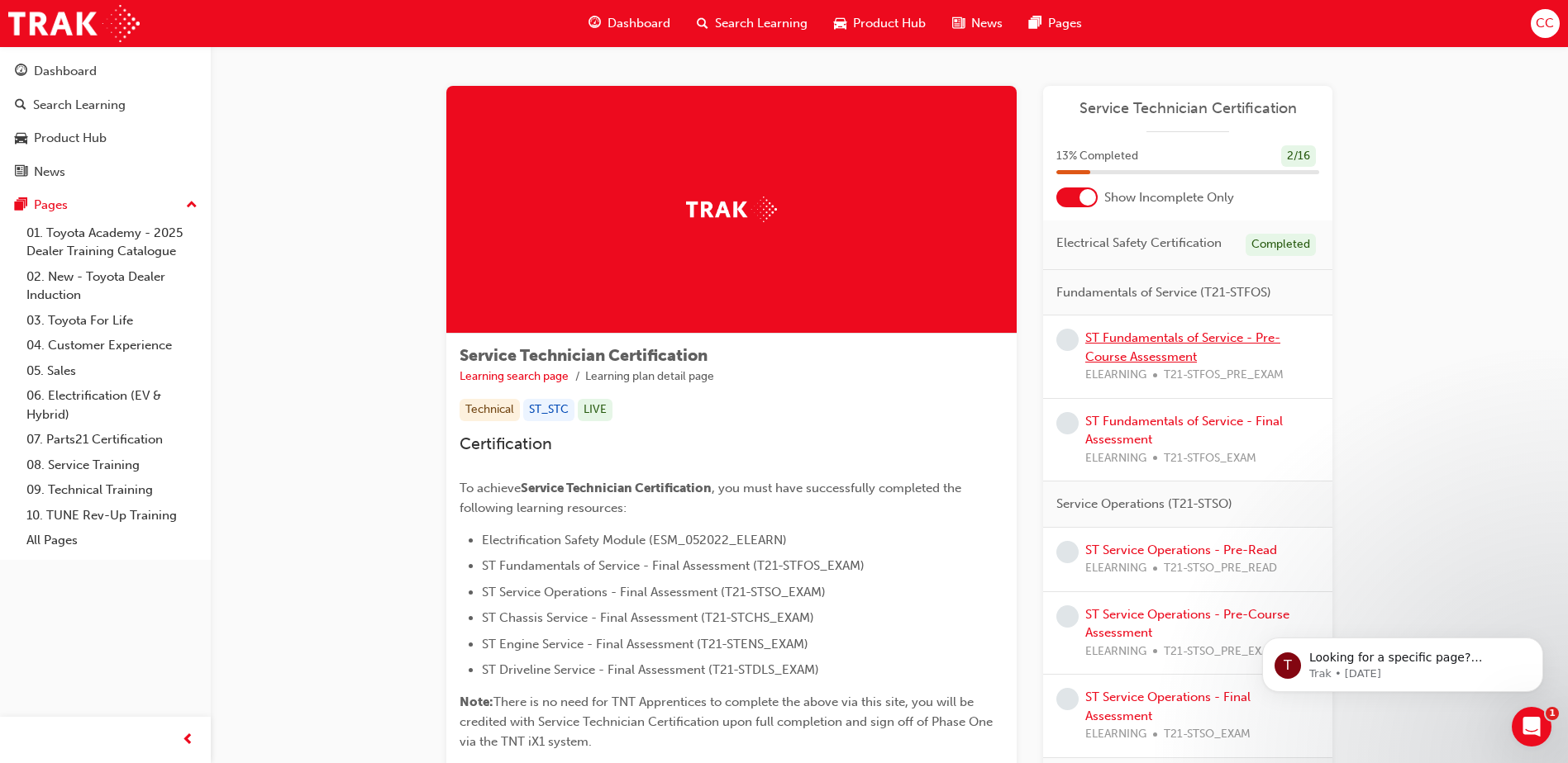
click at [1177, 338] on link "ST Fundamentals of Service - Pre-Course Assessment" at bounding box center [1182, 347] width 195 height 34
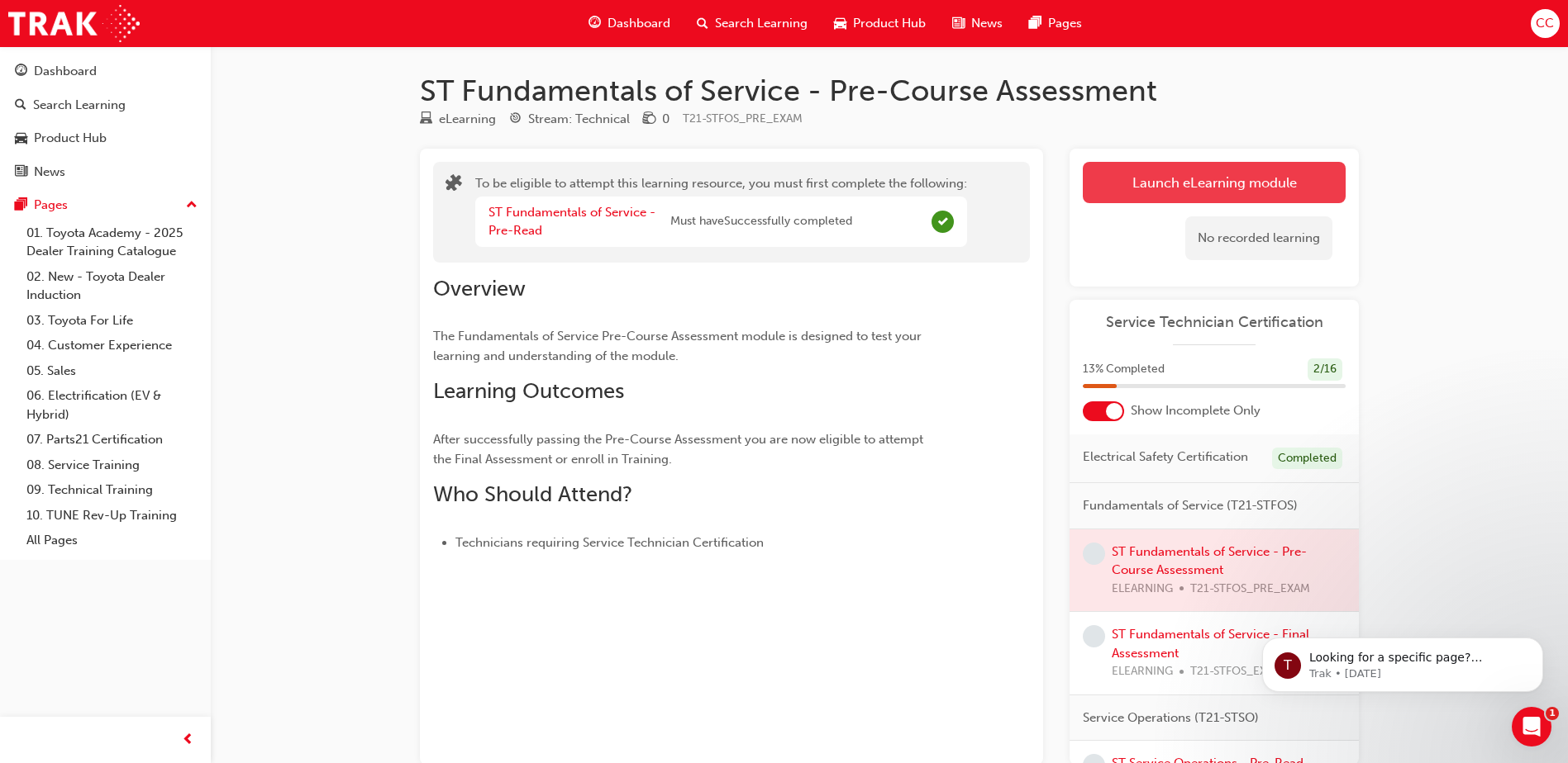
click at [1253, 178] on button "Launch eLearning module" at bounding box center [1213, 182] width 262 height 41
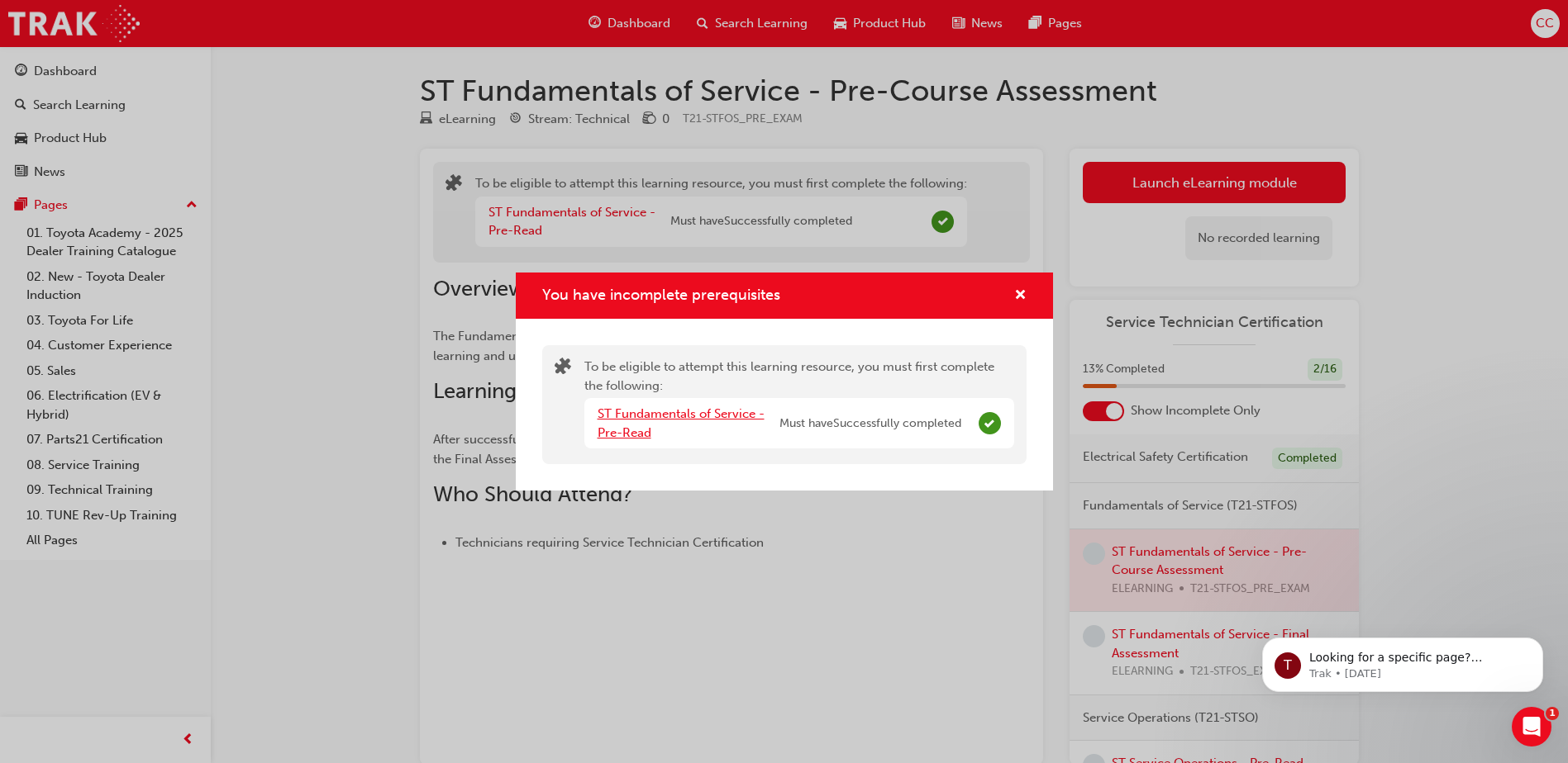
click at [752, 415] on link "ST Fundamentals of Service - Pre-Read" at bounding box center [680, 423] width 167 height 34
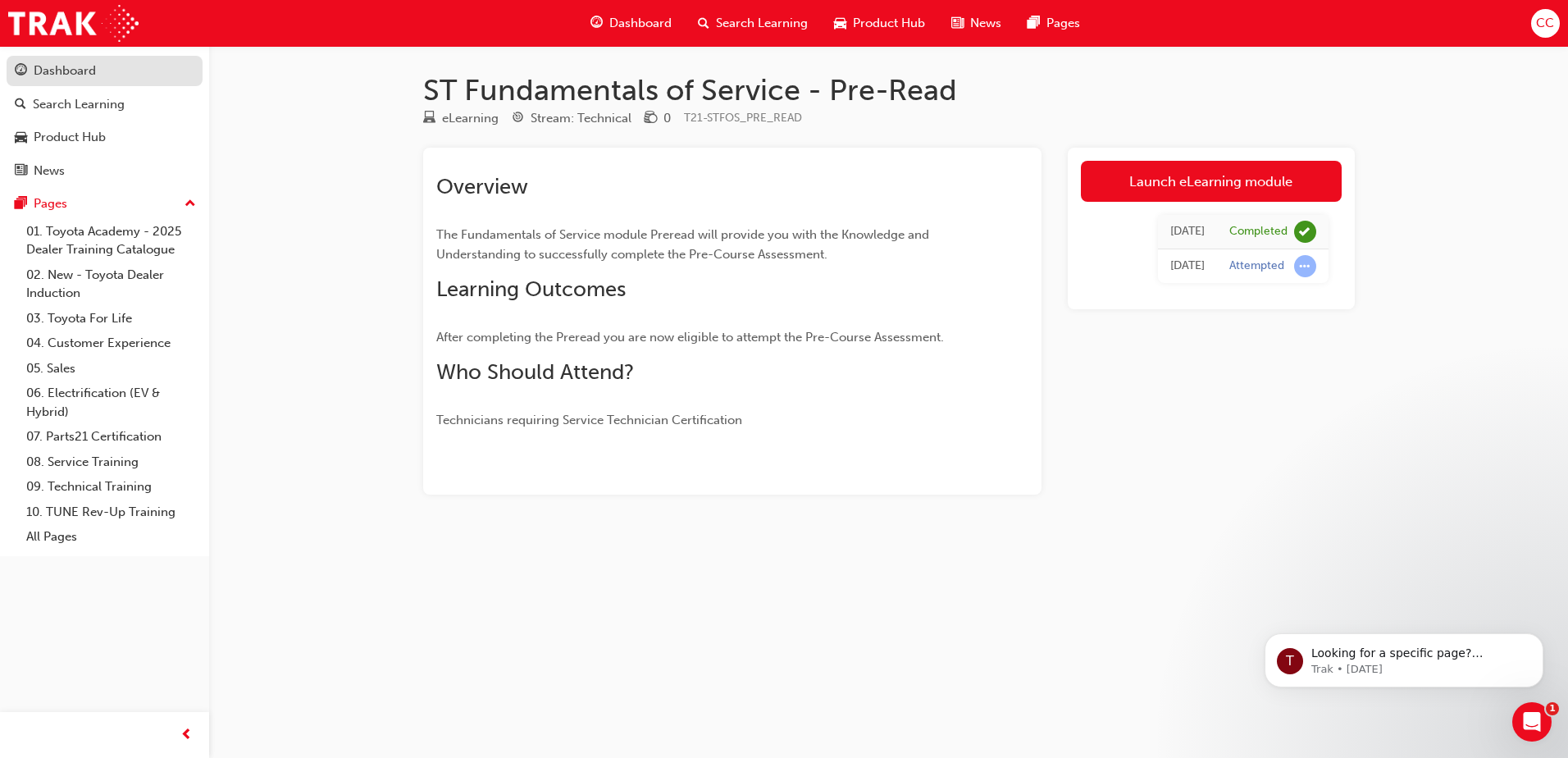
click at [69, 71] on div "Dashboard" at bounding box center [64, 71] width 63 height 19
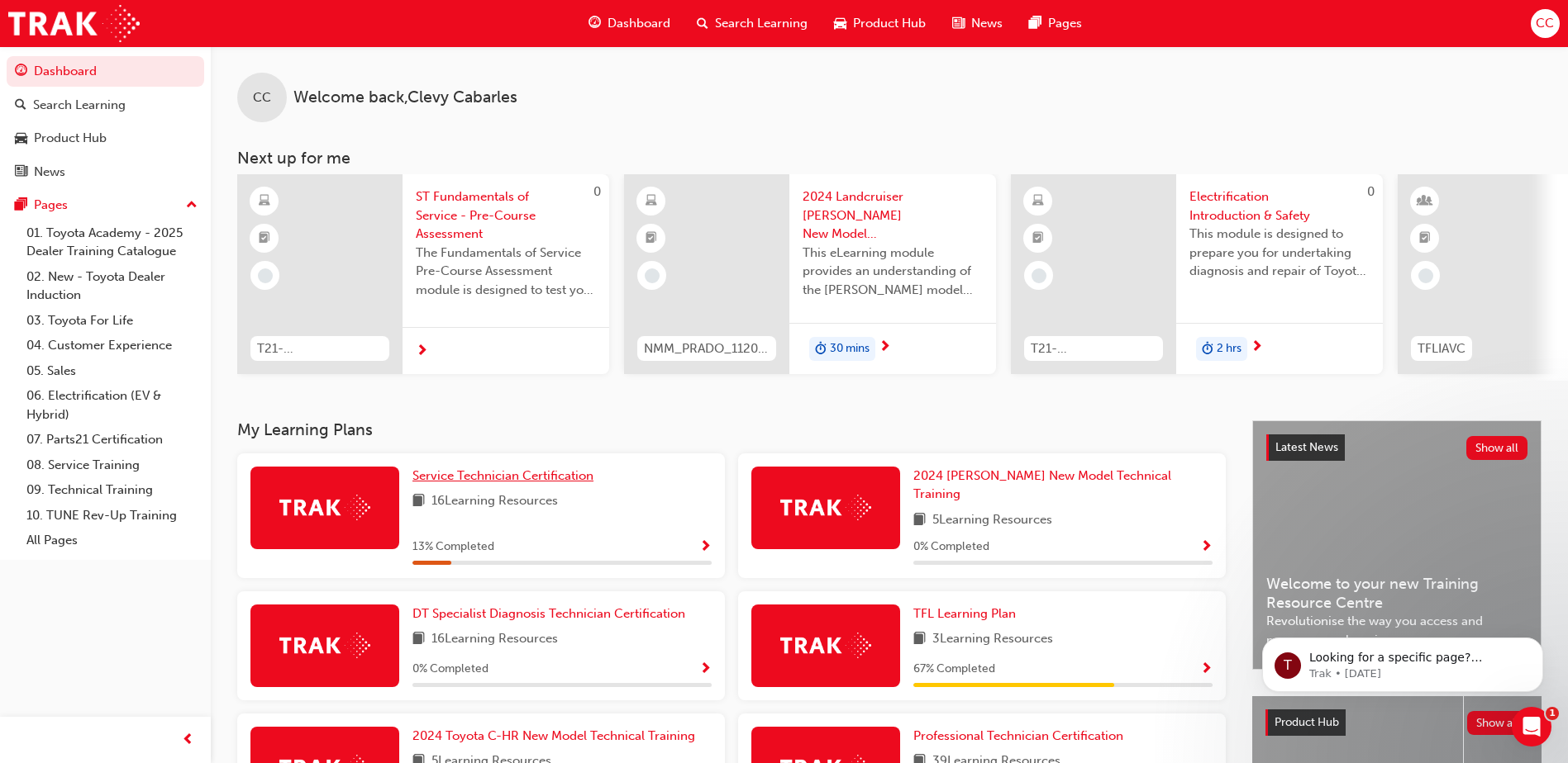
click at [515, 474] on link "Service Technician Certification" at bounding box center [506, 476] width 187 height 19
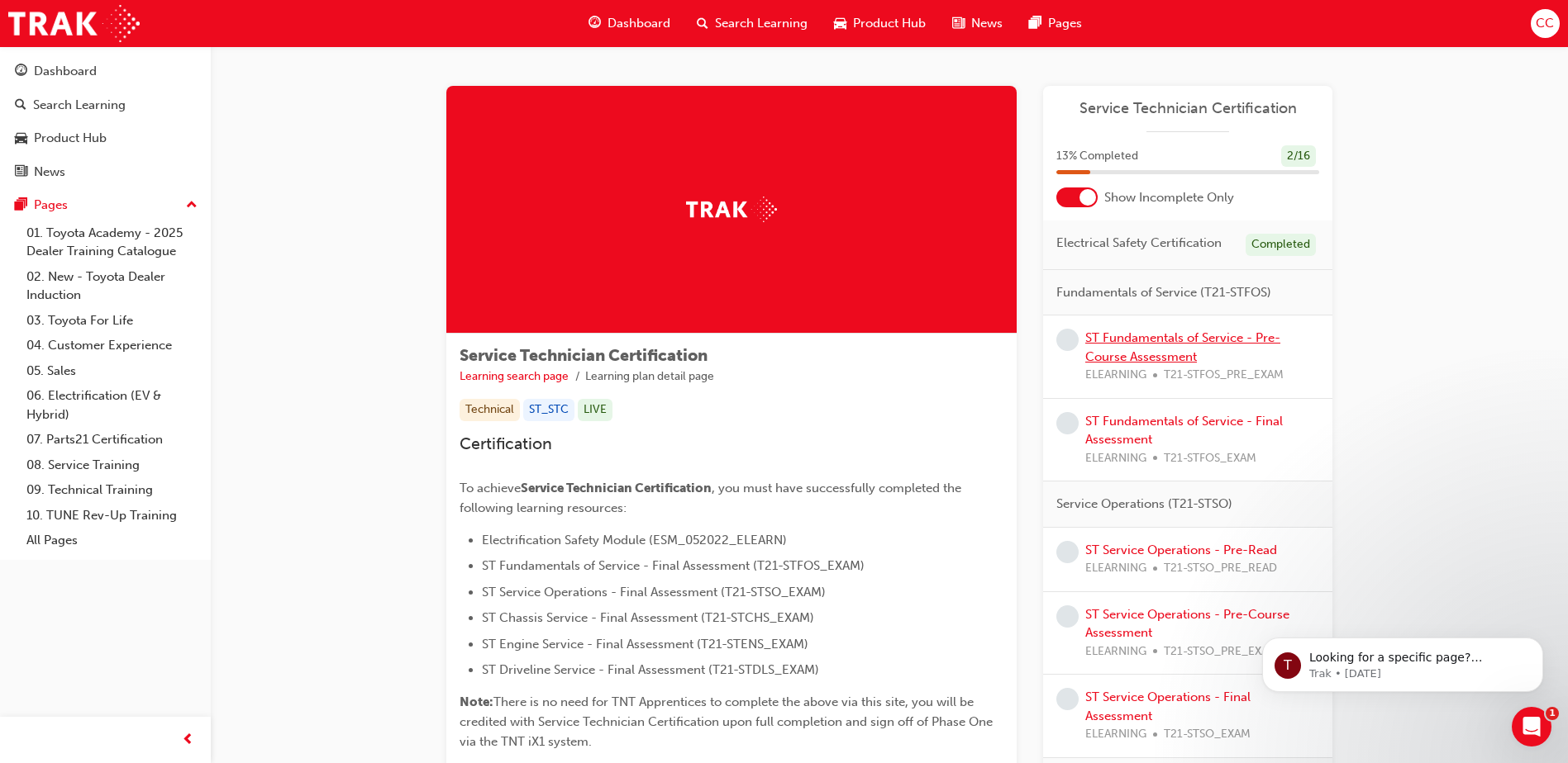
click at [1172, 337] on link "ST Fundamentals of Service - Pre-Course Assessment" at bounding box center [1182, 347] width 195 height 34
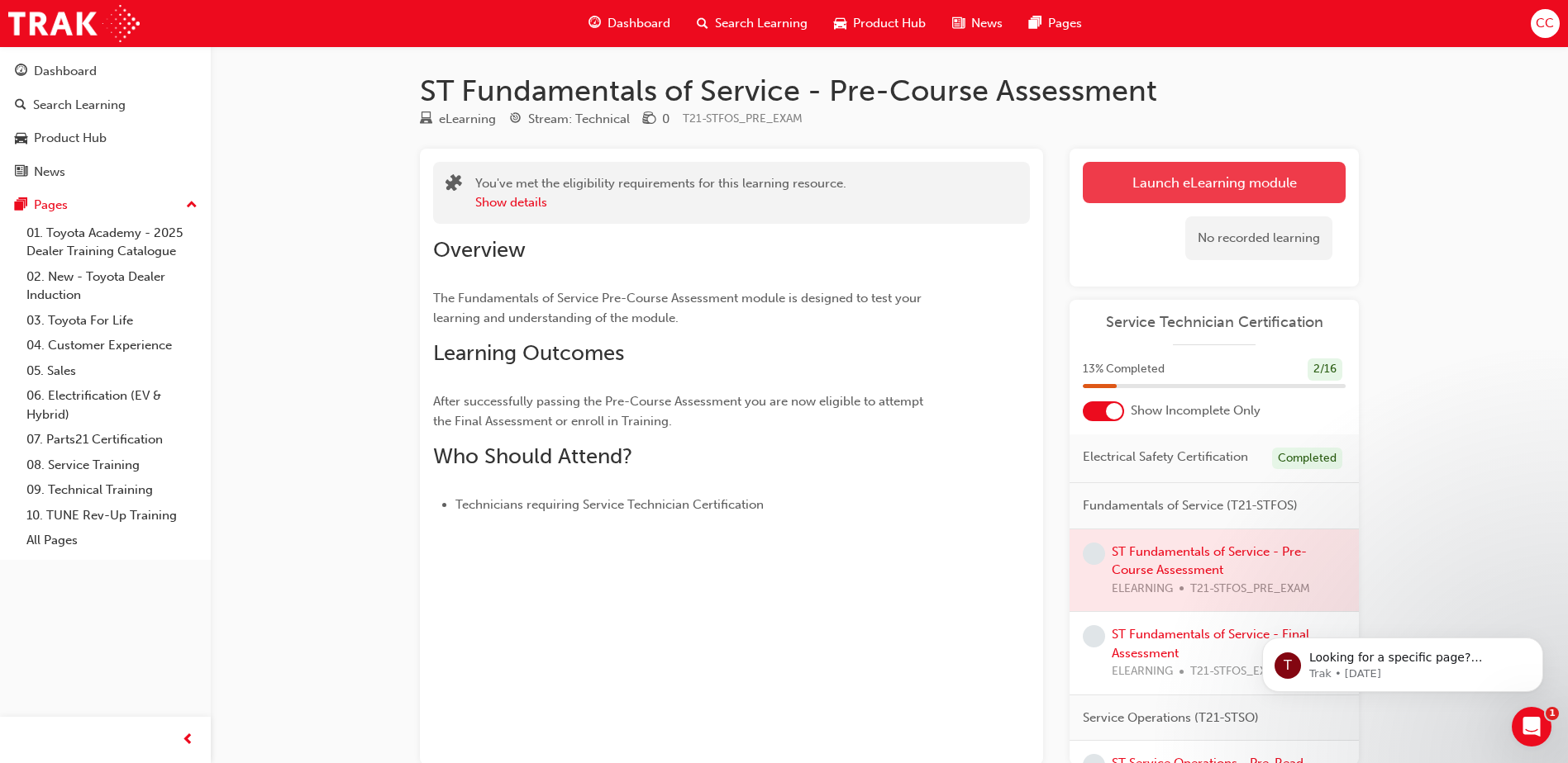
click at [1176, 179] on button "Launch eLearning module" at bounding box center [1213, 182] width 262 height 41
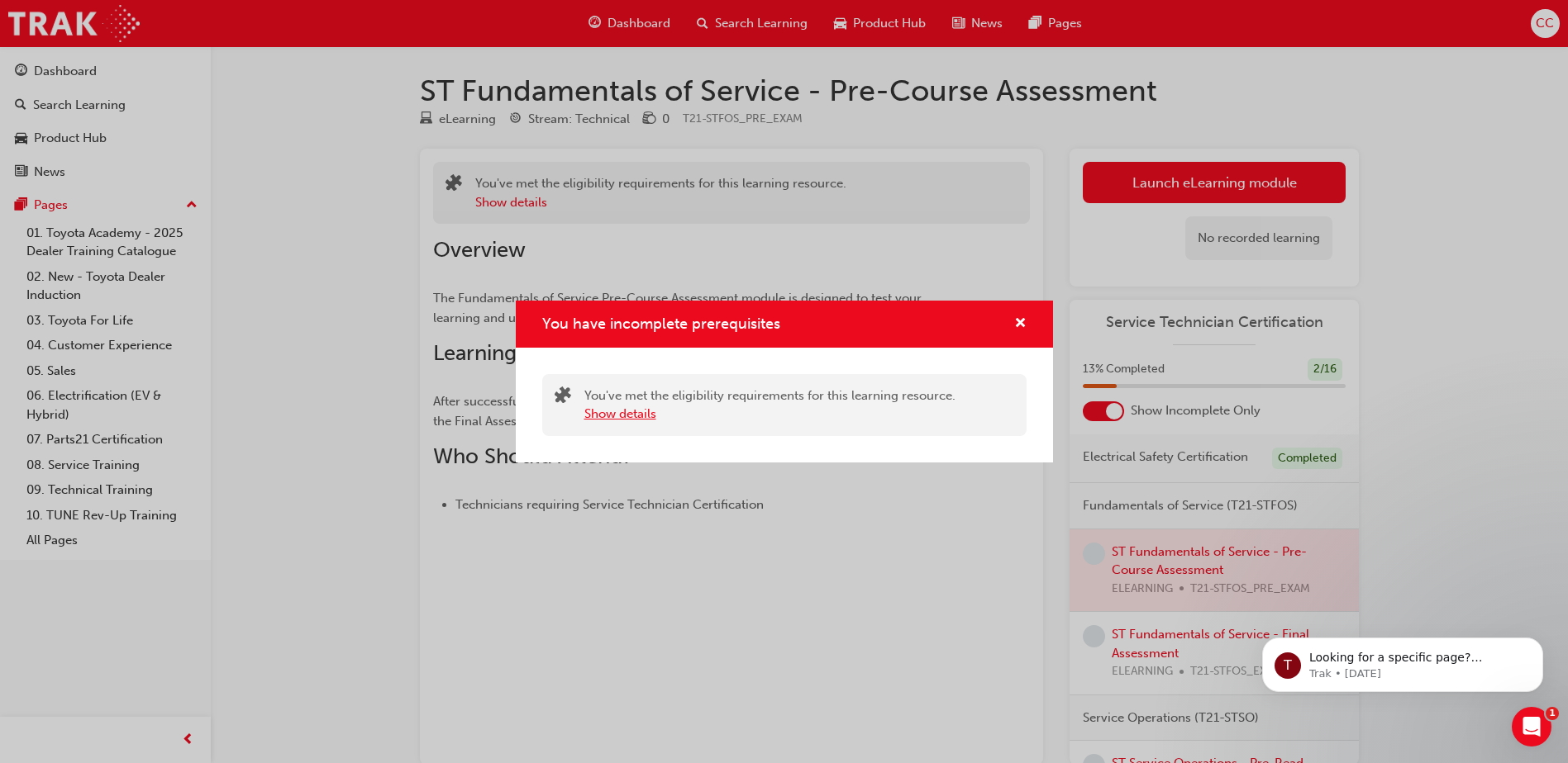
click at [631, 415] on button "Show details" at bounding box center [620, 414] width 72 height 19
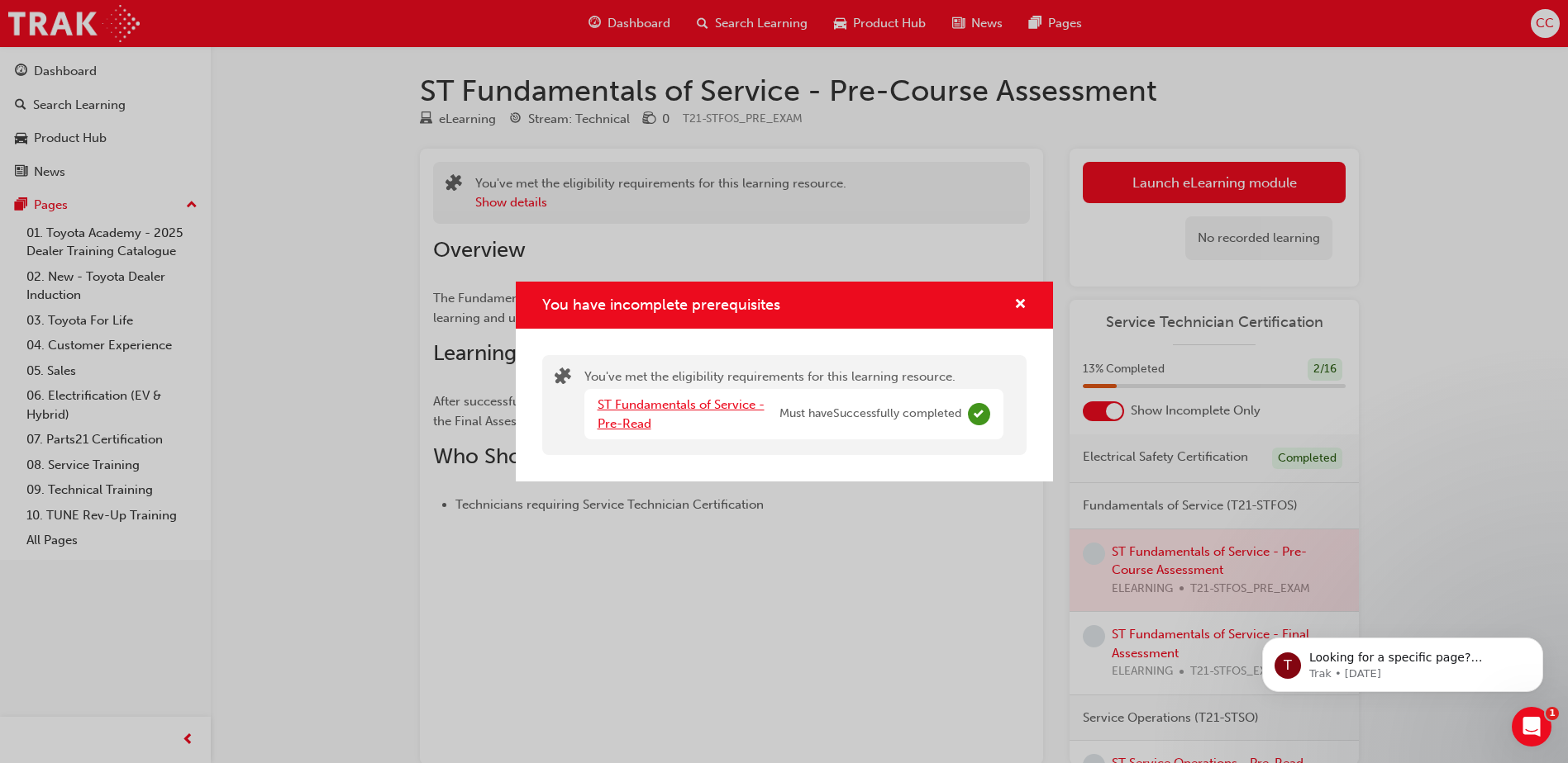
click at [691, 398] on link "ST Fundamentals of Service - Pre-Read" at bounding box center [680, 414] width 167 height 34
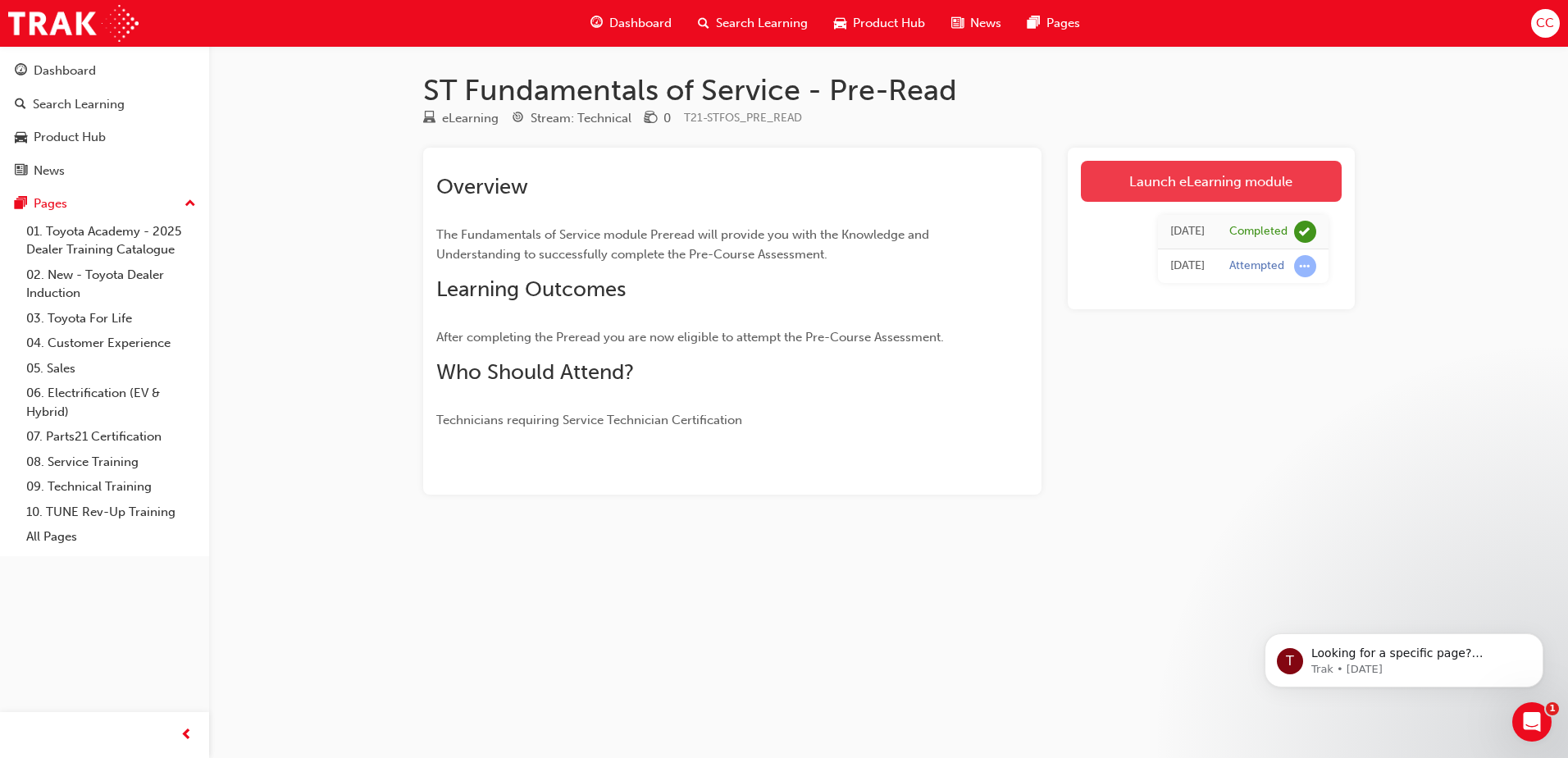
click at [1213, 178] on link "Launch eLearning module" at bounding box center [1210, 181] width 260 height 41
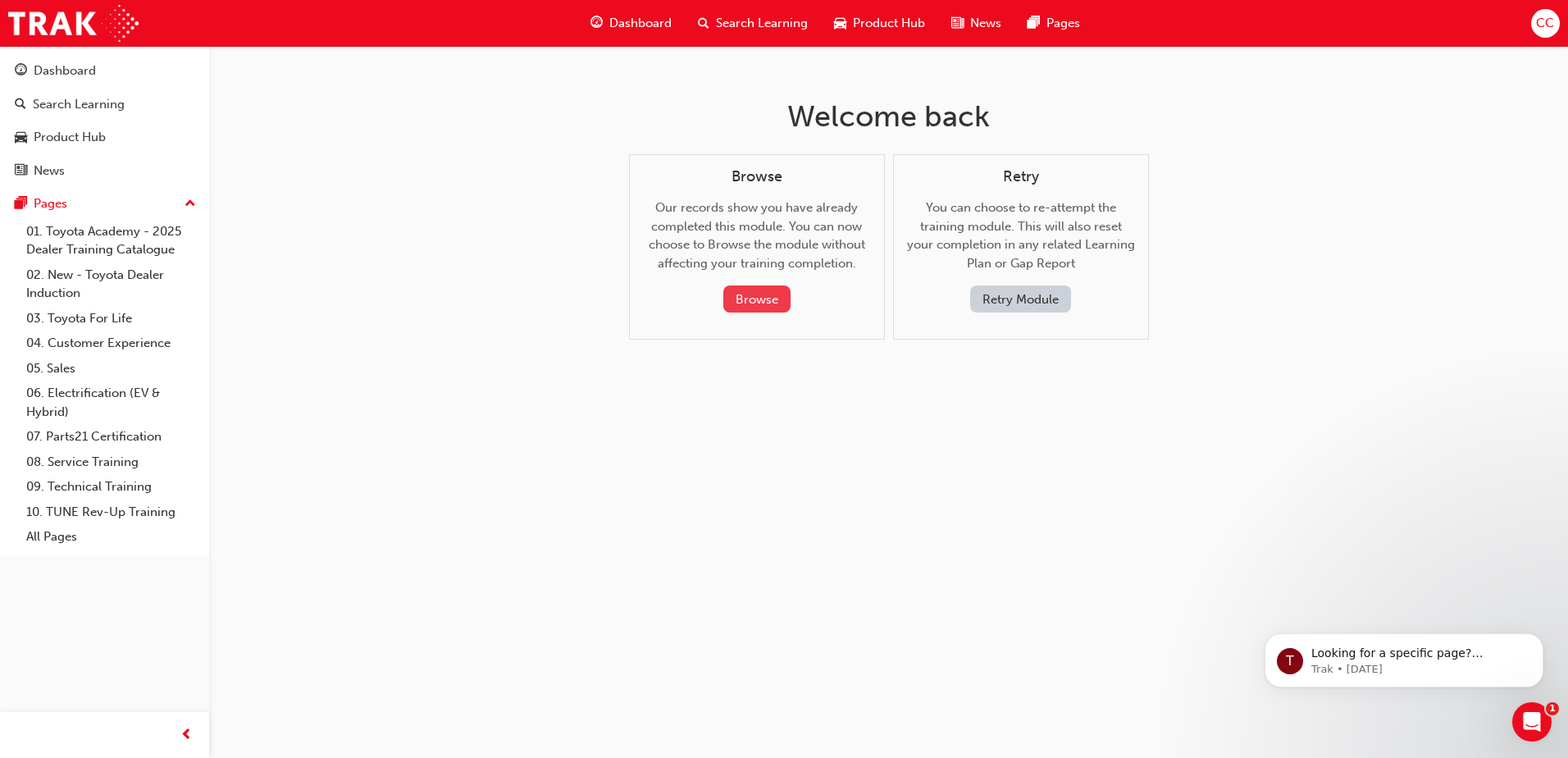
click at [762, 299] on button "Browse" at bounding box center [757, 300] width 67 height 27
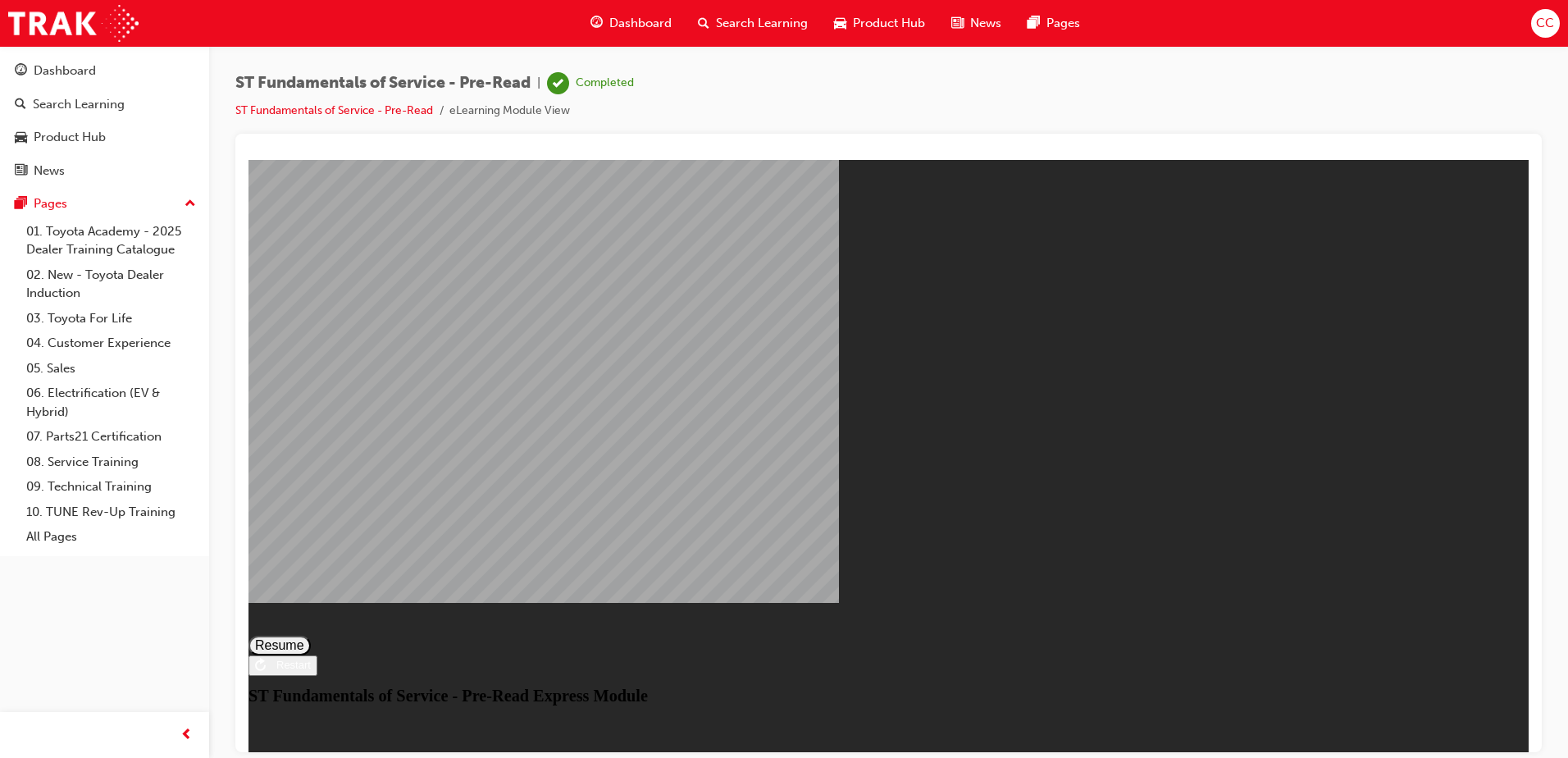
click at [311, 670] on div "Restart" at bounding box center [289, 664] width 45 height 13
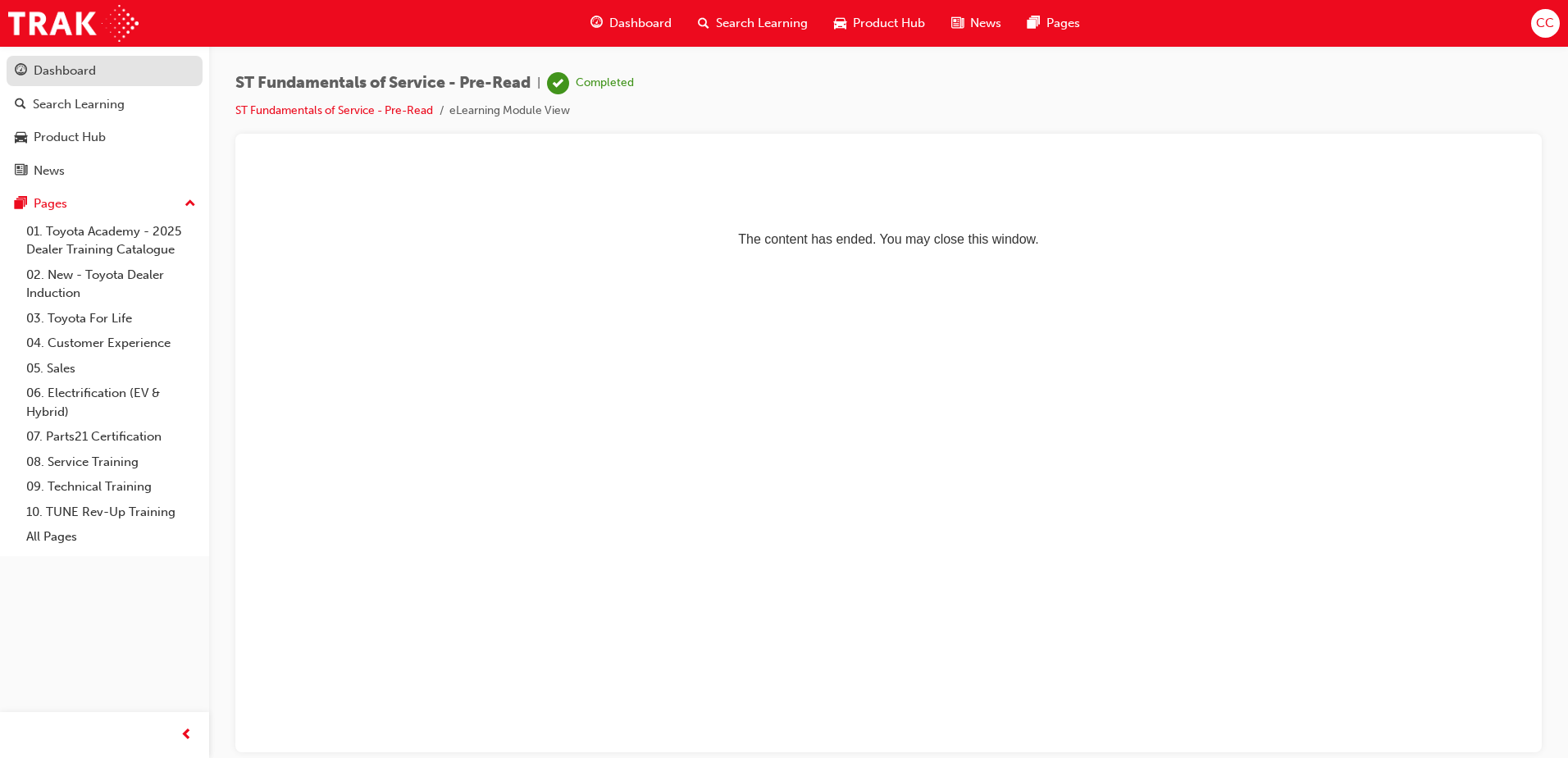
click at [82, 74] on div "Dashboard" at bounding box center [64, 71] width 63 height 19
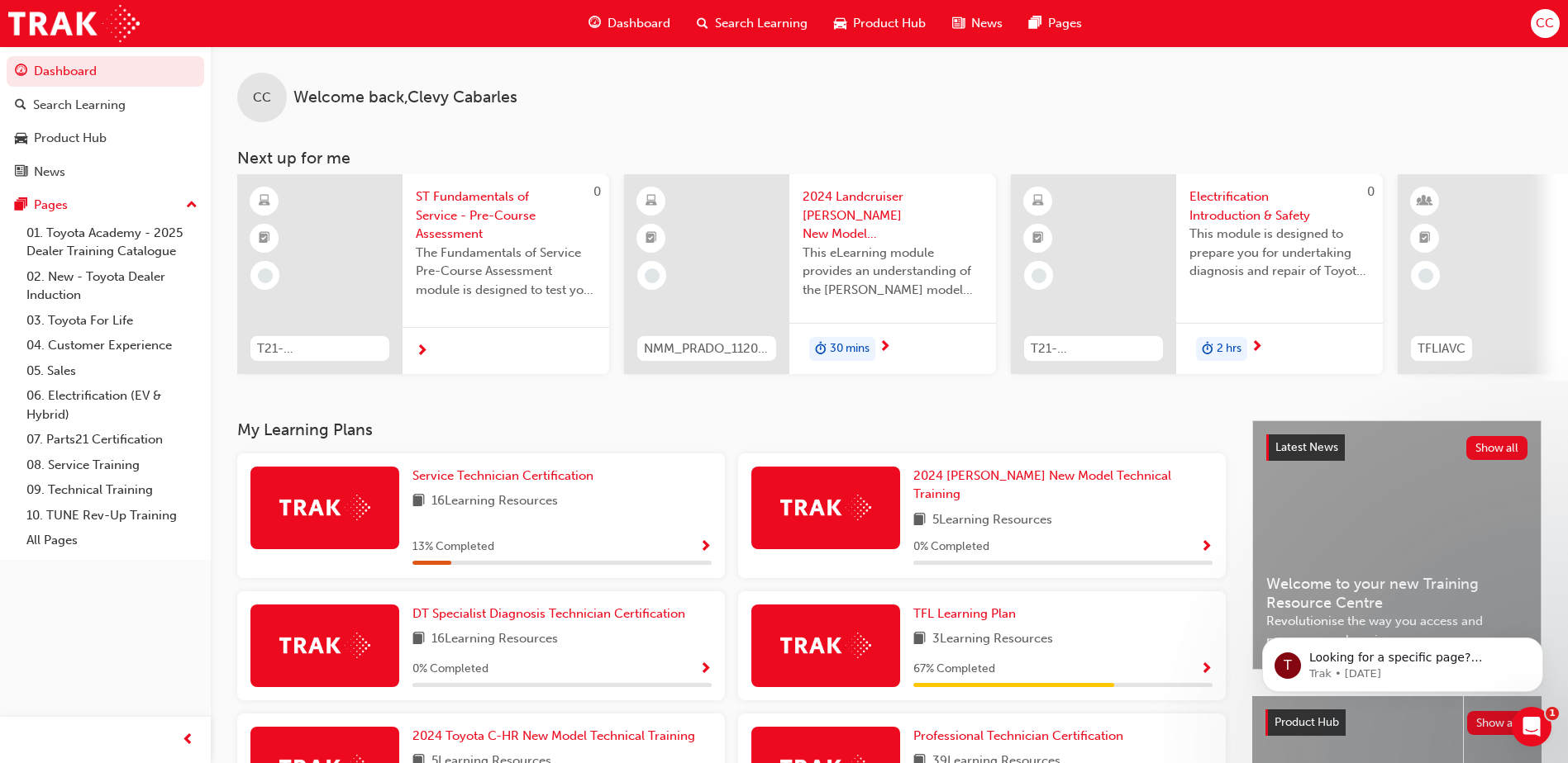
click at [496, 215] on span "ST Fundamentals of Service - Pre-Course Assessment" at bounding box center [506, 215] width 180 height 56
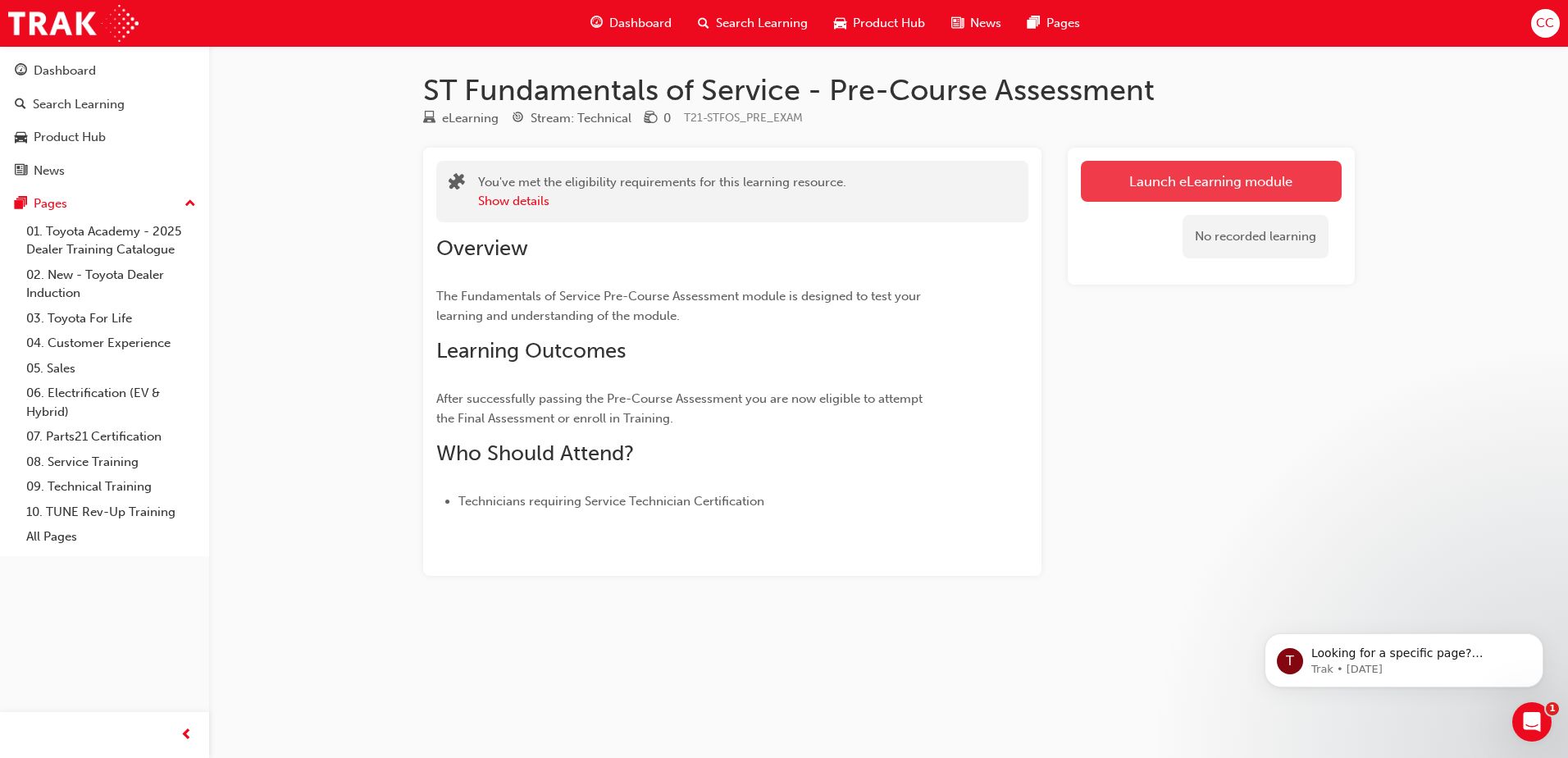
click at [1170, 192] on link "Launch eLearning module" at bounding box center [1210, 181] width 260 height 41
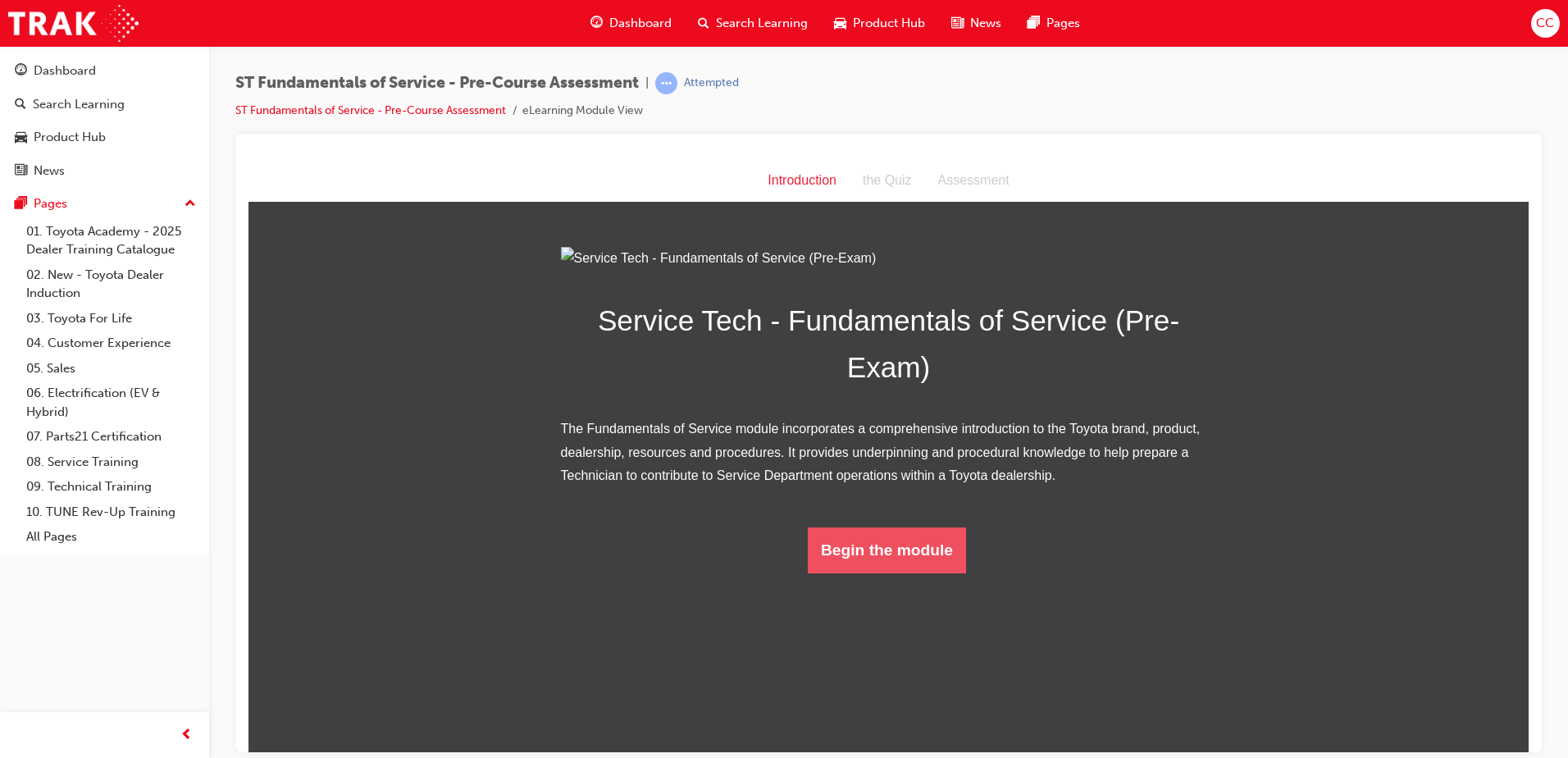
click at [863, 573] on button "Begin the module" at bounding box center [887, 549] width 158 height 46
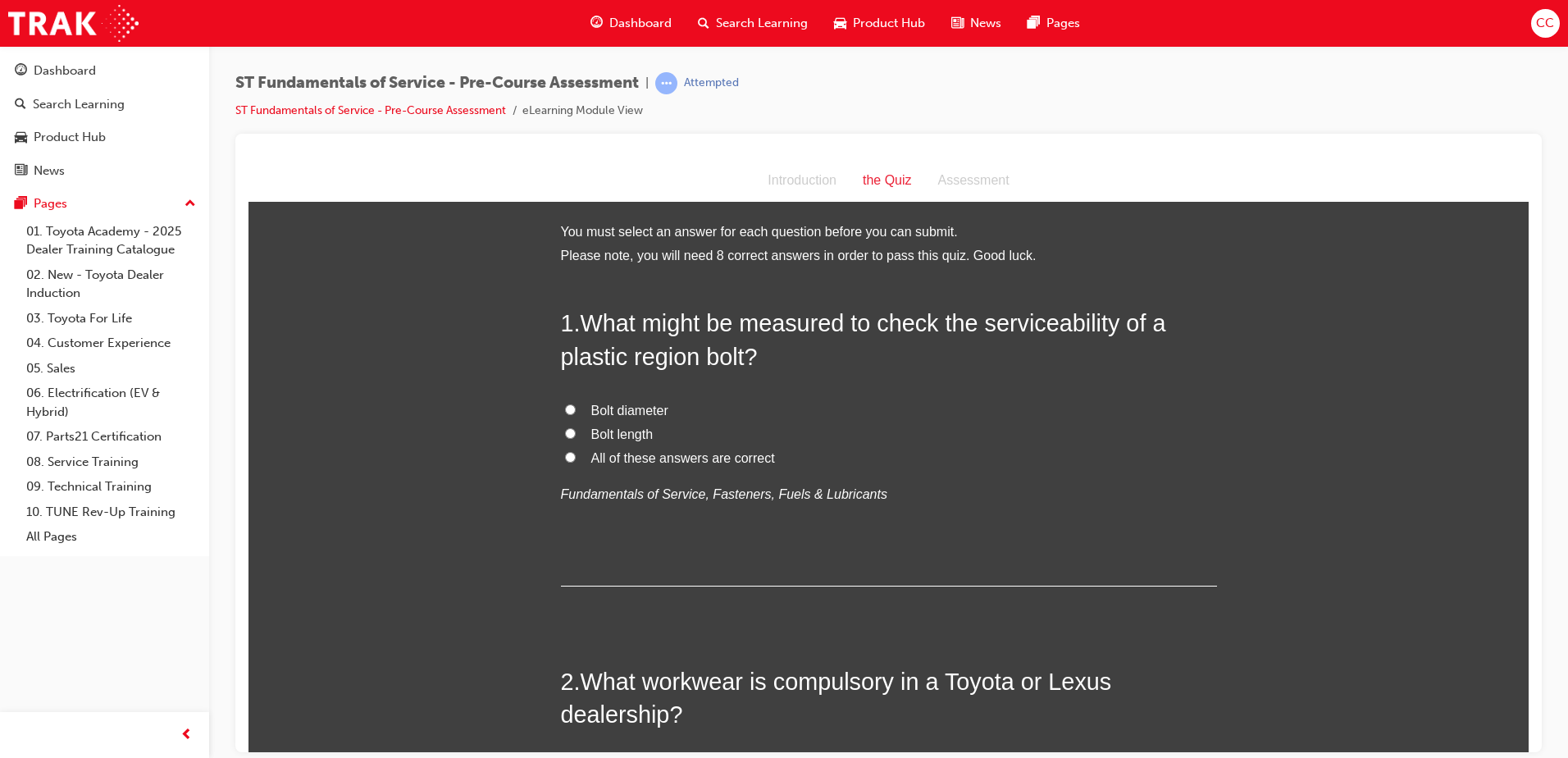
click at [809, 183] on div "Introduction" at bounding box center [802, 180] width 95 height 24
click at [565, 458] on input "All of these answers are correct" at bounding box center [571, 457] width 11 height 11
radio input "true"
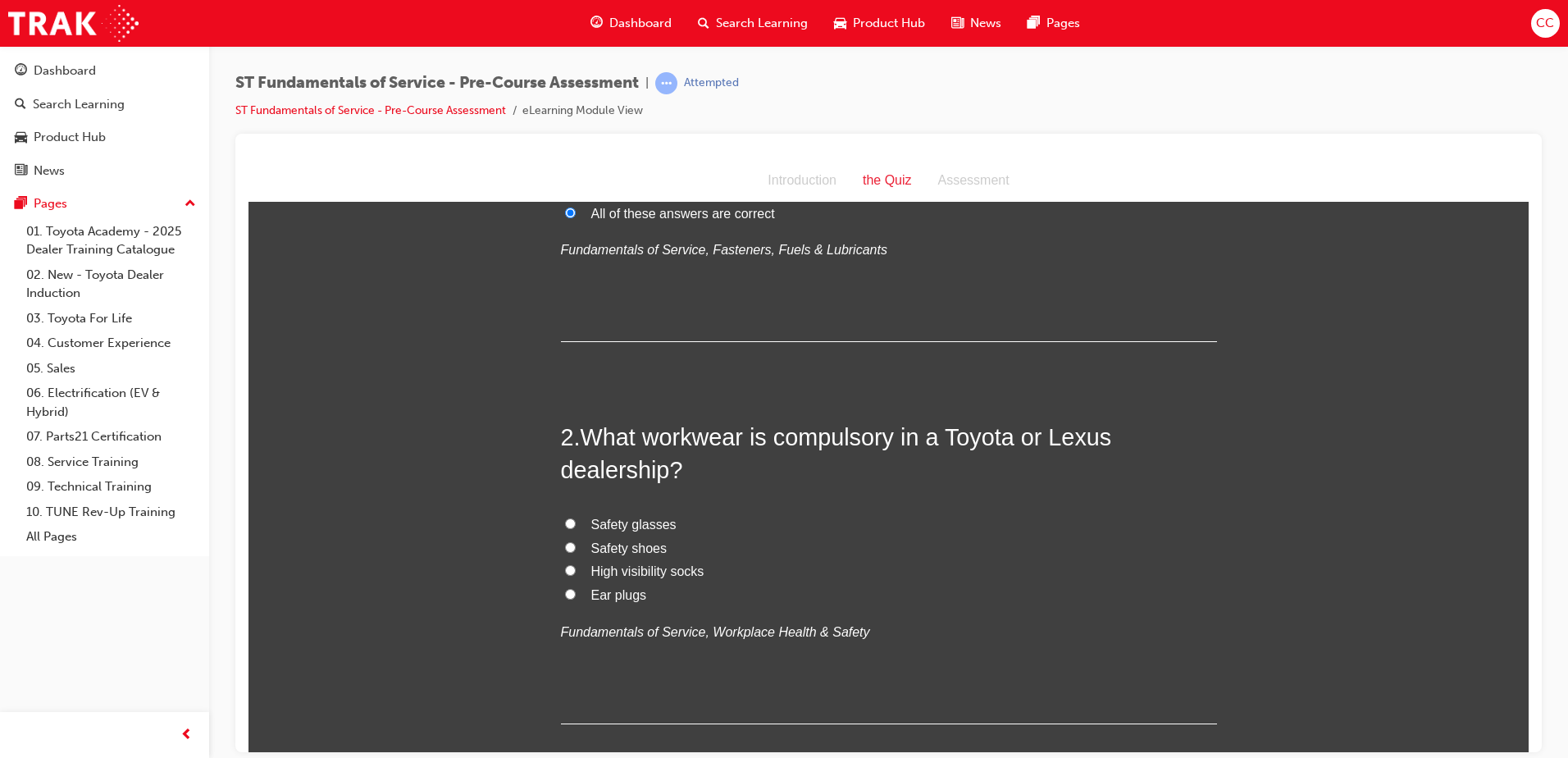
scroll to position [245, 0]
click at [565, 543] on input "Safety shoes" at bounding box center [571, 546] width 11 height 11
radio input "true"
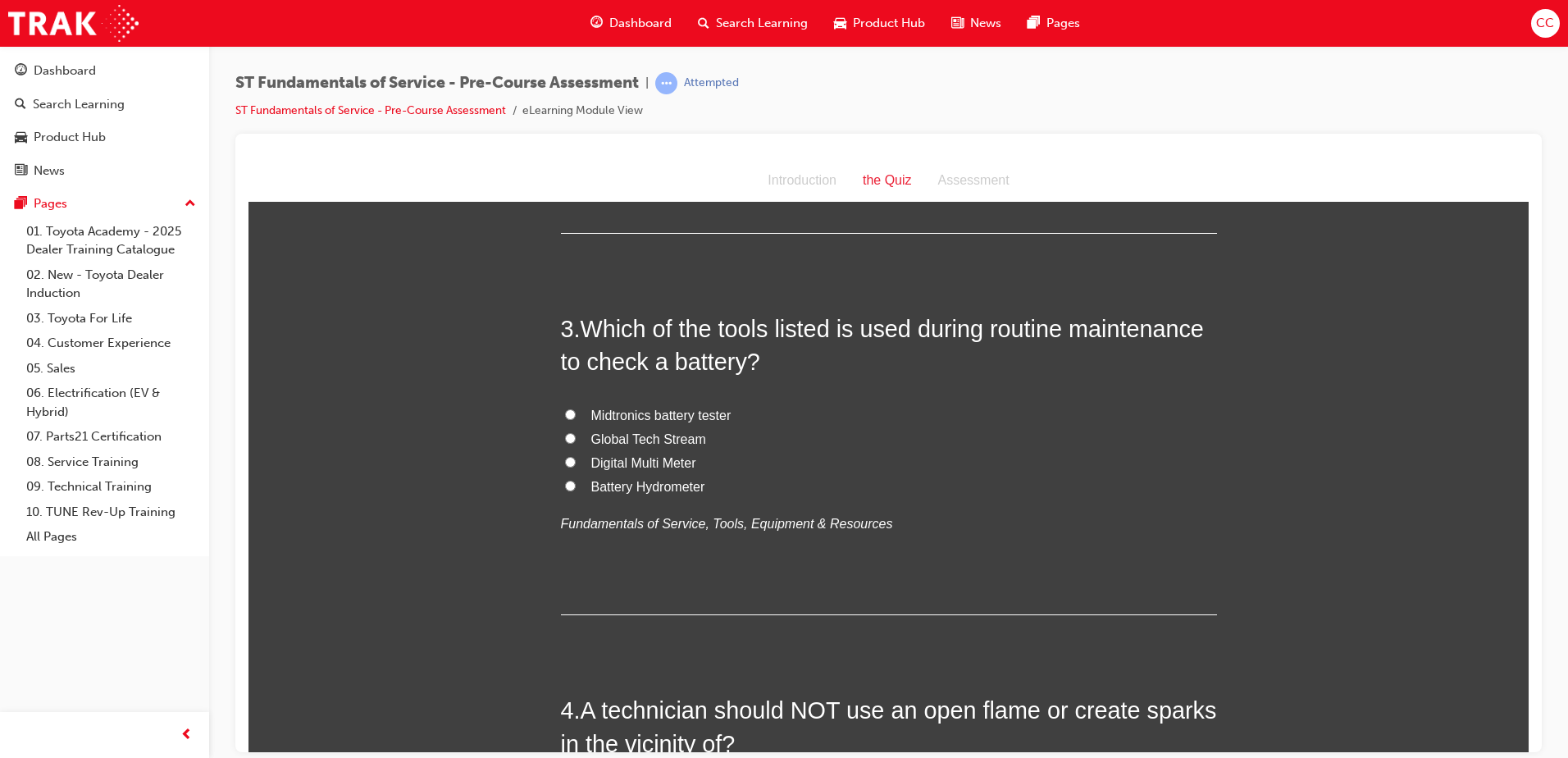
scroll to position [736, 0]
click at [568, 411] on input "Midtronics battery tester" at bounding box center [571, 413] width 11 height 11
radio input "true"
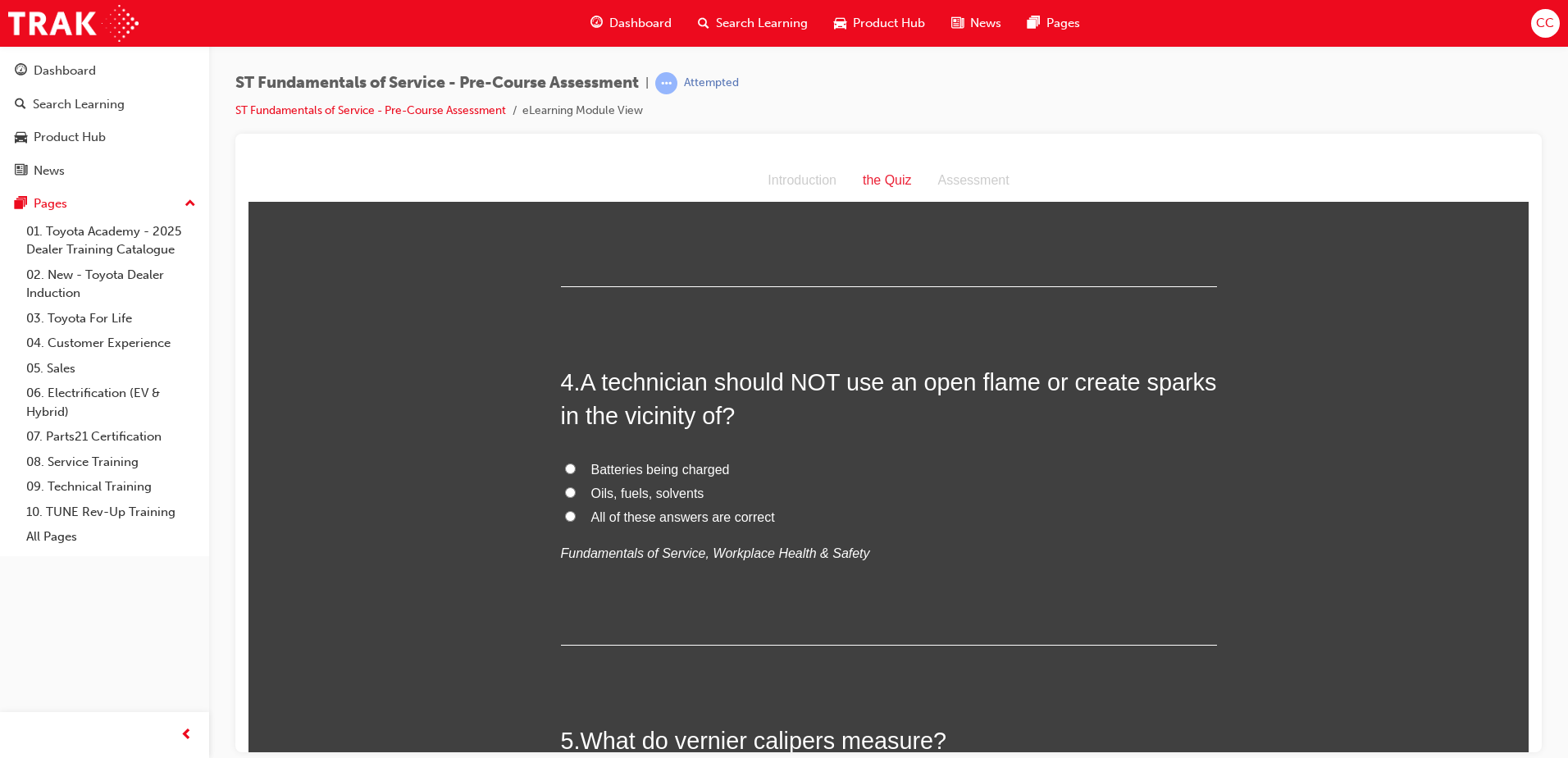
scroll to position [1064, 0]
click at [565, 510] on input "All of these answers are correct" at bounding box center [571, 515] width 11 height 11
radio input "true"
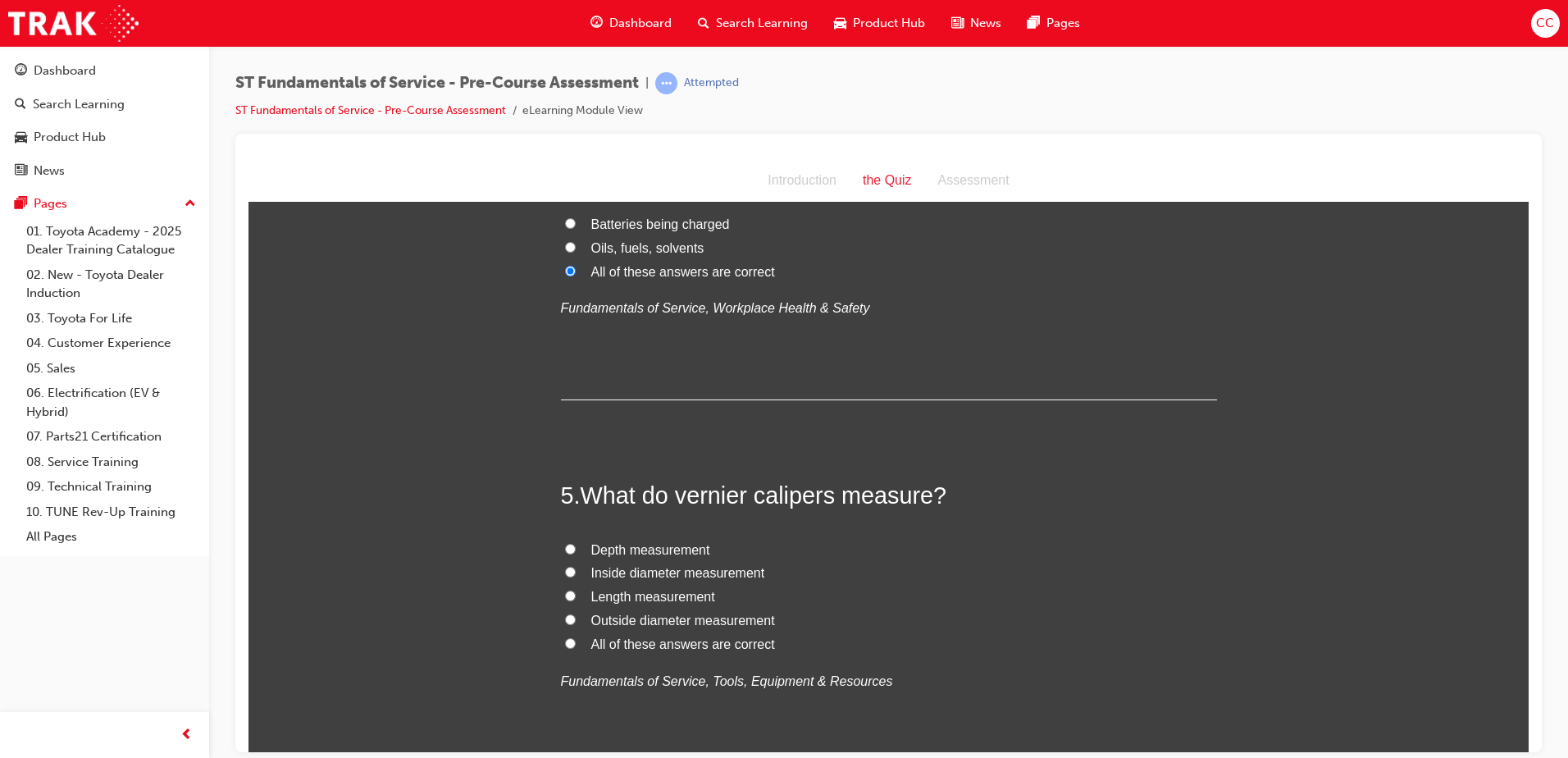
scroll to position [1310, 0]
click at [565, 638] on input "All of these answers are correct" at bounding box center [571, 642] width 11 height 11
radio input "true"
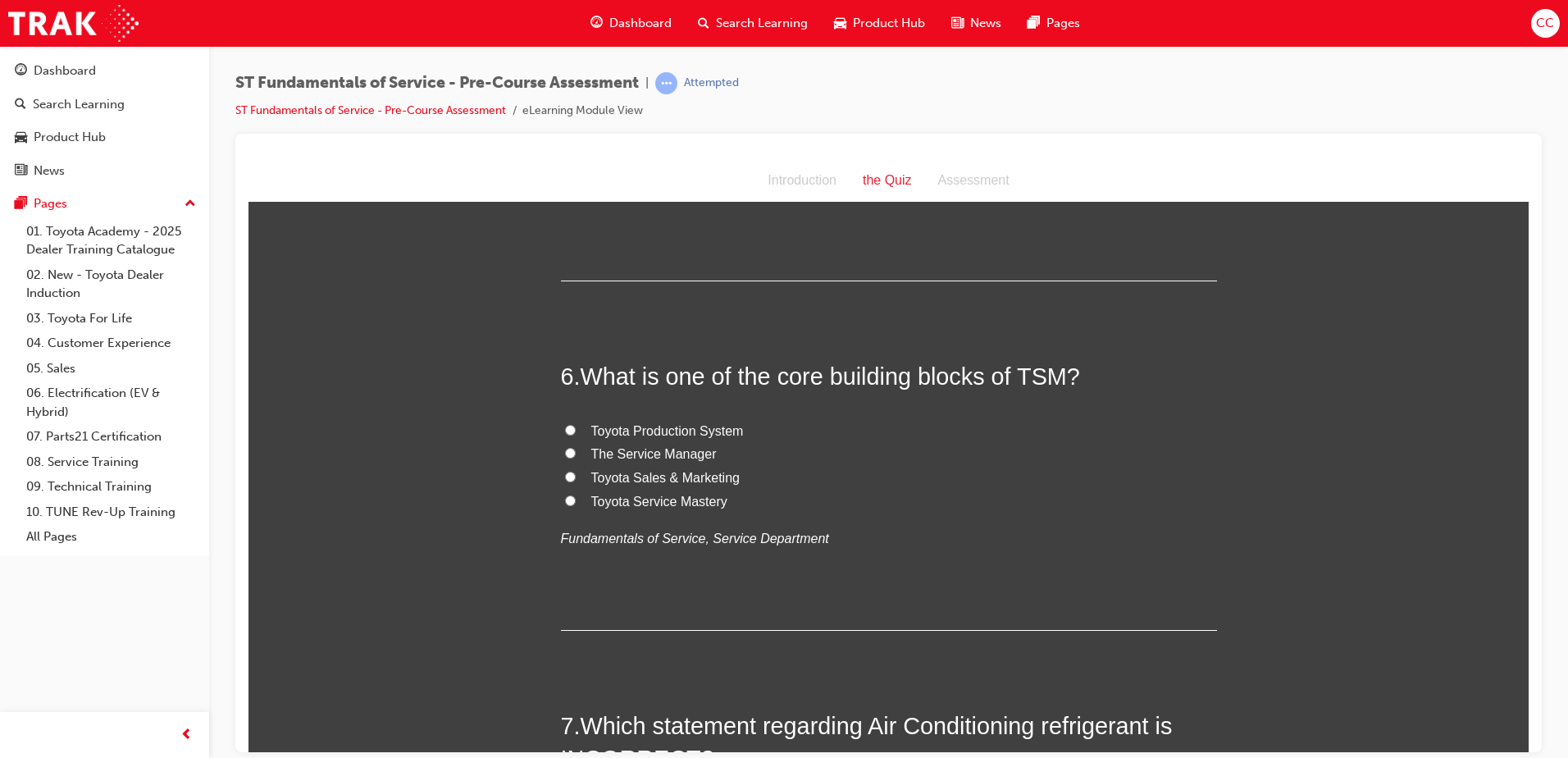
scroll to position [1801, 0]
click at [565, 426] on input "Toyota Production System" at bounding box center [571, 428] width 11 height 11
radio input "true"
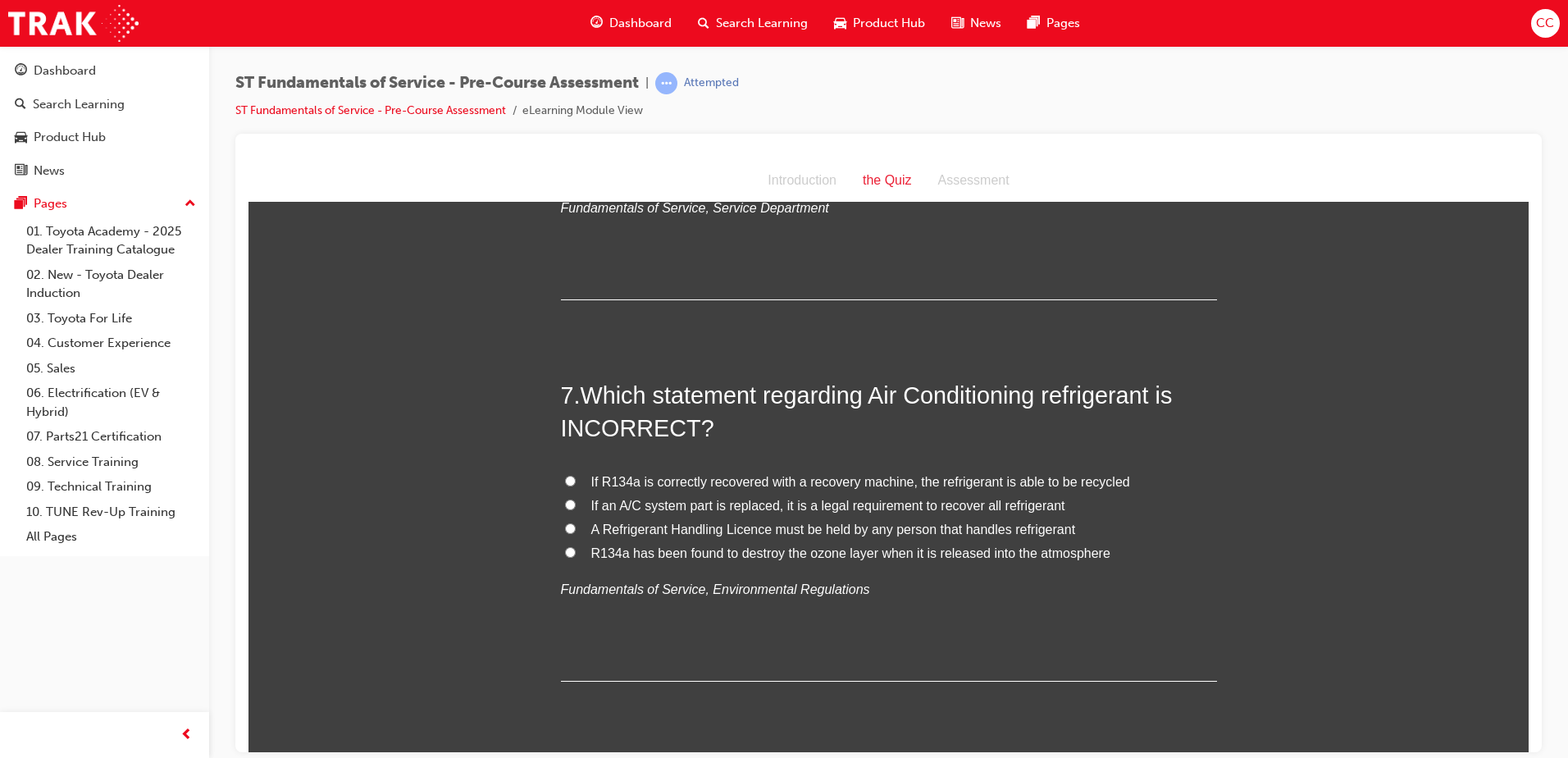
scroll to position [2130, 0]
click at [565, 502] on input "If an A/C system part is replaced, it is a legal requirement to recover all ref…" at bounding box center [571, 505] width 11 height 11
radio input "true"
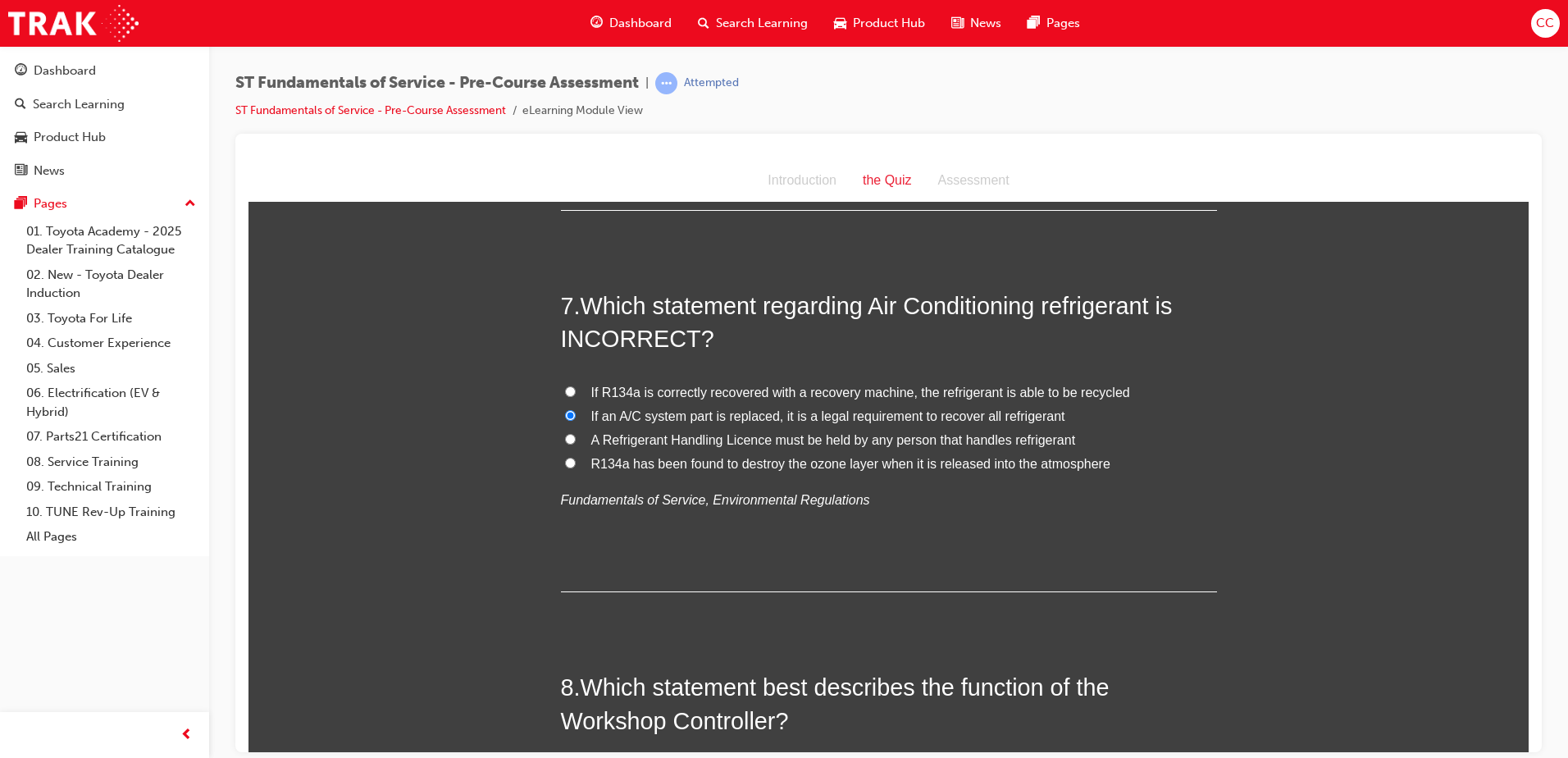
drag, startPoint x: 701, startPoint y: 693, endPoint x: 711, endPoint y: 684, distance: 13.5
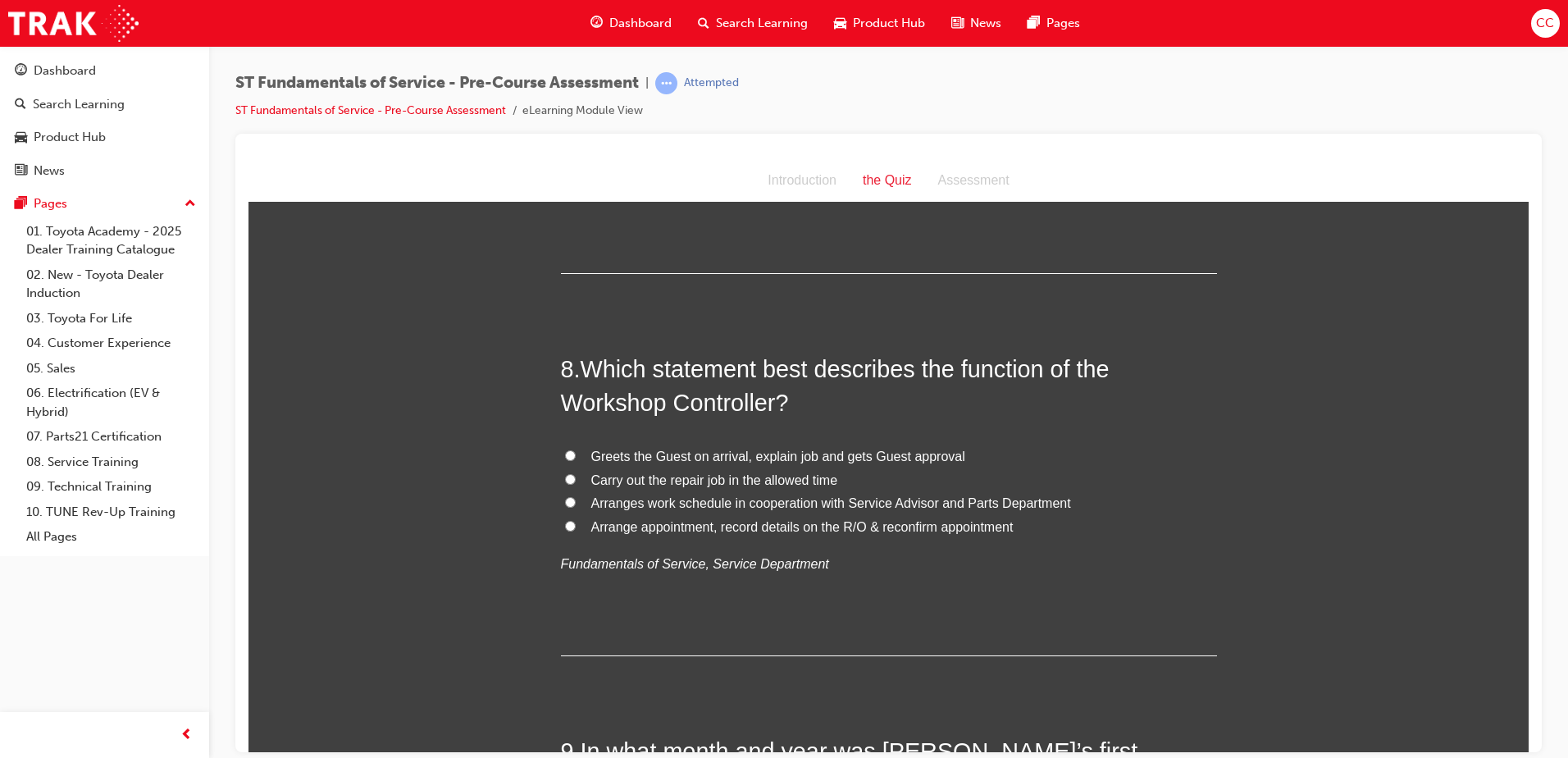
scroll to position [2539, 0]
click at [572, 506] on label "Arranges work schedule in cooperation with Service Advisor and Parts Department" at bounding box center [888, 502] width 656 height 24
click at [572, 506] on input "Arranges work schedule in cooperation with Service Advisor and Parts Department" at bounding box center [571, 501] width 11 height 11
radio input "true"
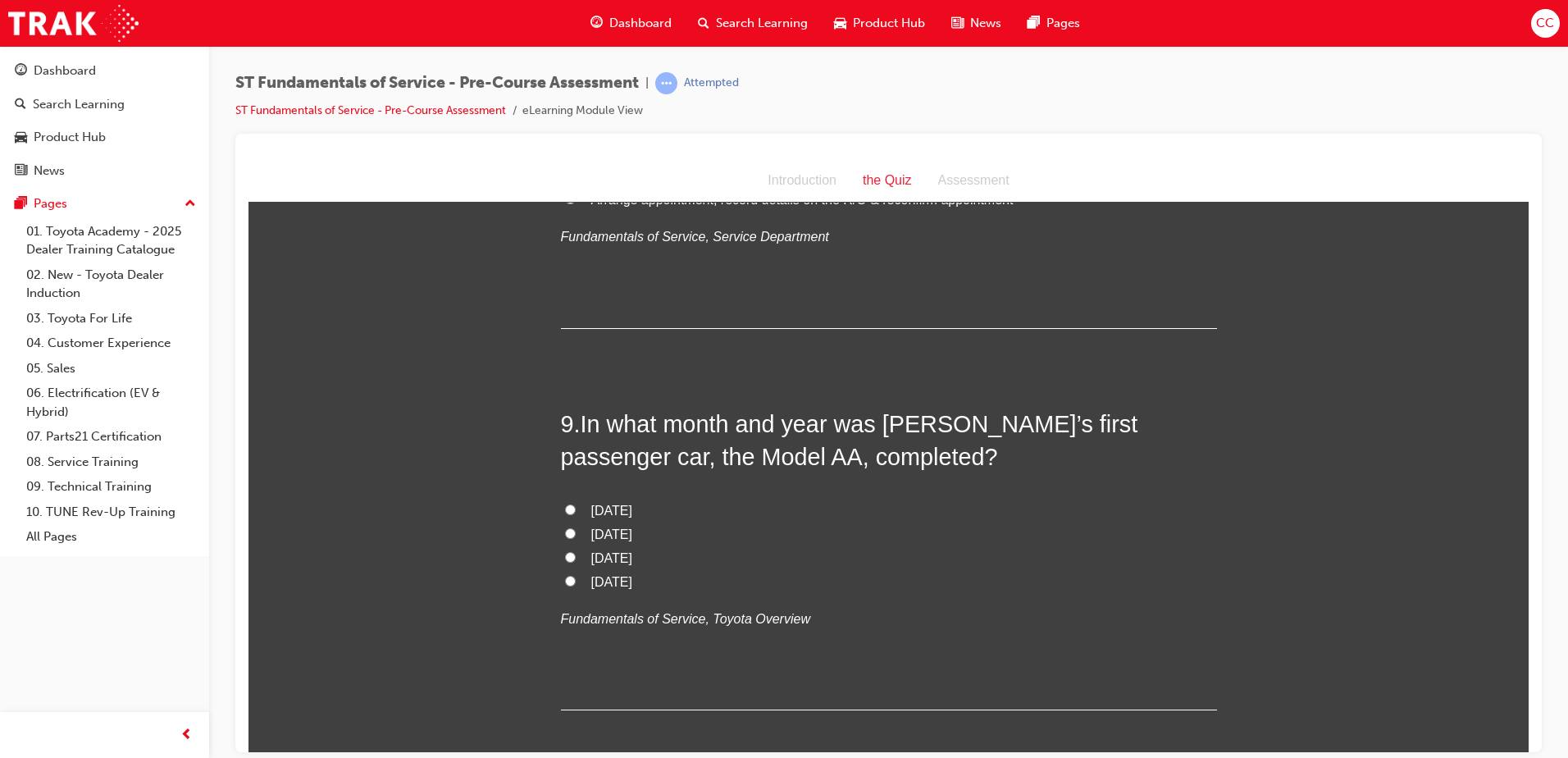
scroll to position [2867, 0]
click at [564, 548] on label "[DATE]" at bounding box center [888, 557] width 656 height 24
click at [565, 550] on input "[DATE]" at bounding box center [571, 556] width 11 height 11
radio input "true"
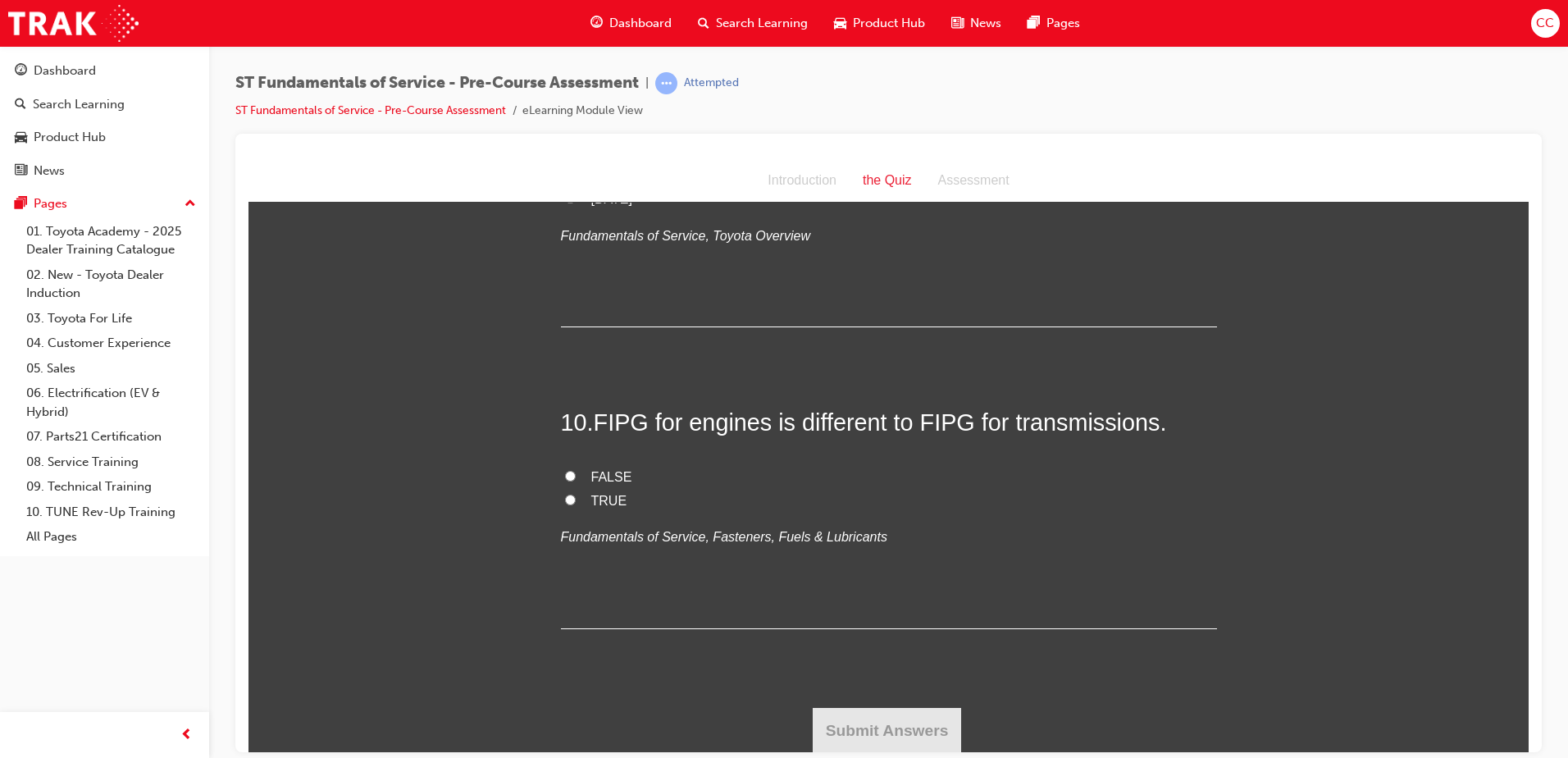
scroll to position [3250, 0]
click at [565, 497] on input "TRUE" at bounding box center [571, 498] width 11 height 11
radio input "true"
click at [887, 735] on button "Submit Answers" at bounding box center [887, 729] width 149 height 46
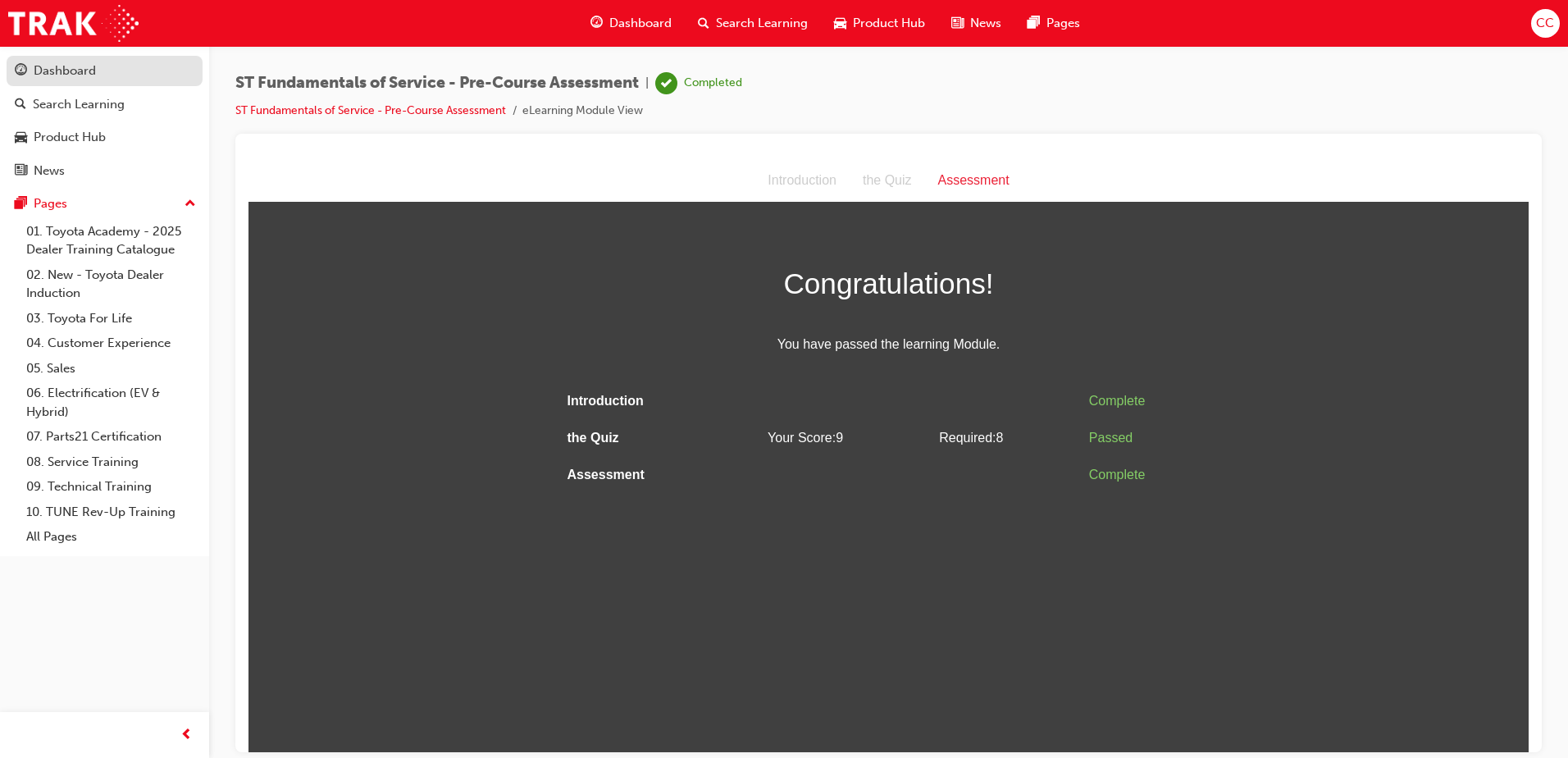
click at [99, 63] on div "Dashboard" at bounding box center [104, 71] width 180 height 21
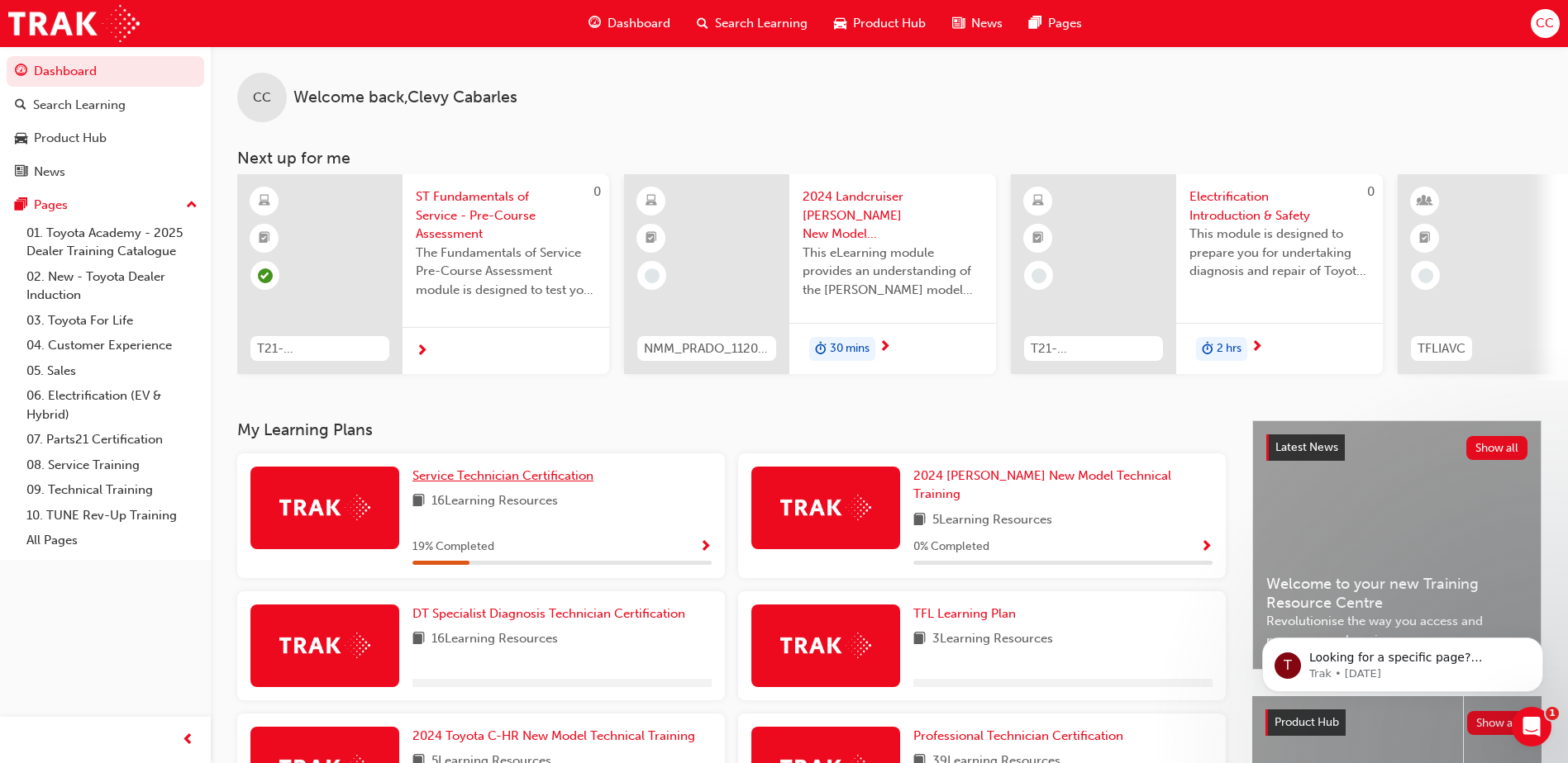
click at [539, 478] on span "Service Technician Certification" at bounding box center [503, 475] width 181 height 15
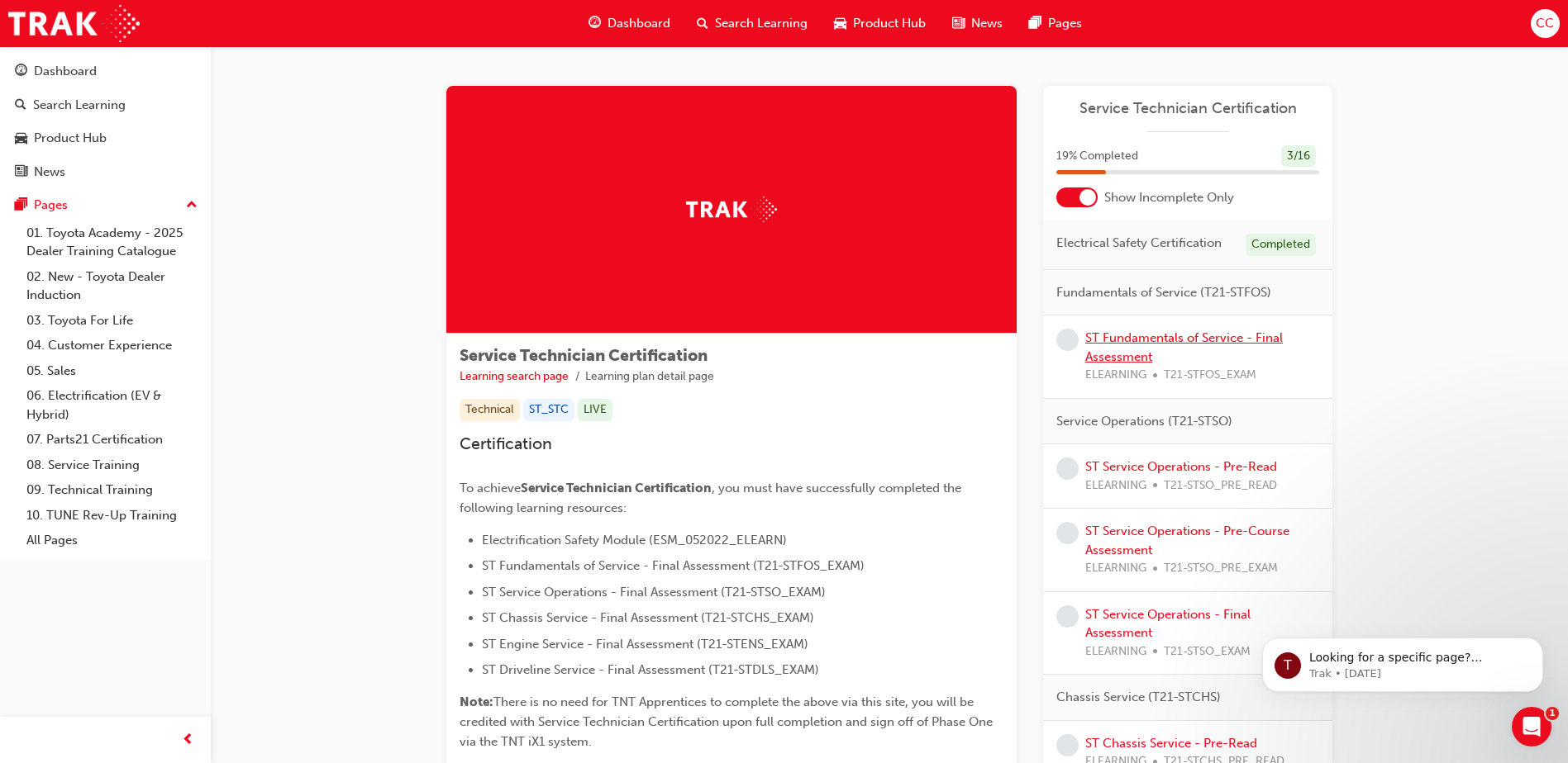
click at [1200, 339] on link "ST Fundamentals of Service - Final Assessment" at bounding box center [1184, 347] width 197 height 34
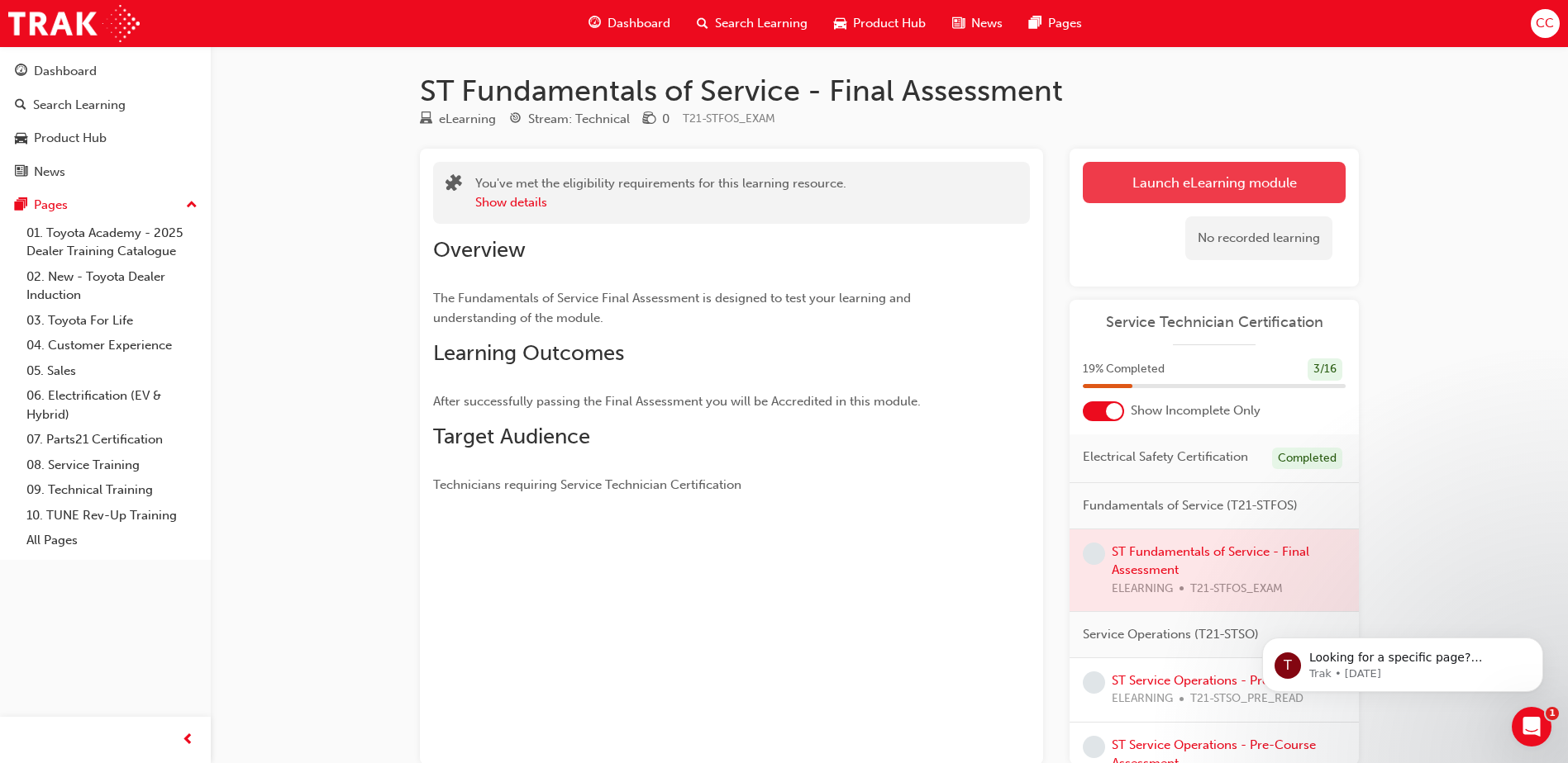
click at [1227, 200] on link "Launch eLearning module" at bounding box center [1213, 182] width 262 height 41
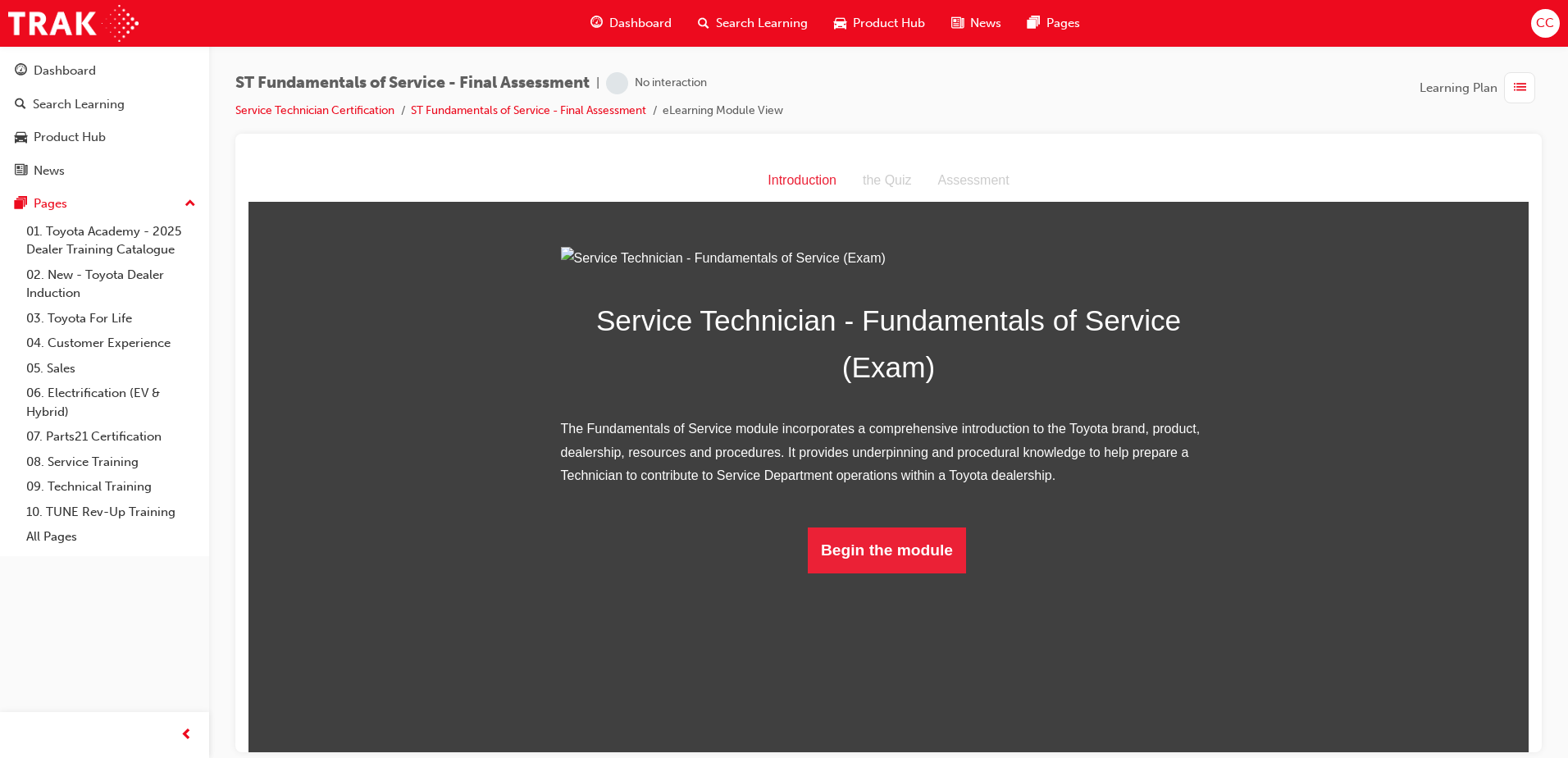
scroll to position [2, 0]
click at [914, 573] on button "Begin the module" at bounding box center [887, 549] width 158 height 46
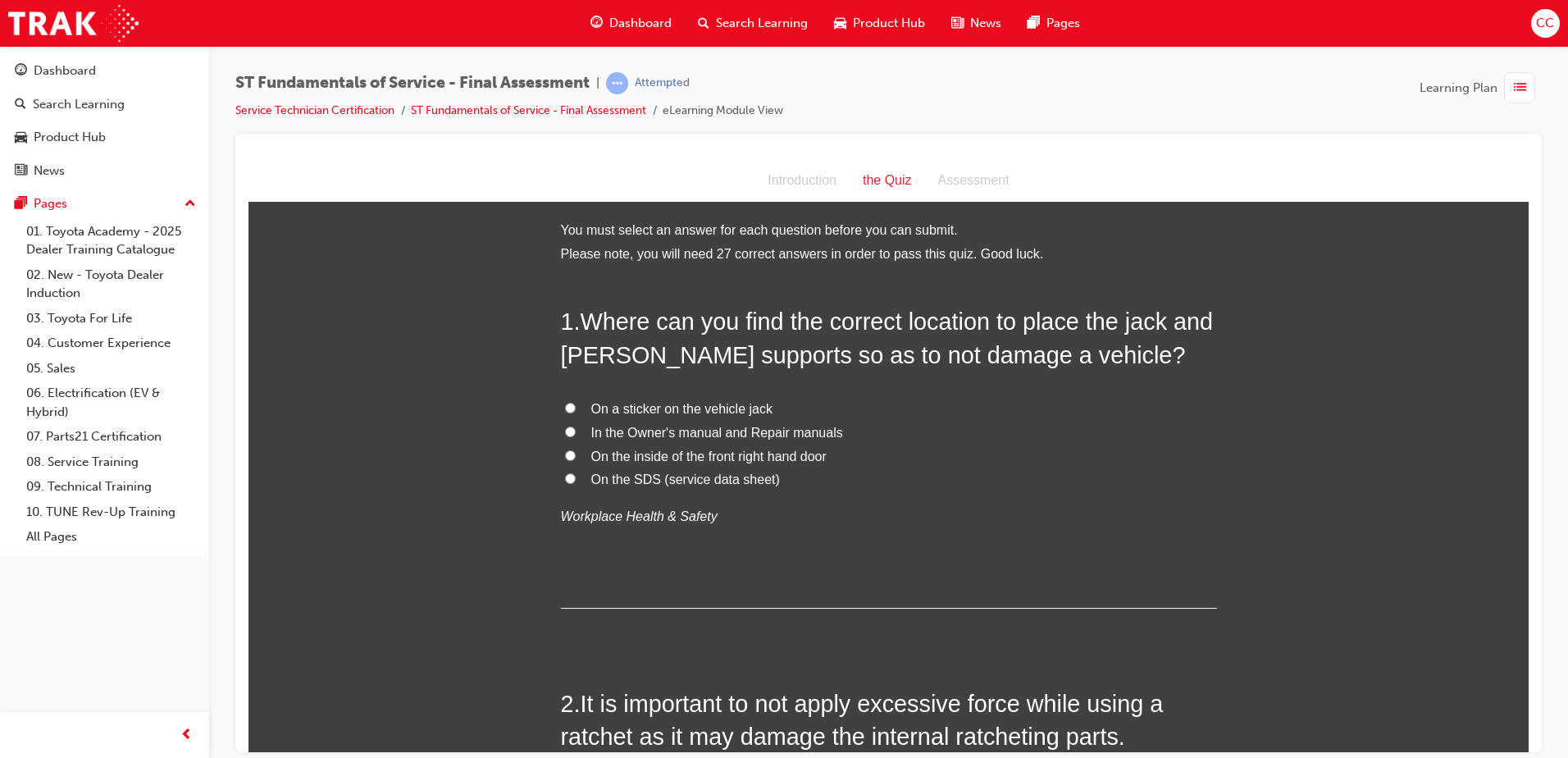
scroll to position [0, 0]
click at [563, 438] on label "In the Owner's manual and Repair manuals" at bounding box center [888, 434] width 656 height 24
click at [565, 438] on input "In the Owner's manual and Repair manuals" at bounding box center [571, 433] width 11 height 11
radio input "true"
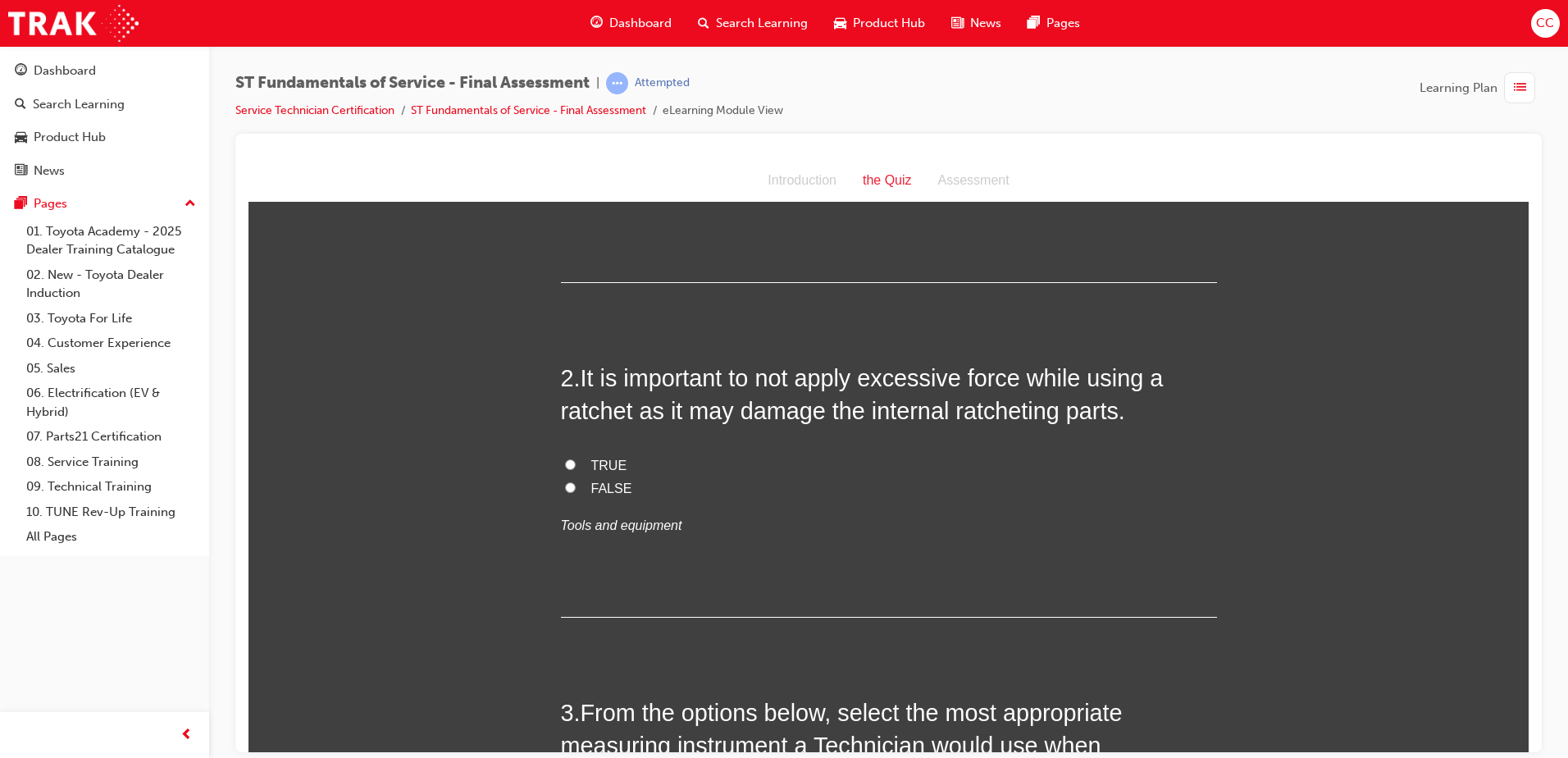
scroll to position [329, 0]
click at [565, 485] on input "FALSE" at bounding box center [571, 487] width 11 height 11
radio input "true"
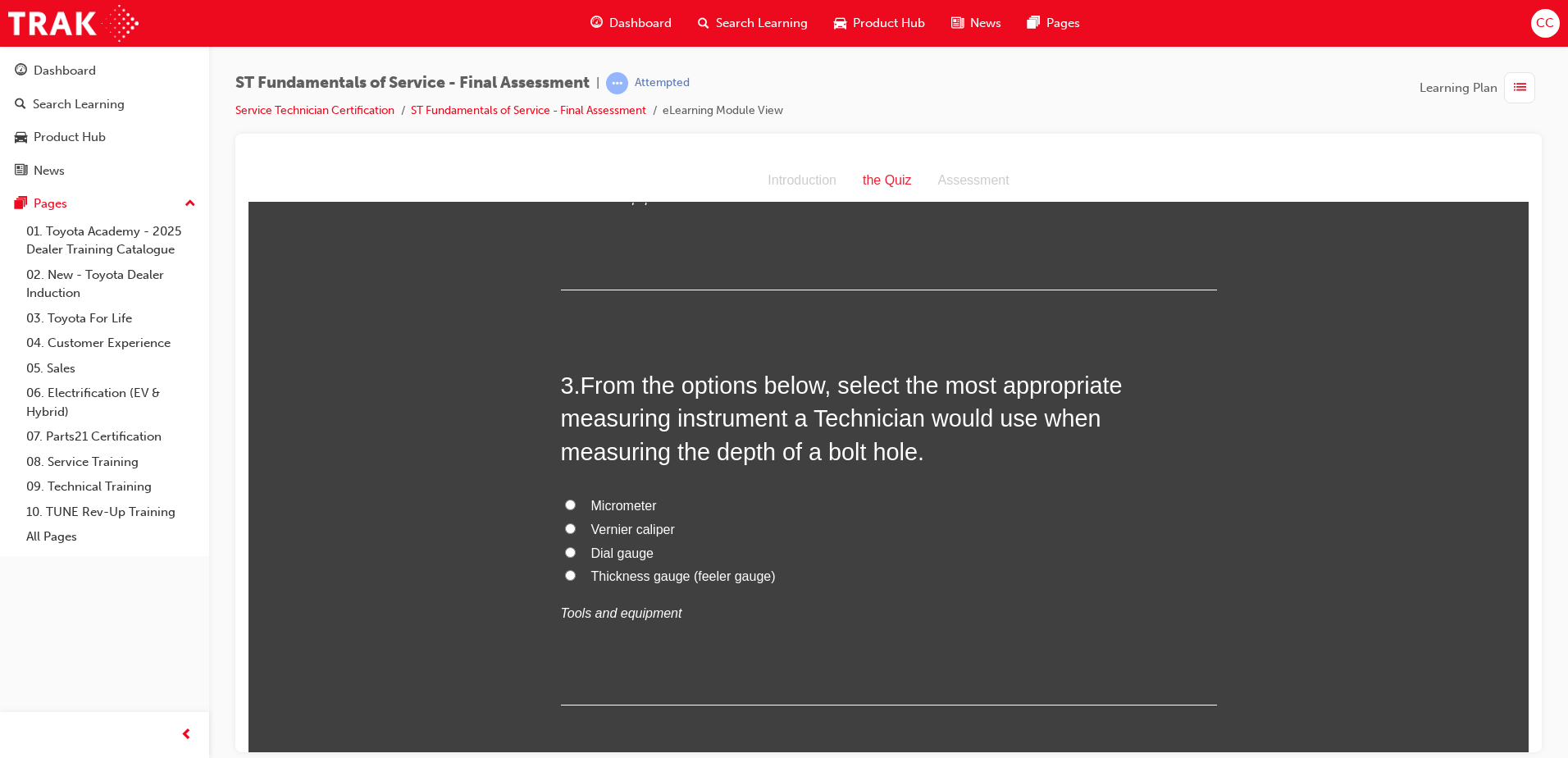
scroll to position [655, 0]
click at [567, 550] on input "Dial gauge" at bounding box center [571, 551] width 11 height 11
radio input "true"
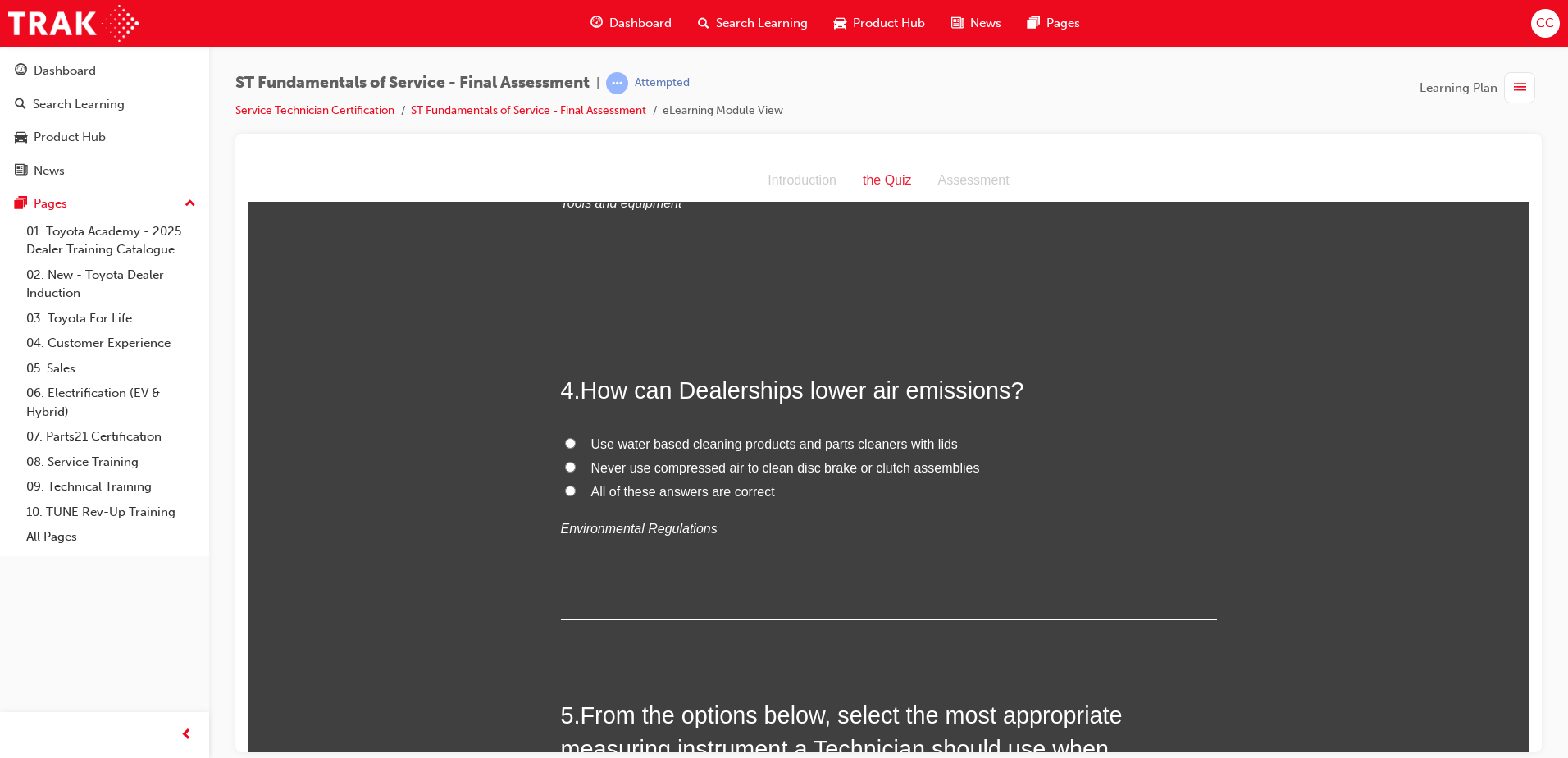
scroll to position [1066, 0]
click at [566, 489] on input "All of these answers are correct" at bounding box center [571, 489] width 11 height 11
radio input "true"
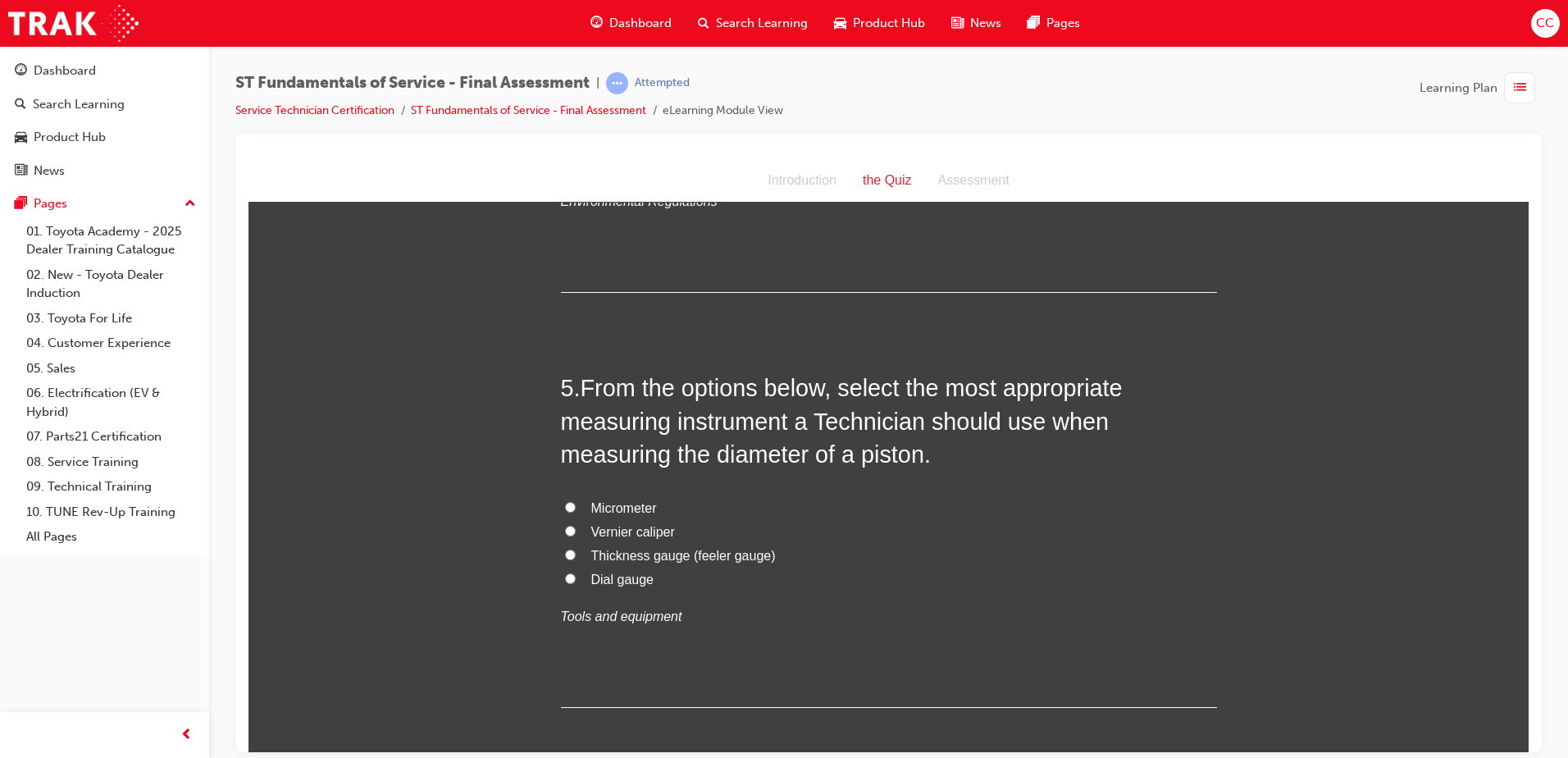
scroll to position [1393, 0]
click at [565, 504] on input "Micrometer" at bounding box center [571, 506] width 11 height 11
radio input "true"
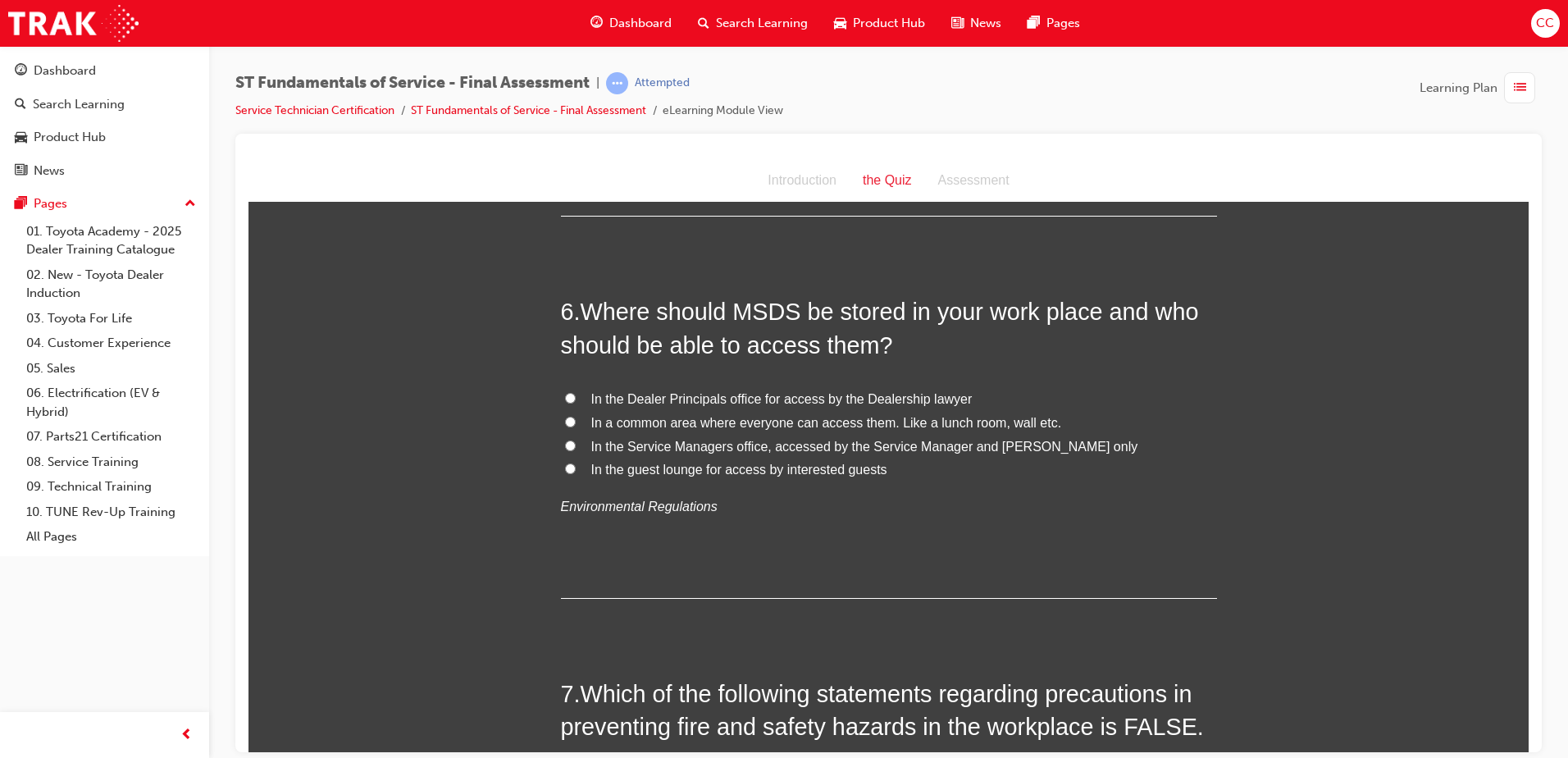
scroll to position [1885, 0]
click at [565, 442] on input "In the Service Managers office, accessed by the Service Manager and [PERSON_NAM…" at bounding box center [571, 445] width 11 height 11
radio input "true"
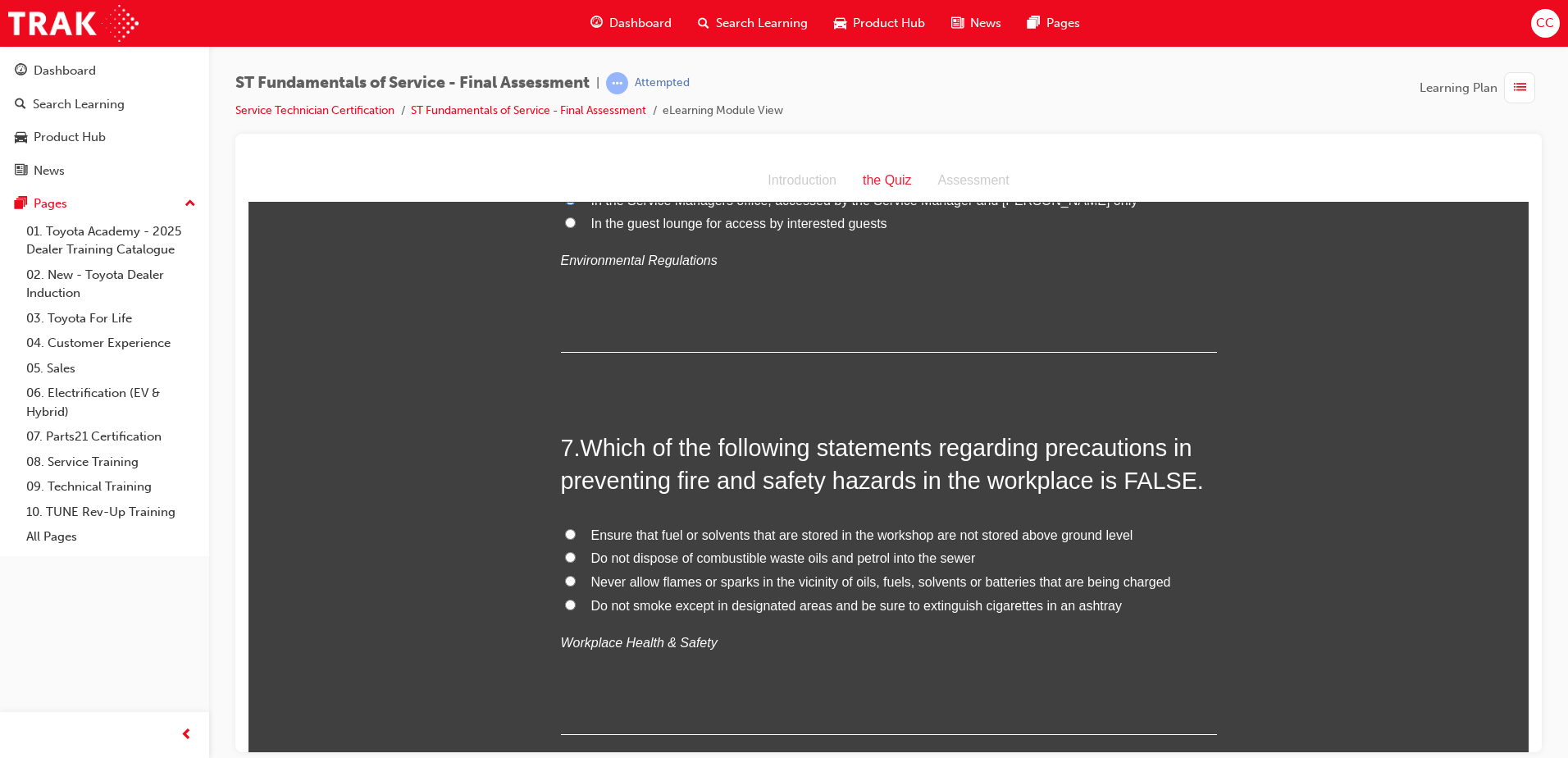
scroll to position [2131, 0]
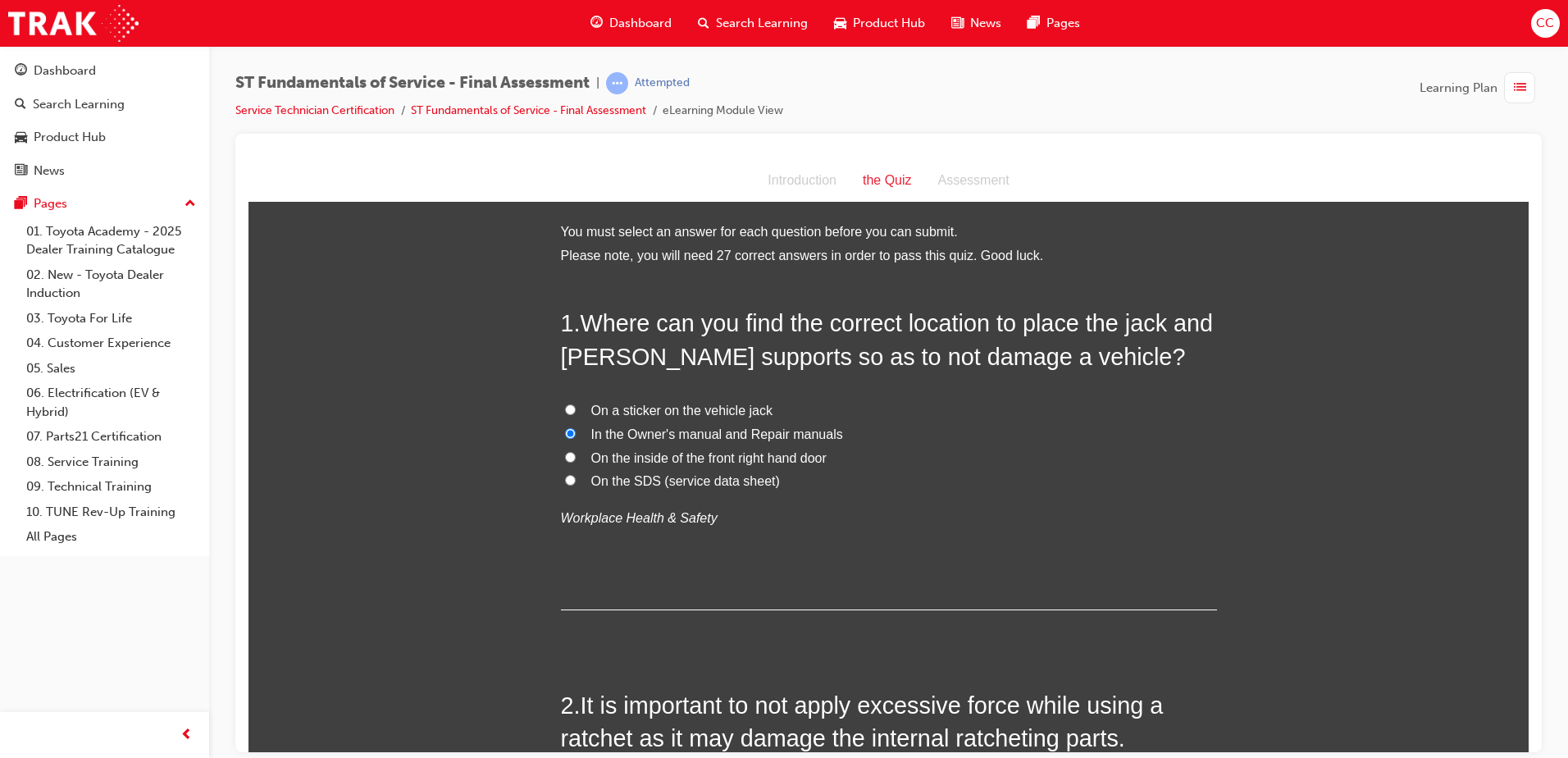
scroll to position [2131, 0]
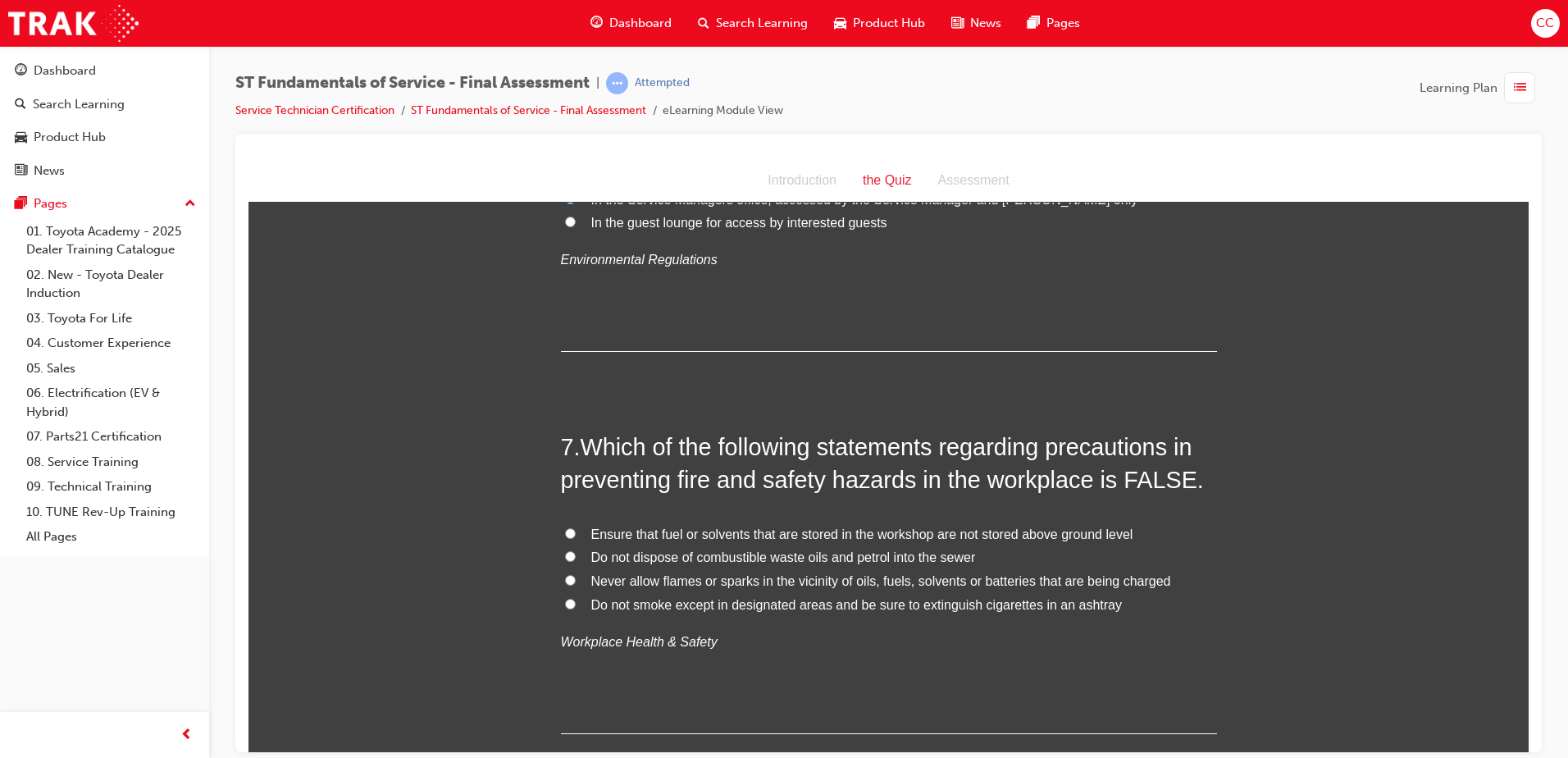
click at [561, 527] on label "Ensure that fuel or solvents that are stored in the workshop are not stored abo…" at bounding box center [888, 535] width 656 height 24
click at [565, 527] on input "Ensure that fuel or solvents that are stored in the workshop are not stored abo…" at bounding box center [571, 533] width 11 height 11
radio input "true"
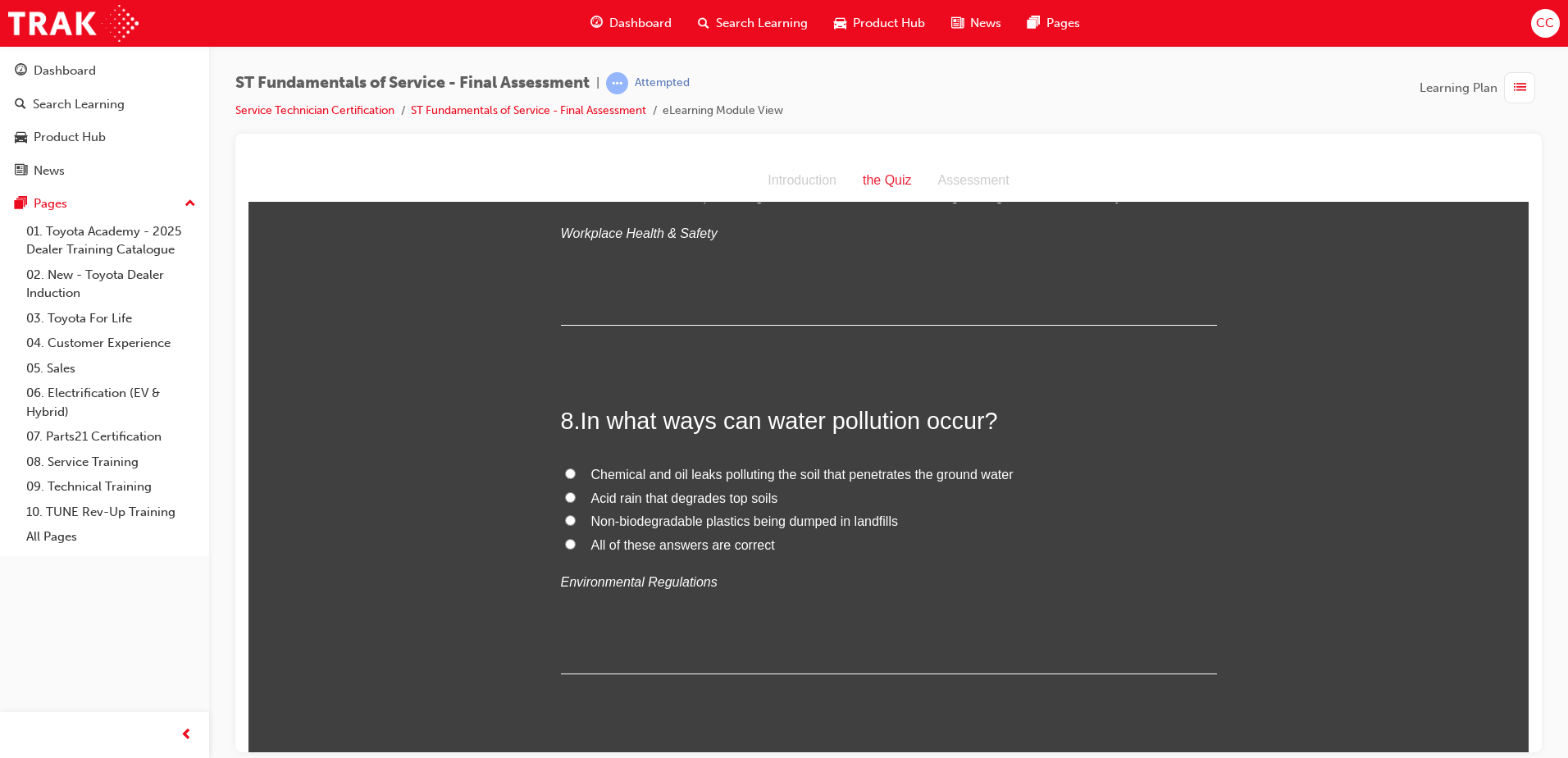
scroll to position [2540, 0]
click at [567, 538] on input "All of these answers are correct" at bounding box center [571, 543] width 11 height 11
radio input "true"
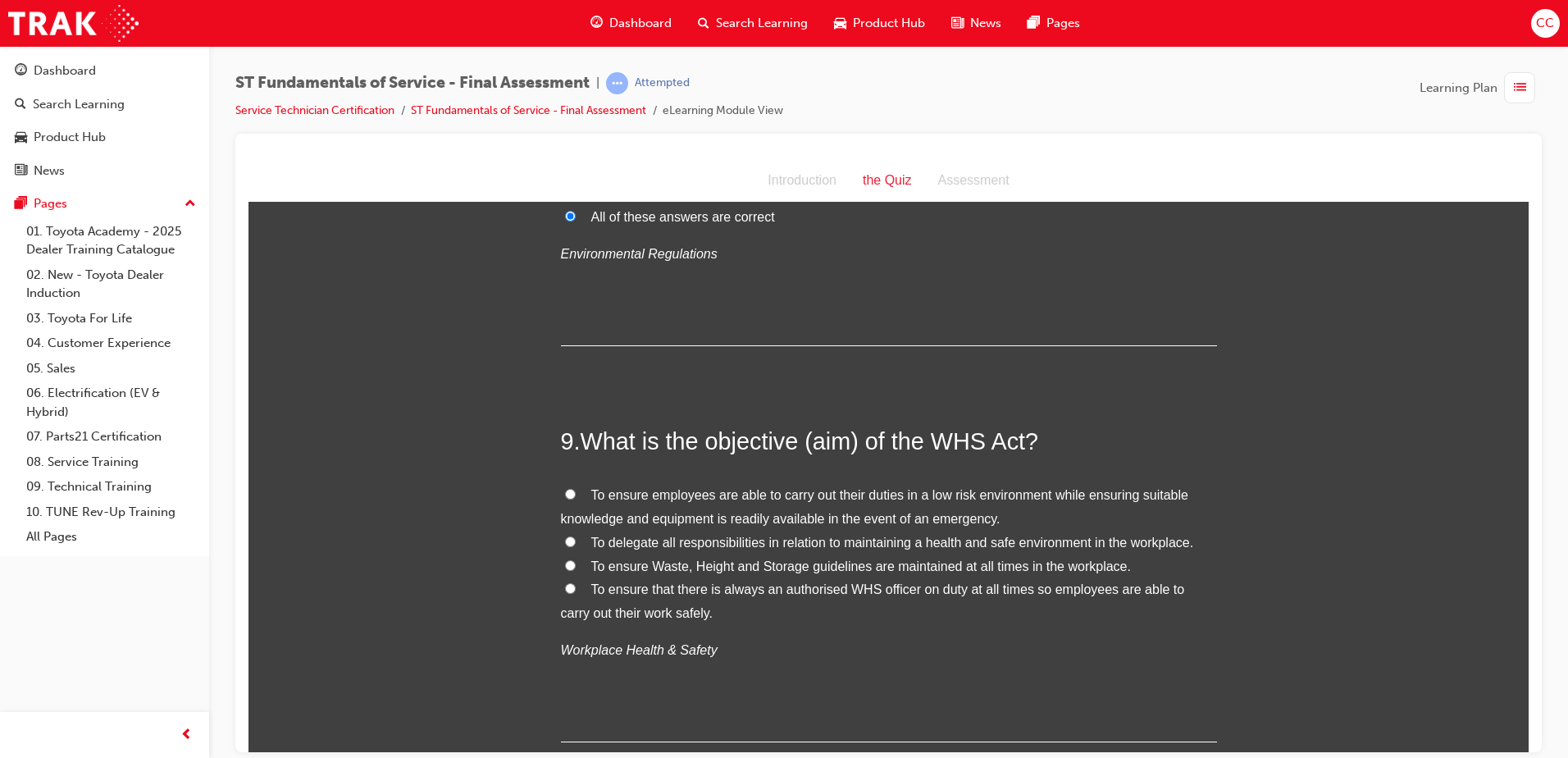
scroll to position [2869, 0]
click at [565, 487] on input "To ensure employees are able to carry out their duties in a low risk environmen…" at bounding box center [571, 493] width 11 height 11
radio input "true"
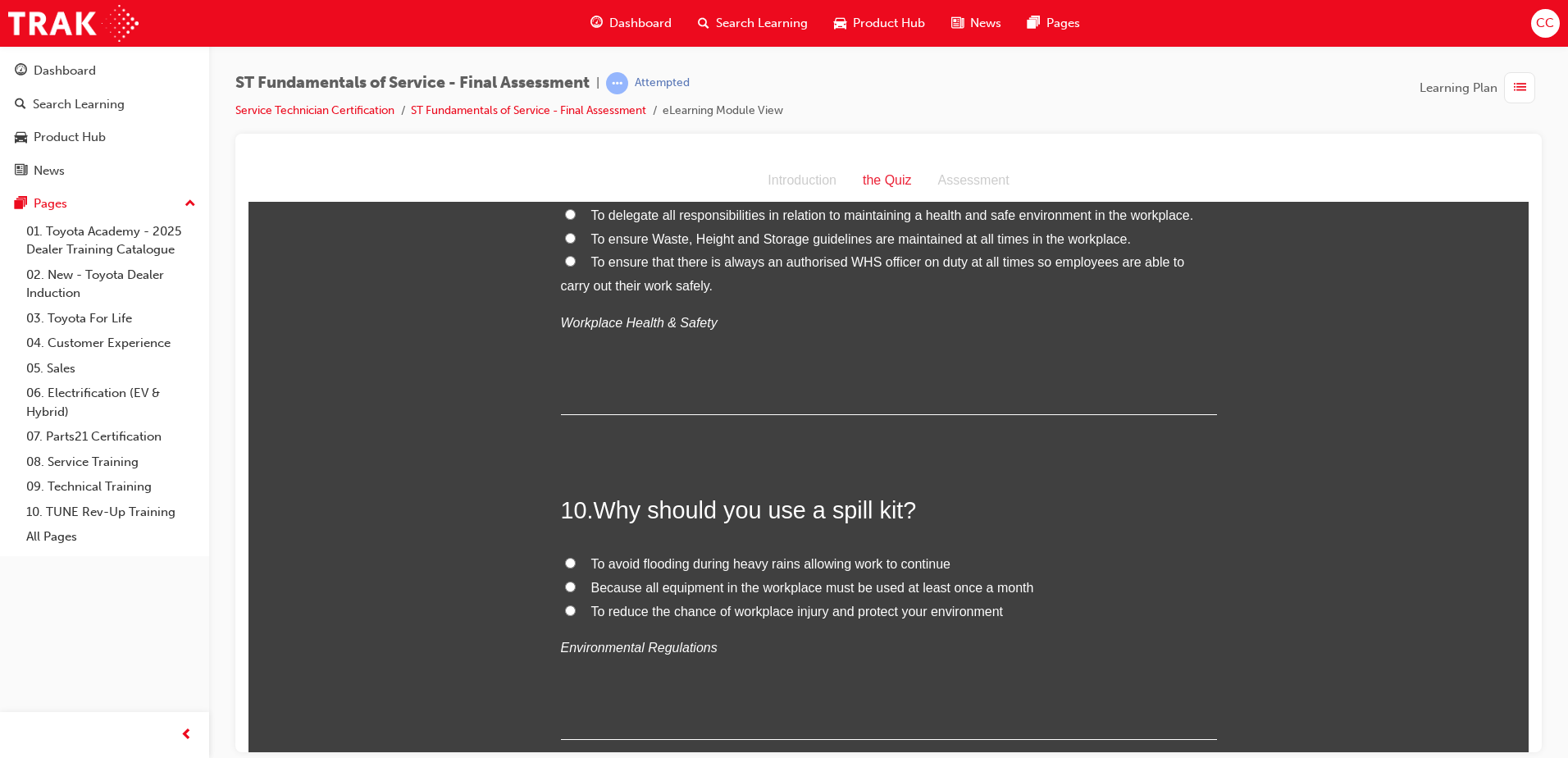
scroll to position [3195, 0]
click at [567, 607] on input "To reduce the chance of workplace injury and protect your environment" at bounding box center [571, 609] width 11 height 11
radio input "true"
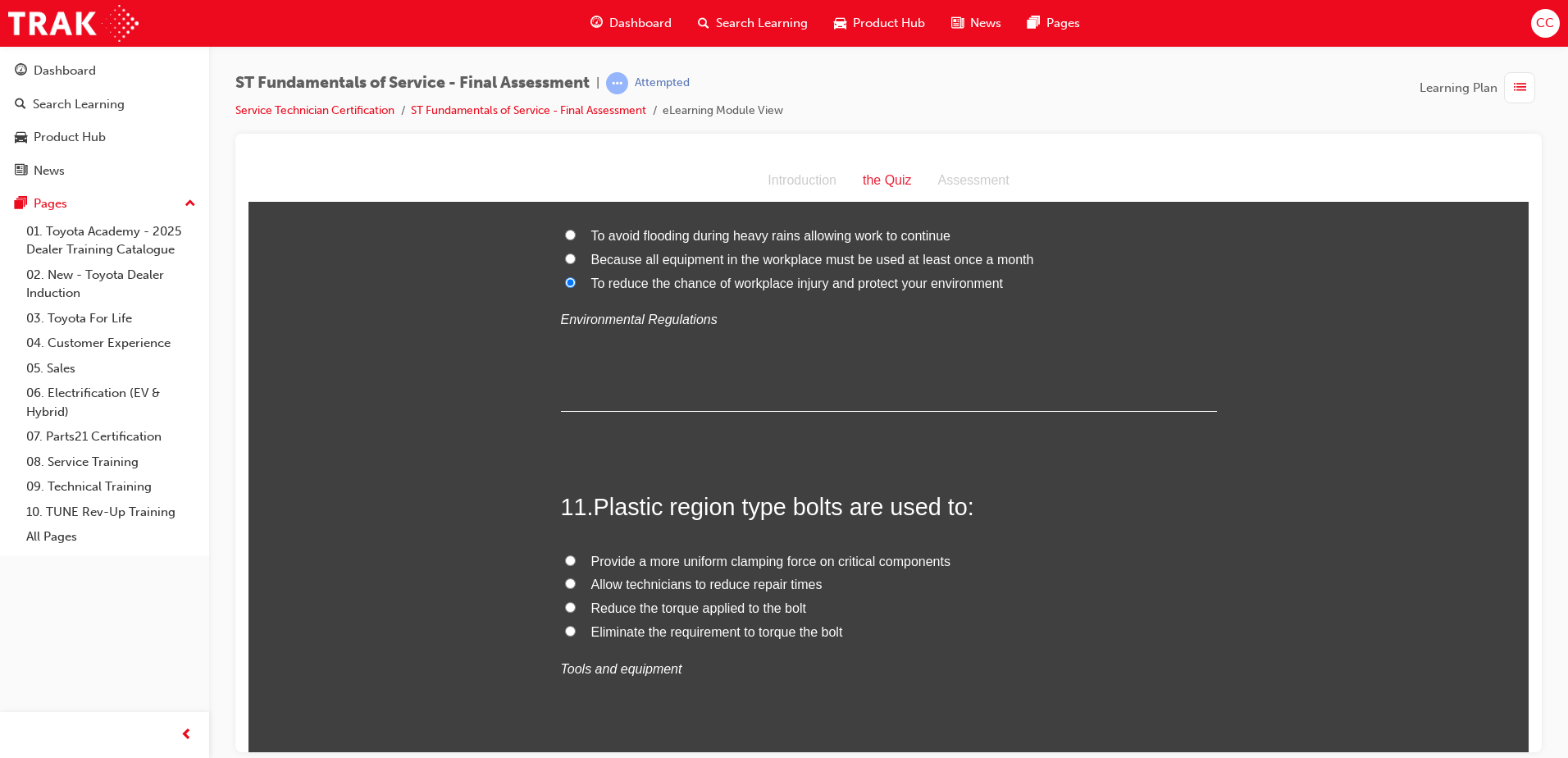
scroll to position [3524, 0]
click at [567, 558] on input "Provide a more uniform clamping force on critical components" at bounding box center [571, 559] width 11 height 11
radio input "true"
click at [563, 621] on label "Eliminate the requirement to torque the bolt" at bounding box center [888, 631] width 656 height 24
click at [565, 625] on input "Eliminate the requirement to torque the bolt" at bounding box center [571, 630] width 11 height 11
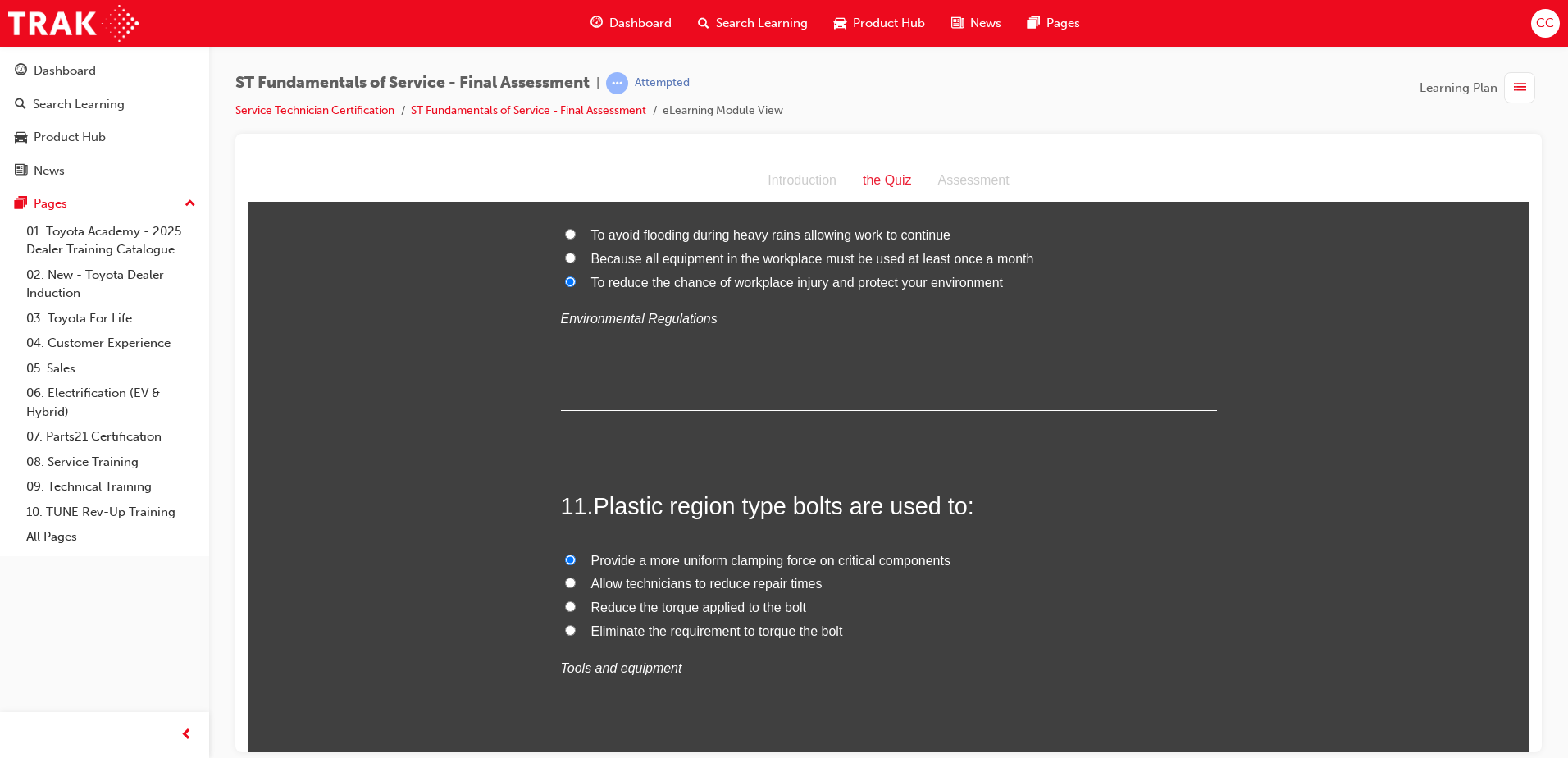
radio input "true"
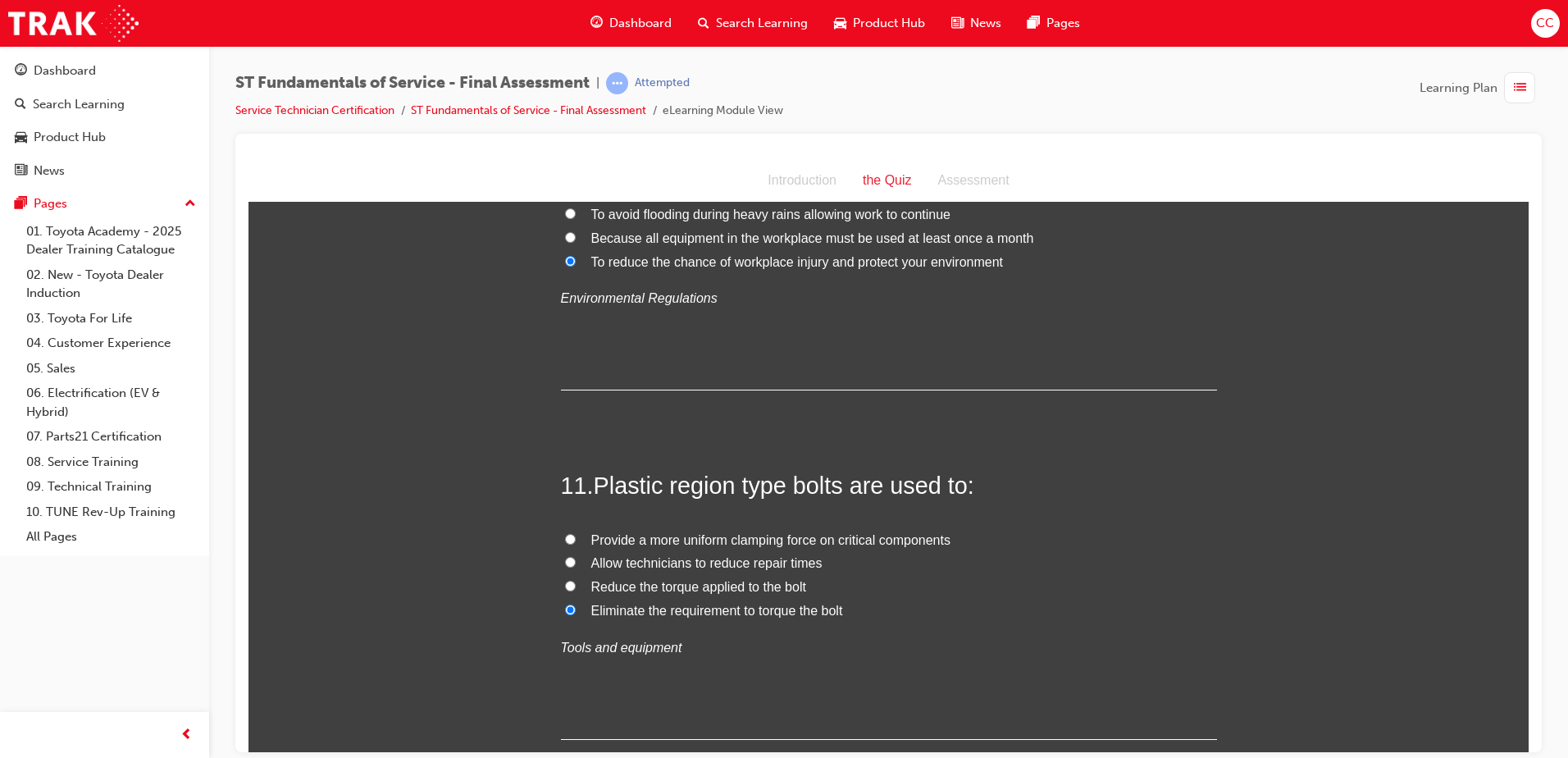
drag, startPoint x: 565, startPoint y: 636, endPoint x: 572, endPoint y: 658, distance: 23.1
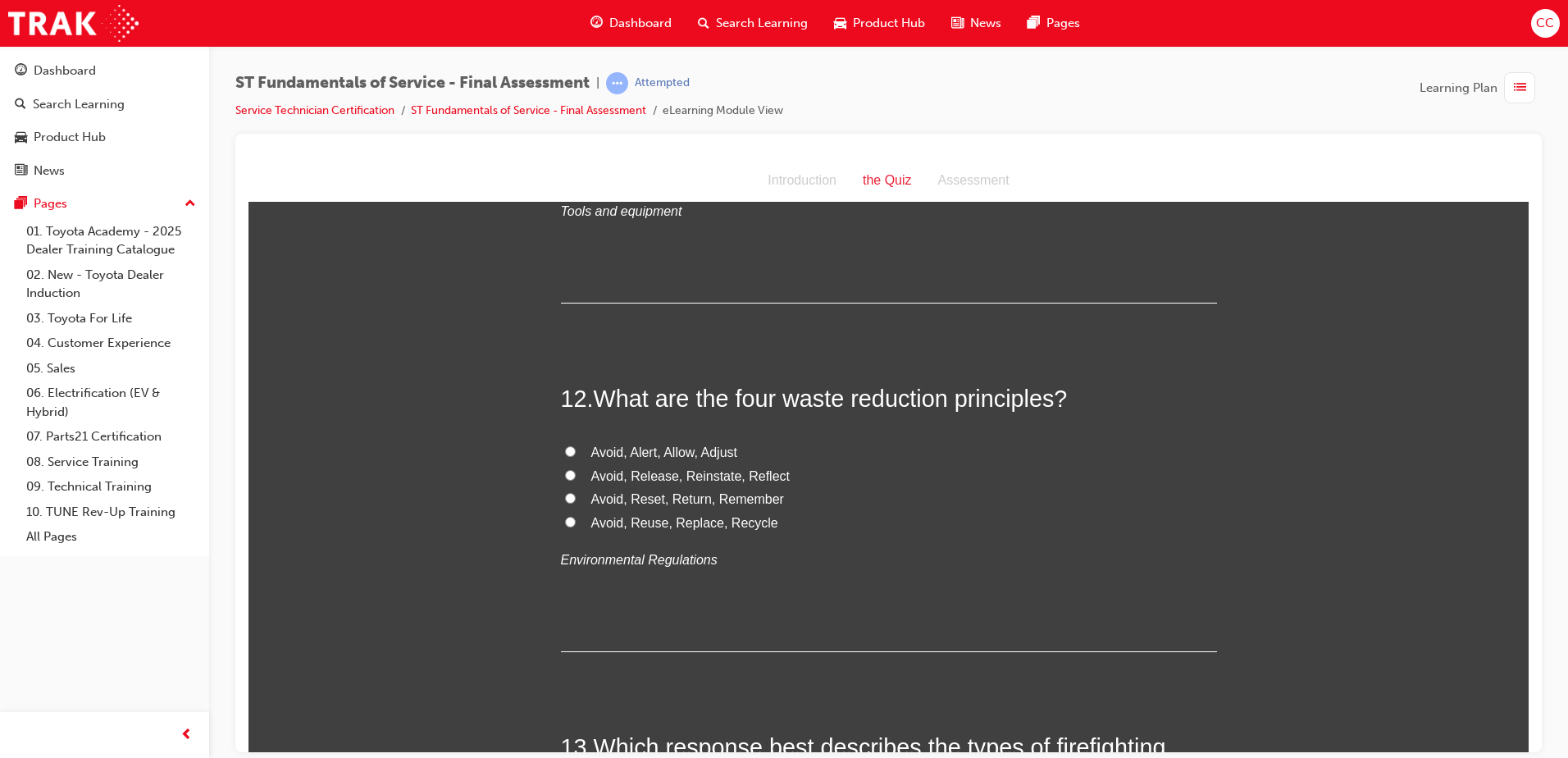
scroll to position [3982, 0]
click at [565, 448] on input "Avoid, Alert, Allow, Adjust" at bounding box center [571, 450] width 11 height 11
radio input "true"
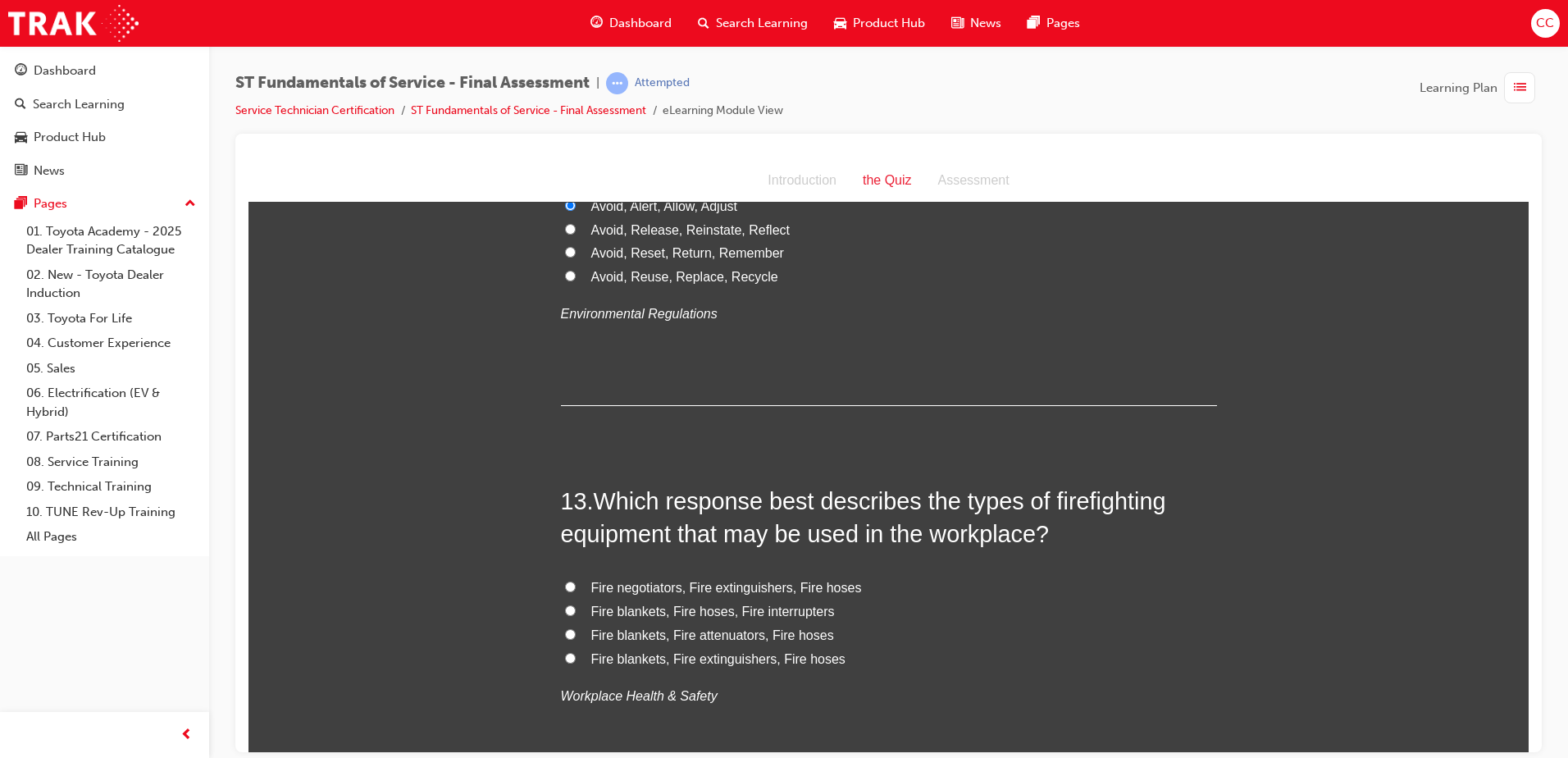
scroll to position [4228, 0]
click at [566, 584] on input "Fire negotiators, Fire extinguishers, Fire hoses" at bounding box center [571, 586] width 11 height 11
radio input "true"
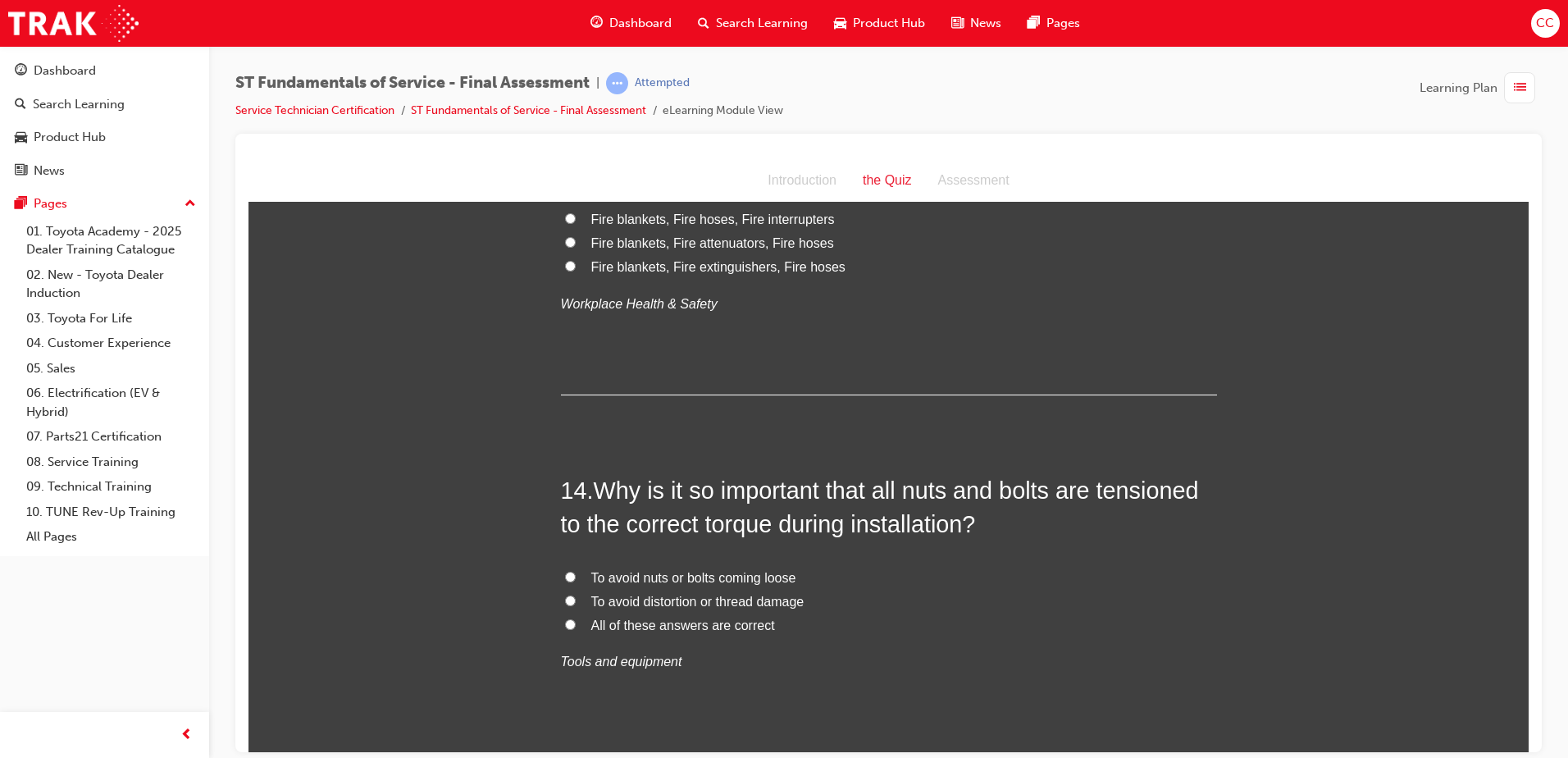
scroll to position [4621, 0]
click at [565, 625] on input "All of these answers are correct" at bounding box center [571, 624] width 11 height 11
radio input "true"
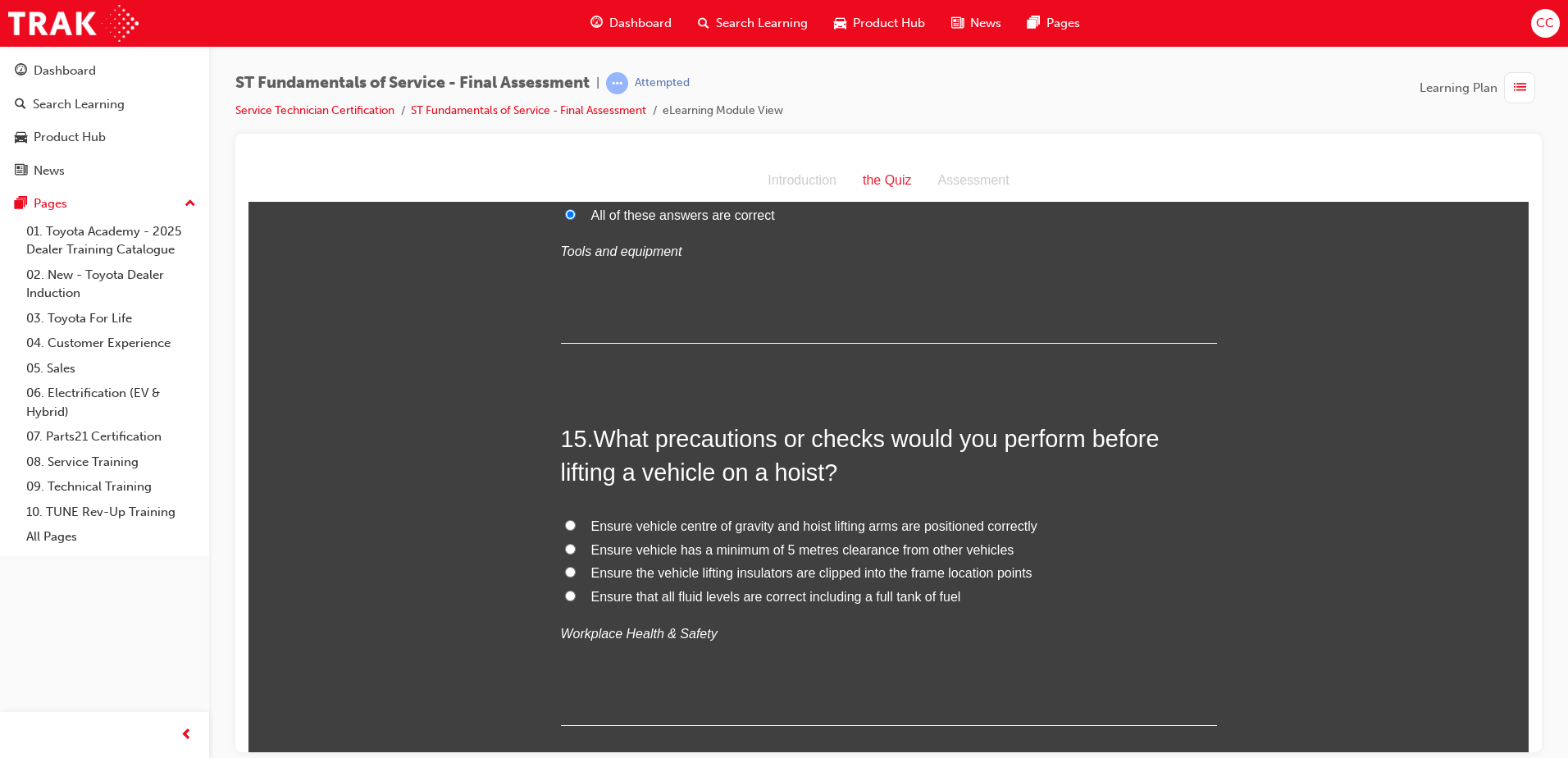
scroll to position [5030, 0]
click at [566, 525] on input "Ensure vehicle centre of gravity and hoist lifting arms are positioned correctly" at bounding box center [571, 524] width 11 height 11
radio input "true"
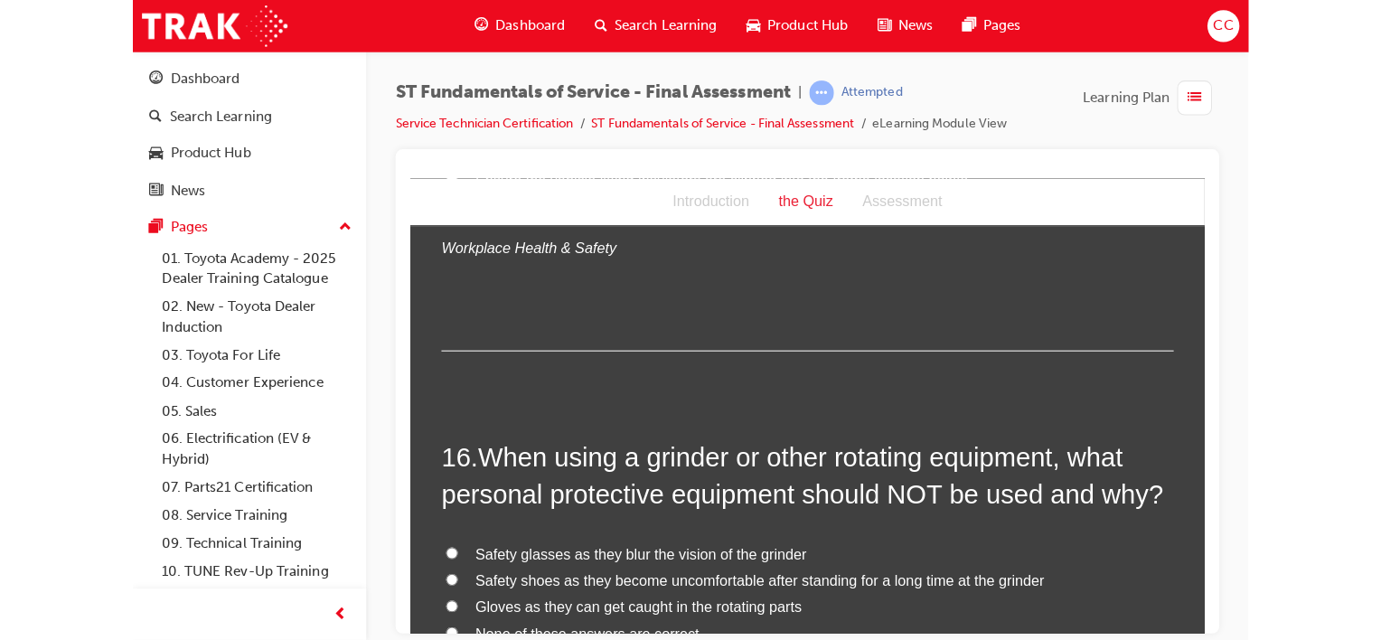
scroll to position [5993, 0]
